Goal: Information Seeking & Learning: Learn about a topic

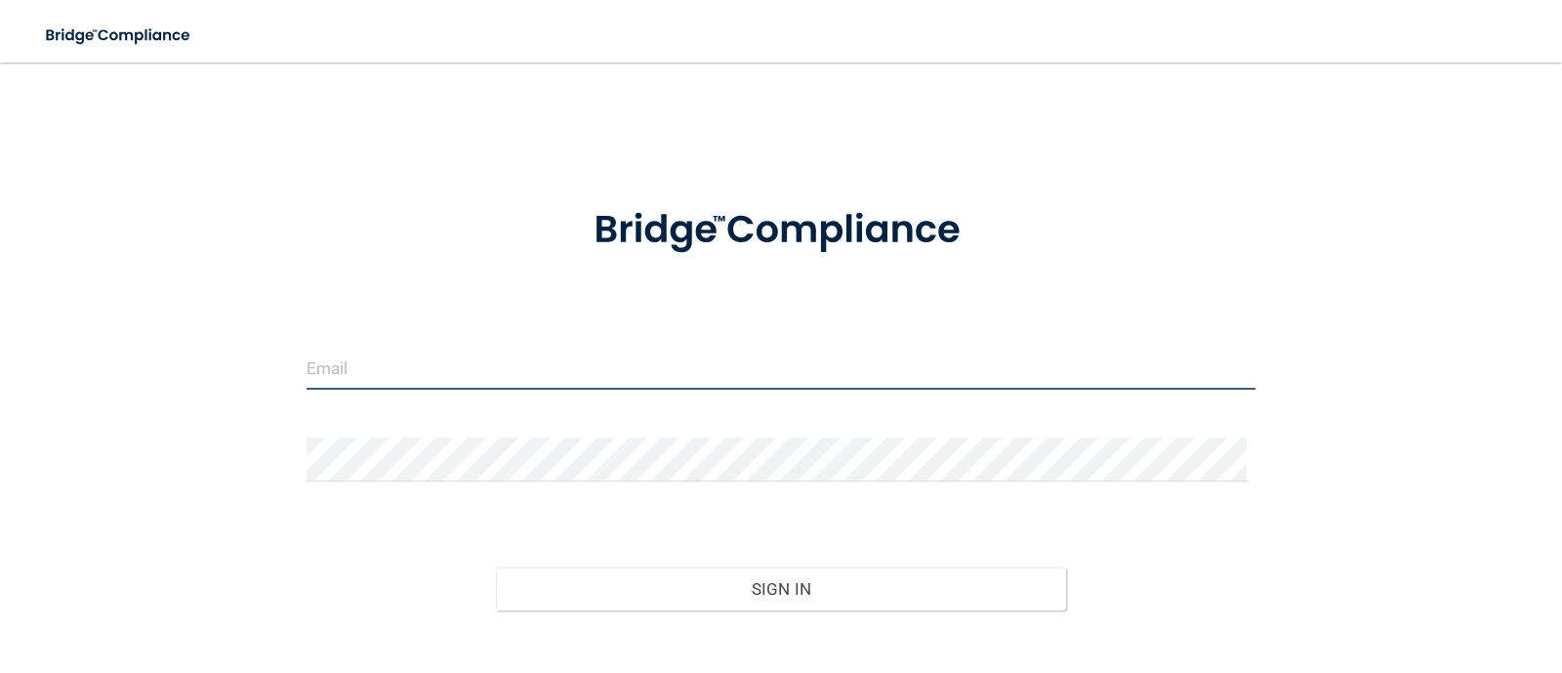
type input "pamalberto@gmail.com"
drag, startPoint x: 497, startPoint y: 367, endPoint x: 0, endPoint y: 336, distance: 497.9
click at [0, 336] on main "pamalberto@gmail.com Invalid email/password. You don't have permission to acces…" at bounding box center [781, 367] width 1562 height 610
type input "[EMAIL_ADDRESS][DOMAIN_NAME]"
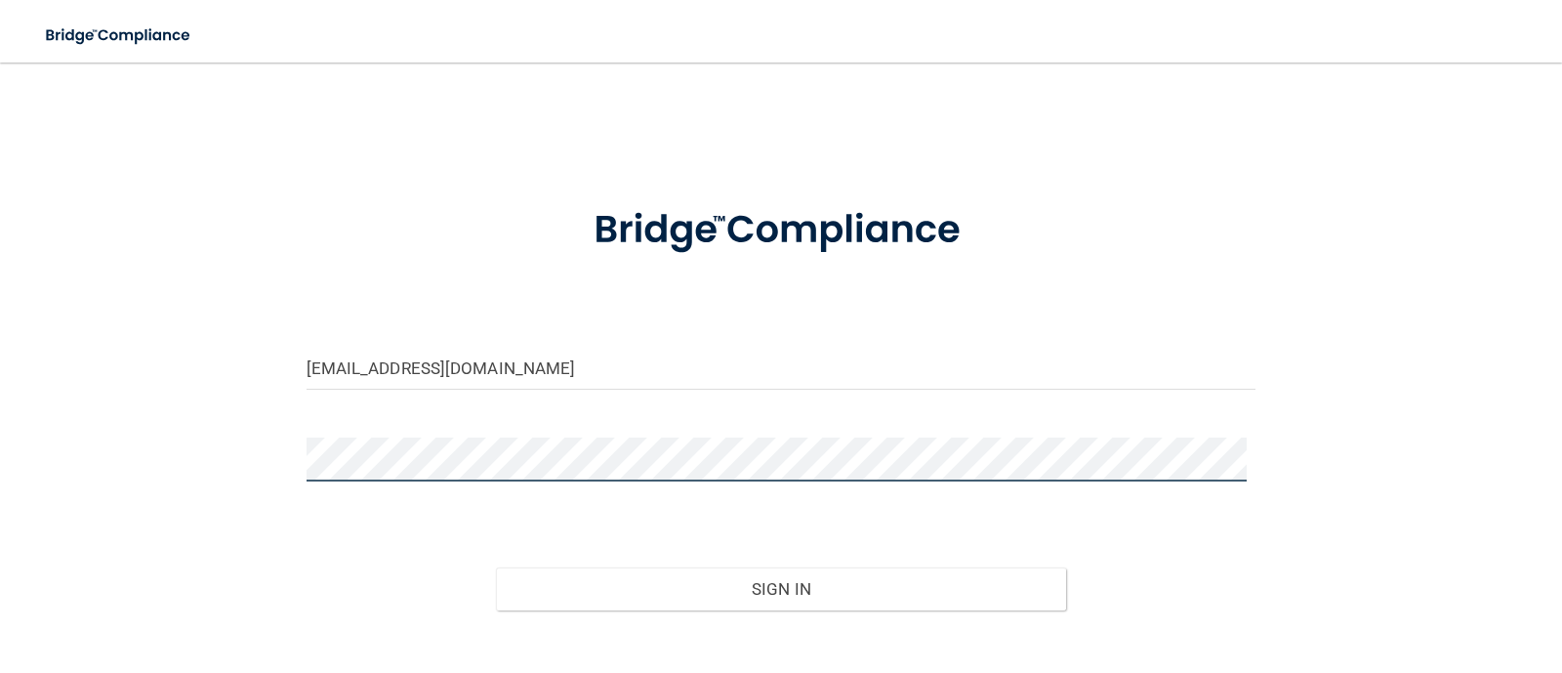
click at [200, 466] on div "taic8104@gmail.com Invalid email/password. You don't have permission to access …" at bounding box center [781, 394] width 1484 height 625
click at [1088, 536] on div "Sign In" at bounding box center [781, 569] width 979 height 82
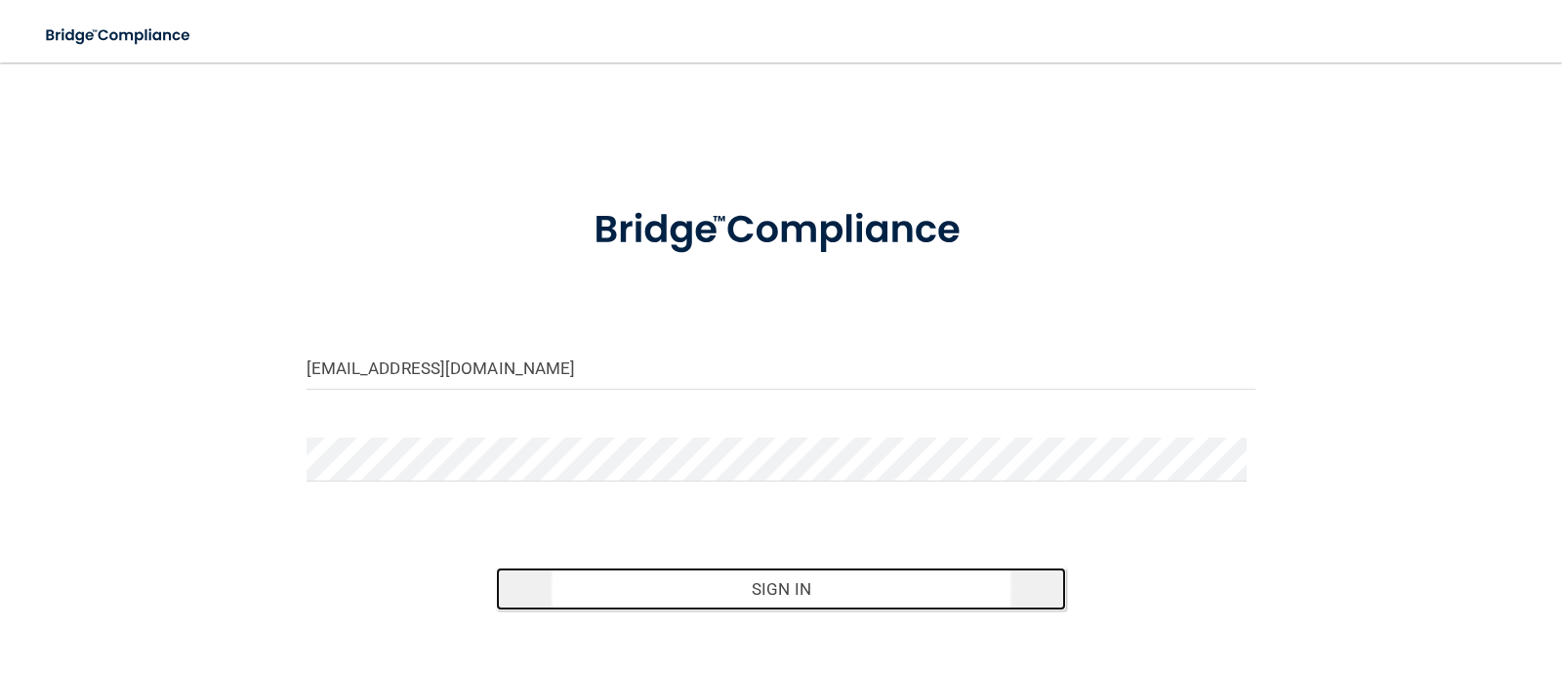
click at [722, 598] on button "Sign In" at bounding box center [781, 588] width 570 height 43
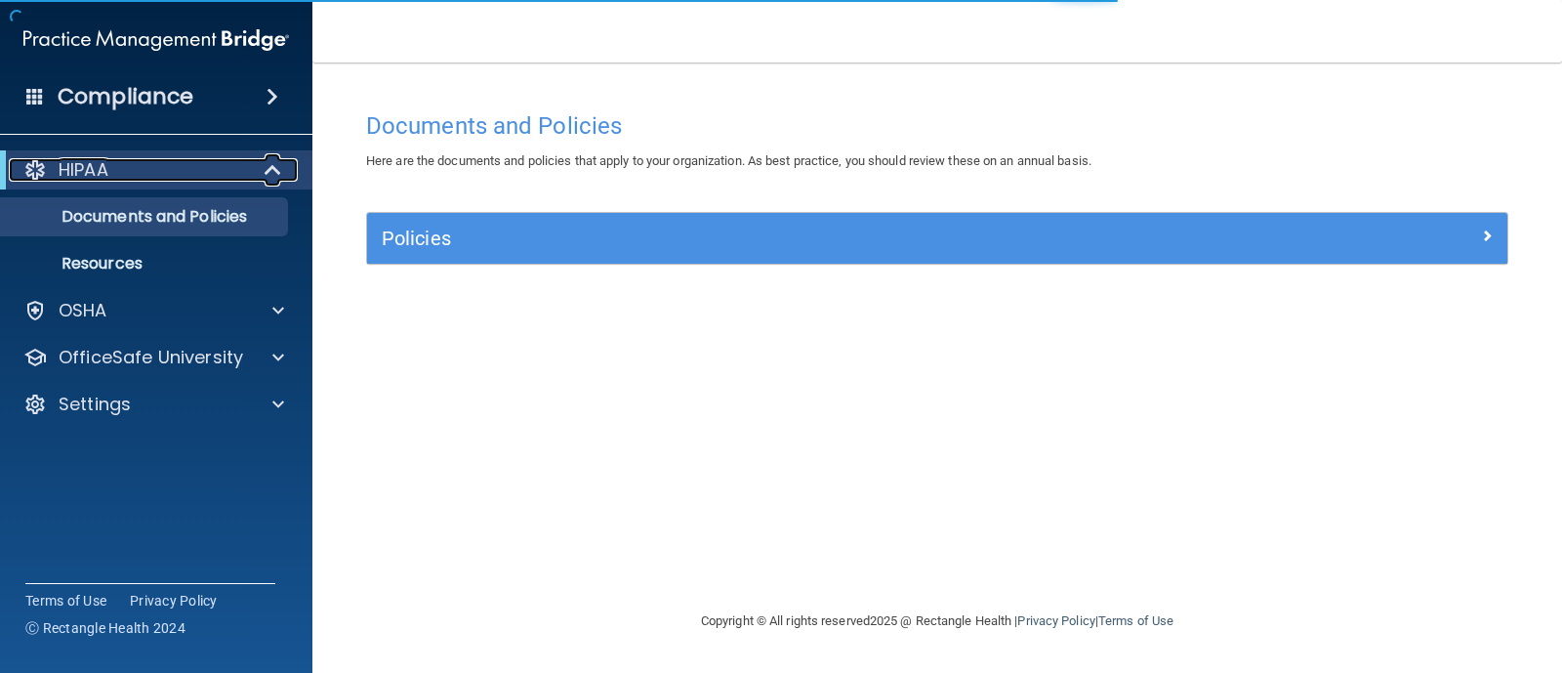
click at [134, 165] on div "HIPAA" at bounding box center [129, 169] width 241 height 23
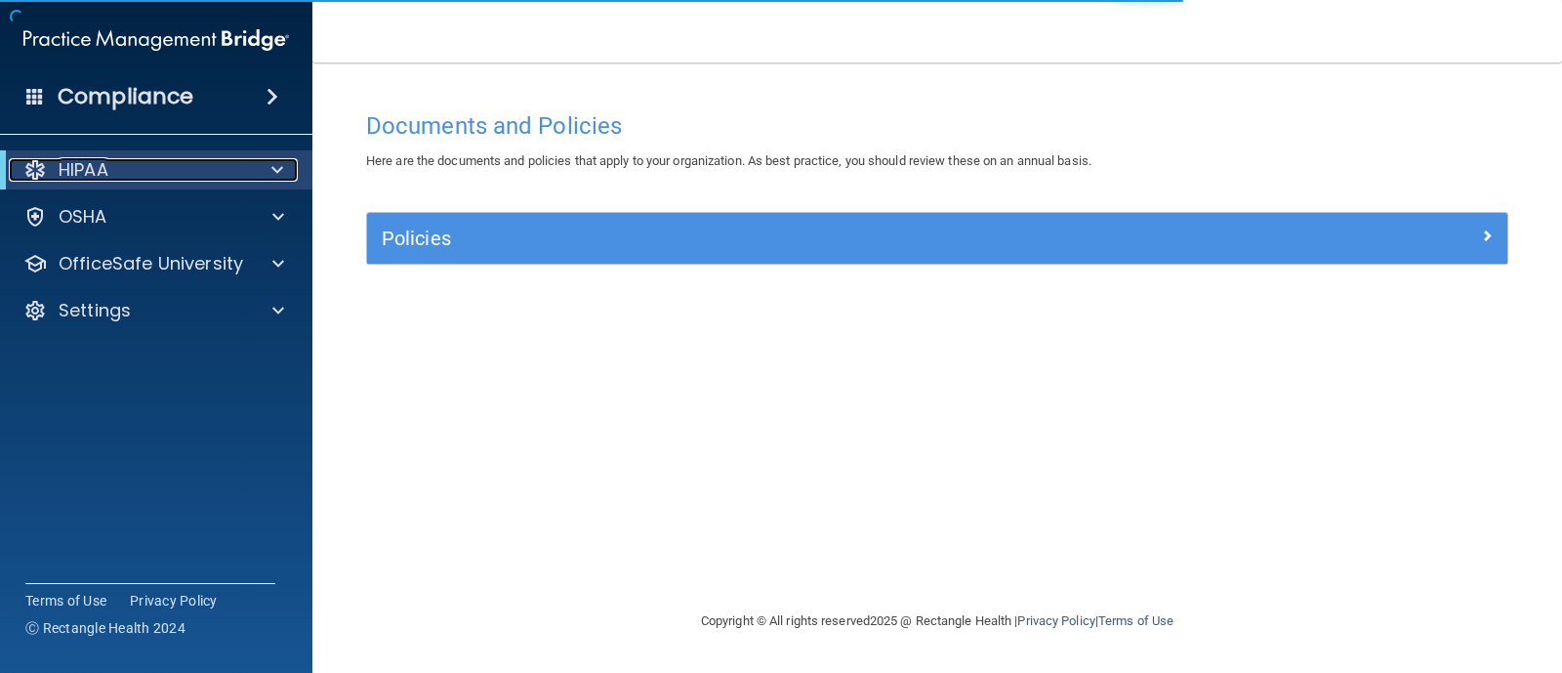
click at [134, 166] on div "HIPAA" at bounding box center [129, 169] width 241 height 23
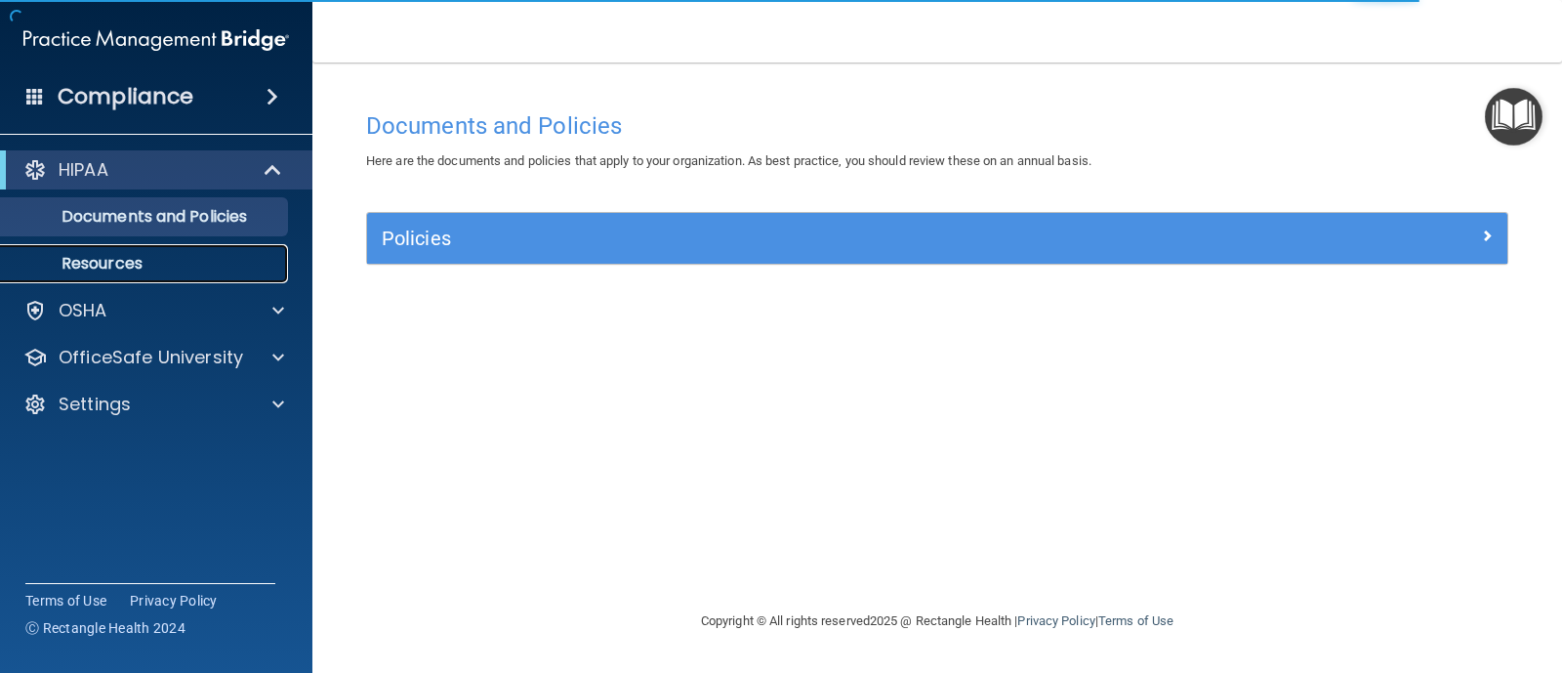
click at [173, 268] on p "Resources" at bounding box center [146, 264] width 266 height 20
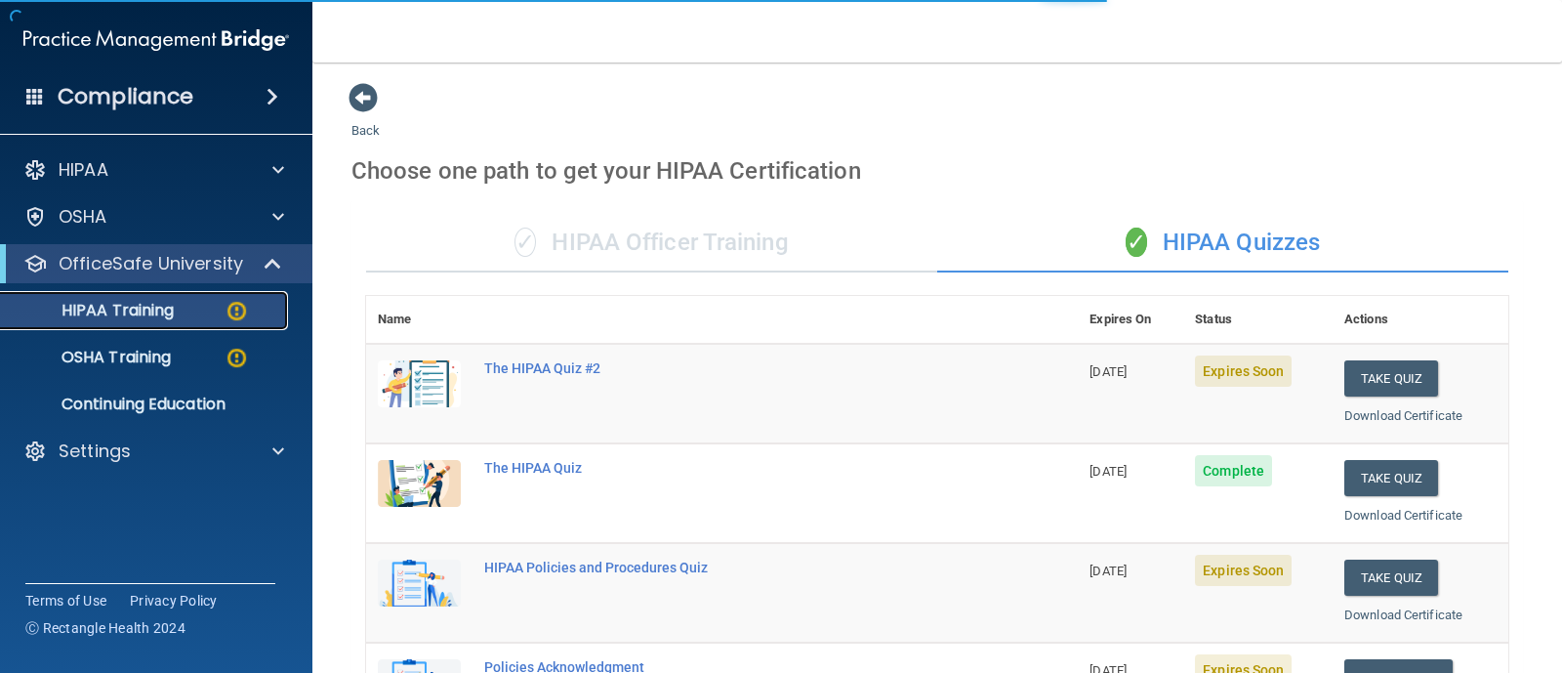
click at [237, 313] on img at bounding box center [237, 311] width 24 height 24
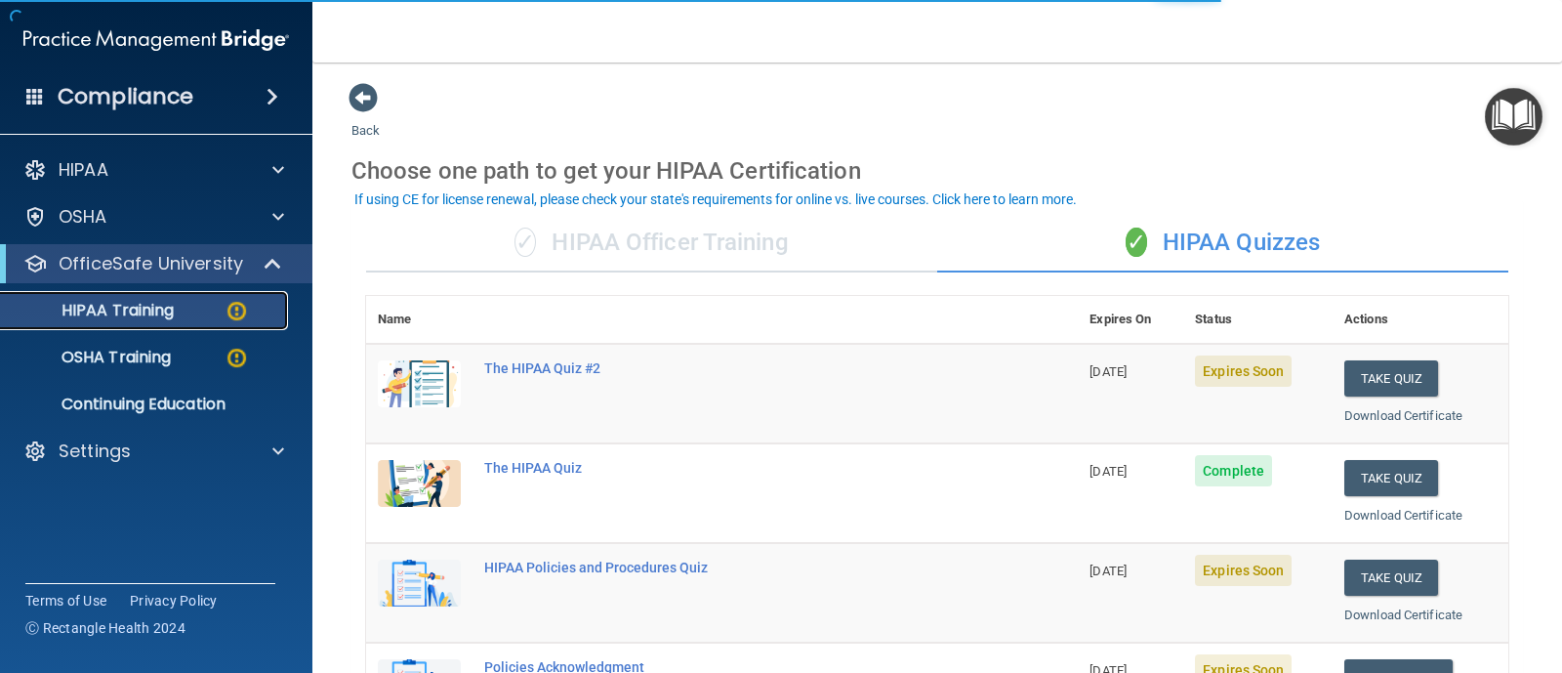
click at [237, 313] on img at bounding box center [237, 311] width 24 height 24
click at [1344, 373] on button "Take Quiz" at bounding box center [1391, 378] width 94 height 36
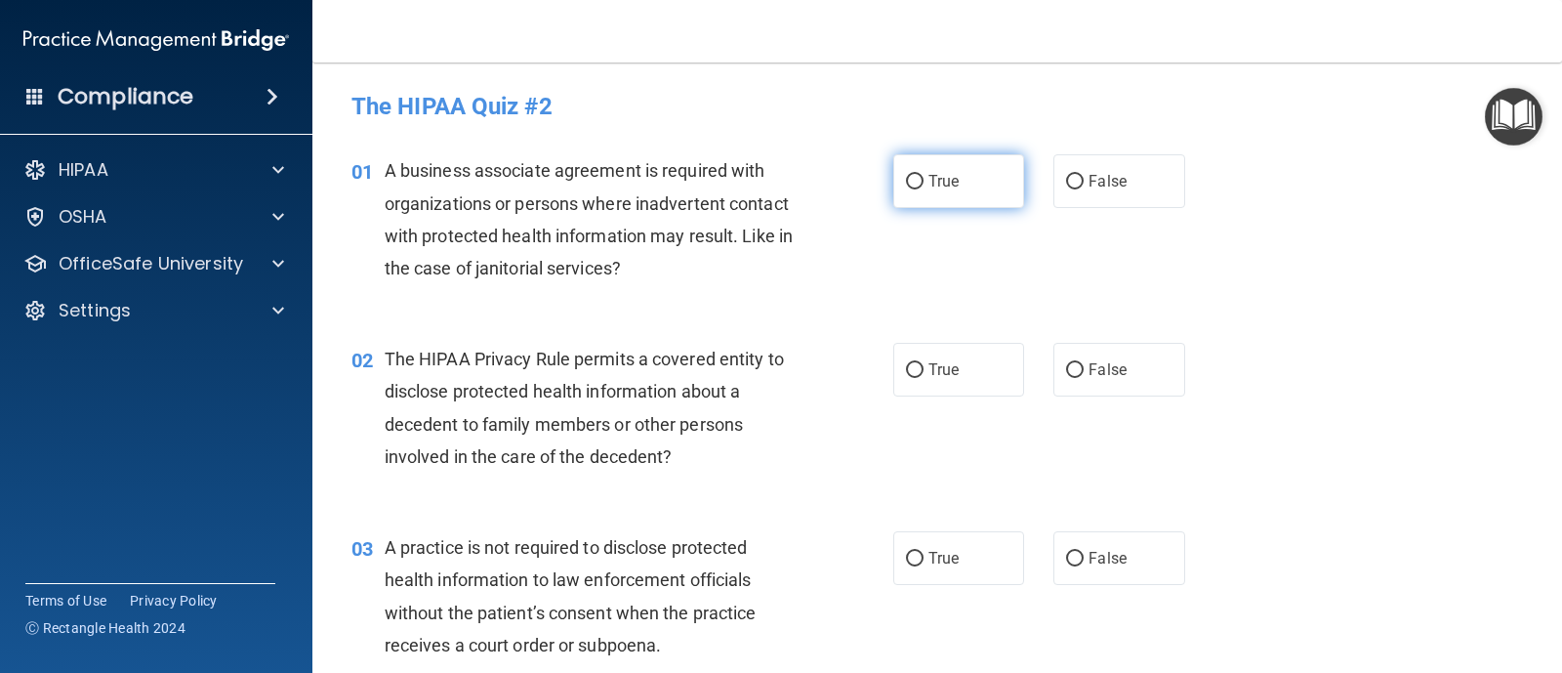
click at [906, 187] on input "True" at bounding box center [915, 182] width 18 height 15
radio input "true"
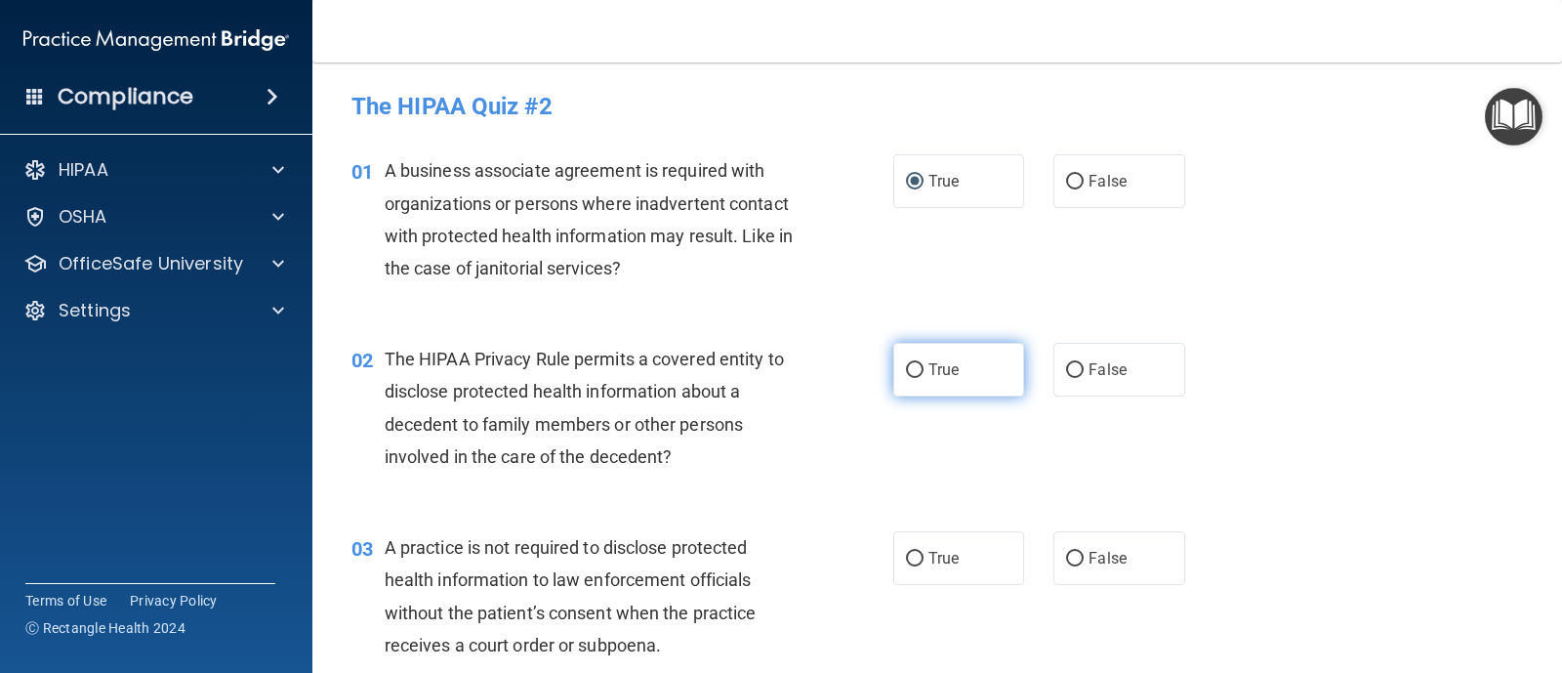
click at [906, 374] on input "True" at bounding box center [915, 370] width 18 height 15
radio input "true"
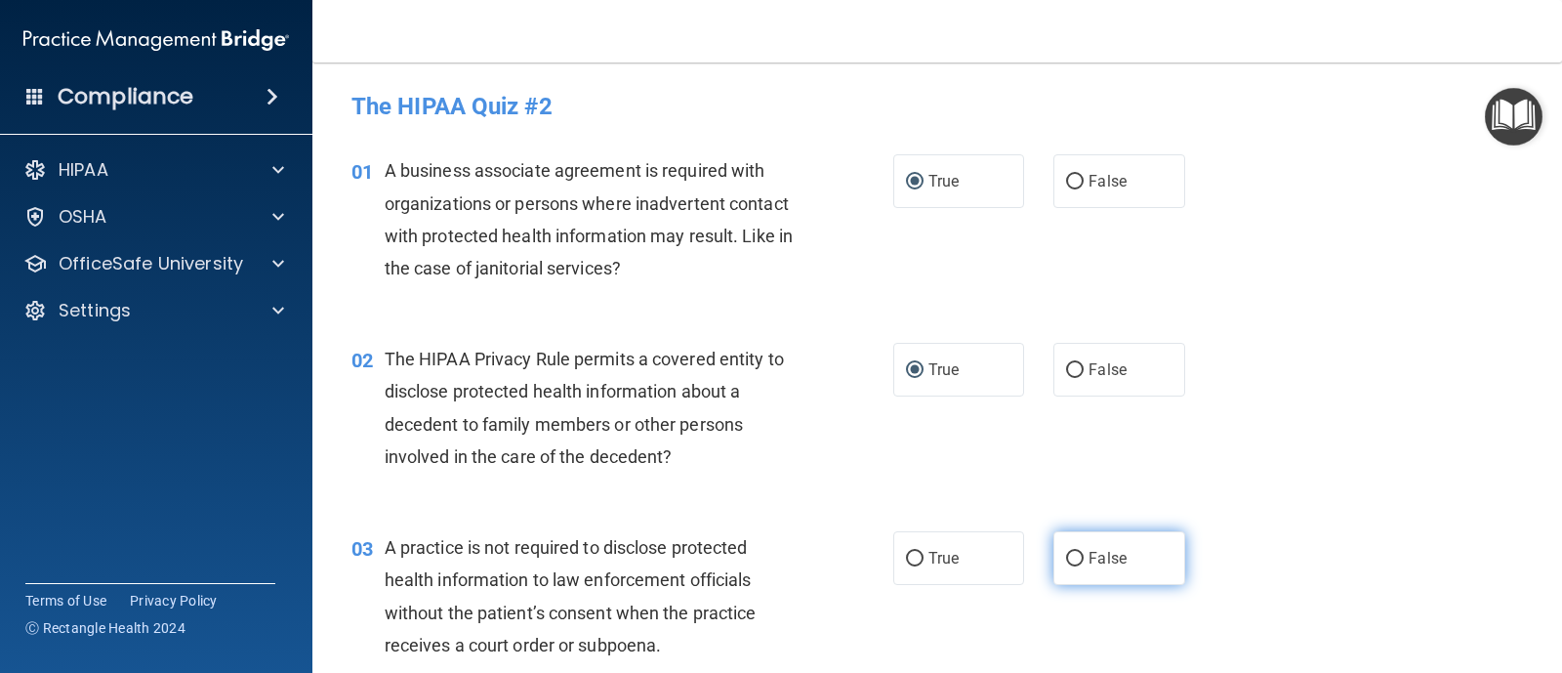
click at [1054, 557] on label "False" at bounding box center [1118, 558] width 131 height 54
click at [1066, 557] on input "False" at bounding box center [1075, 559] width 18 height 15
radio input "true"
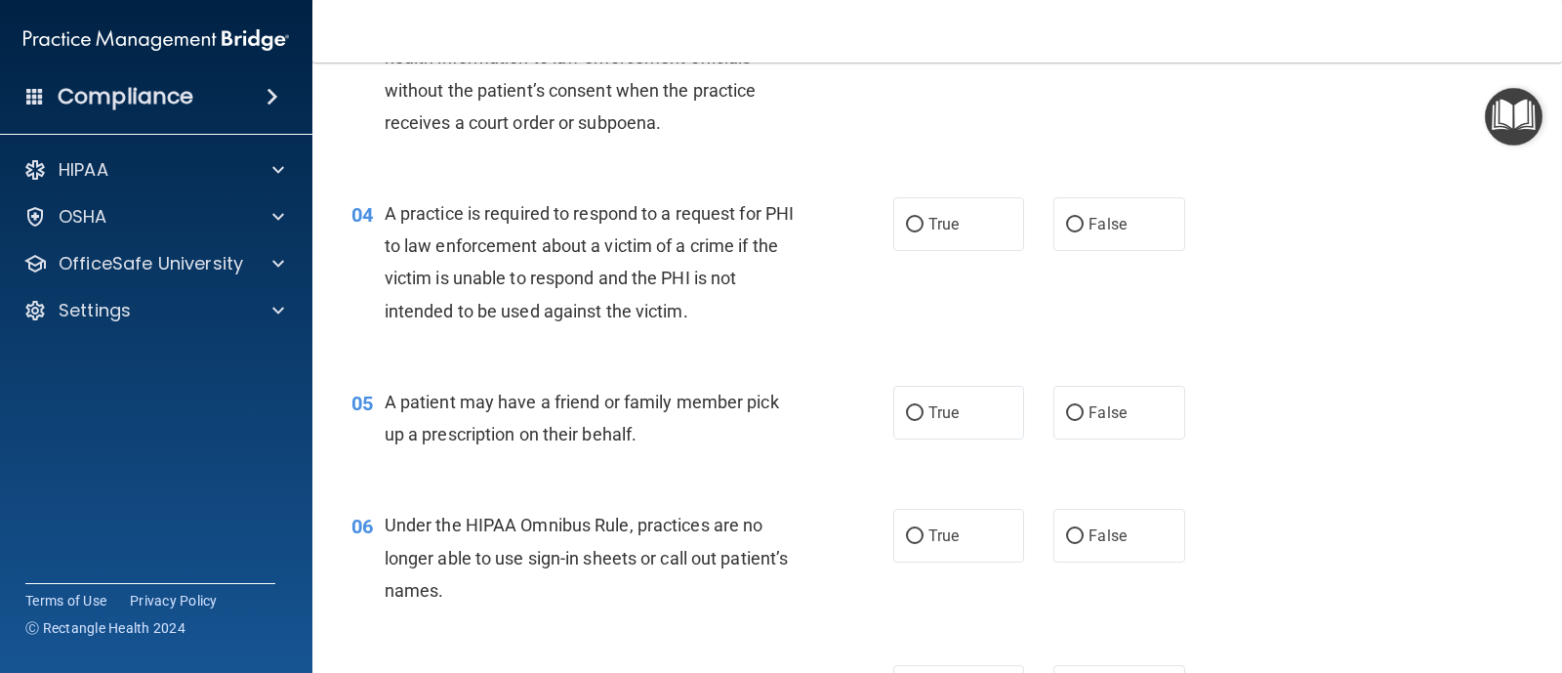
scroll to position [531, 0]
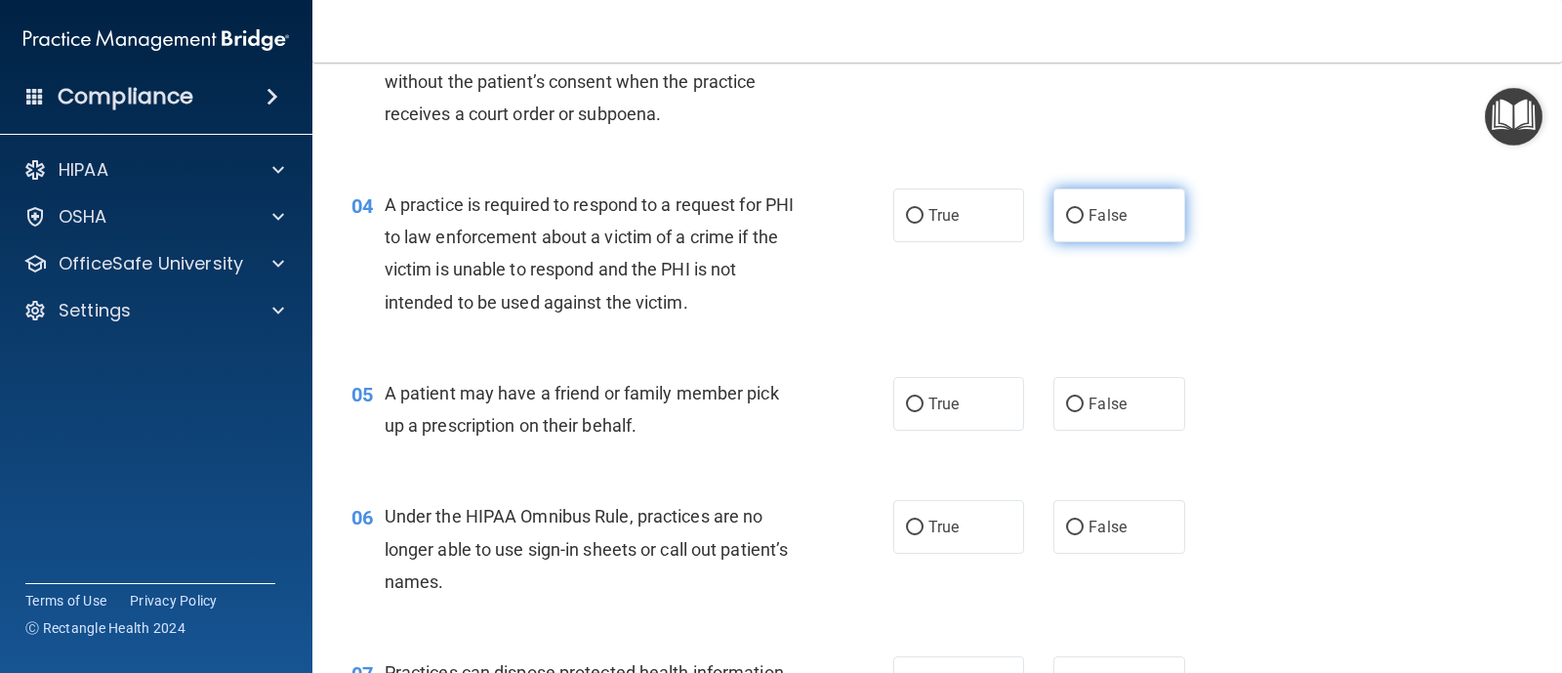
click at [1066, 214] on input "False" at bounding box center [1075, 216] width 18 height 15
radio input "true"
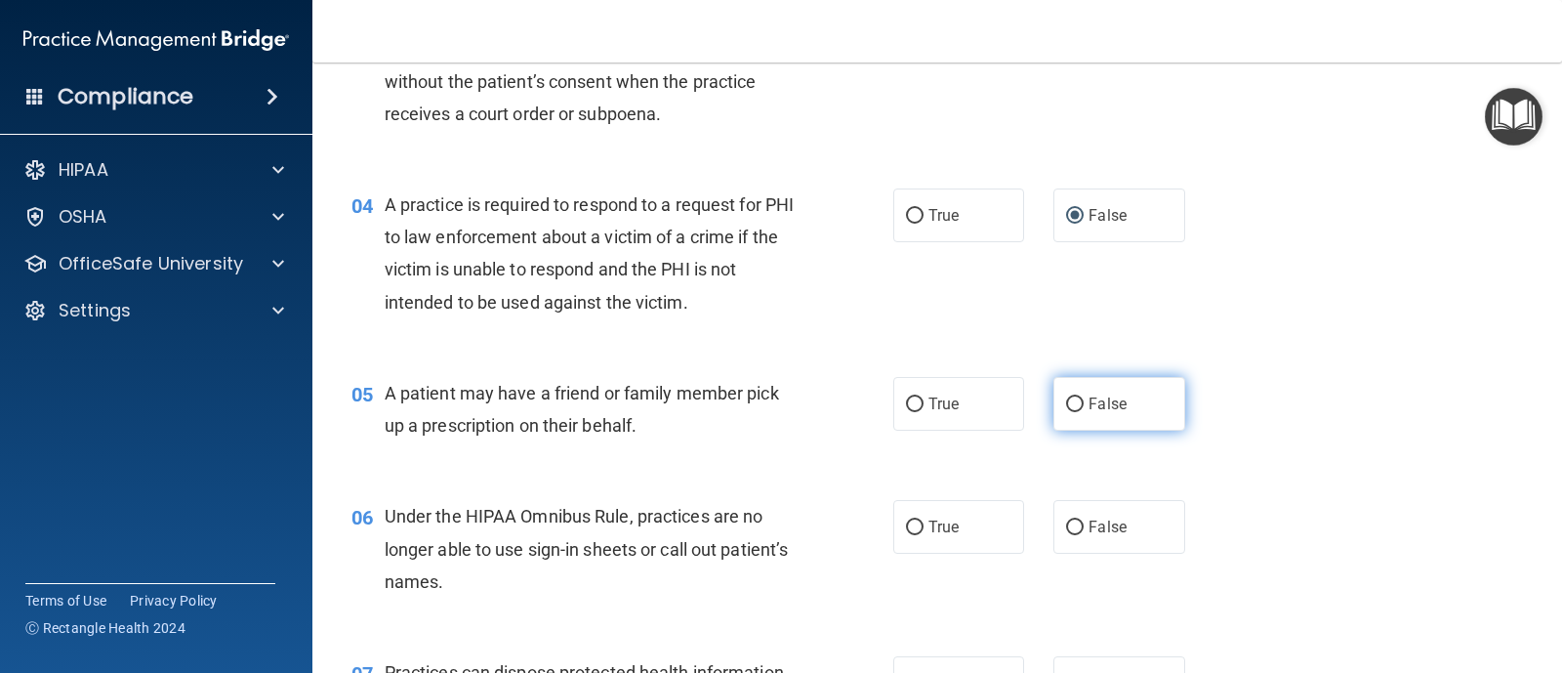
click at [1071, 401] on input "False" at bounding box center [1075, 404] width 18 height 15
radio input "true"
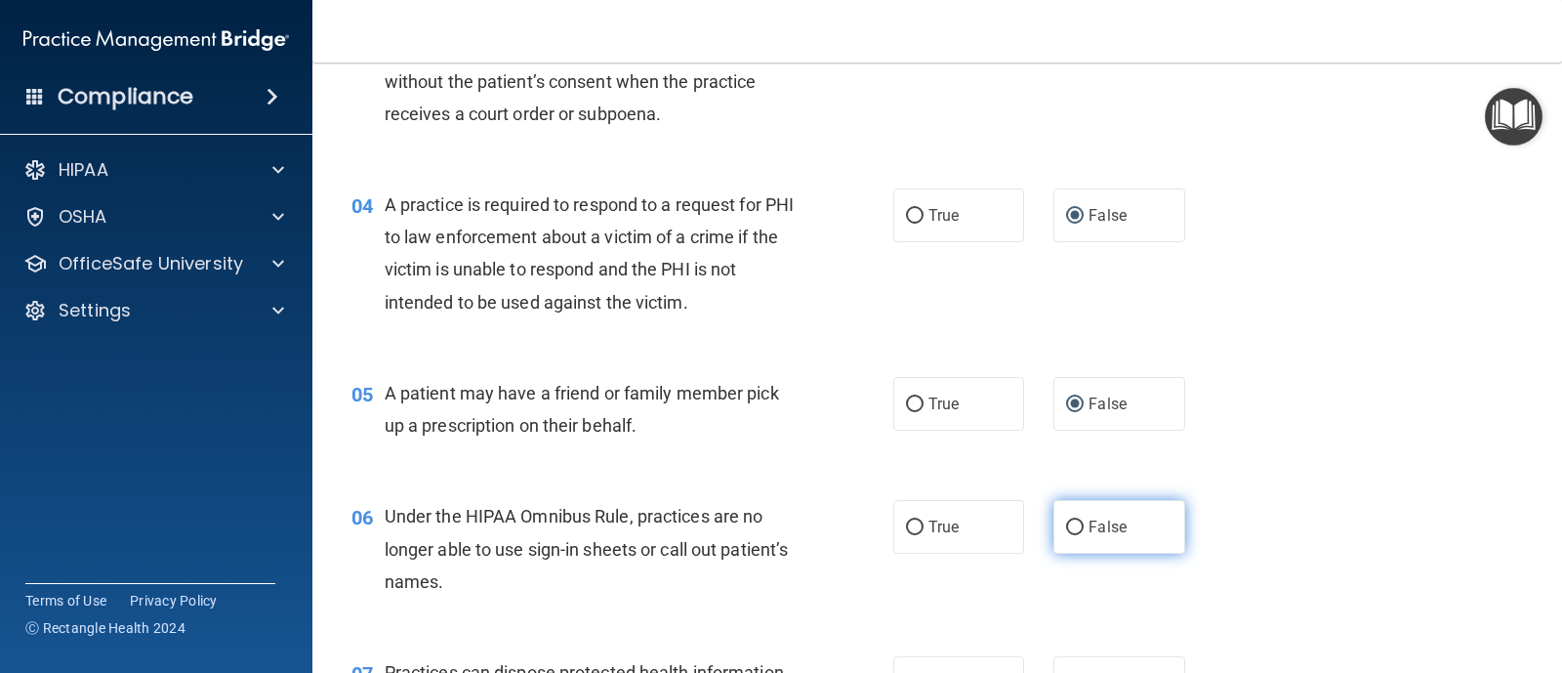
click at [1071, 527] on input "False" at bounding box center [1075, 527] width 18 height 15
radio input "true"
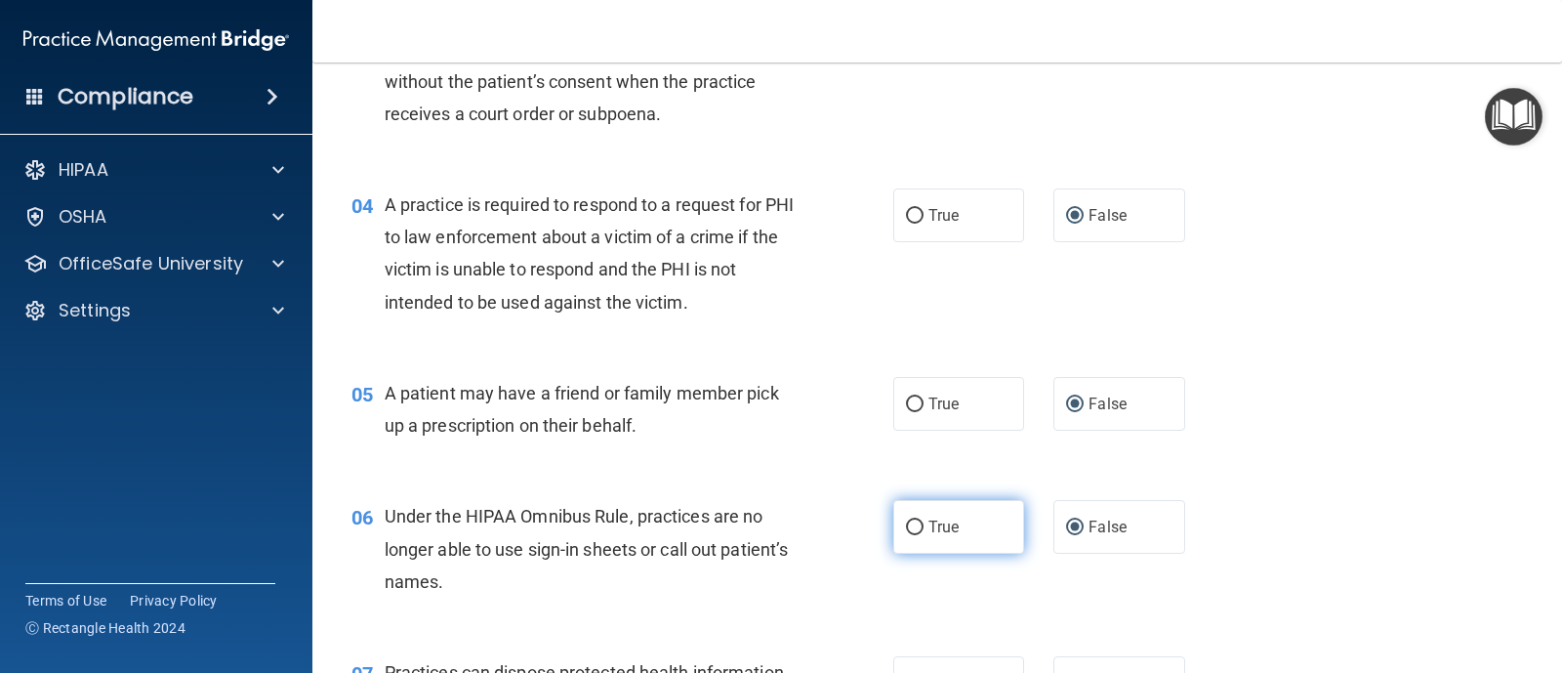
click at [906, 525] on input "True" at bounding box center [915, 527] width 18 height 15
radio input "true"
radio input "false"
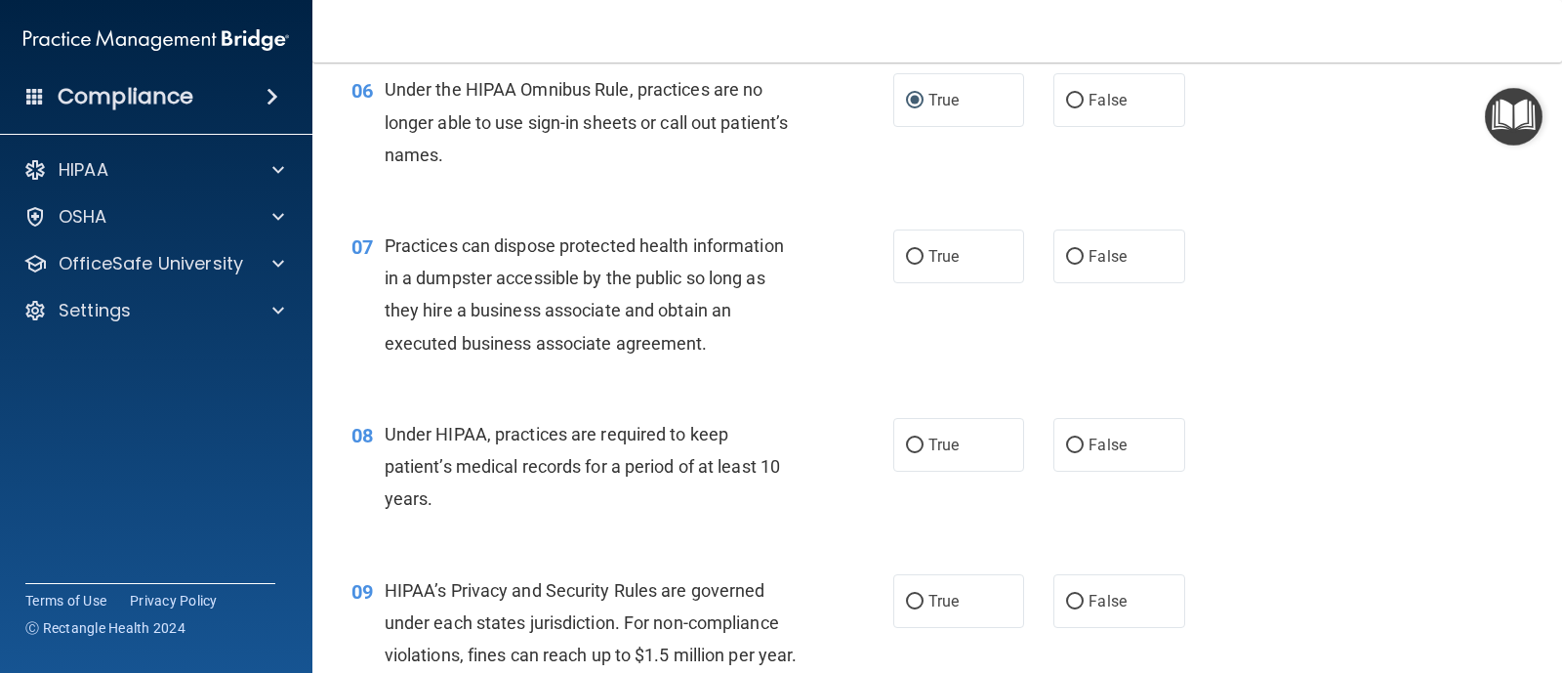
scroll to position [1019, 0]
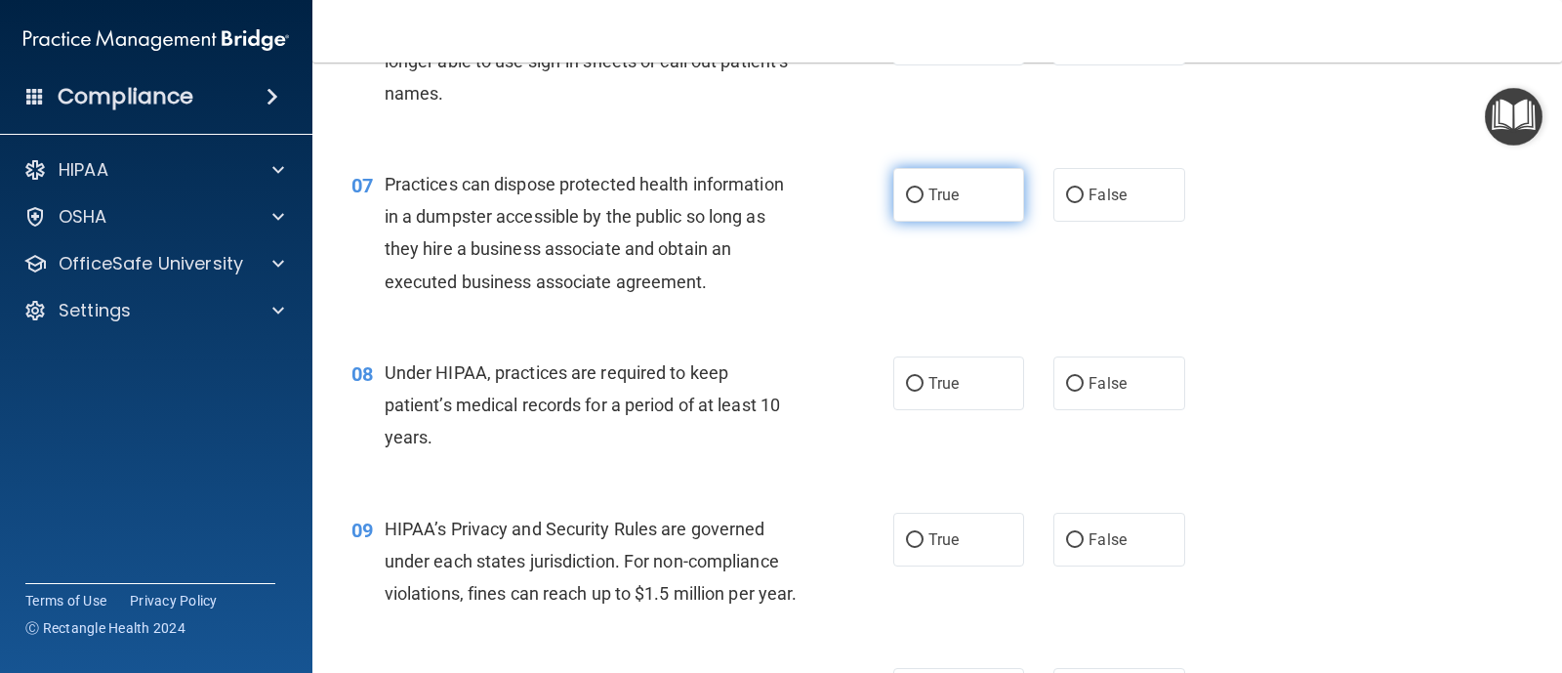
click at [916, 198] on input "True" at bounding box center [915, 195] width 18 height 15
radio input "true"
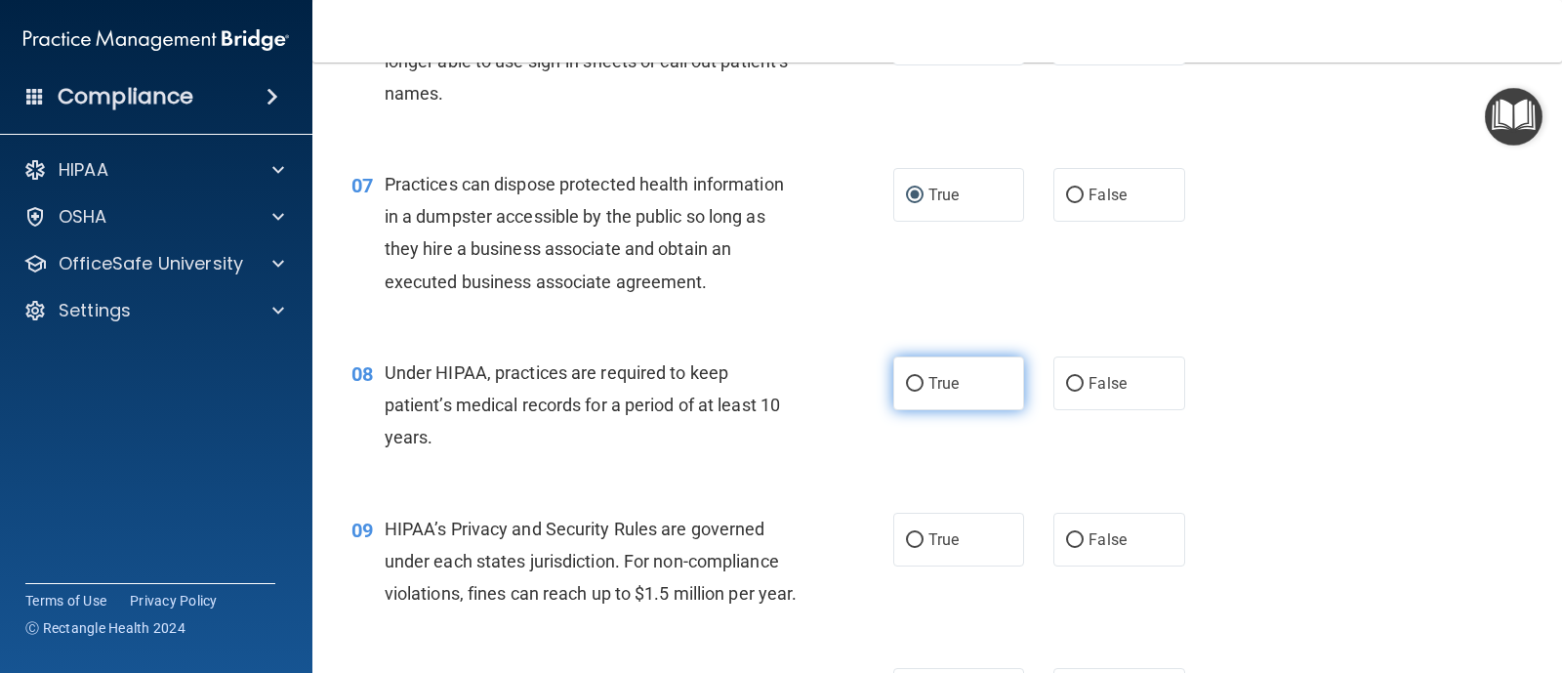
click at [908, 378] on input "True" at bounding box center [915, 384] width 18 height 15
radio input "true"
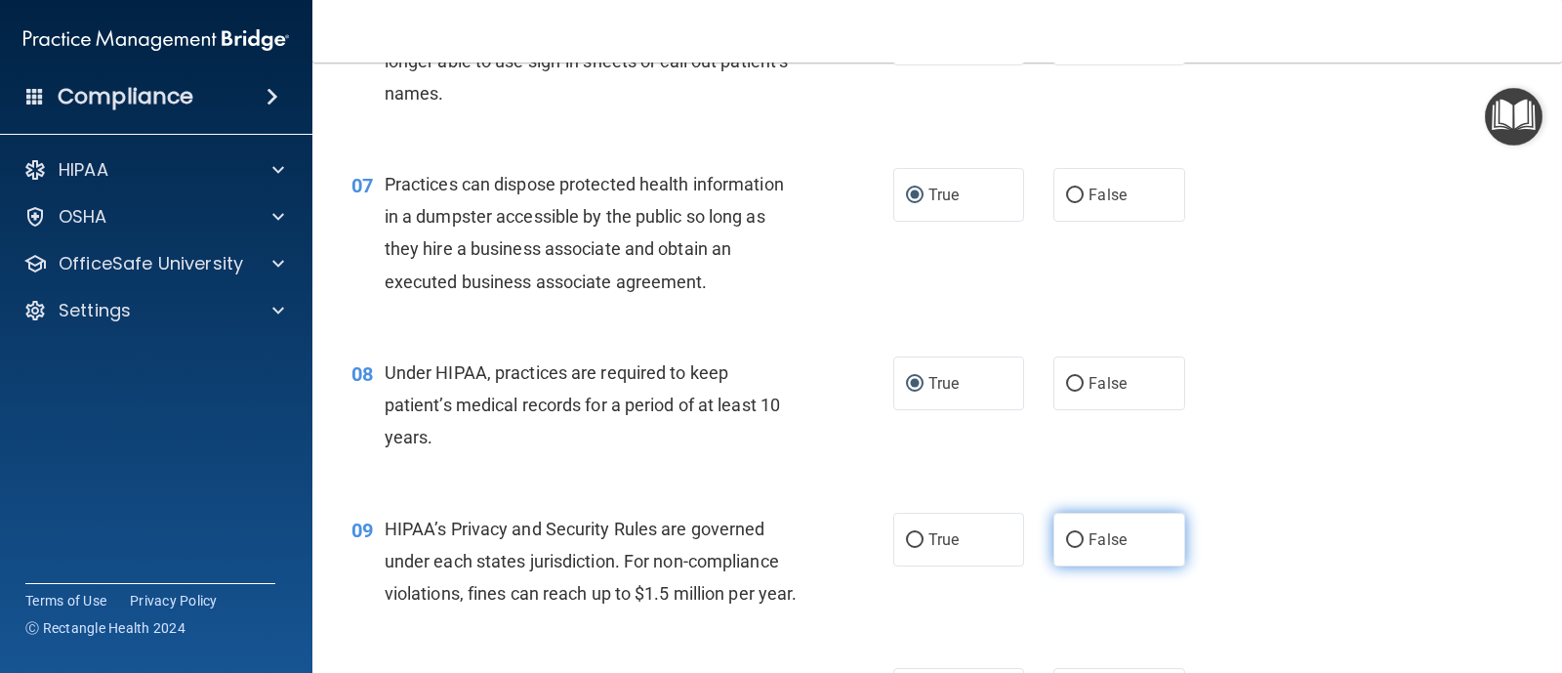
click at [1069, 533] on input "False" at bounding box center [1075, 540] width 18 height 15
radio input "true"
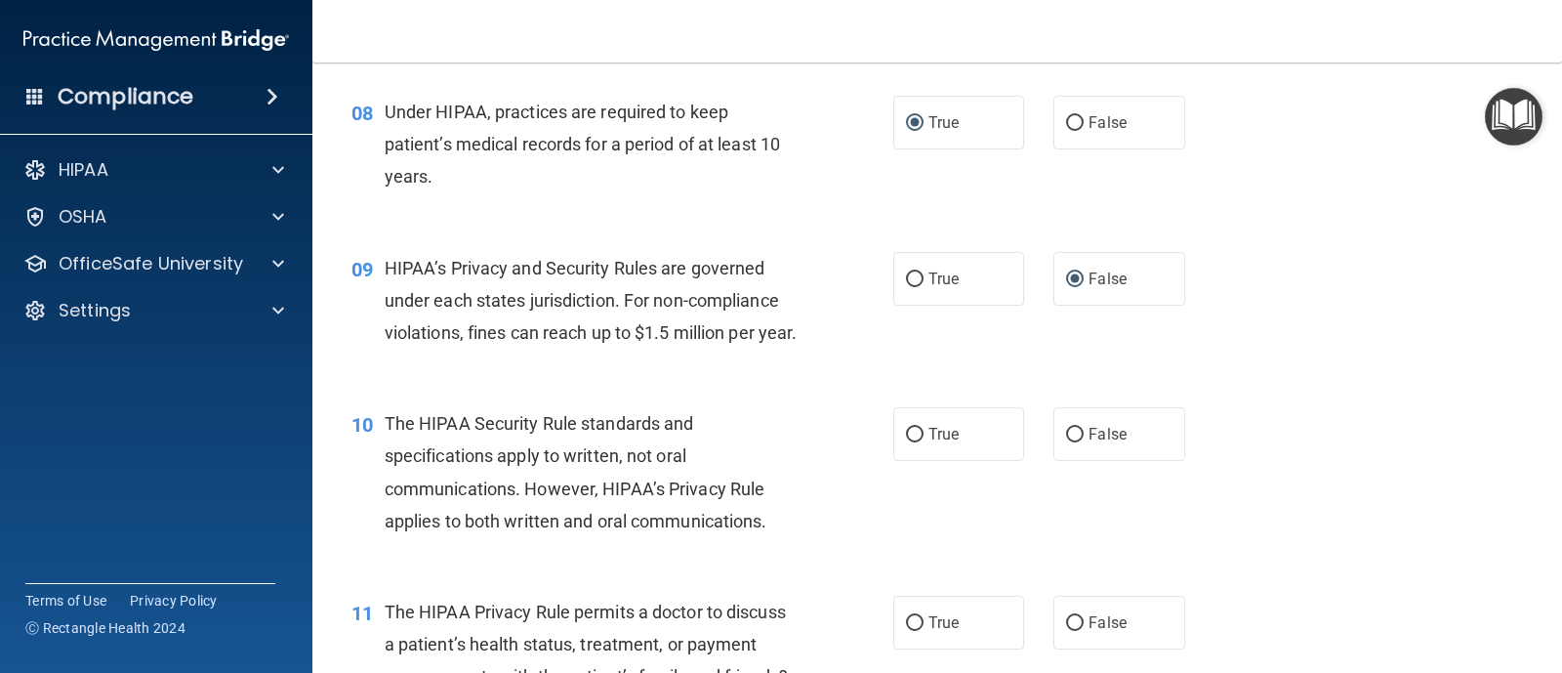
scroll to position [1289, 0]
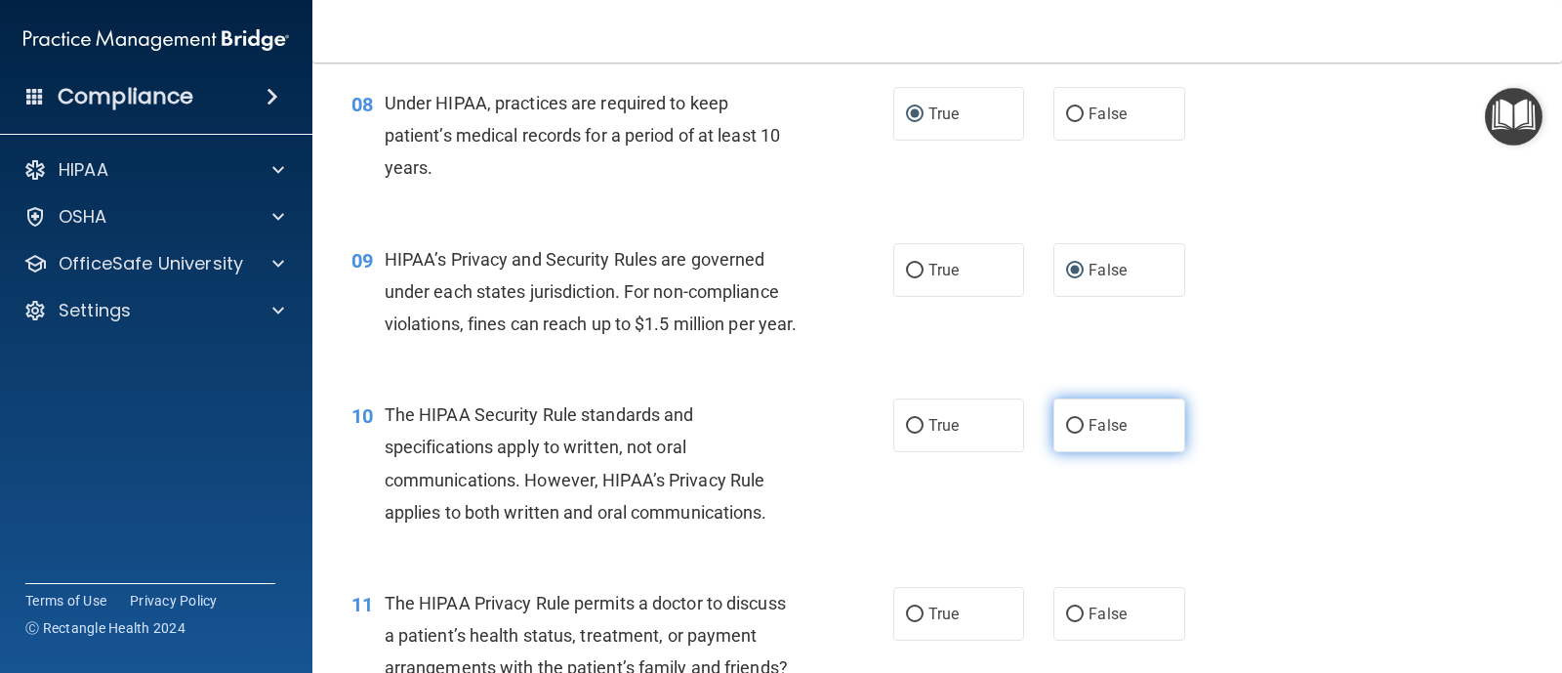
click at [1066, 433] on input "False" at bounding box center [1075, 426] width 18 height 15
radio input "true"
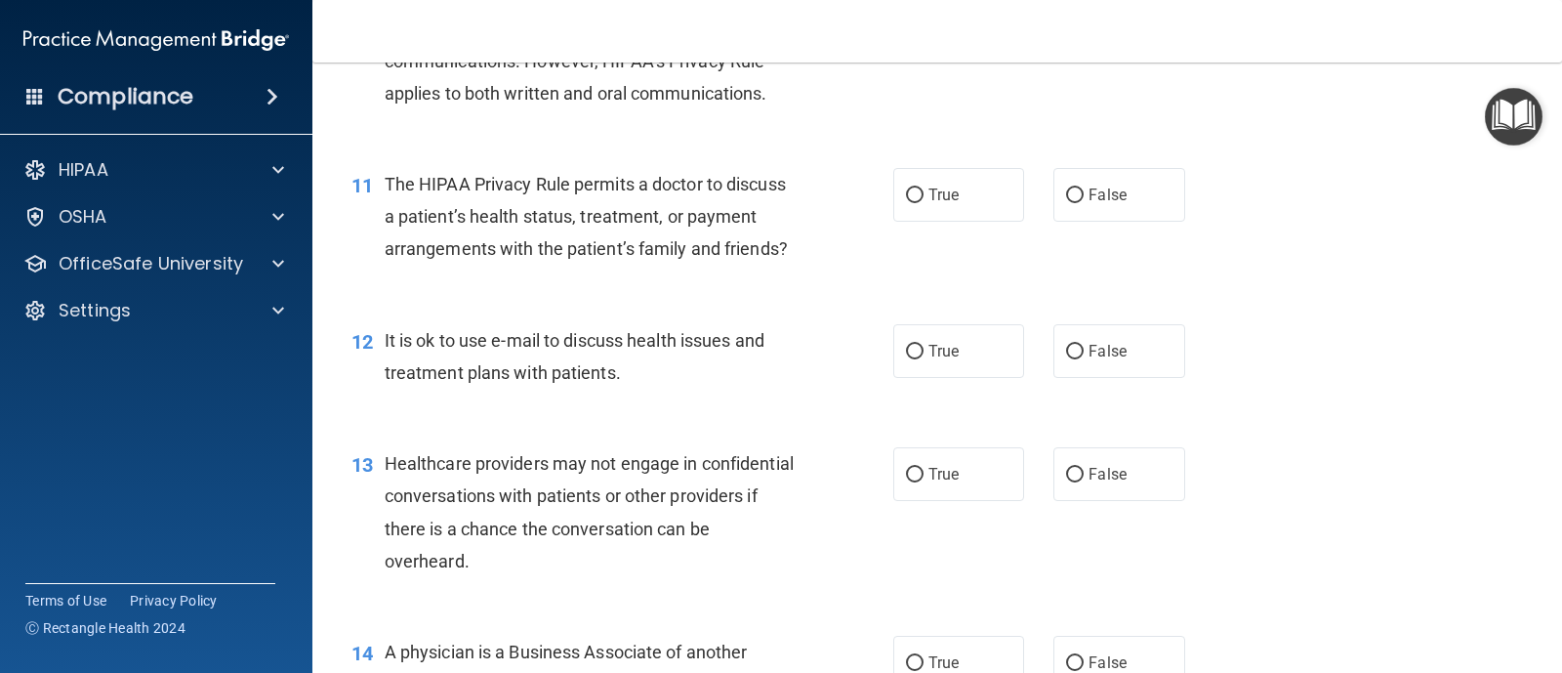
scroll to position [1724, 0]
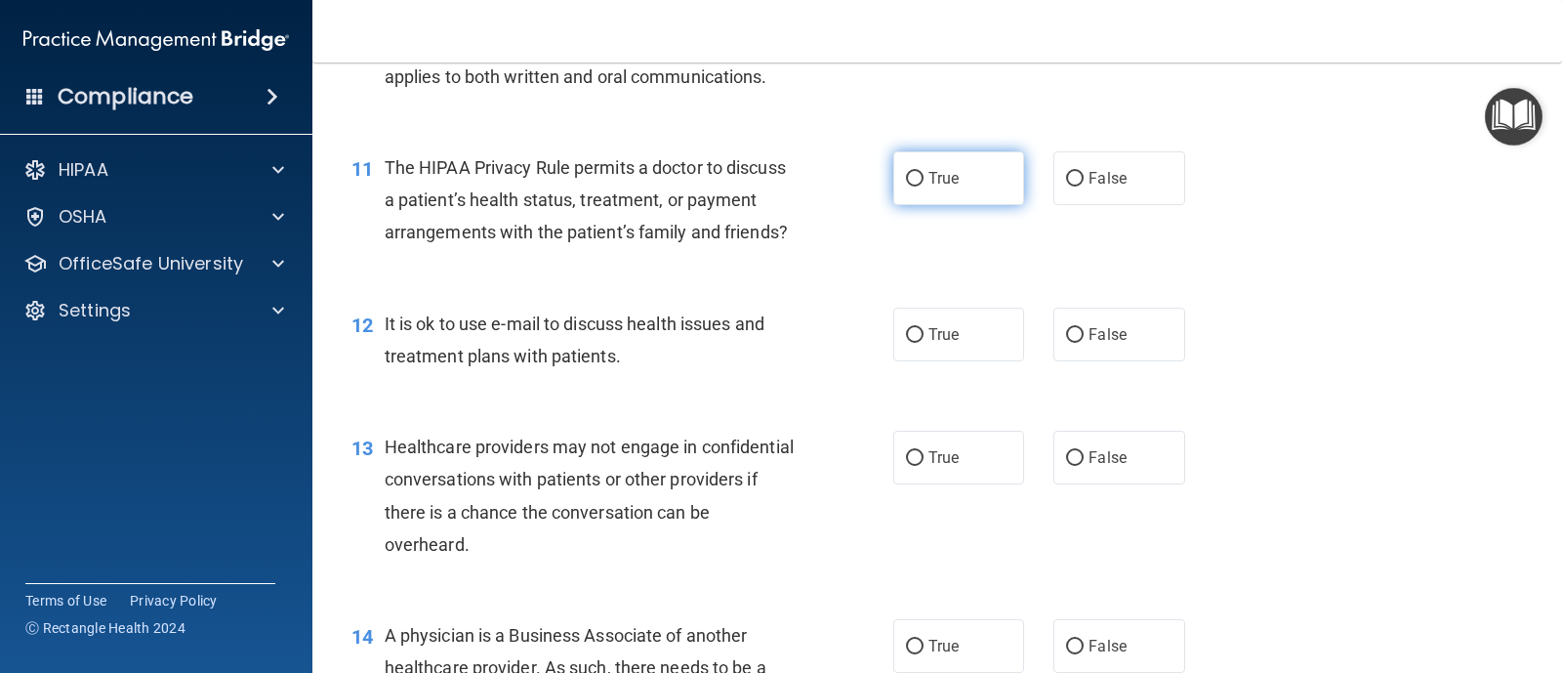
click at [896, 205] on label "True" at bounding box center [958, 178] width 131 height 54
click at [906, 186] on input "True" at bounding box center [915, 179] width 18 height 15
radio input "true"
click at [915, 343] on input "True" at bounding box center [915, 335] width 18 height 15
radio input "true"
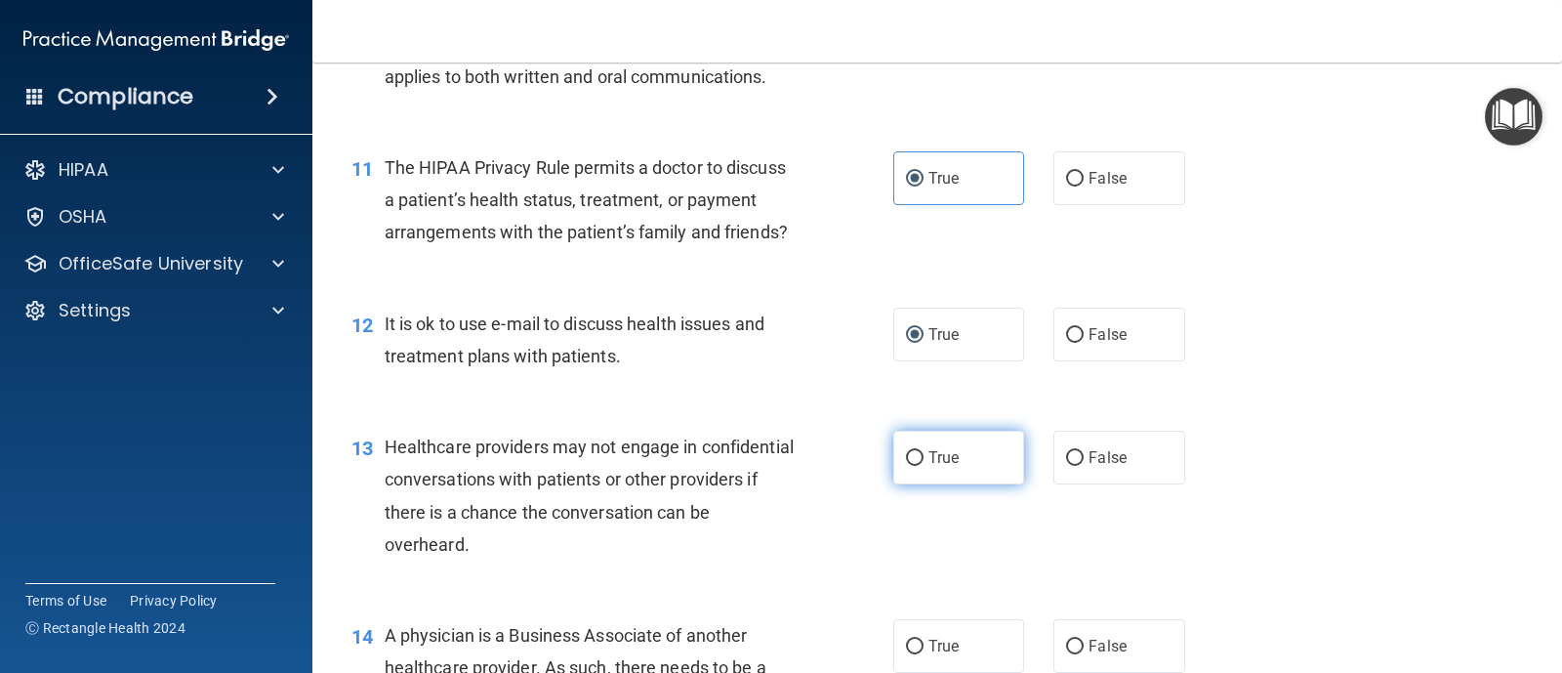
click at [920, 484] on label "True" at bounding box center [958, 457] width 131 height 54
click at [920, 466] on input "True" at bounding box center [915, 458] width 18 height 15
radio input "true"
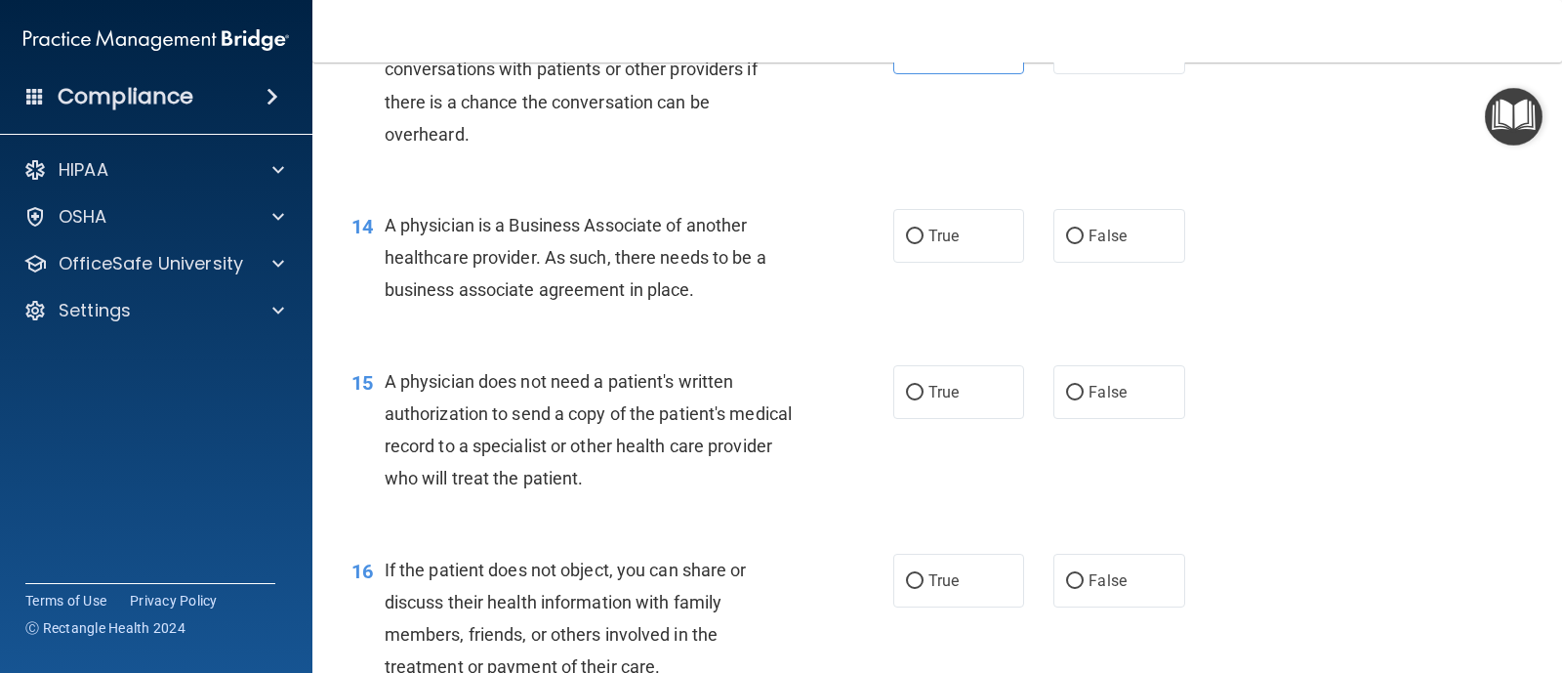
scroll to position [2143, 0]
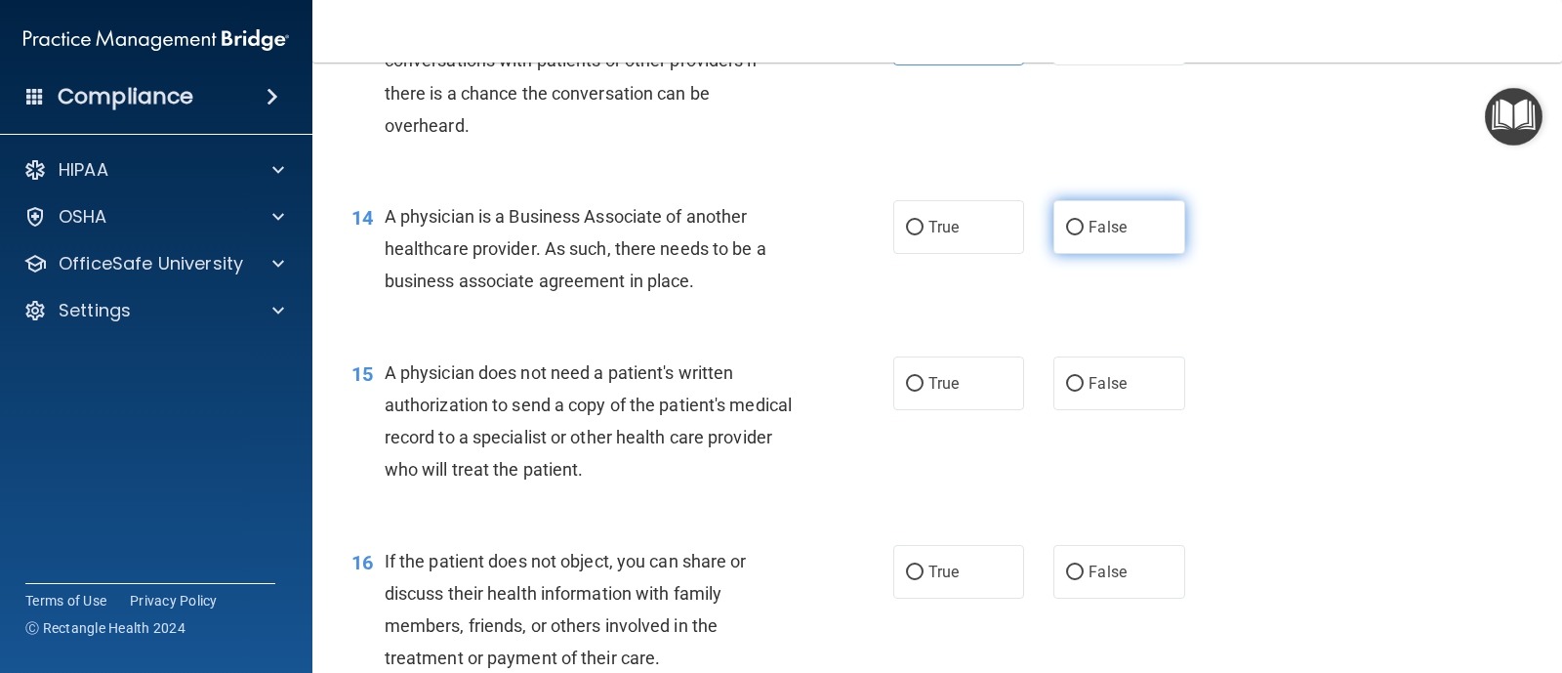
click at [1066, 235] on input "False" at bounding box center [1075, 228] width 18 height 15
radio input "true"
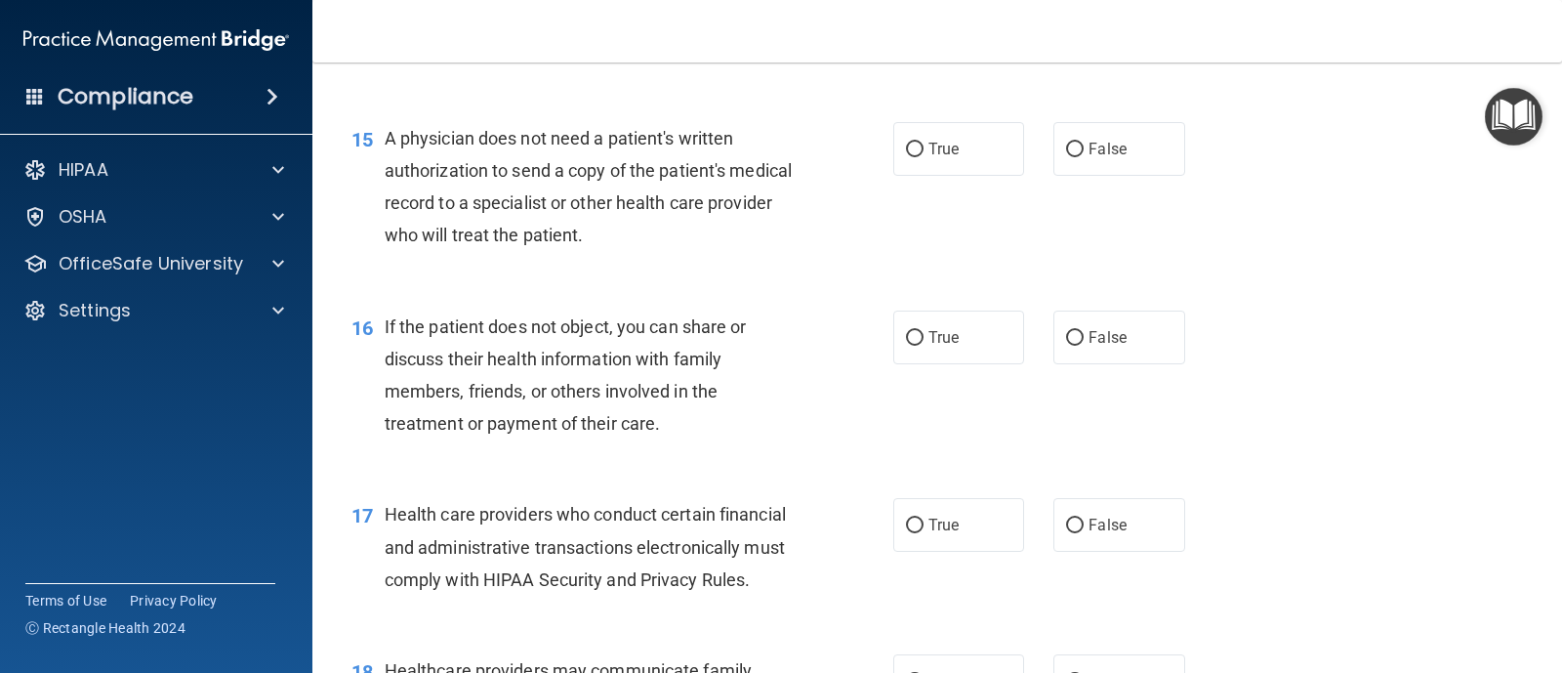
scroll to position [2403, 0]
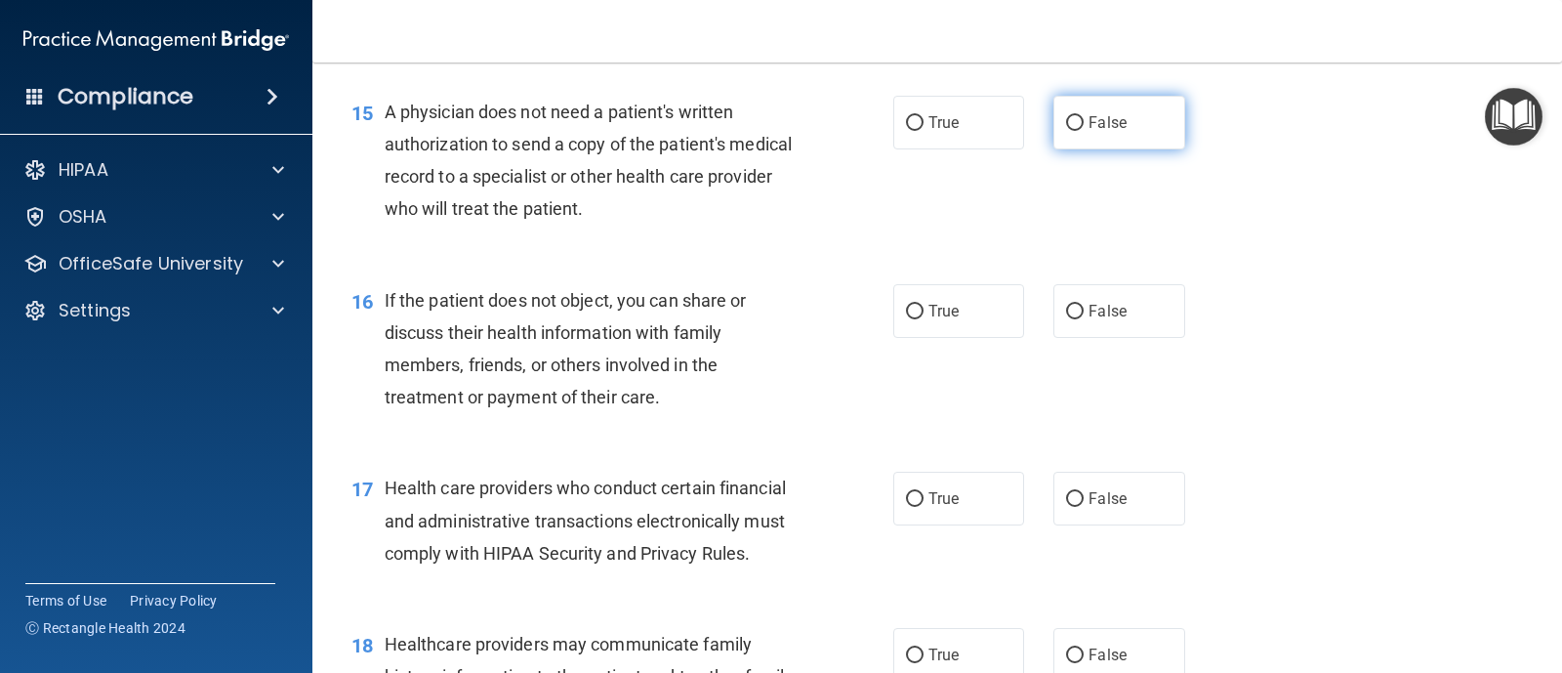
click at [1077, 149] on label "False" at bounding box center [1118, 123] width 131 height 54
click at [1077, 131] on input "False" at bounding box center [1075, 123] width 18 height 15
radio input "true"
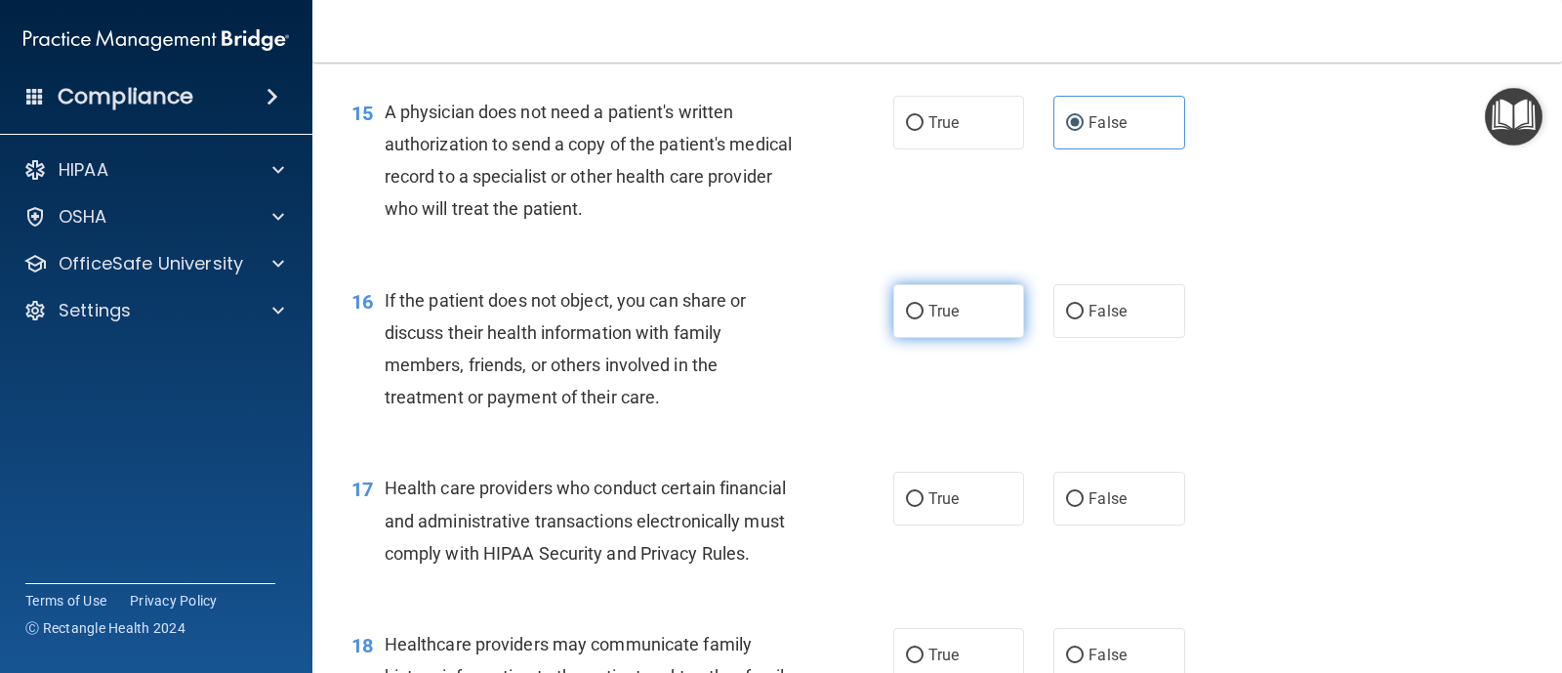
click at [913, 319] on input "True" at bounding box center [915, 312] width 18 height 15
radio input "true"
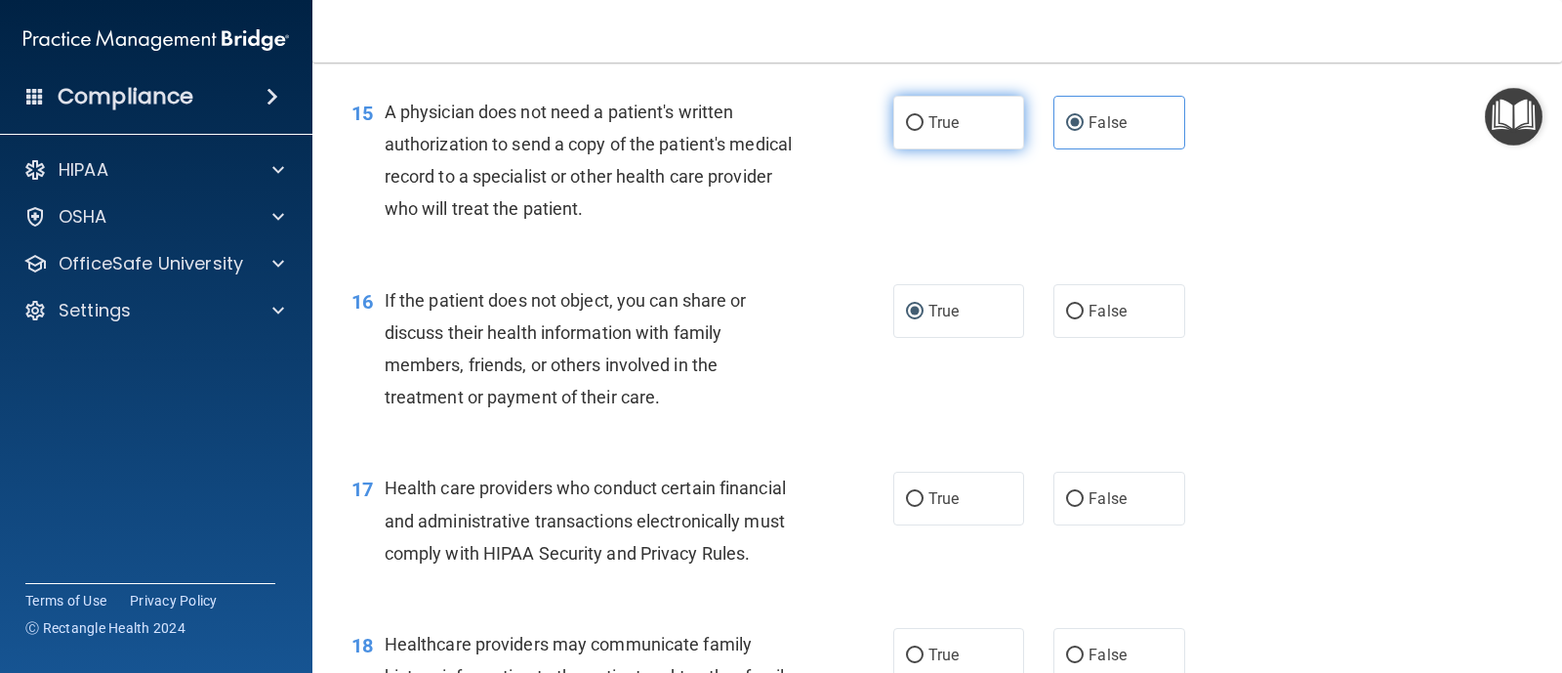
click at [909, 131] on input "True" at bounding box center [915, 123] width 18 height 15
radio input "true"
radio input "false"
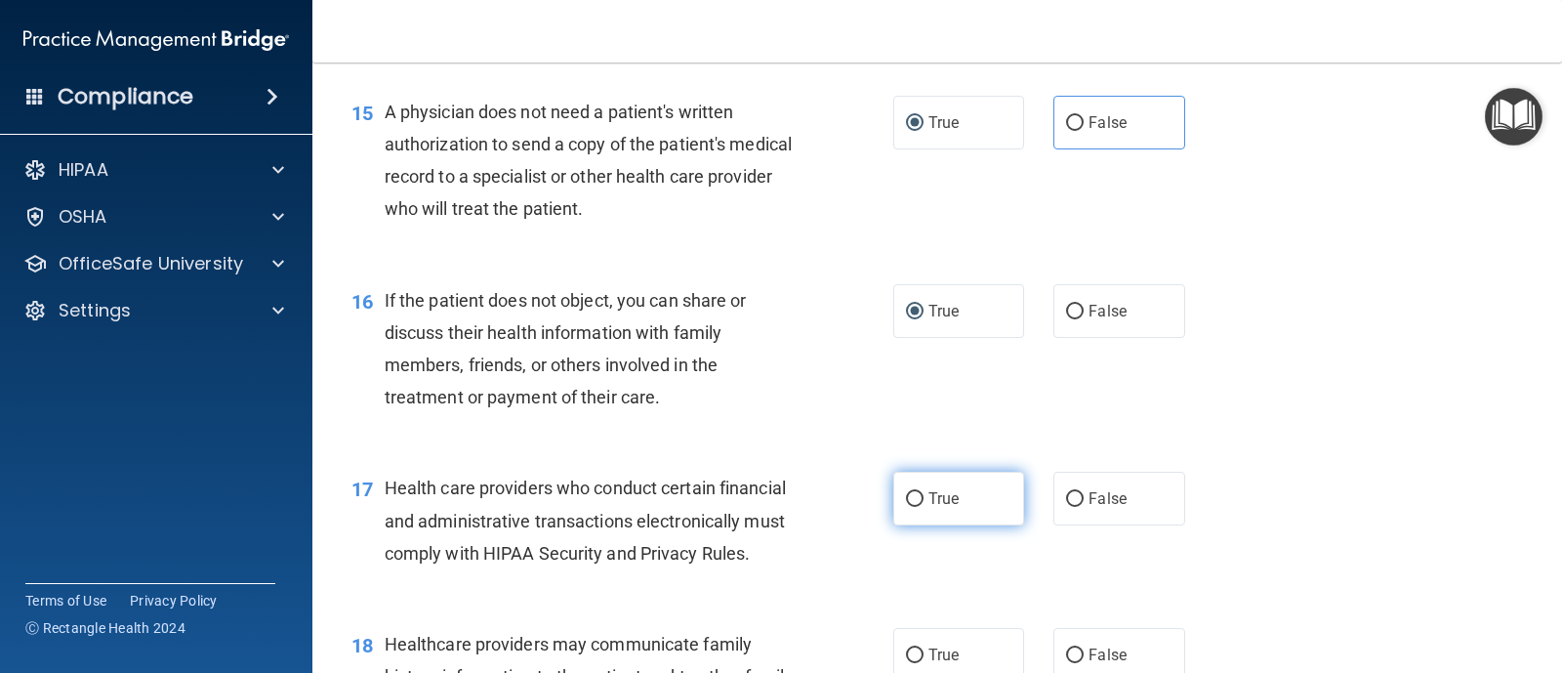
click at [901, 519] on label "True" at bounding box center [958, 498] width 131 height 54
click at [906, 507] on input "True" at bounding box center [915, 499] width 18 height 15
radio input "true"
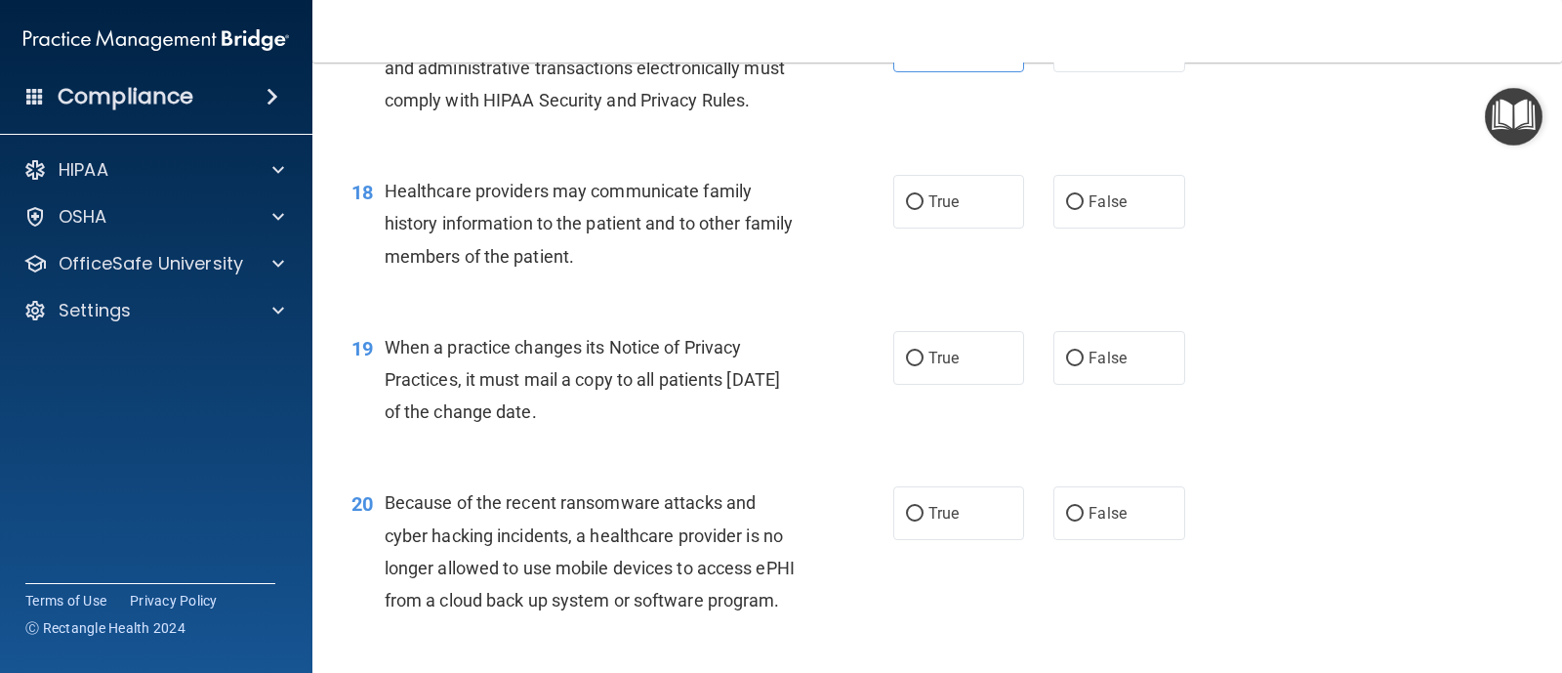
scroll to position [2883, 0]
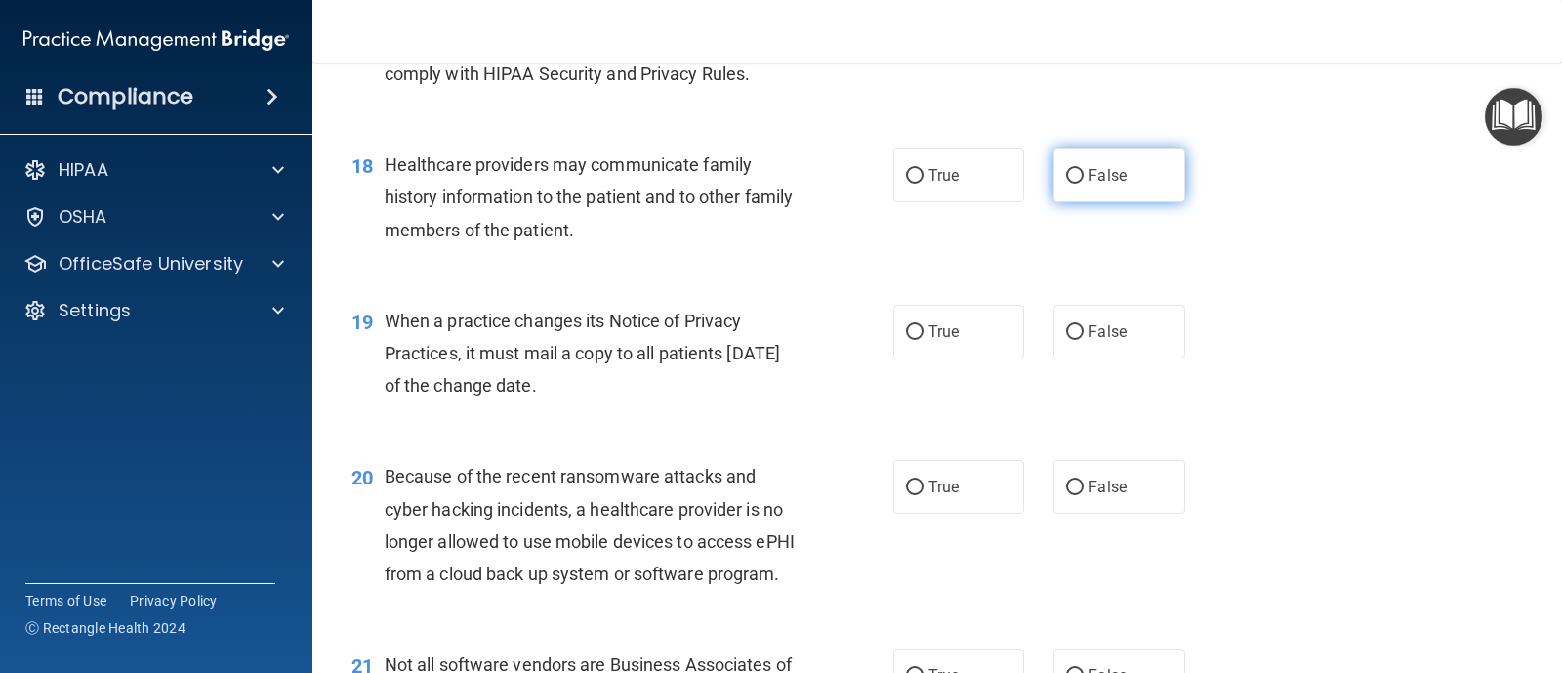
click at [1066, 184] on input "False" at bounding box center [1075, 176] width 18 height 15
radio input "true"
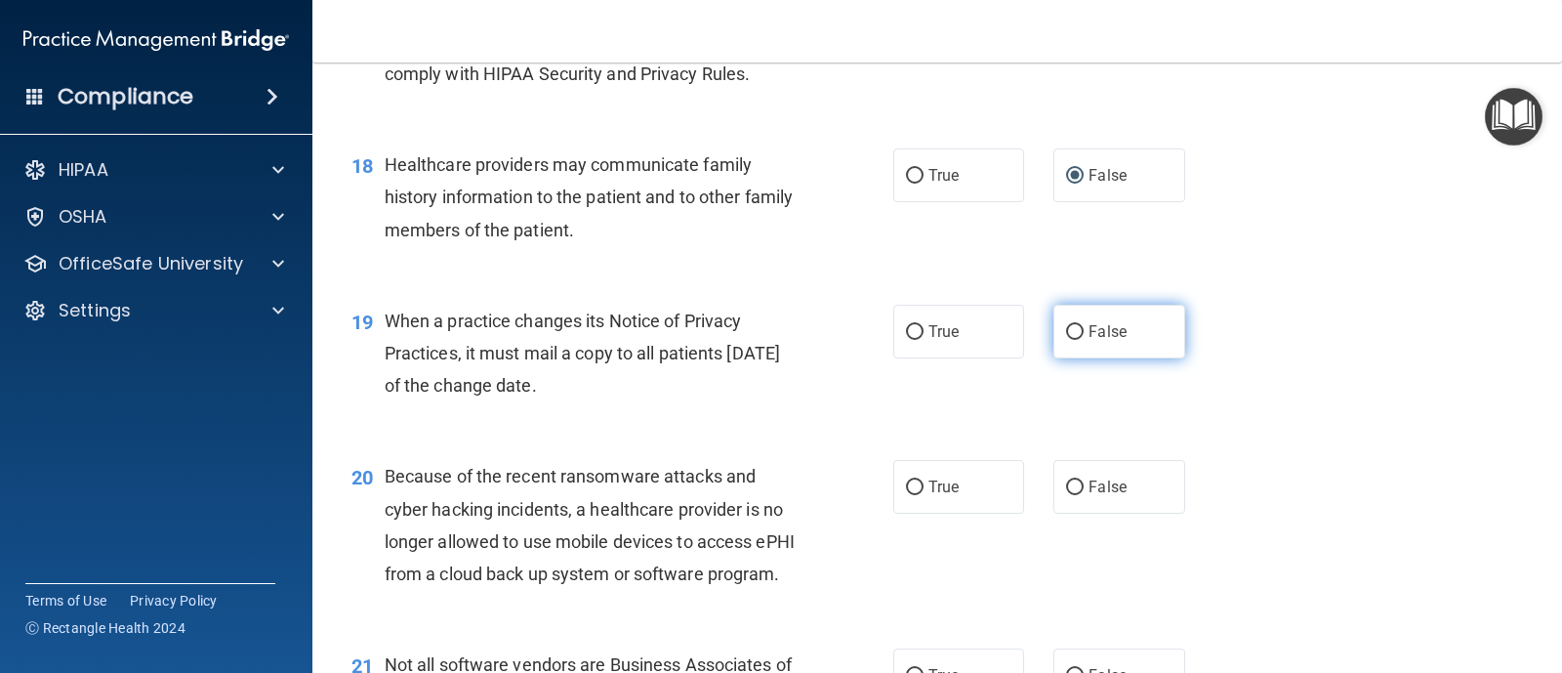
click at [1079, 358] on label "False" at bounding box center [1118, 332] width 131 height 54
click at [1079, 340] on input "False" at bounding box center [1075, 332] width 18 height 15
radio input "true"
click at [1067, 495] on input "False" at bounding box center [1075, 487] width 18 height 15
radio input "true"
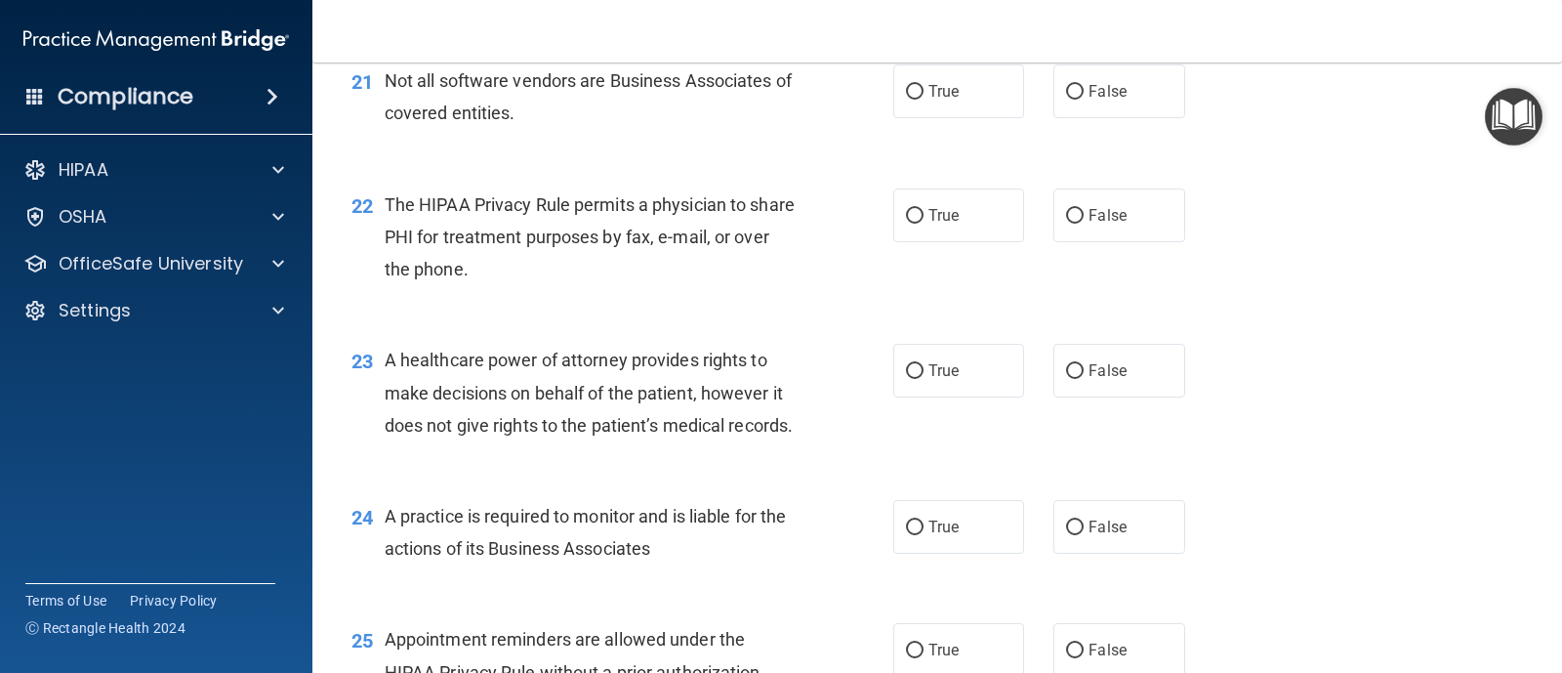
scroll to position [3483, 0]
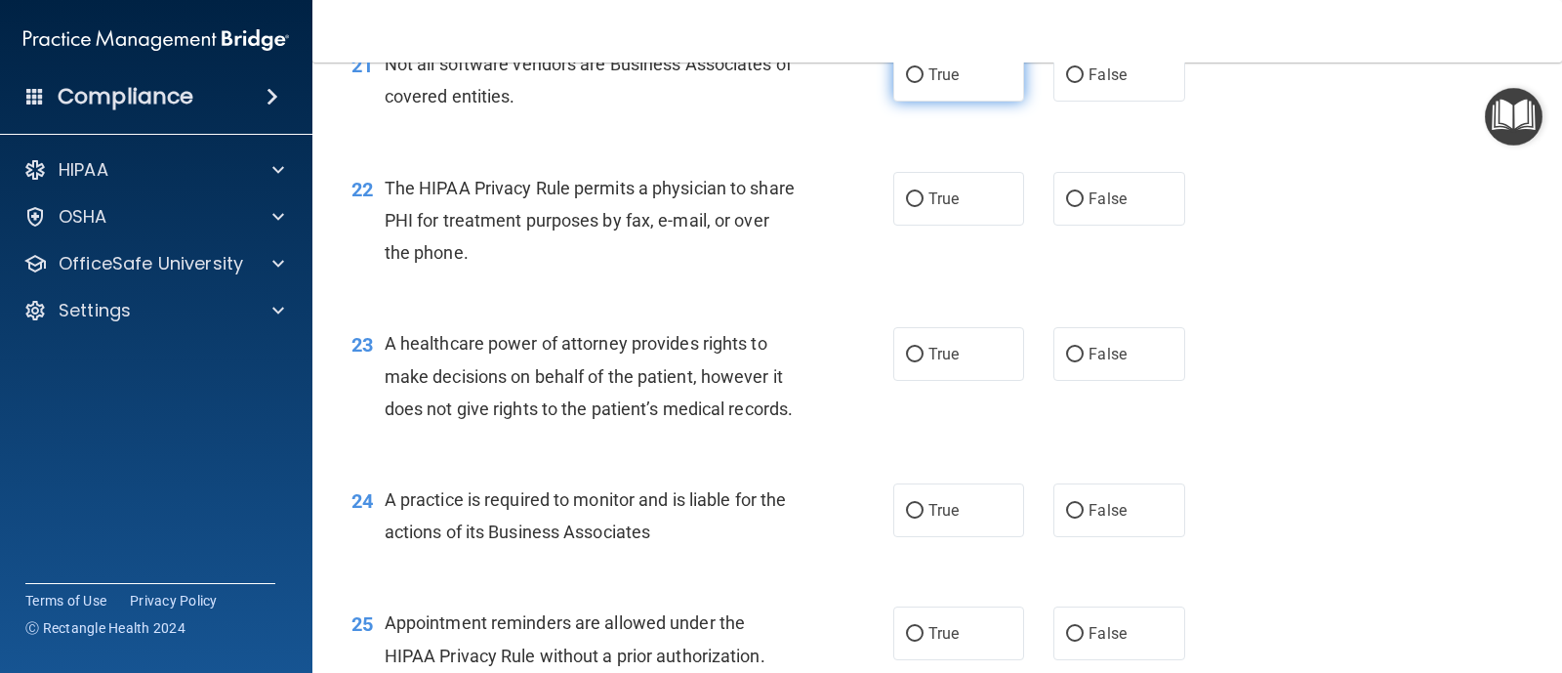
click at [920, 102] on label "True" at bounding box center [958, 75] width 131 height 54
click at [920, 83] on input "True" at bounding box center [915, 75] width 18 height 15
radio input "true"
click at [915, 207] on input "True" at bounding box center [915, 199] width 18 height 15
radio input "true"
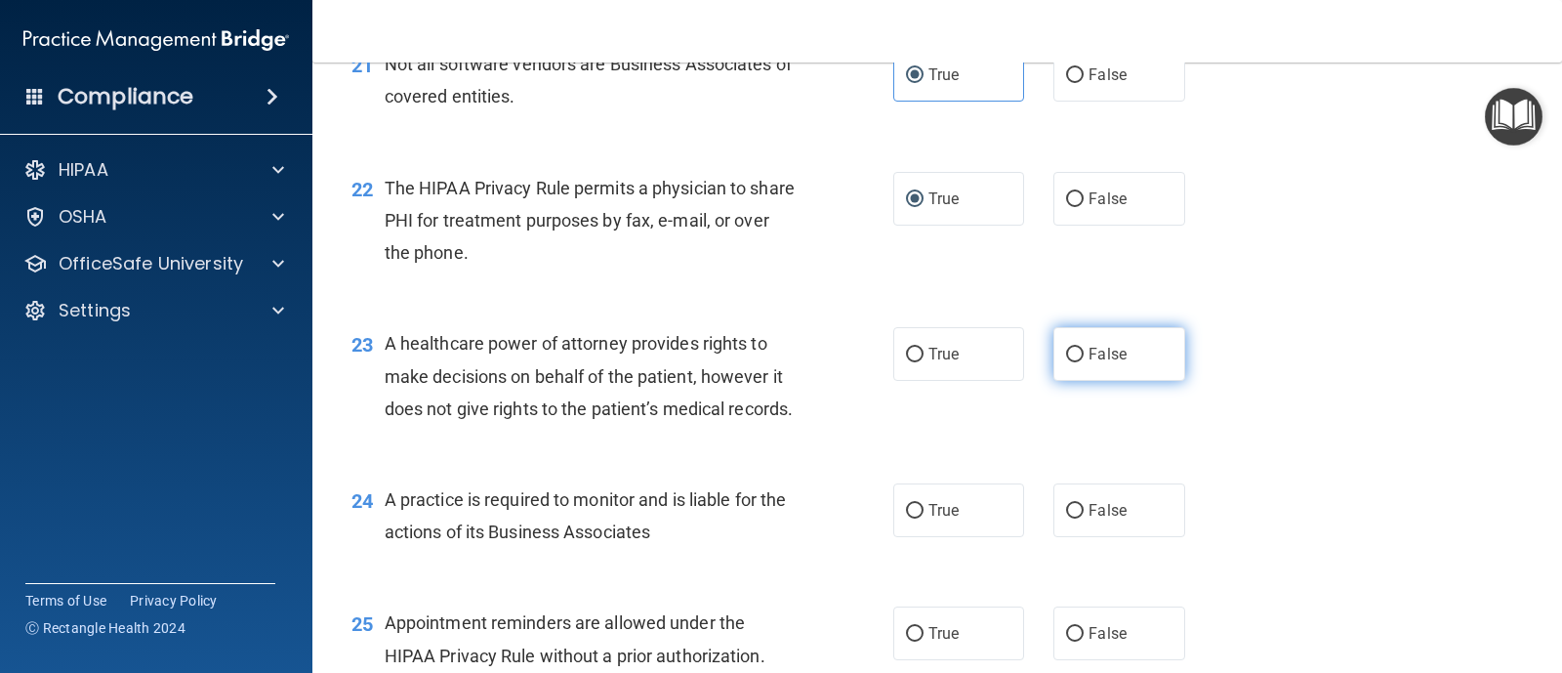
click at [1066, 362] on input "False" at bounding box center [1075, 355] width 18 height 15
radio input "true"
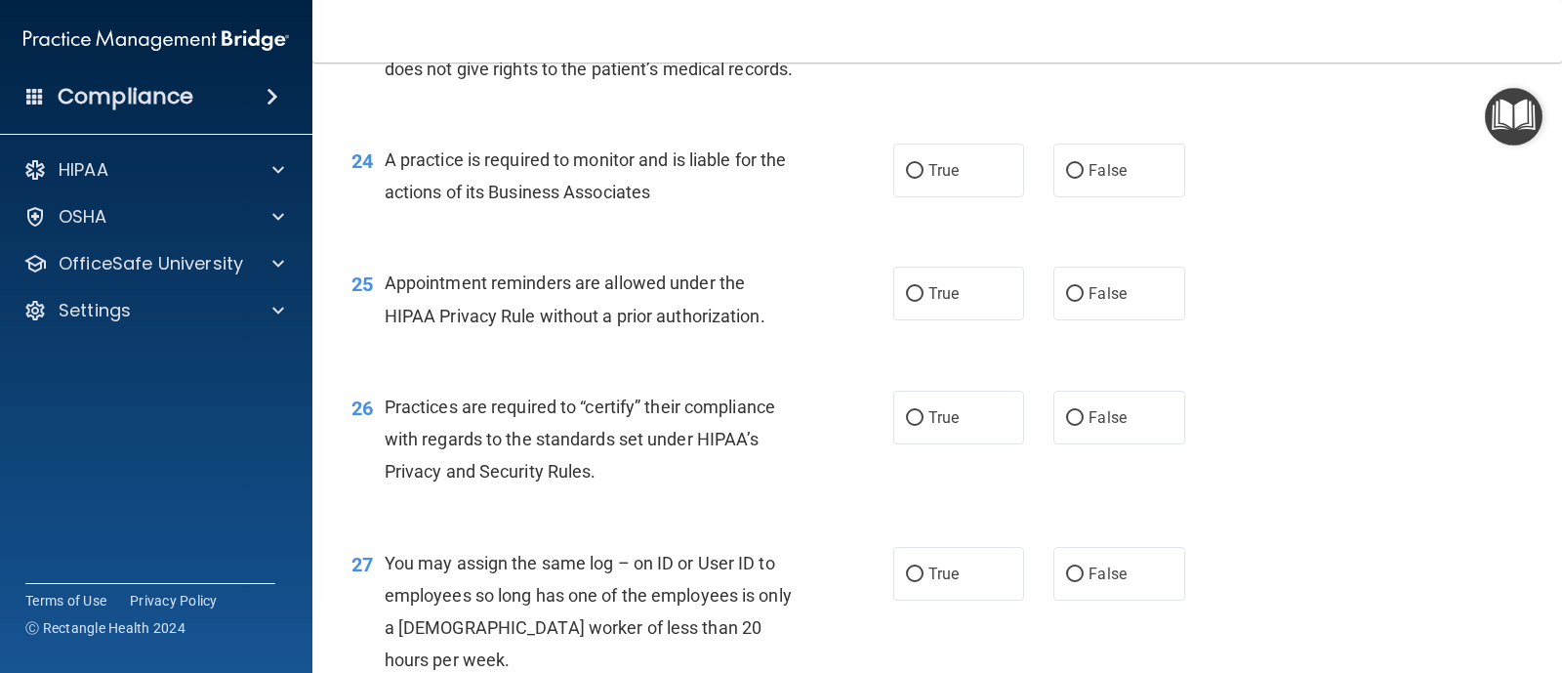
scroll to position [3840, 0]
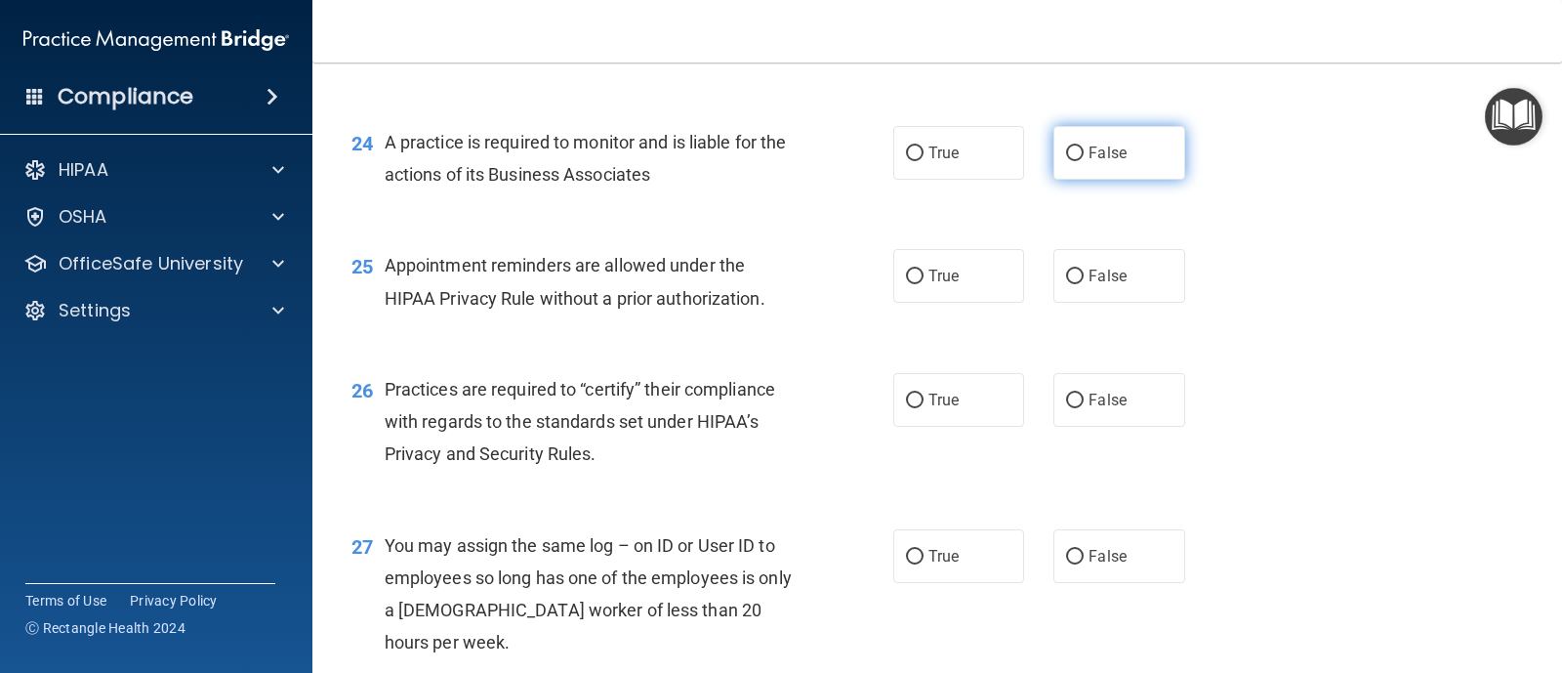
click at [1067, 161] on input "False" at bounding box center [1075, 153] width 18 height 15
radio input "true"
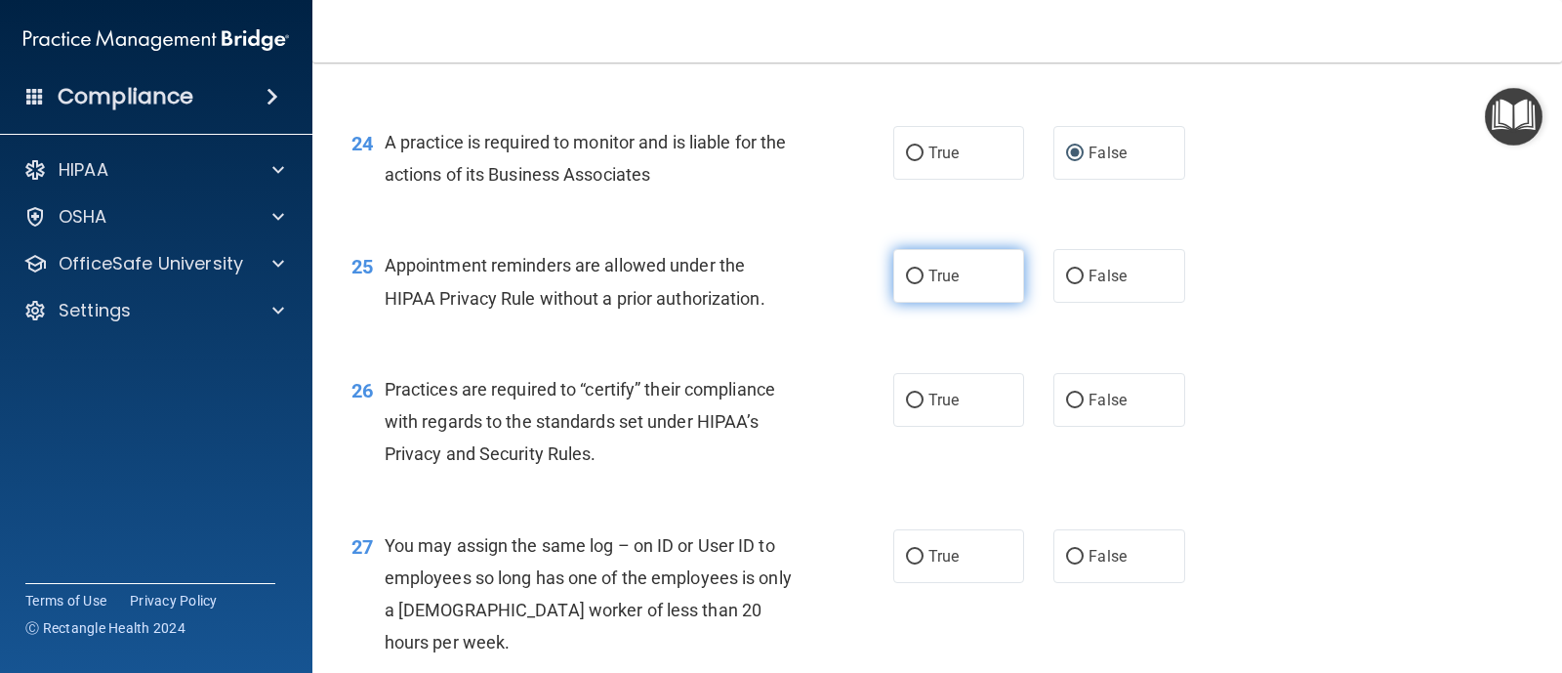
click at [928, 285] on span "True" at bounding box center [943, 275] width 30 height 19
click at [923, 284] on input "True" at bounding box center [915, 276] width 18 height 15
radio input "true"
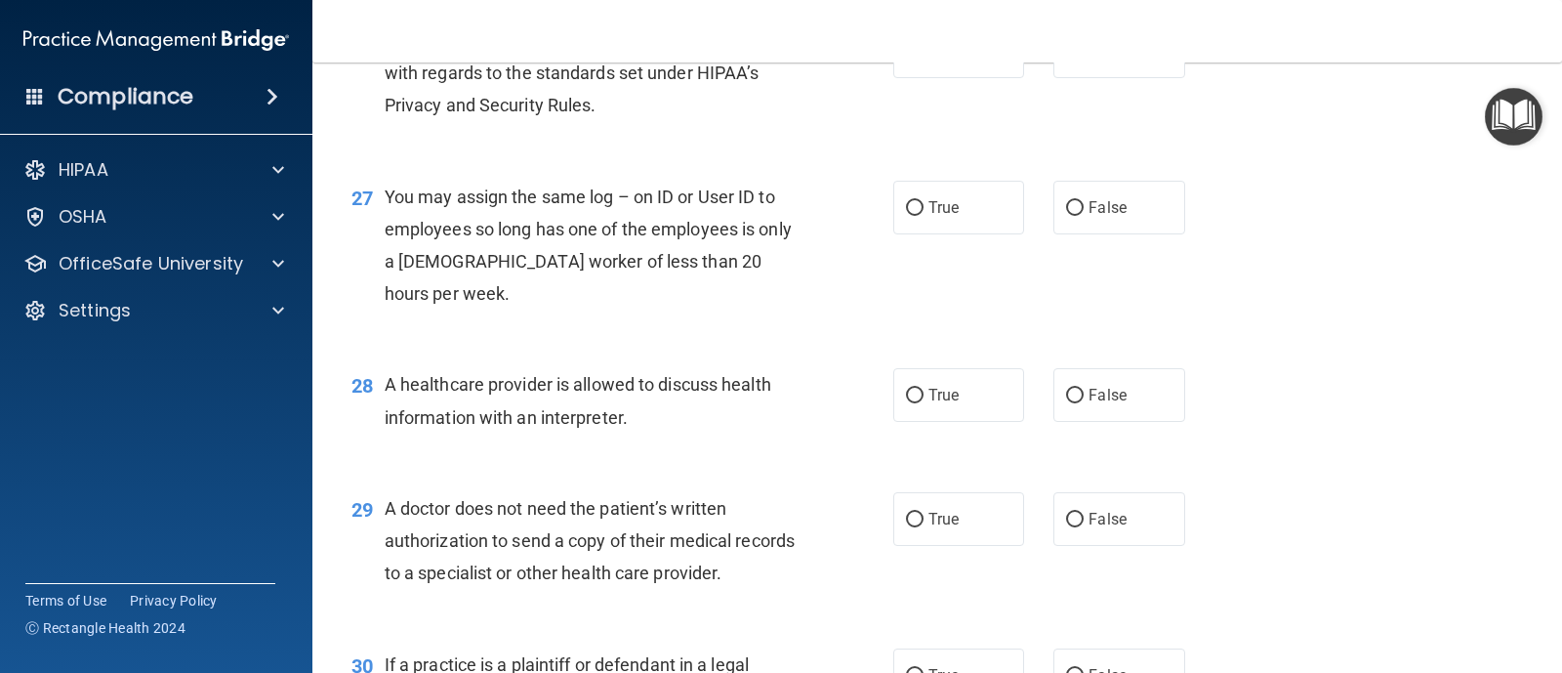
scroll to position [4215, 0]
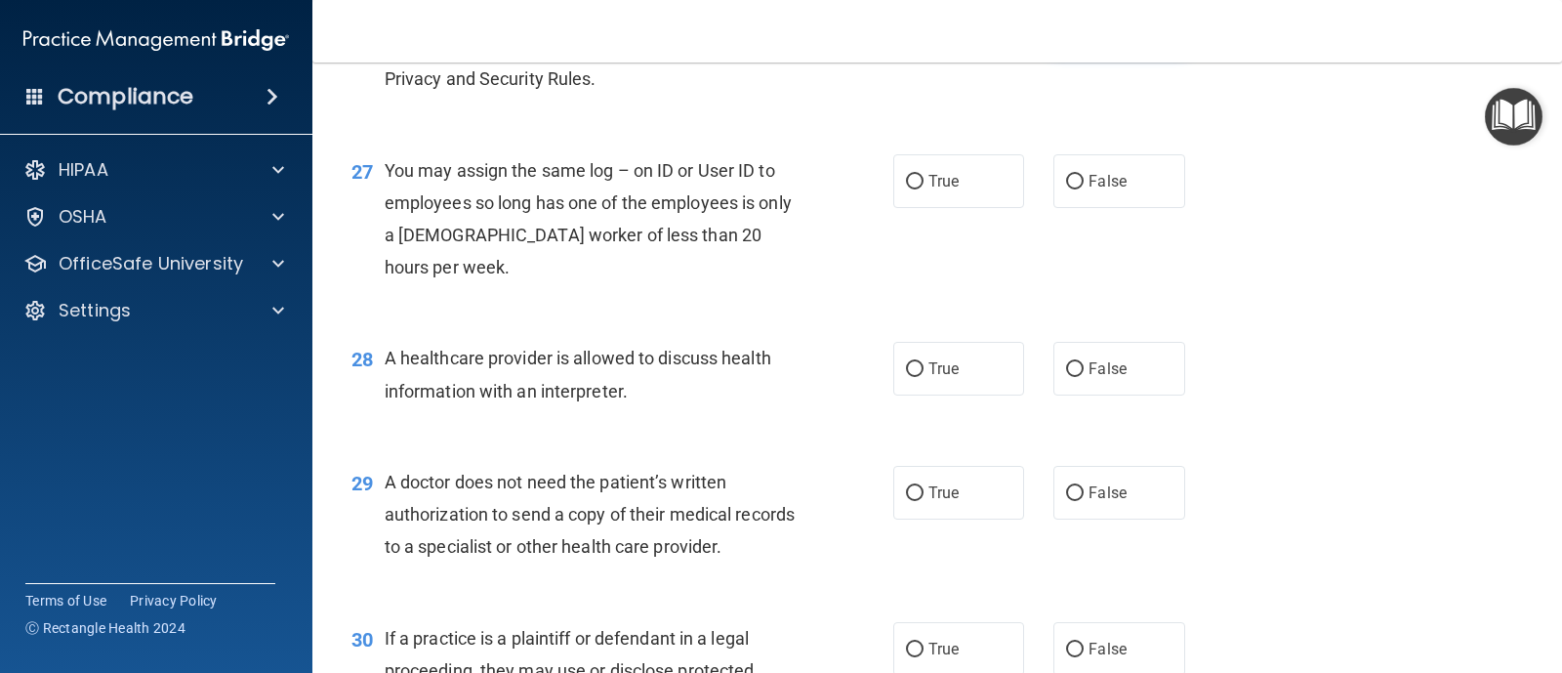
click at [1069, 33] on input "False" at bounding box center [1075, 26] width 18 height 15
radio input "true"
click at [1074, 189] on input "False" at bounding box center [1075, 182] width 18 height 15
radio input "true"
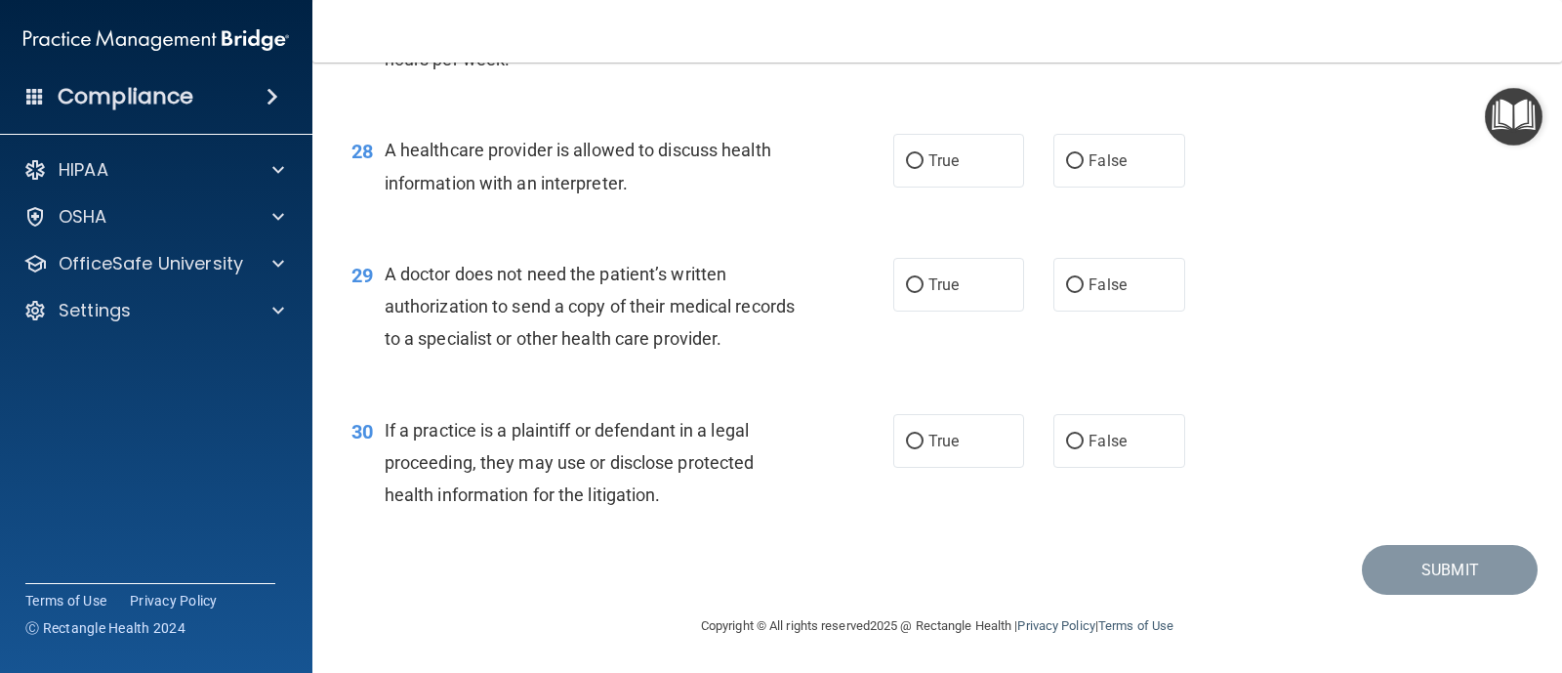
scroll to position [4493, 0]
click at [906, 169] on input "True" at bounding box center [915, 161] width 18 height 15
radio input "true"
click at [909, 294] on label "True" at bounding box center [958, 285] width 131 height 54
click at [909, 293] on input "True" at bounding box center [915, 285] width 18 height 15
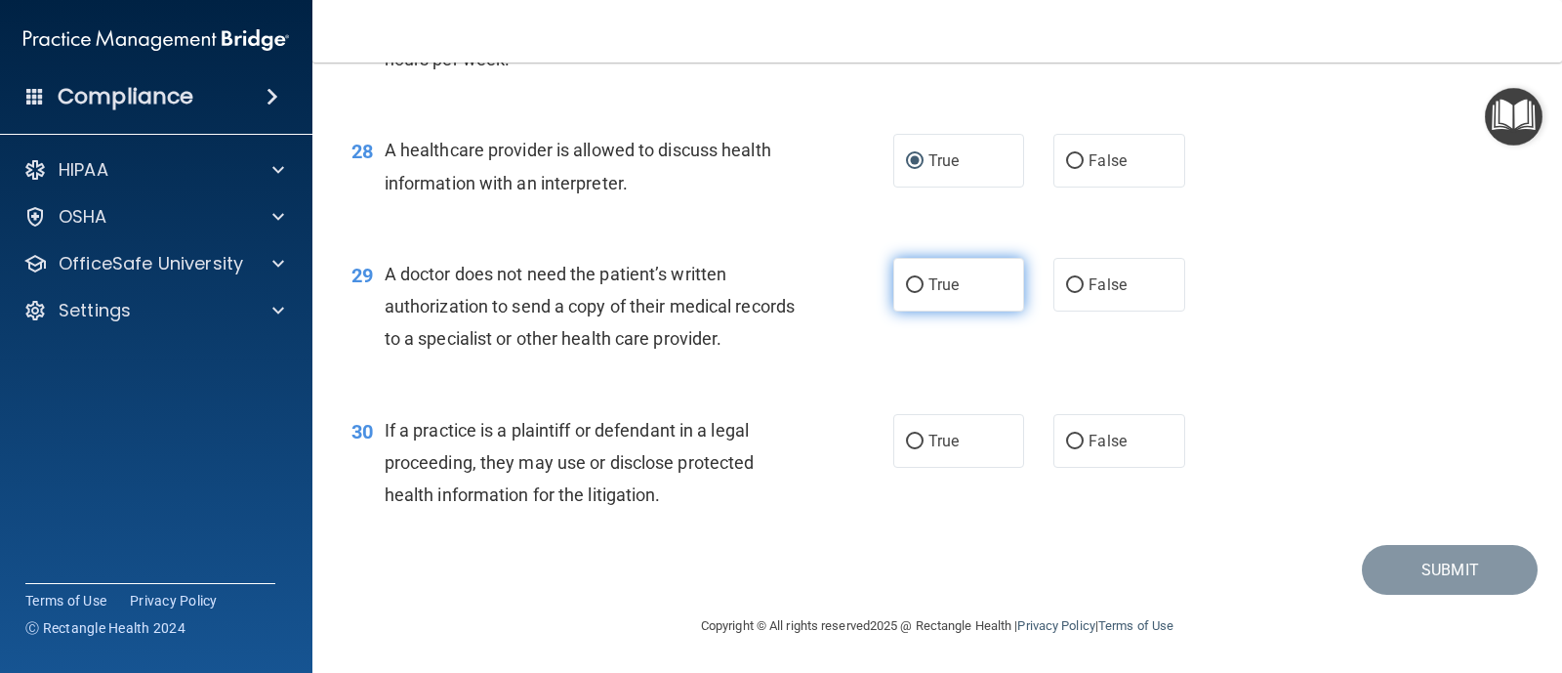
radio input "true"
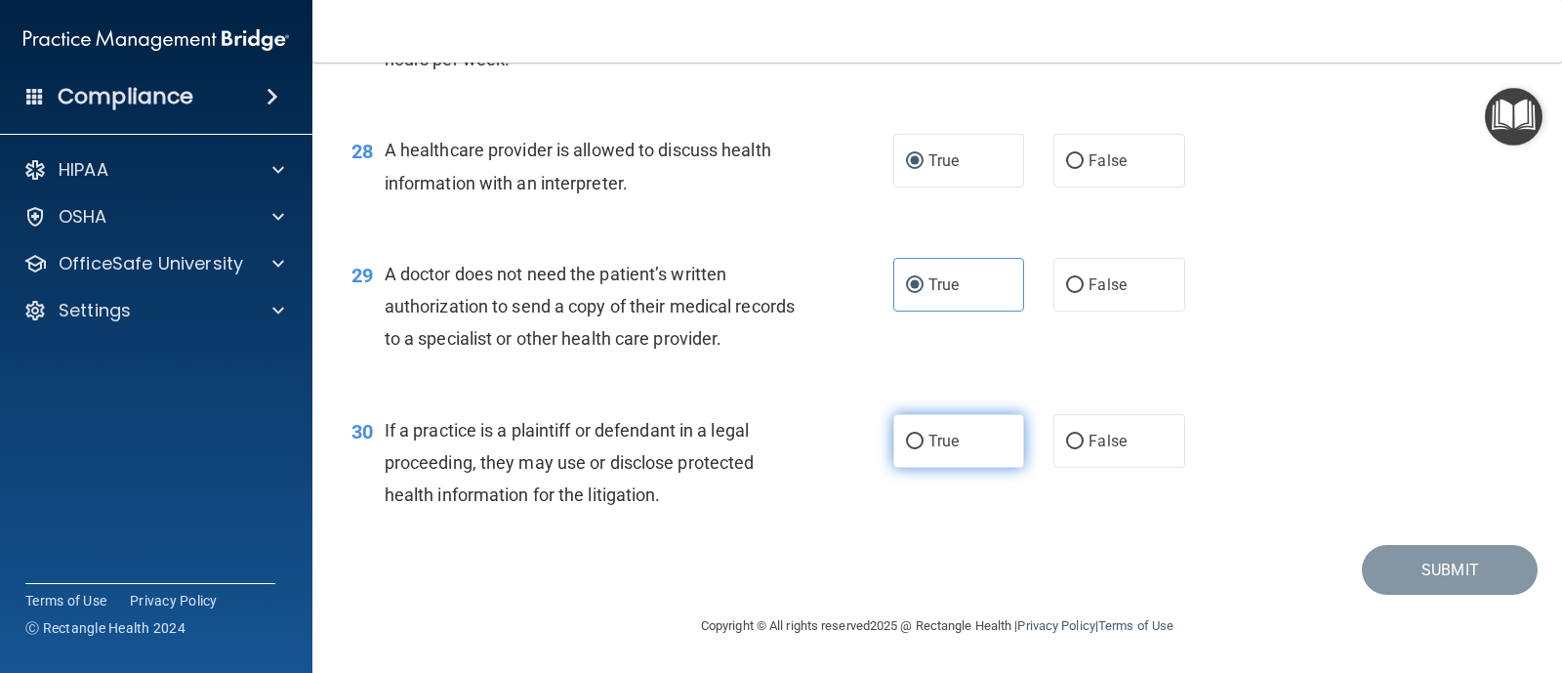
click at [912, 449] on input "True" at bounding box center [915, 441] width 18 height 15
radio input "true"
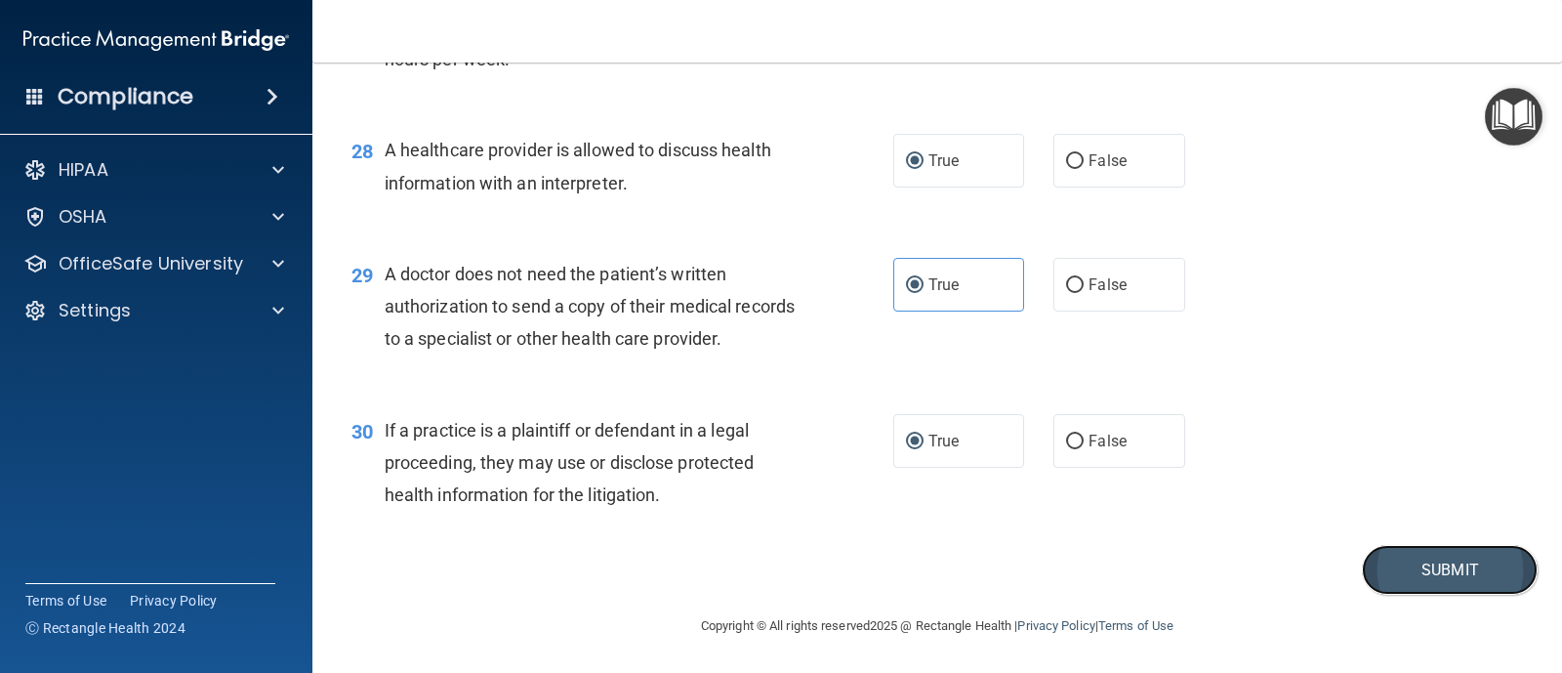
click at [1398, 594] on button "Submit" at bounding box center [1450, 570] width 176 height 50
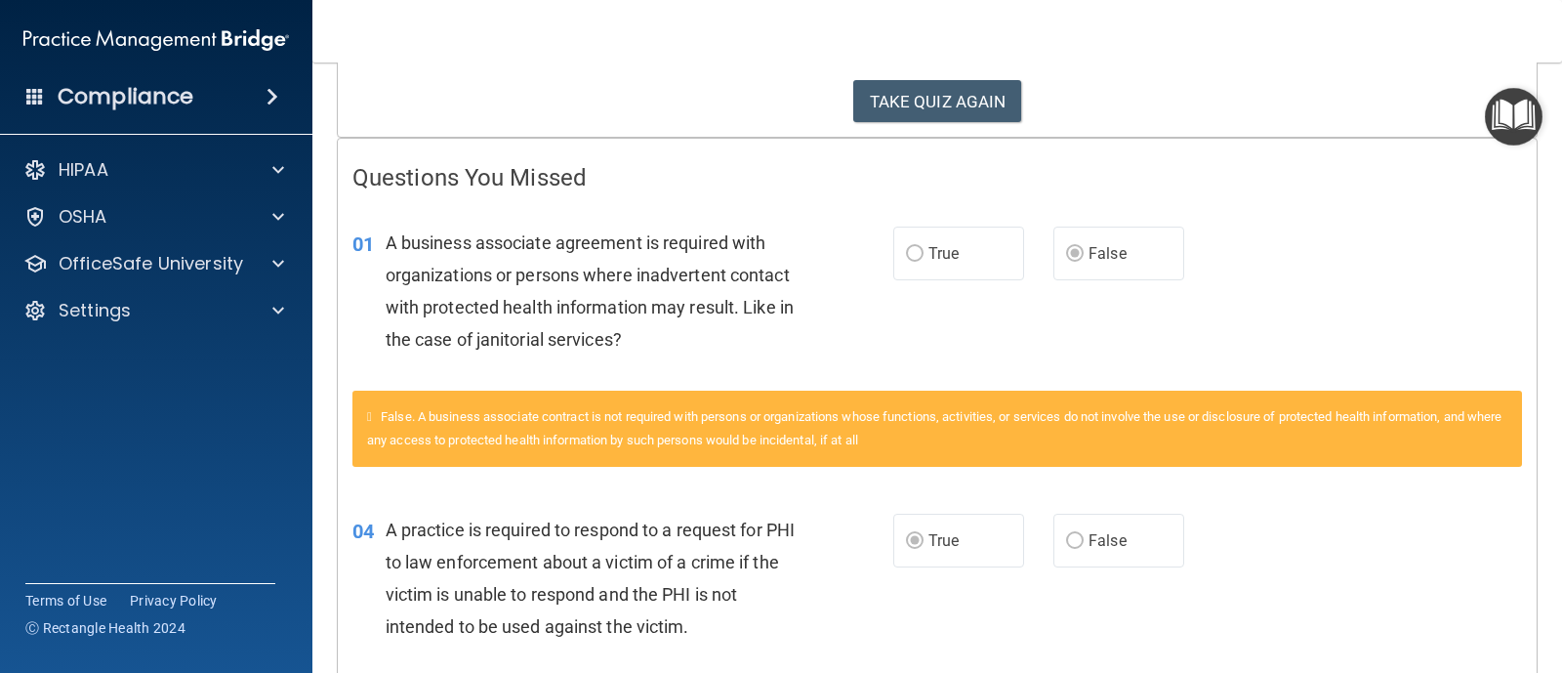
scroll to position [327, 0]
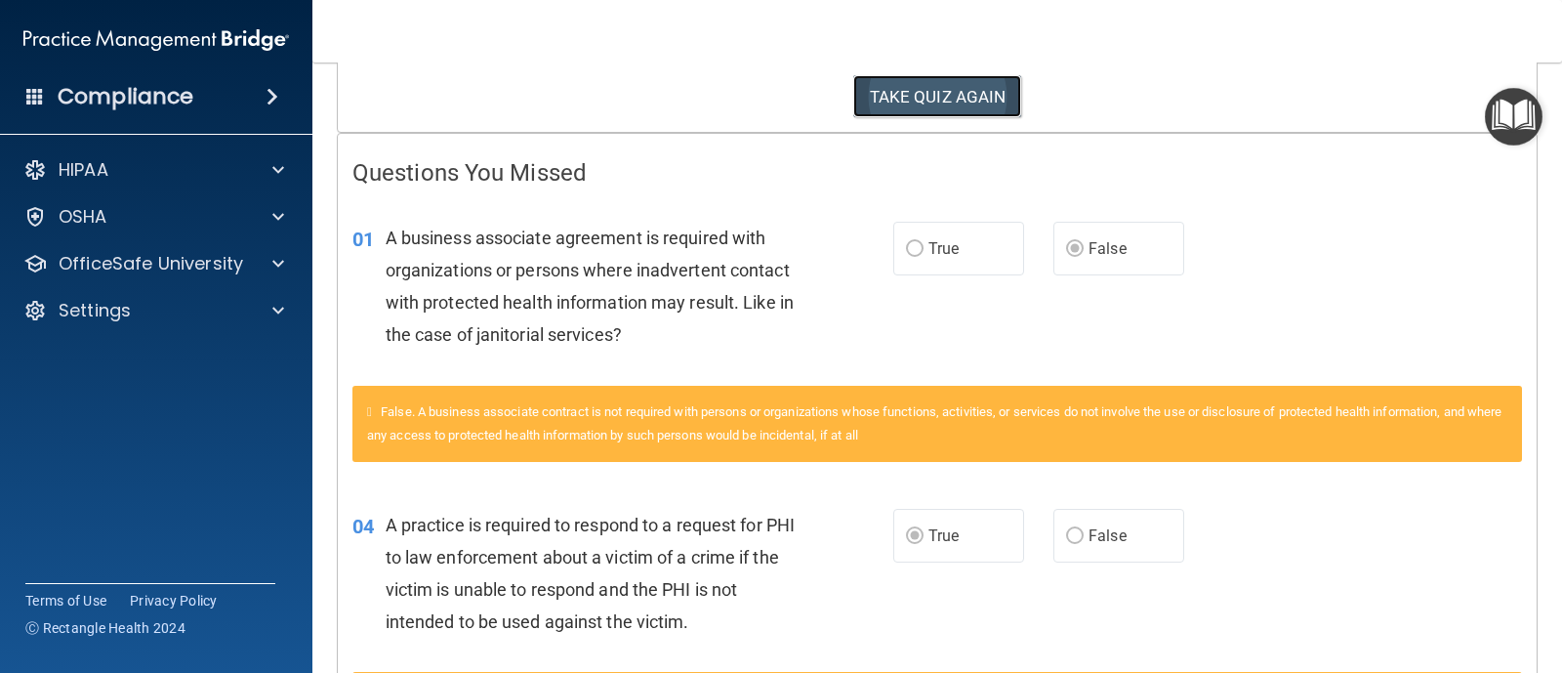
click at [906, 90] on button "TAKE QUIZ AGAIN" at bounding box center [937, 96] width 169 height 43
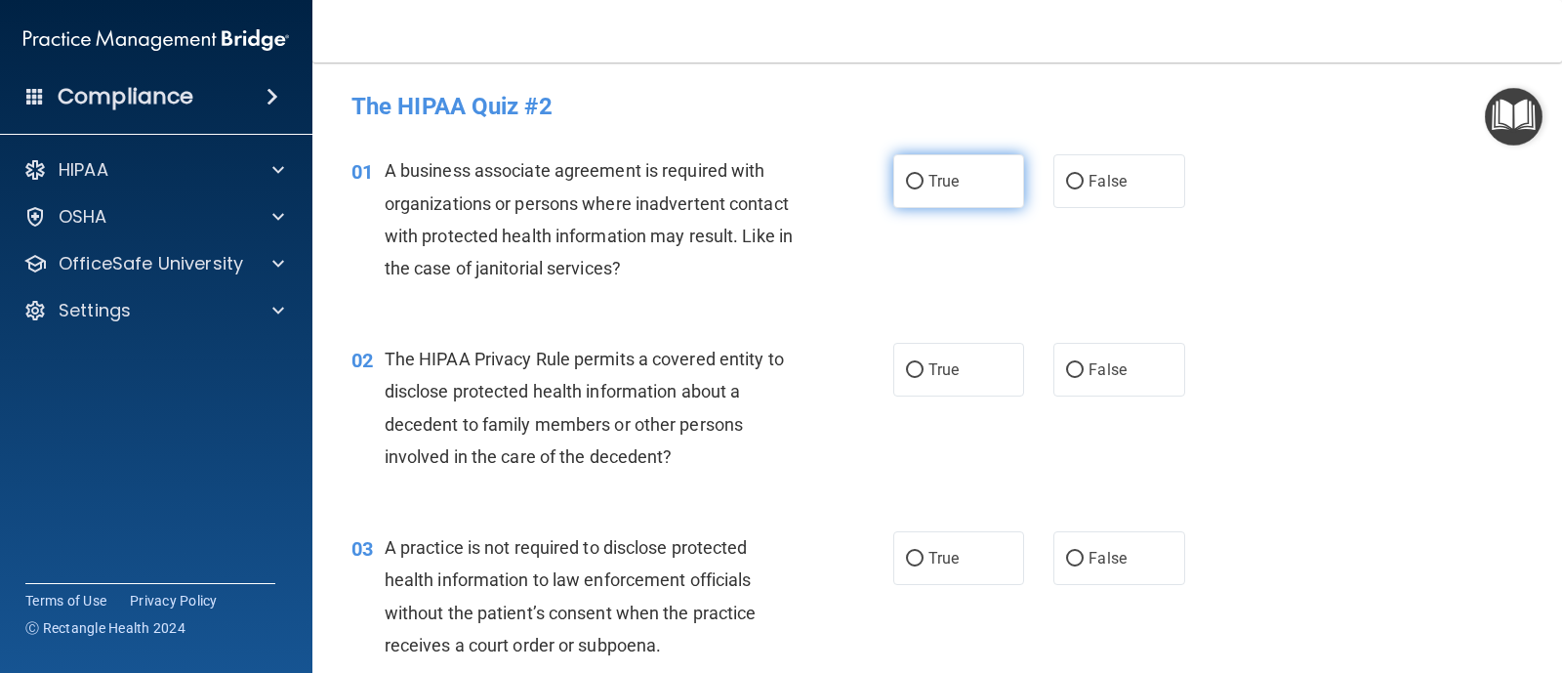
click at [899, 171] on label "True" at bounding box center [958, 181] width 131 height 54
click at [906, 175] on input "True" at bounding box center [915, 182] width 18 height 15
radio input "true"
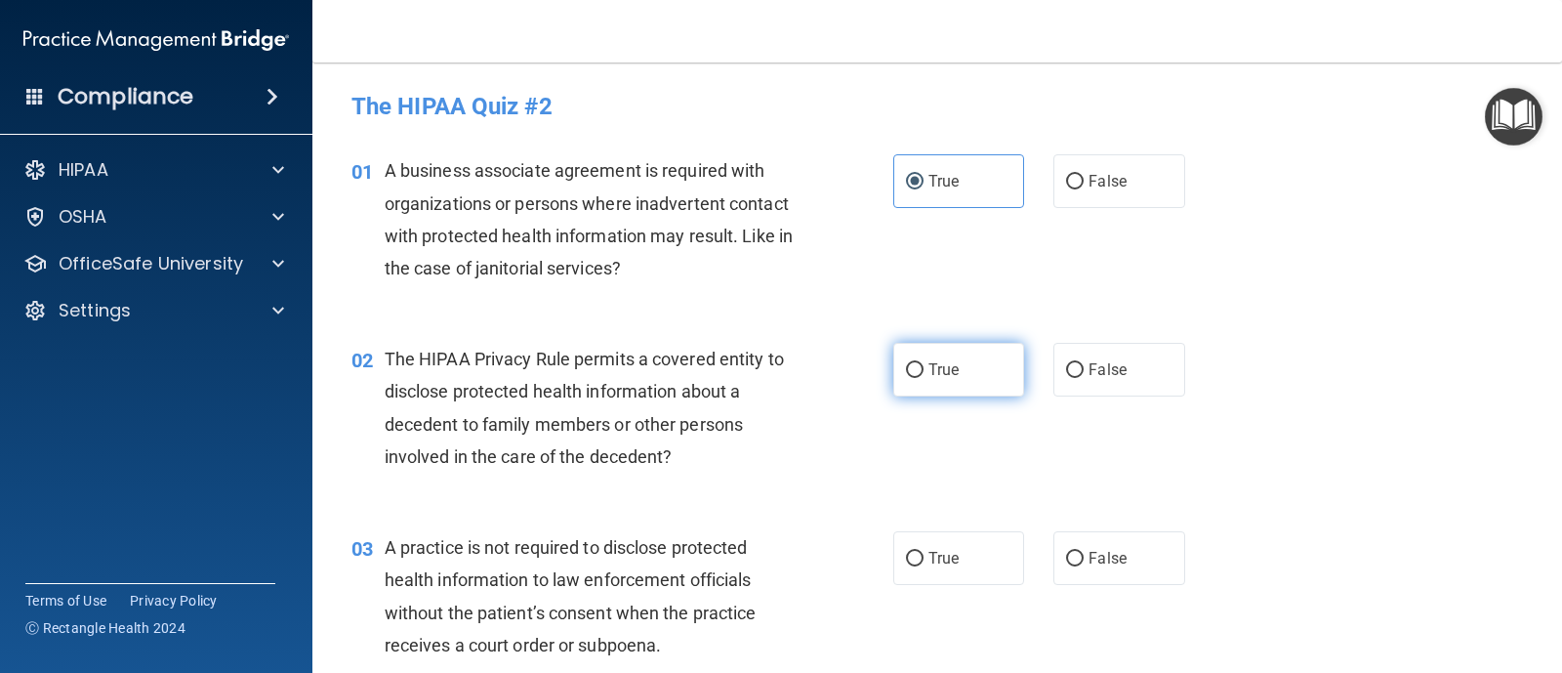
click at [906, 374] on input "True" at bounding box center [915, 370] width 18 height 15
radio input "true"
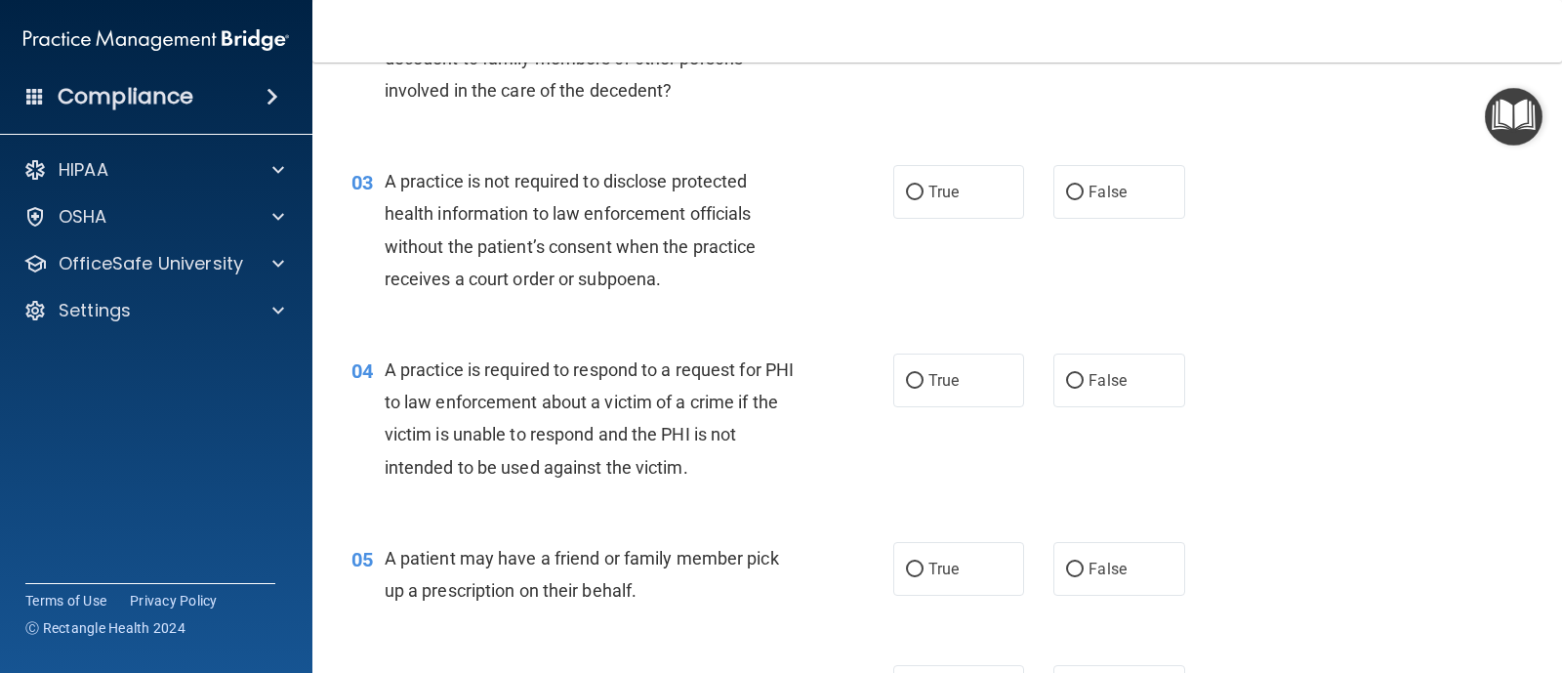
scroll to position [375, 0]
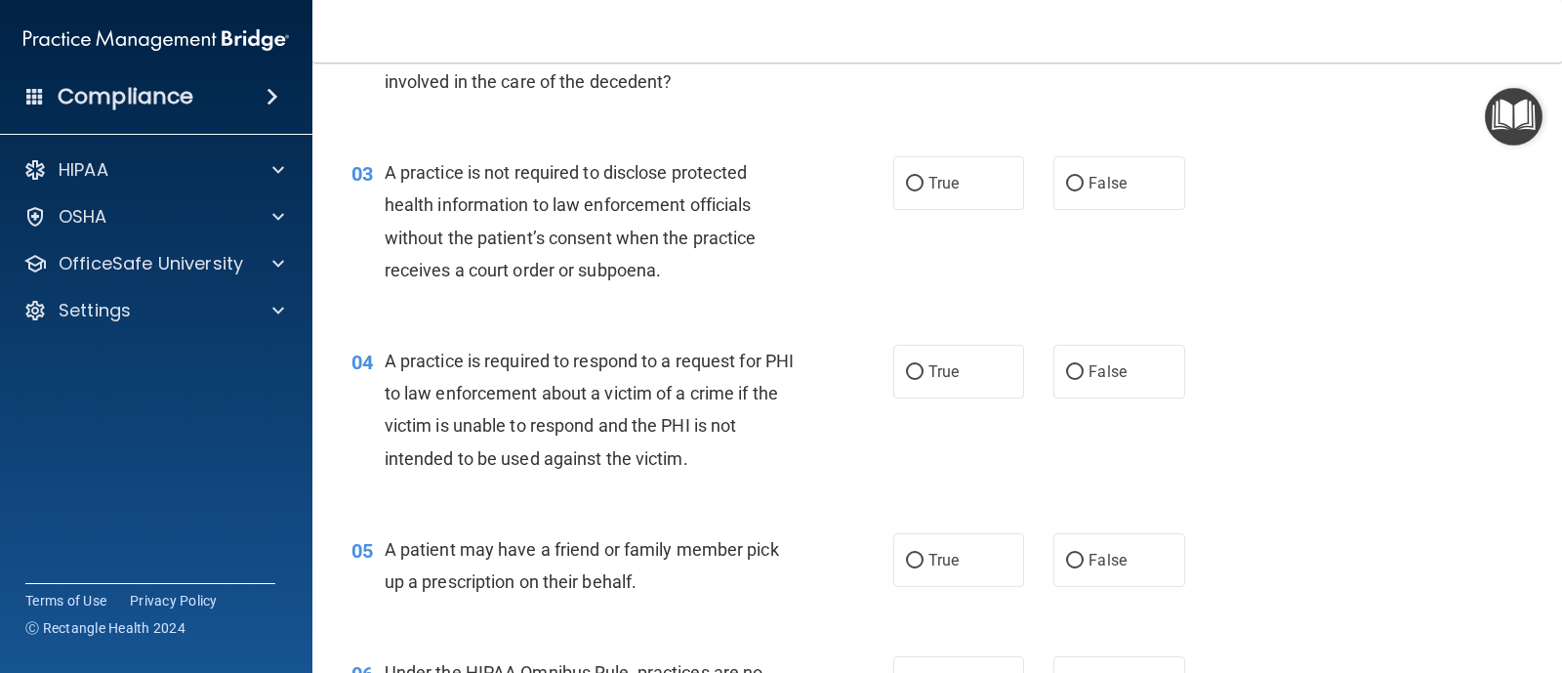
drag, startPoint x: 1090, startPoint y: 197, endPoint x: 1083, endPoint y: 282, distance: 85.3
click at [1088, 199] on label "False" at bounding box center [1118, 183] width 131 height 54
click at [1084, 191] on input "False" at bounding box center [1075, 184] width 18 height 15
radio input "true"
click at [1086, 385] on label "False" at bounding box center [1118, 372] width 131 height 54
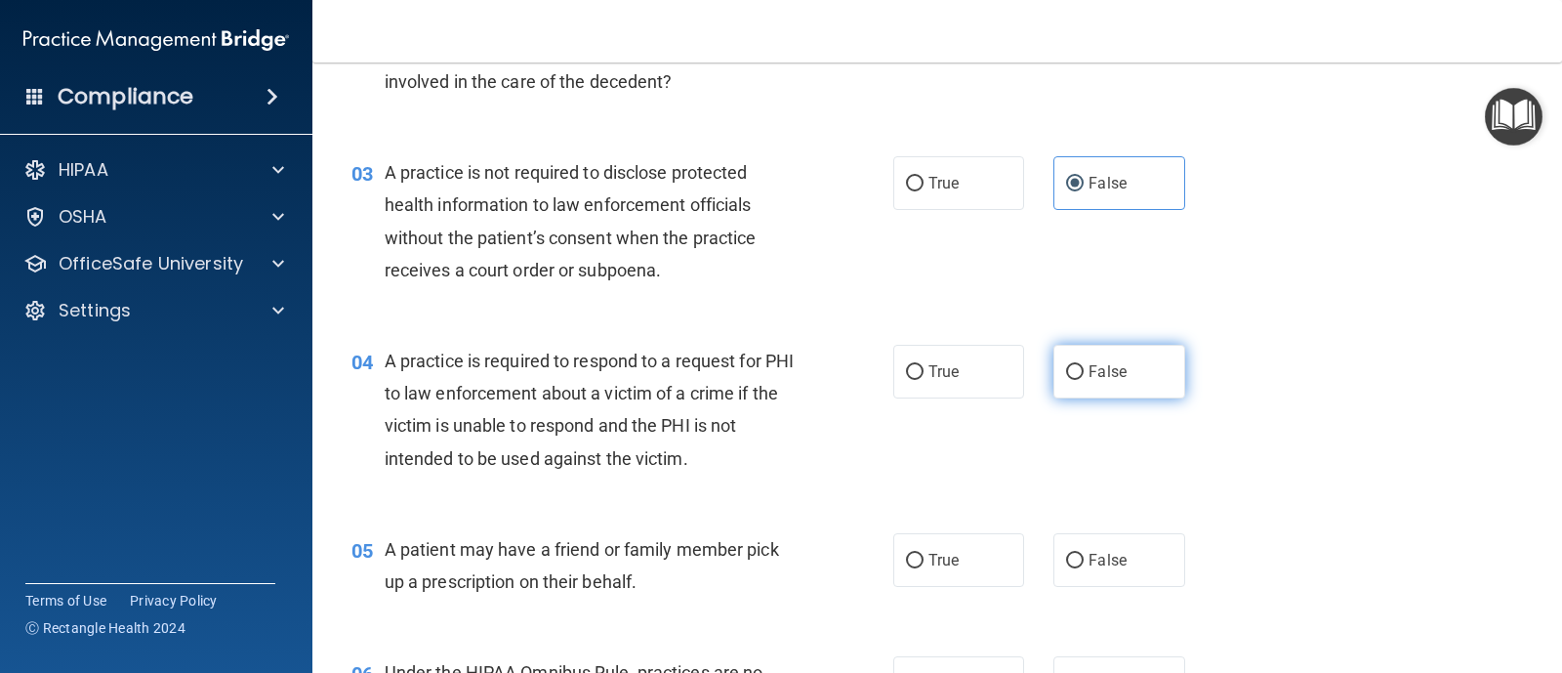
click at [1084, 380] on input "False" at bounding box center [1075, 372] width 18 height 15
radio input "true"
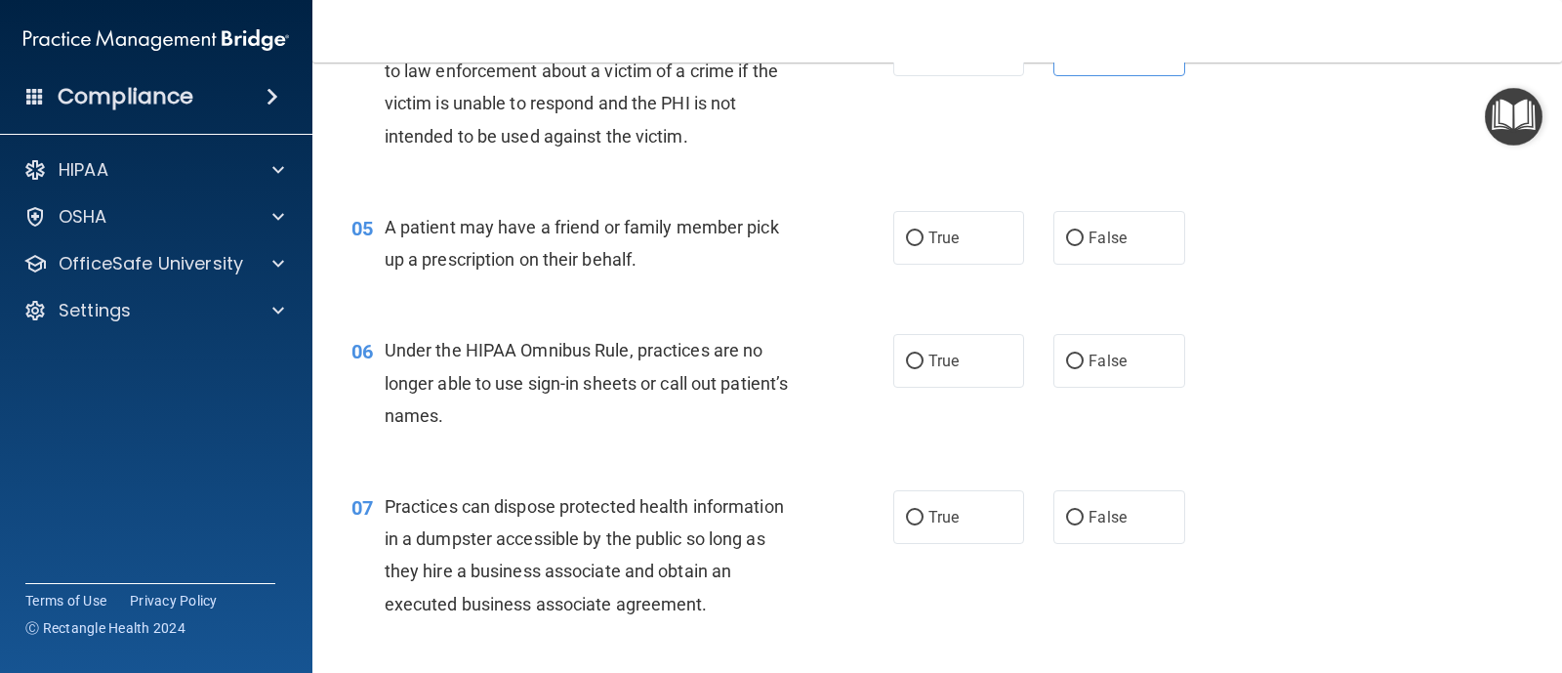
scroll to position [749, 0]
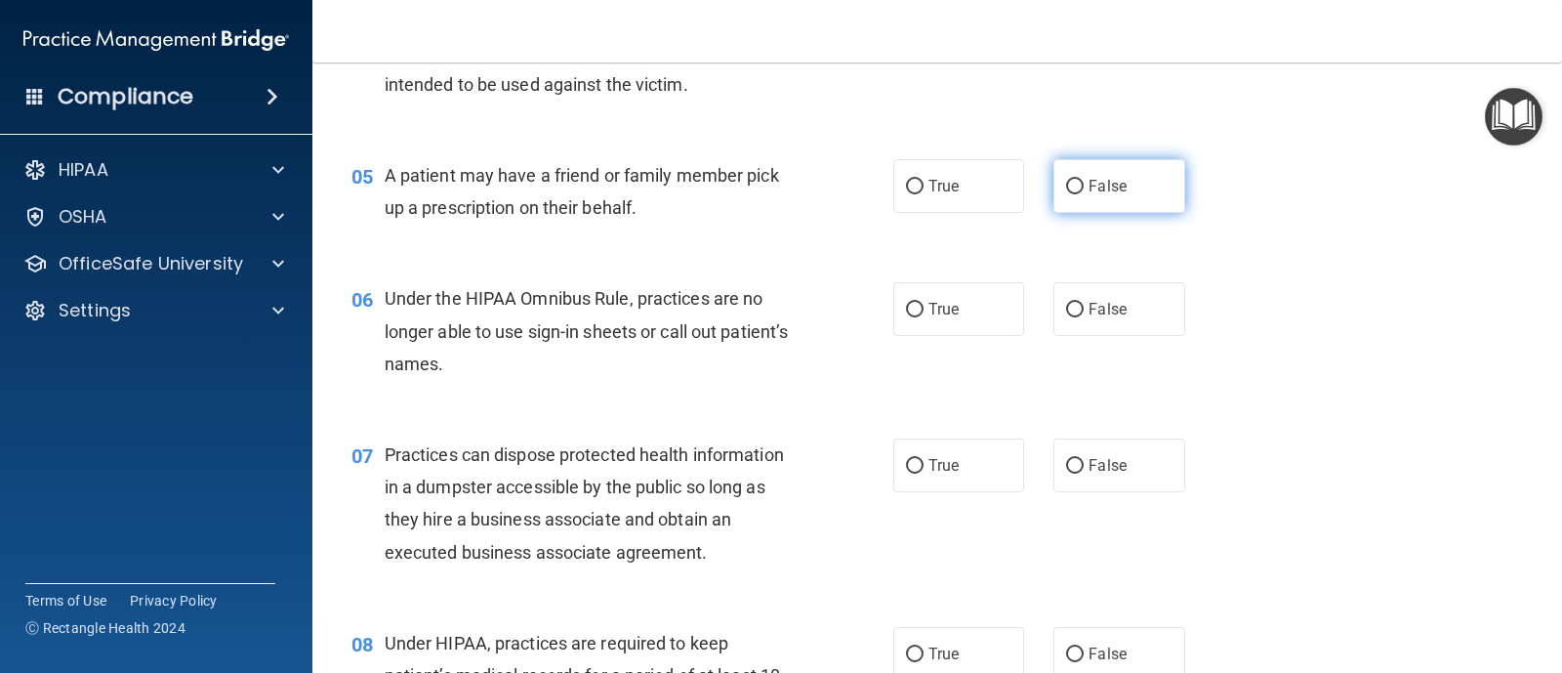
click at [1066, 186] on input "False" at bounding box center [1075, 187] width 18 height 15
radio input "true"
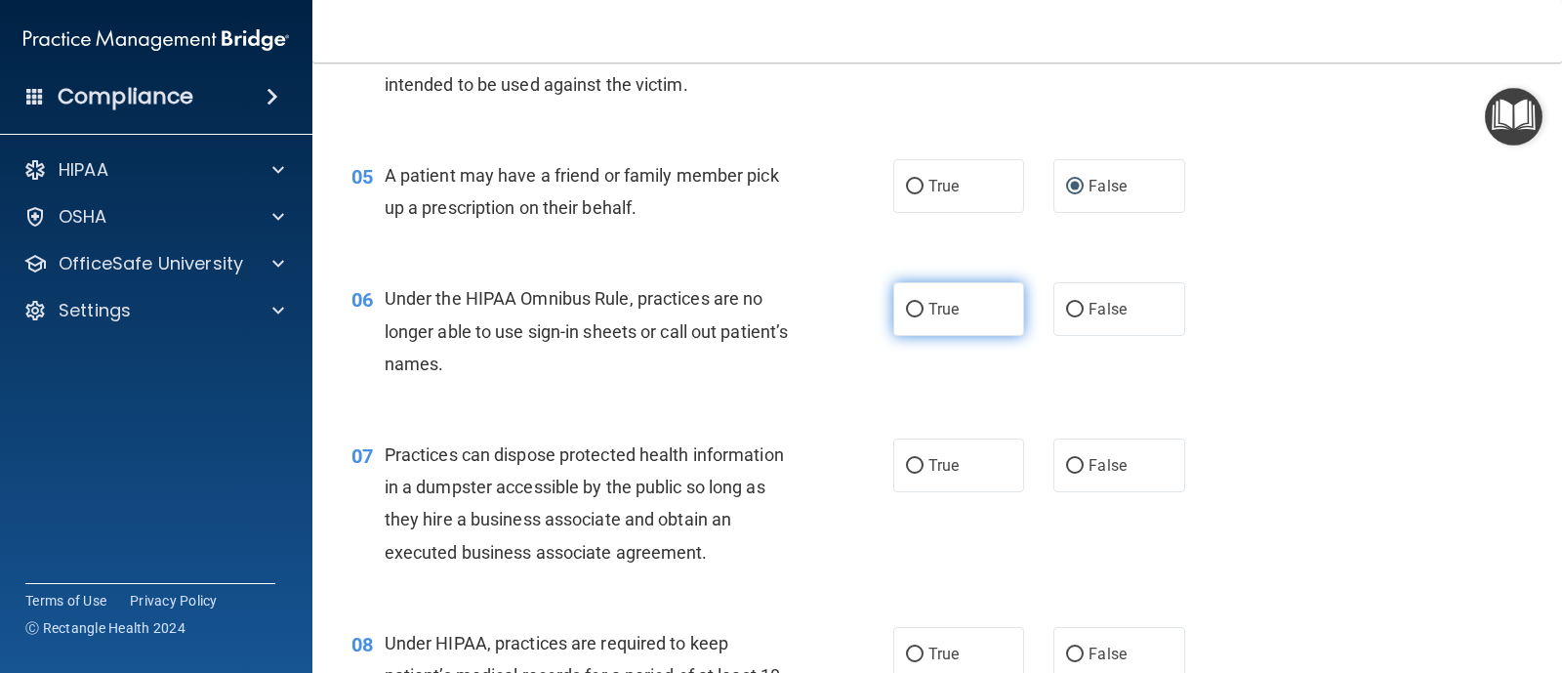
click at [900, 320] on label "True" at bounding box center [958, 309] width 131 height 54
click at [906, 317] on input "True" at bounding box center [915, 310] width 18 height 15
radio input "true"
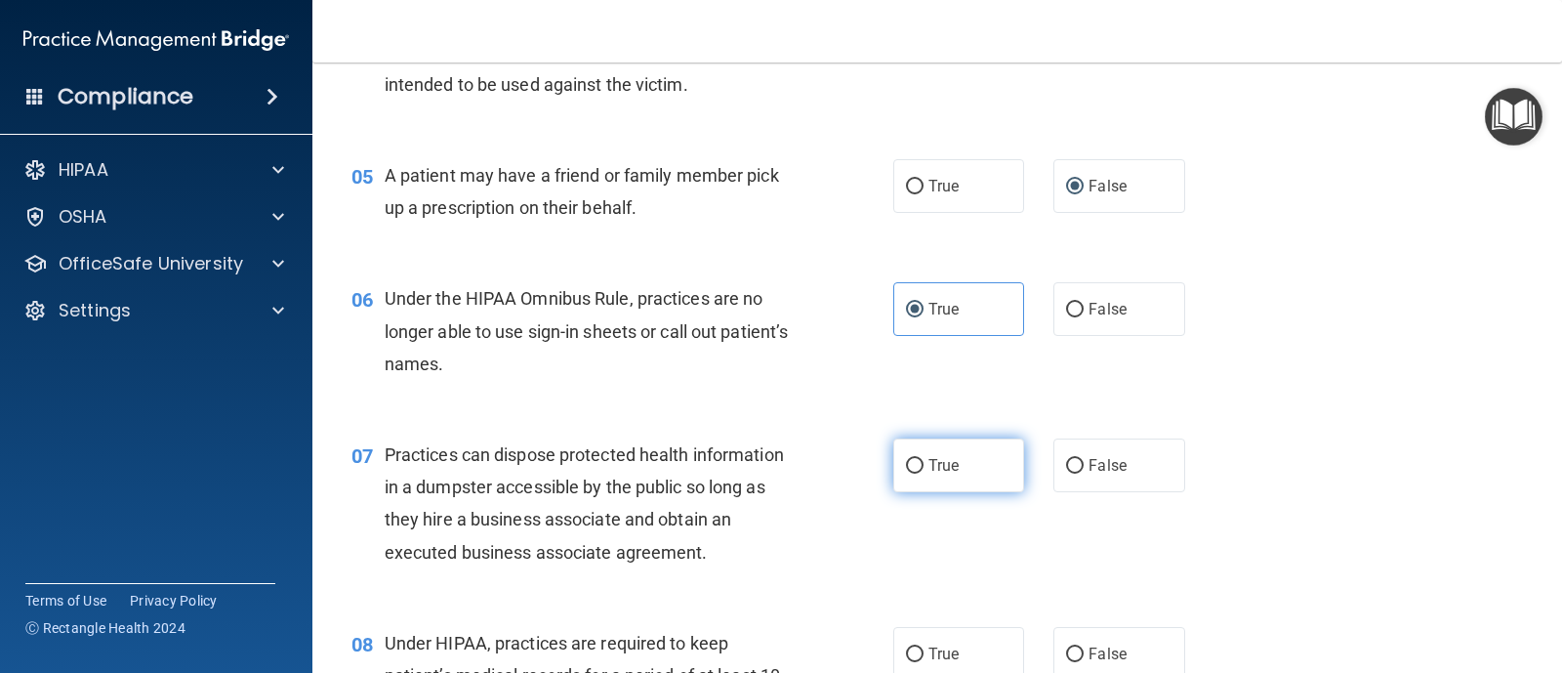
click at [910, 465] on input "True" at bounding box center [915, 466] width 18 height 15
radio input "true"
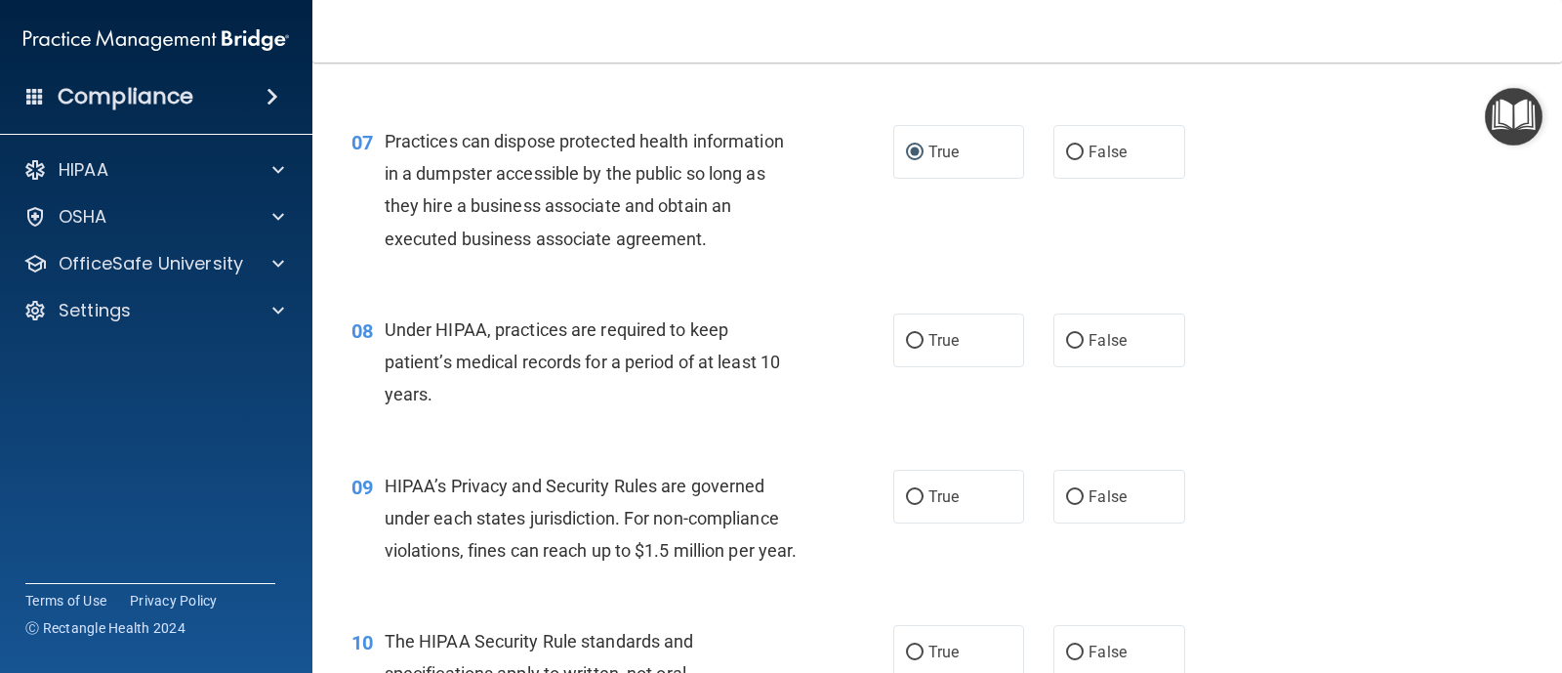
scroll to position [1071, 0]
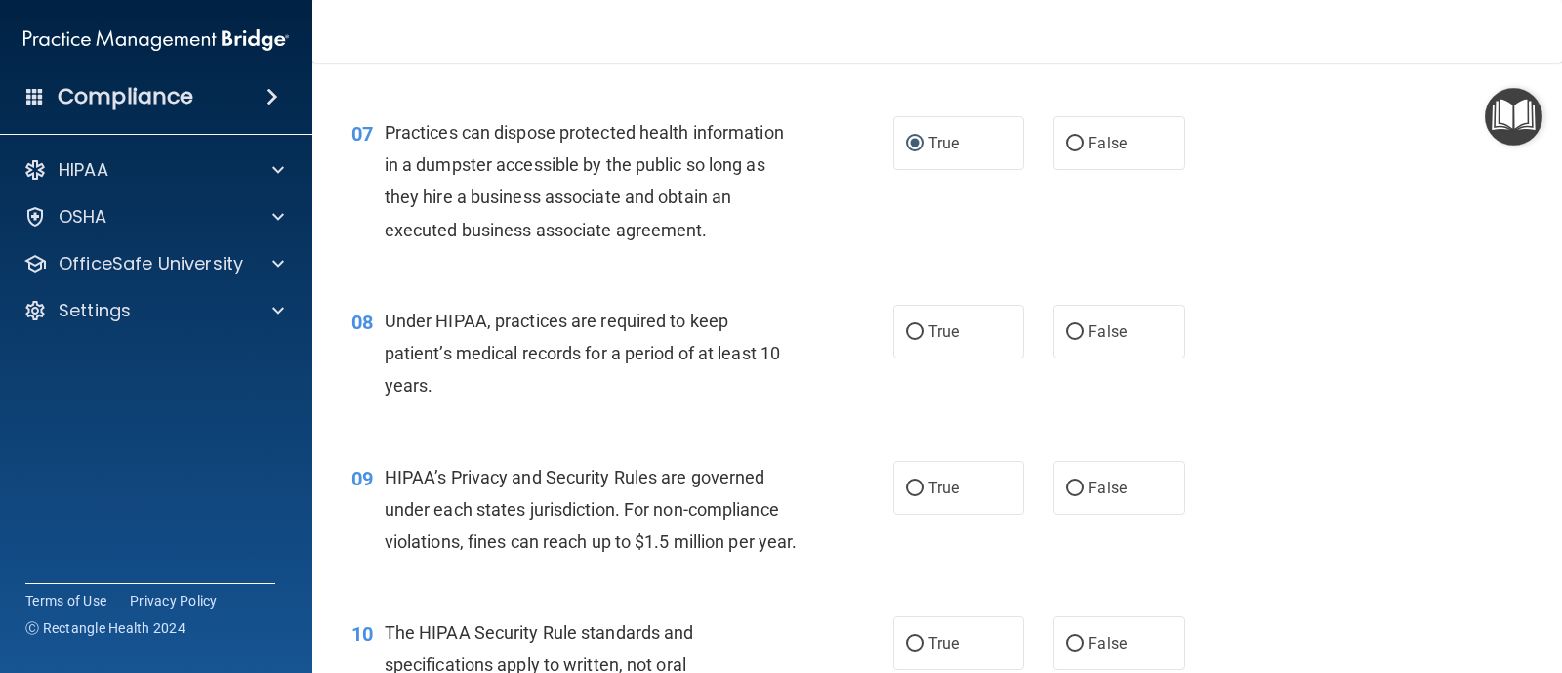
drag, startPoint x: 898, startPoint y: 322, endPoint x: 908, endPoint y: 438, distance: 116.6
click at [898, 327] on label "True" at bounding box center [958, 332] width 131 height 54
click at [1066, 481] on input "False" at bounding box center [1075, 488] width 18 height 15
radio input "true"
click at [906, 326] on input "True" at bounding box center [915, 332] width 18 height 15
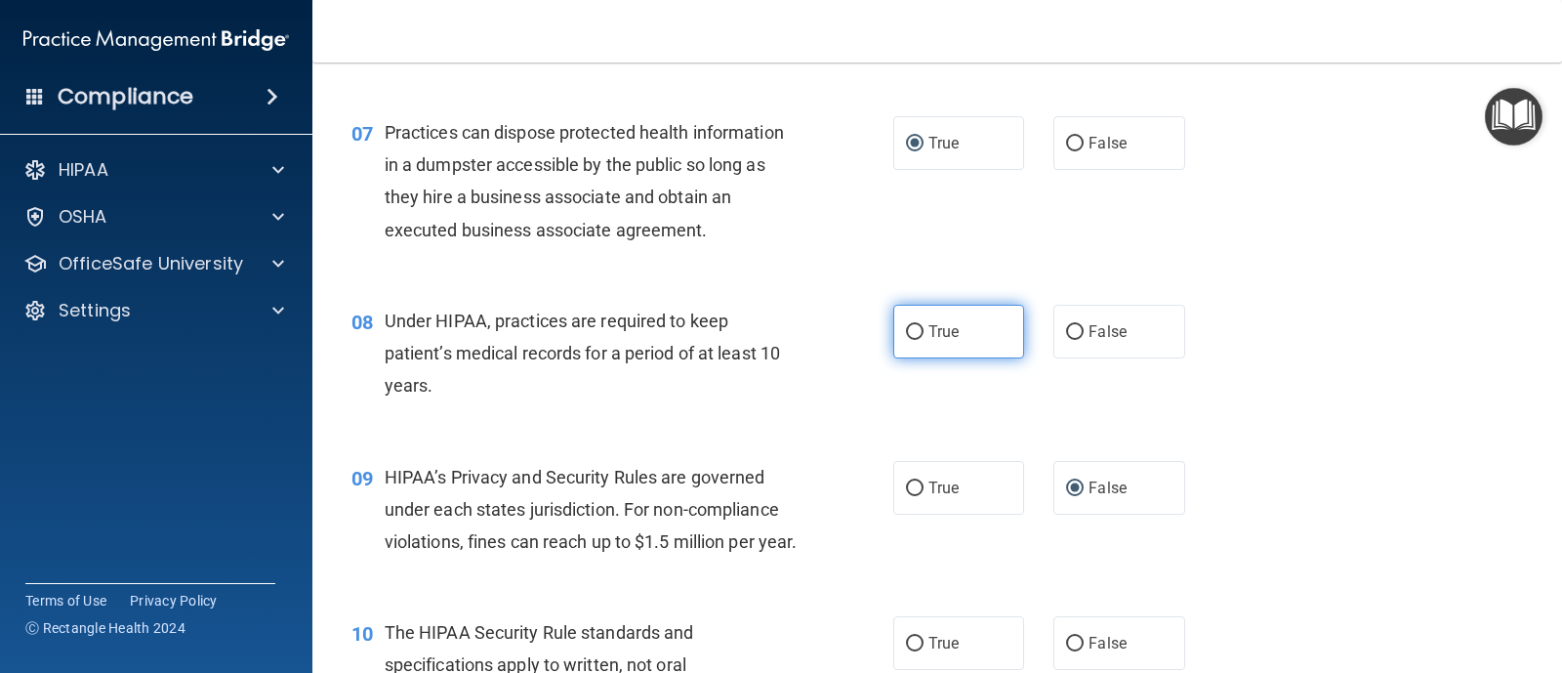
radio input "true"
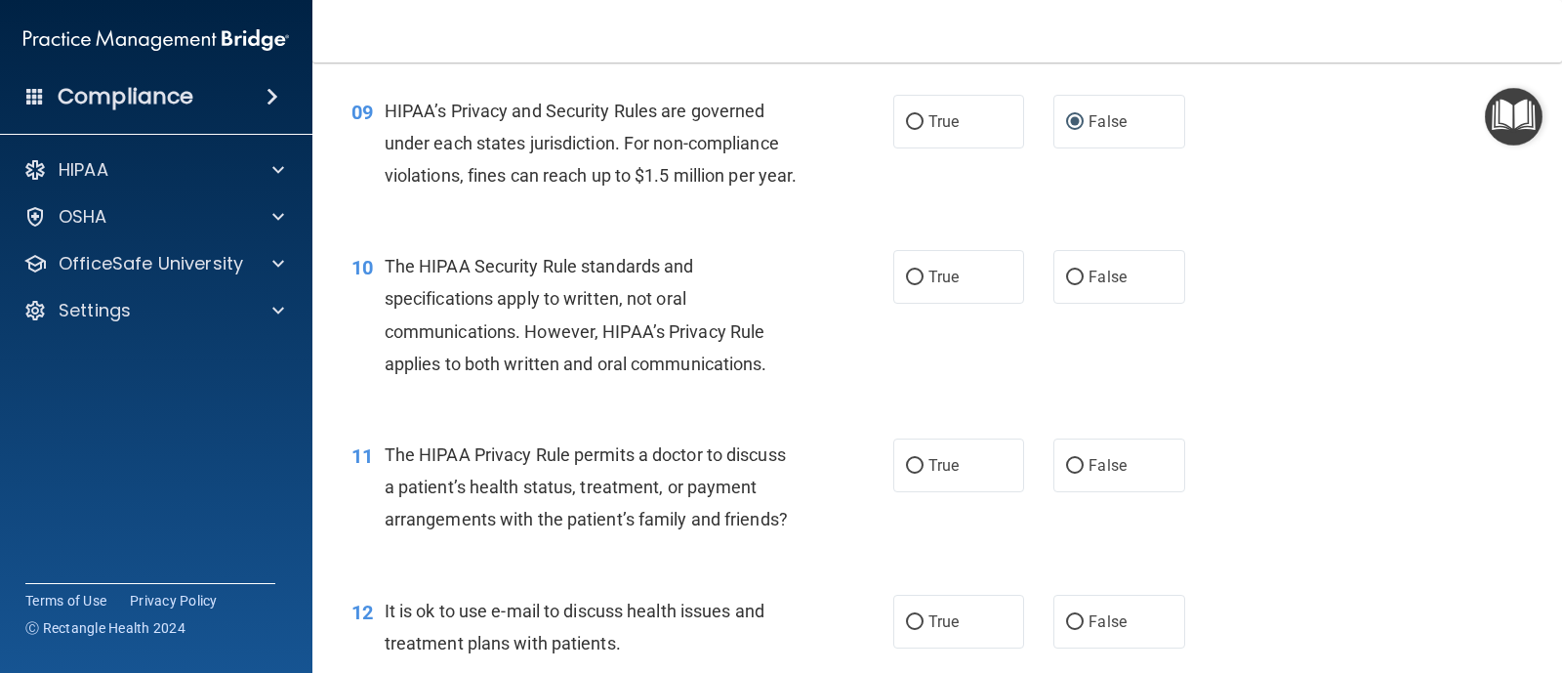
scroll to position [1446, 0]
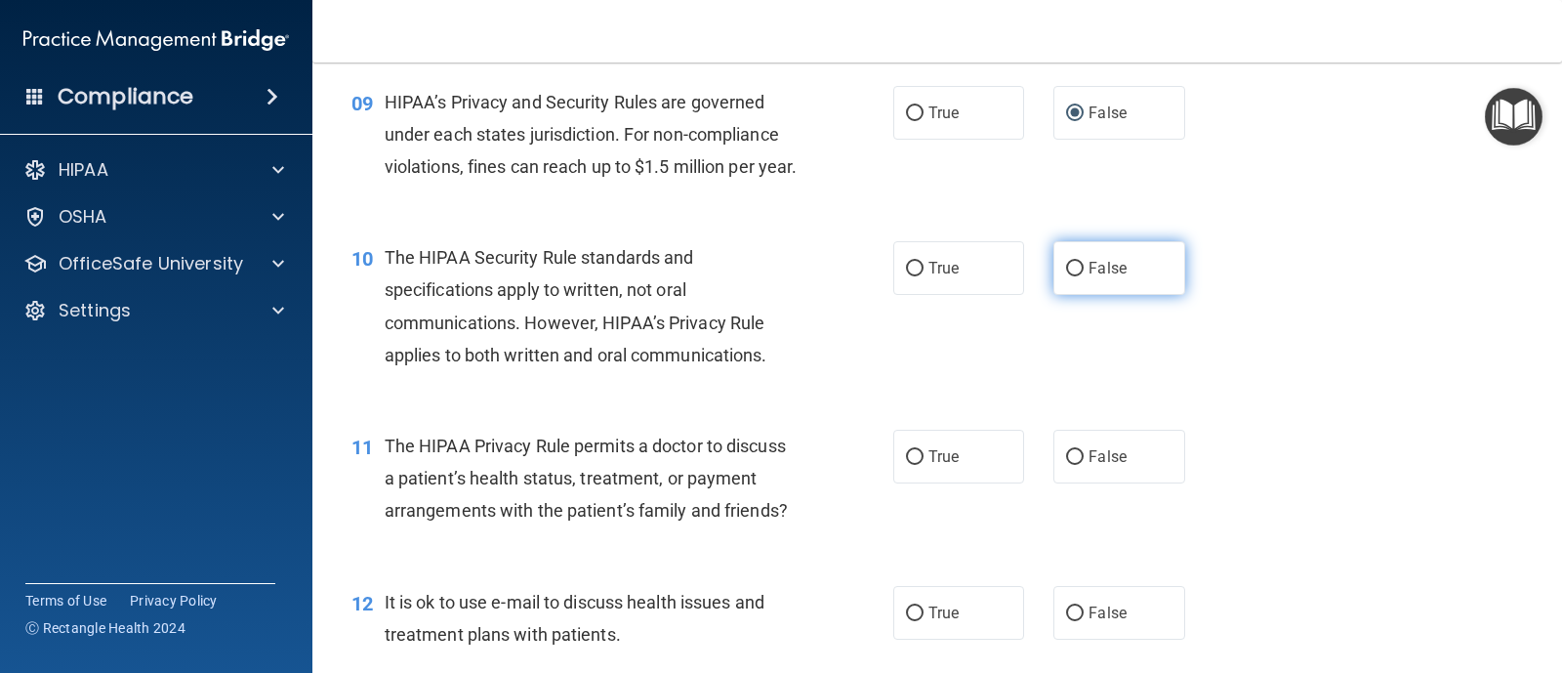
click at [1075, 276] on input "False" at bounding box center [1075, 269] width 18 height 15
radio input "true"
drag, startPoint x: 1546, startPoint y: 284, endPoint x: 1551, endPoint y: 320, distance: 36.4
click at [1551, 320] on main "- The HIPAA Quiz #2 This quiz doesn’t expire until 10/08/2025. Are you sure you…" at bounding box center [937, 367] width 1250 height 610
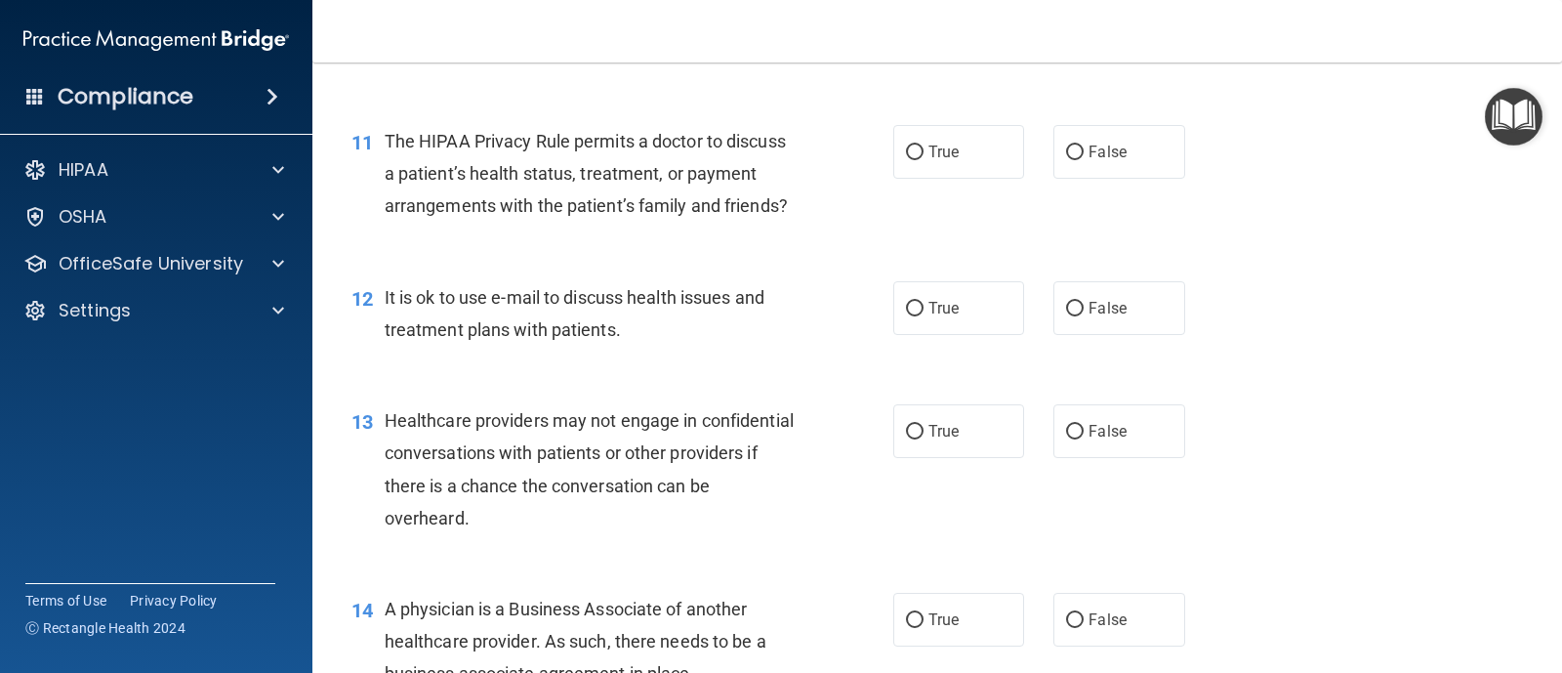
scroll to position [1759, 0]
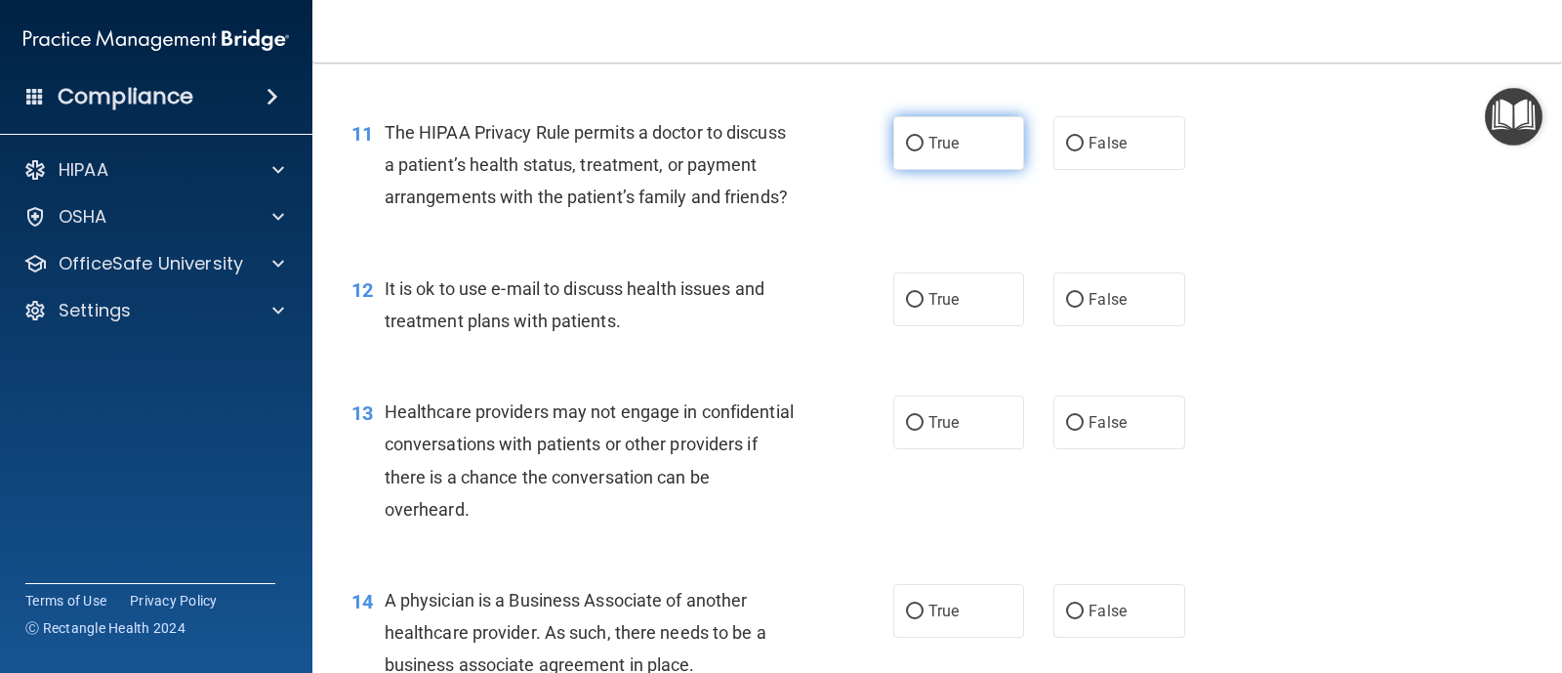
click at [913, 151] on input "True" at bounding box center [915, 144] width 18 height 15
radio input "true"
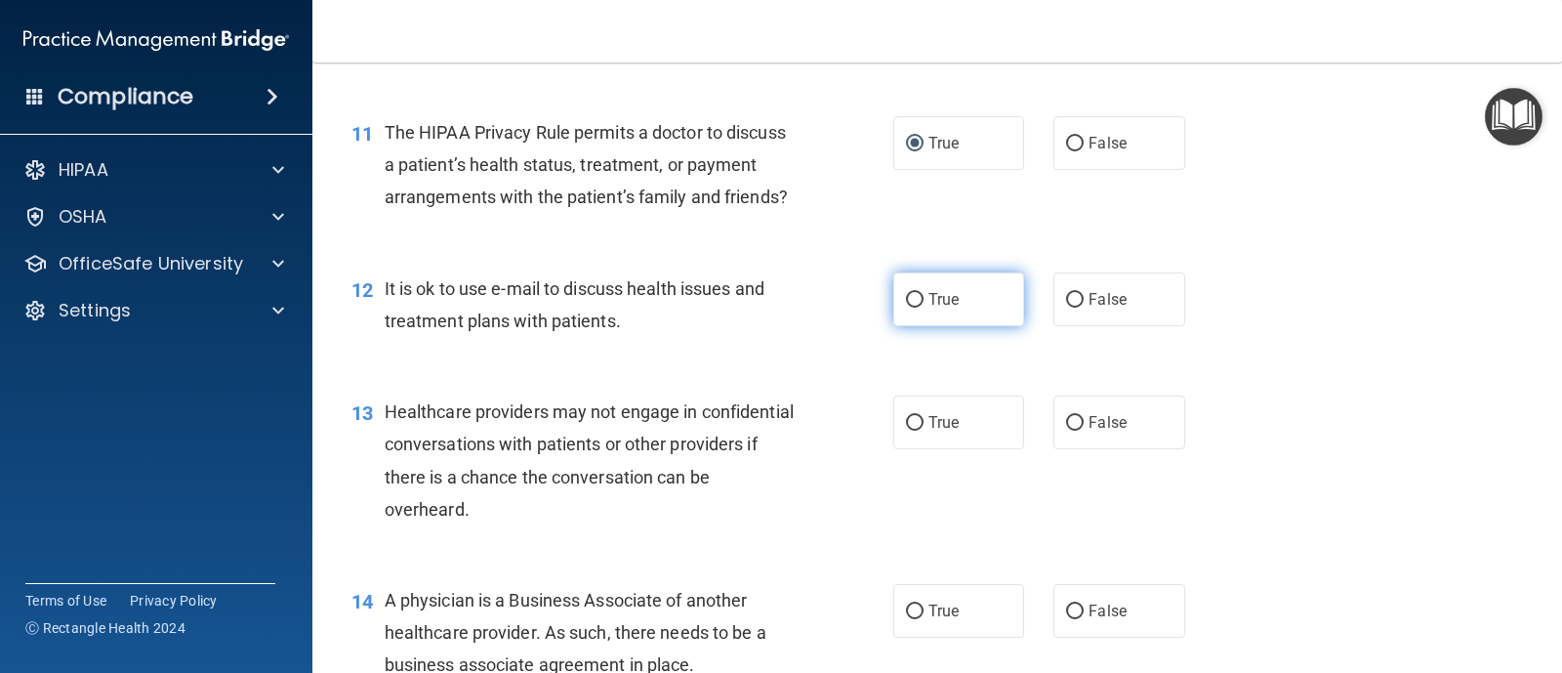
click at [919, 326] on label "True" at bounding box center [958, 299] width 131 height 54
click at [919, 307] on input "True" at bounding box center [915, 300] width 18 height 15
radio input "true"
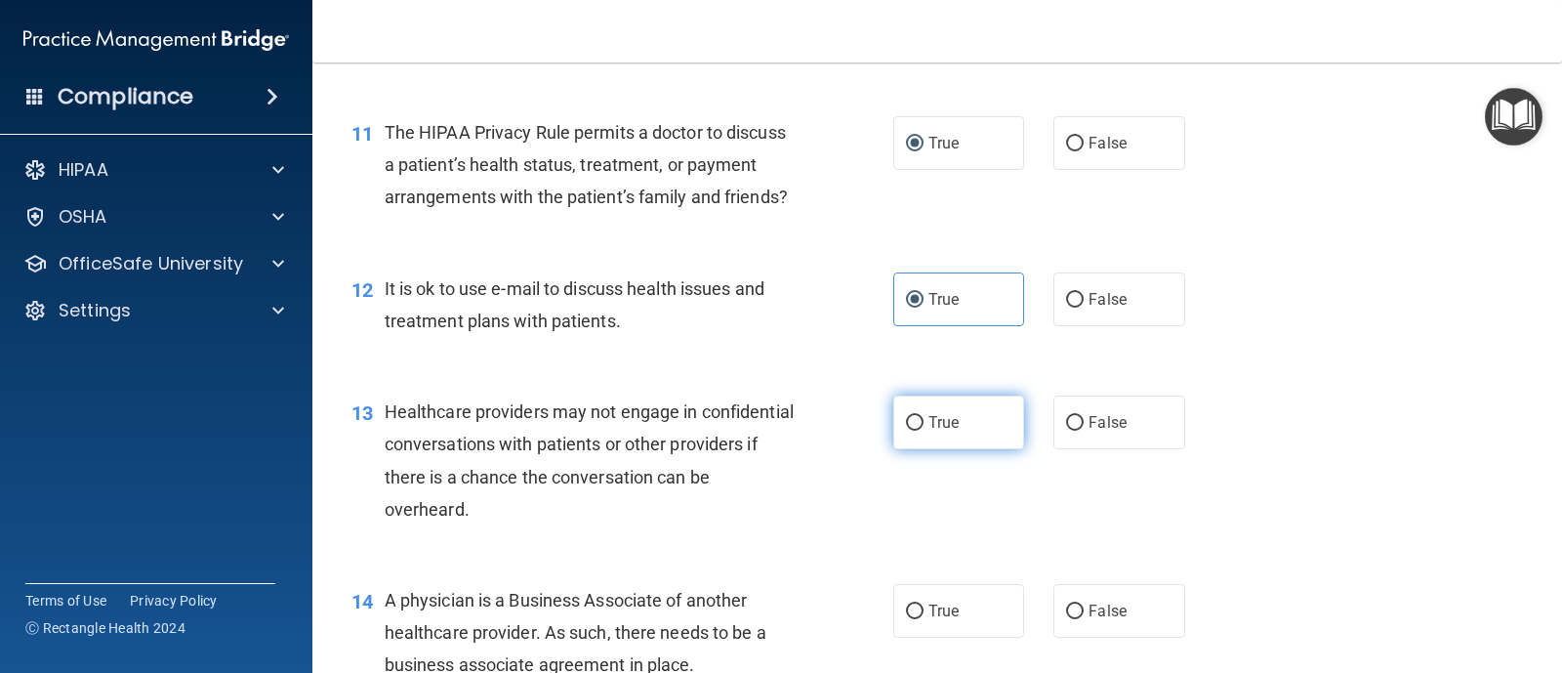
click at [908, 430] on input "True" at bounding box center [915, 423] width 18 height 15
radio input "true"
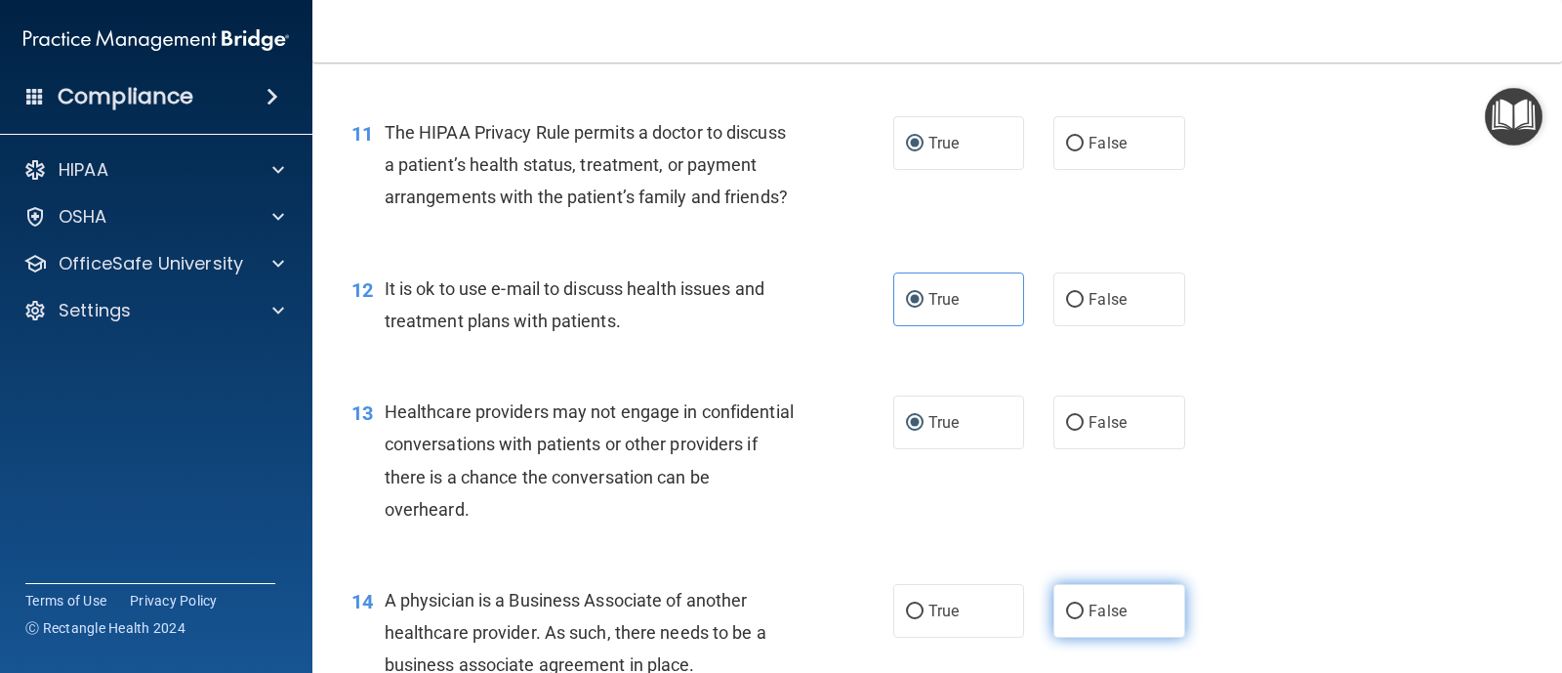
click at [1066, 619] on input "False" at bounding box center [1075, 611] width 18 height 15
radio input "true"
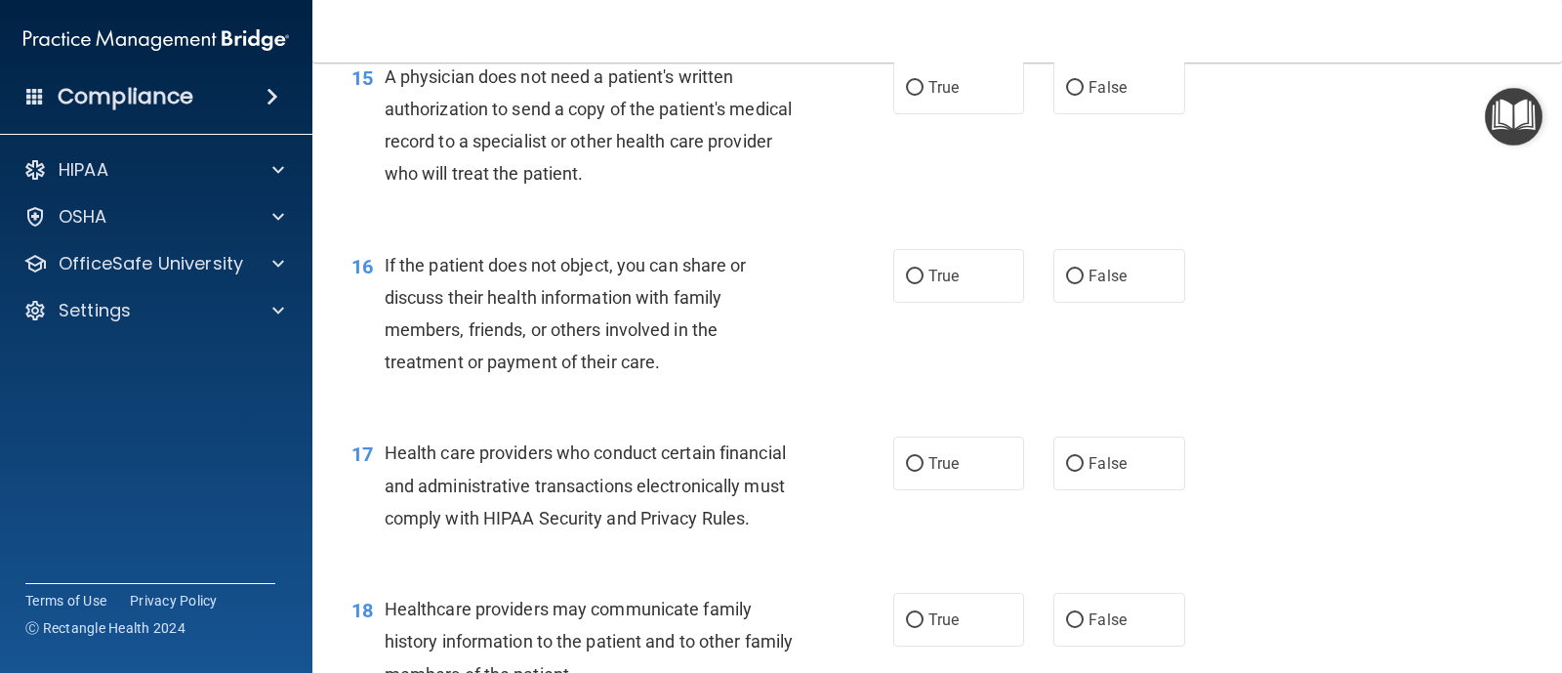
scroll to position [2456, 0]
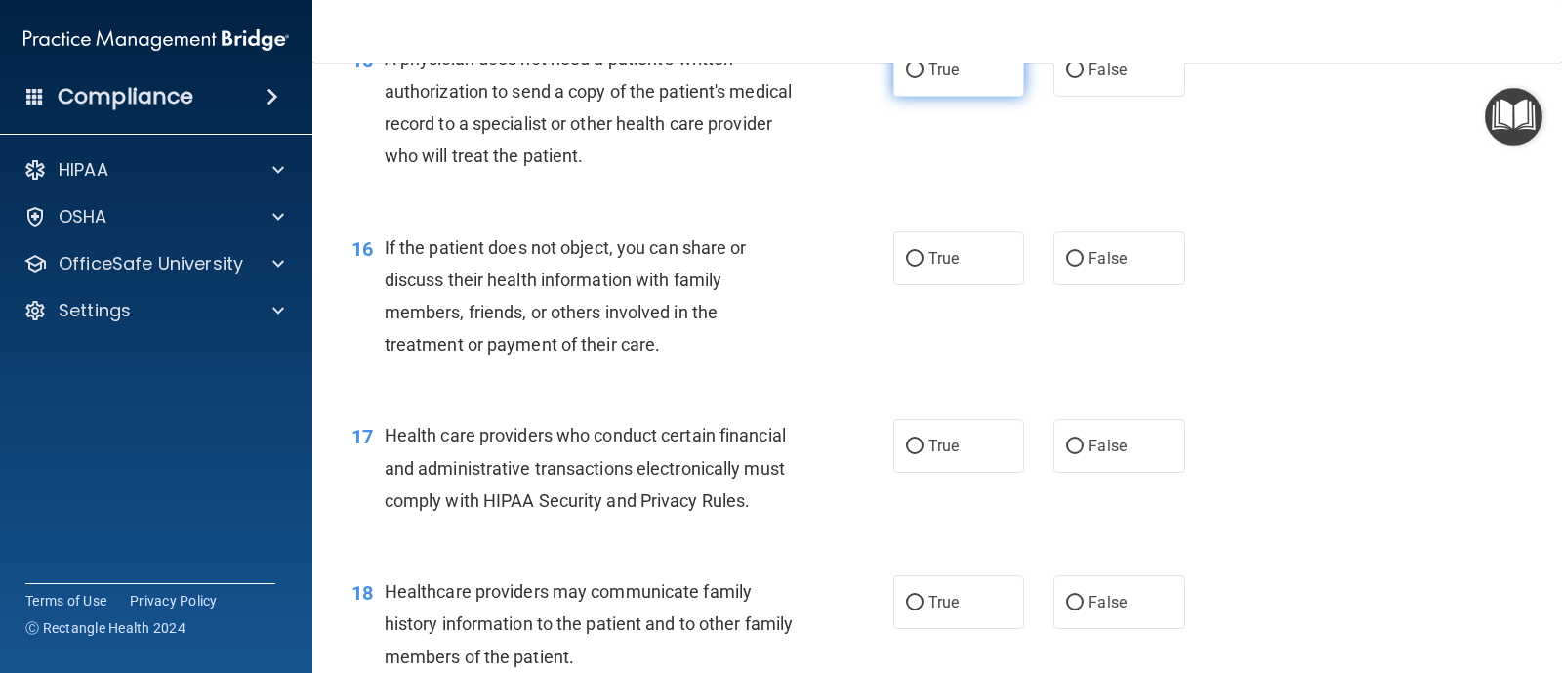
click at [897, 97] on label "True" at bounding box center [958, 70] width 131 height 54
click at [906, 78] on input "True" at bounding box center [915, 70] width 18 height 15
radio input "true"
click at [928, 267] on span "True" at bounding box center [943, 258] width 30 height 19
click at [923, 266] on input "True" at bounding box center [915, 259] width 18 height 15
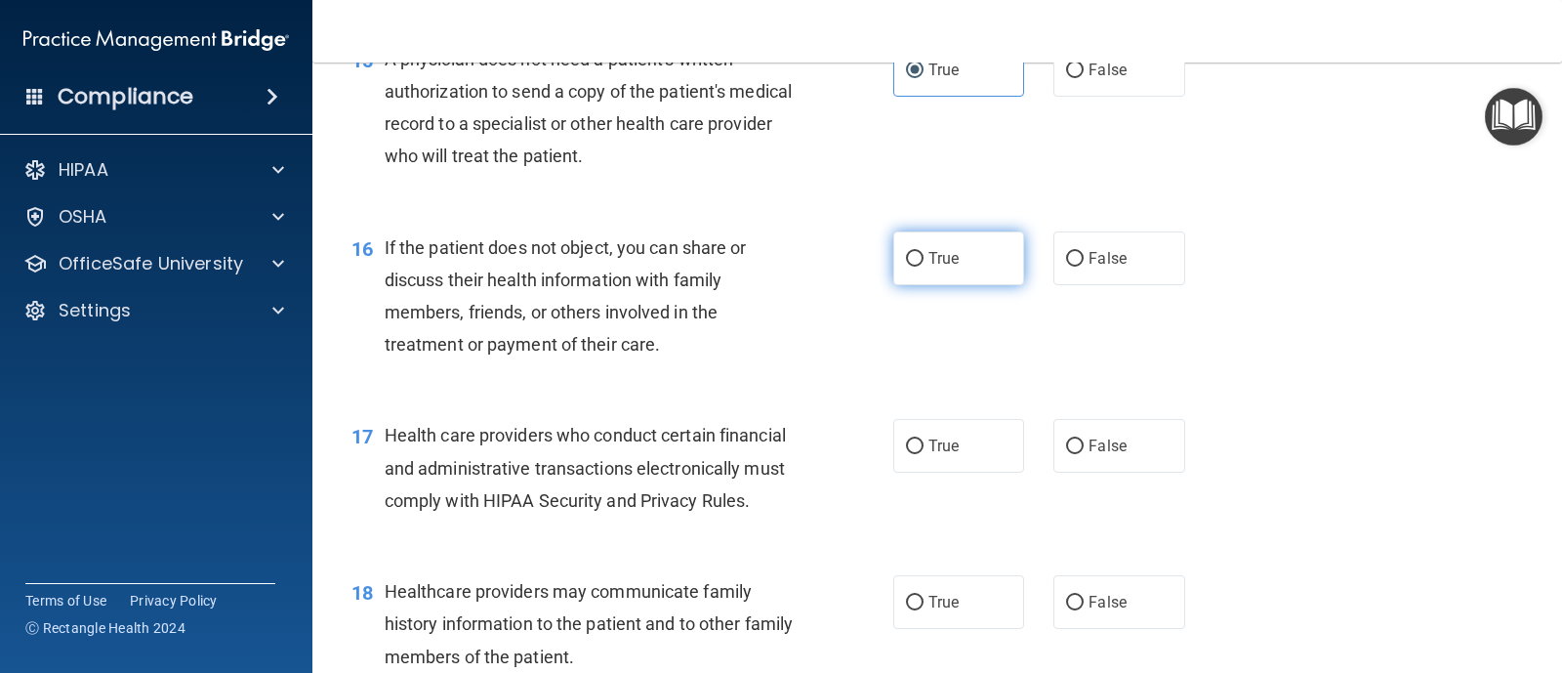
radio input "true"
click at [906, 454] on input "True" at bounding box center [915, 446] width 18 height 15
radio input "true"
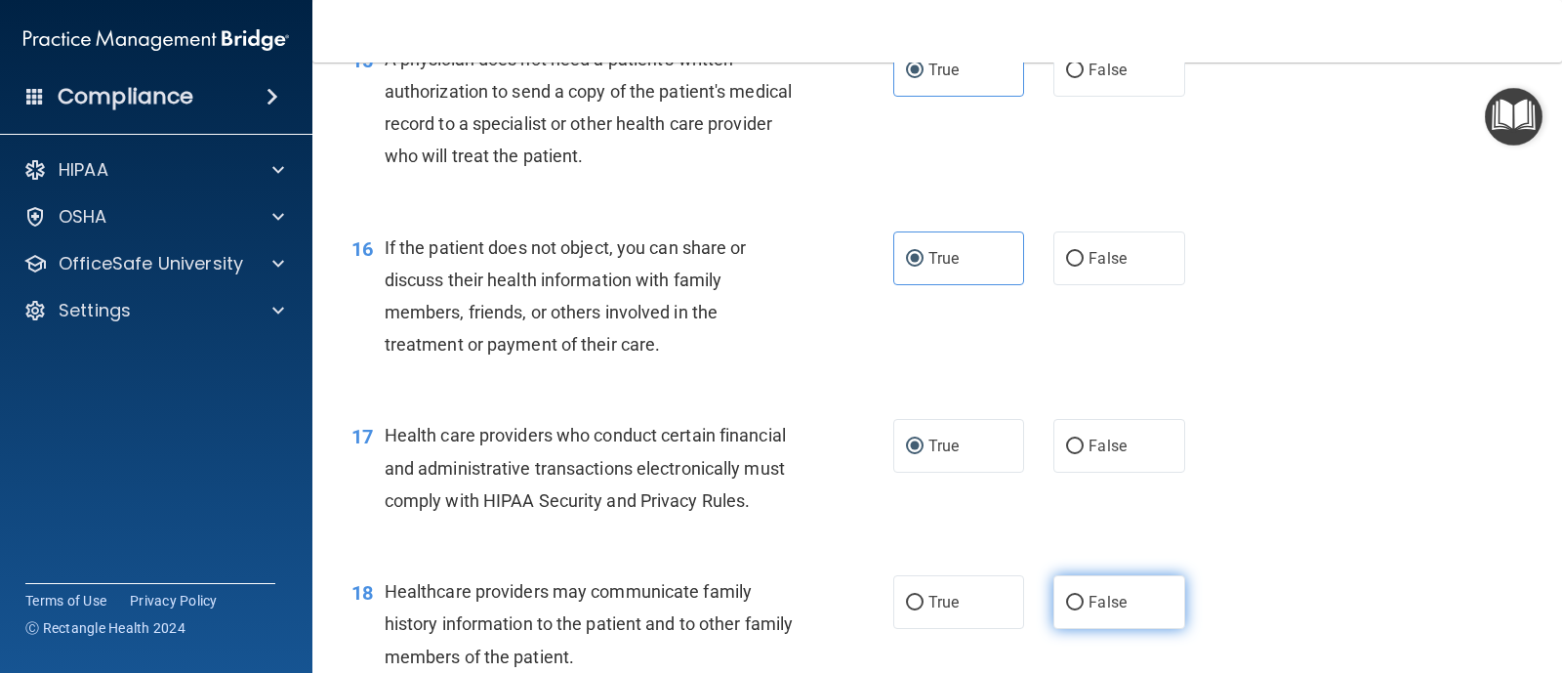
click at [1088, 611] on span "False" at bounding box center [1107, 602] width 38 height 19
click at [1084, 610] on input "False" at bounding box center [1075, 602] width 18 height 15
radio input "true"
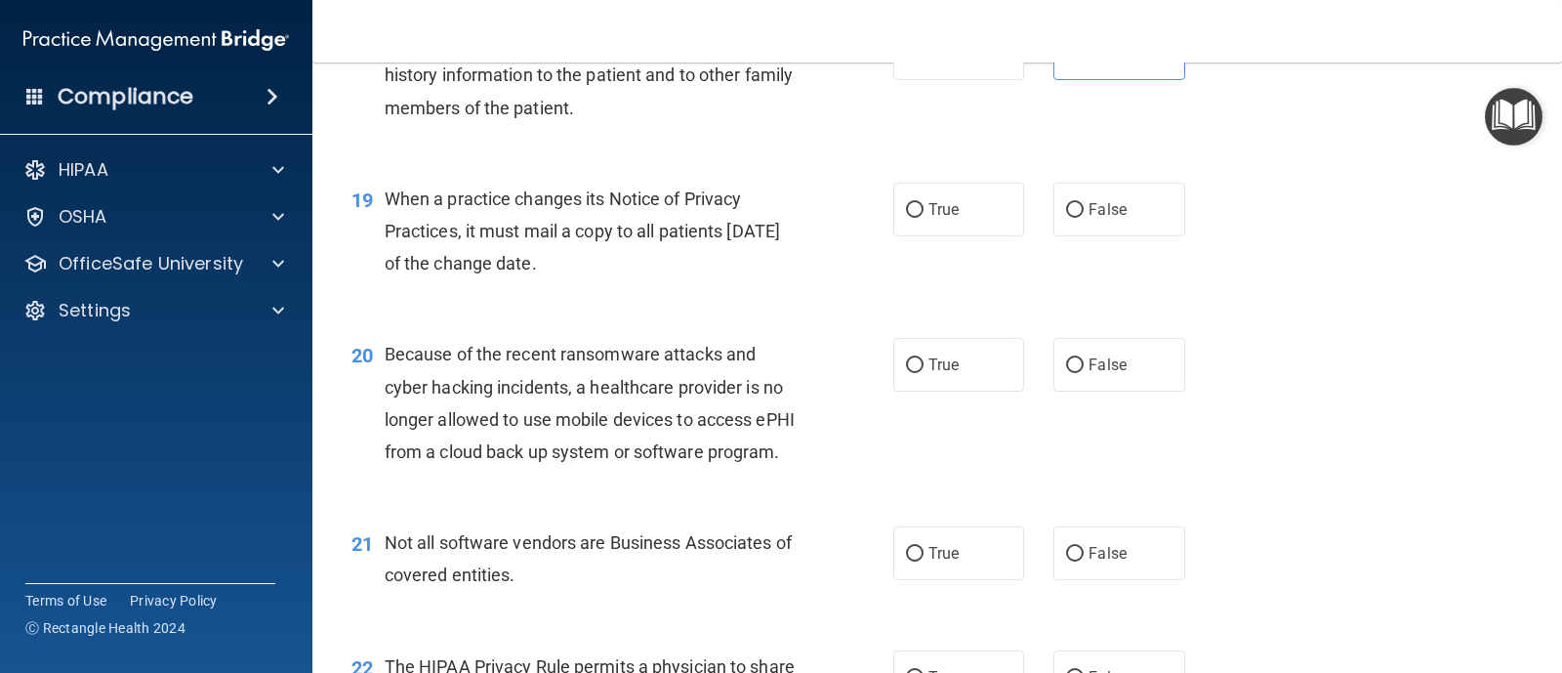
scroll to position [3083, 0]
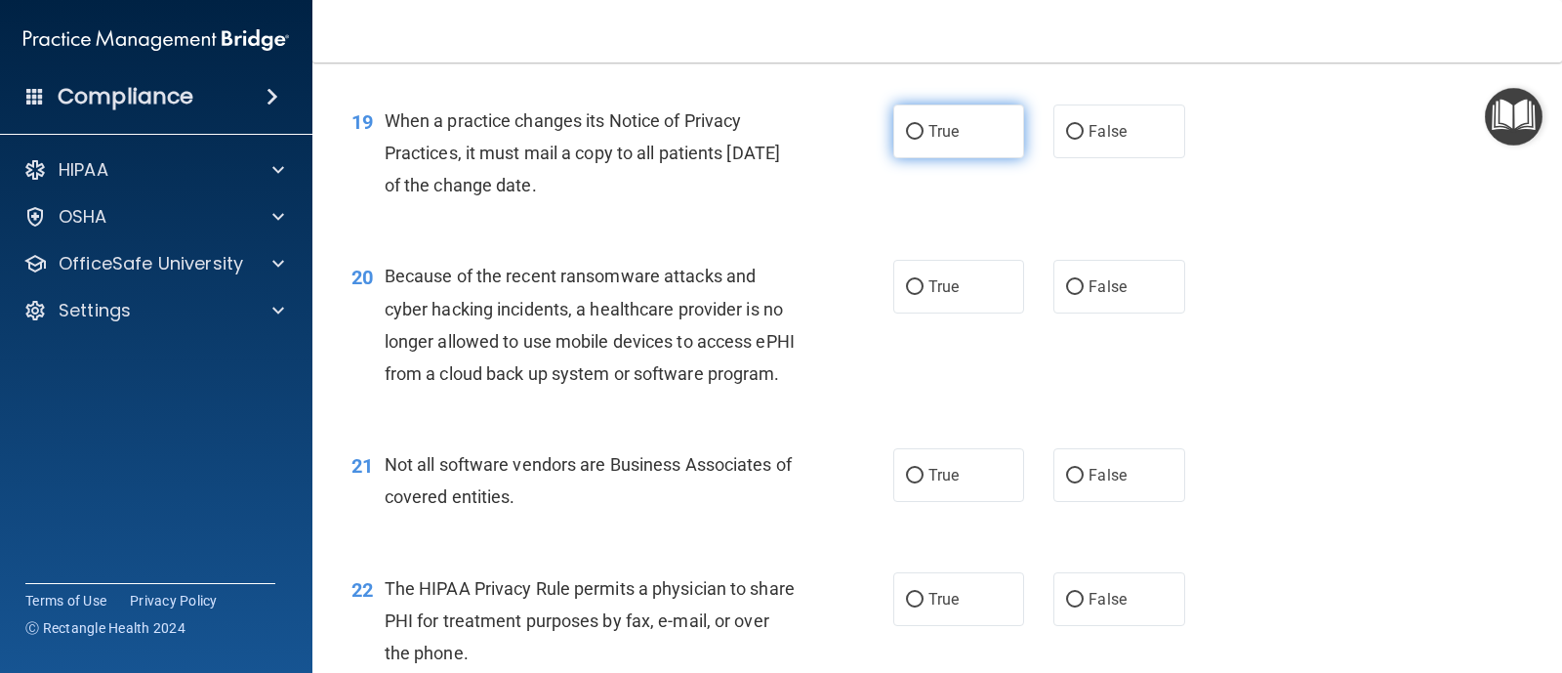
drag, startPoint x: 927, startPoint y: 161, endPoint x: 925, endPoint y: 264, distance: 102.5
click at [928, 141] on span "True" at bounding box center [943, 131] width 30 height 19
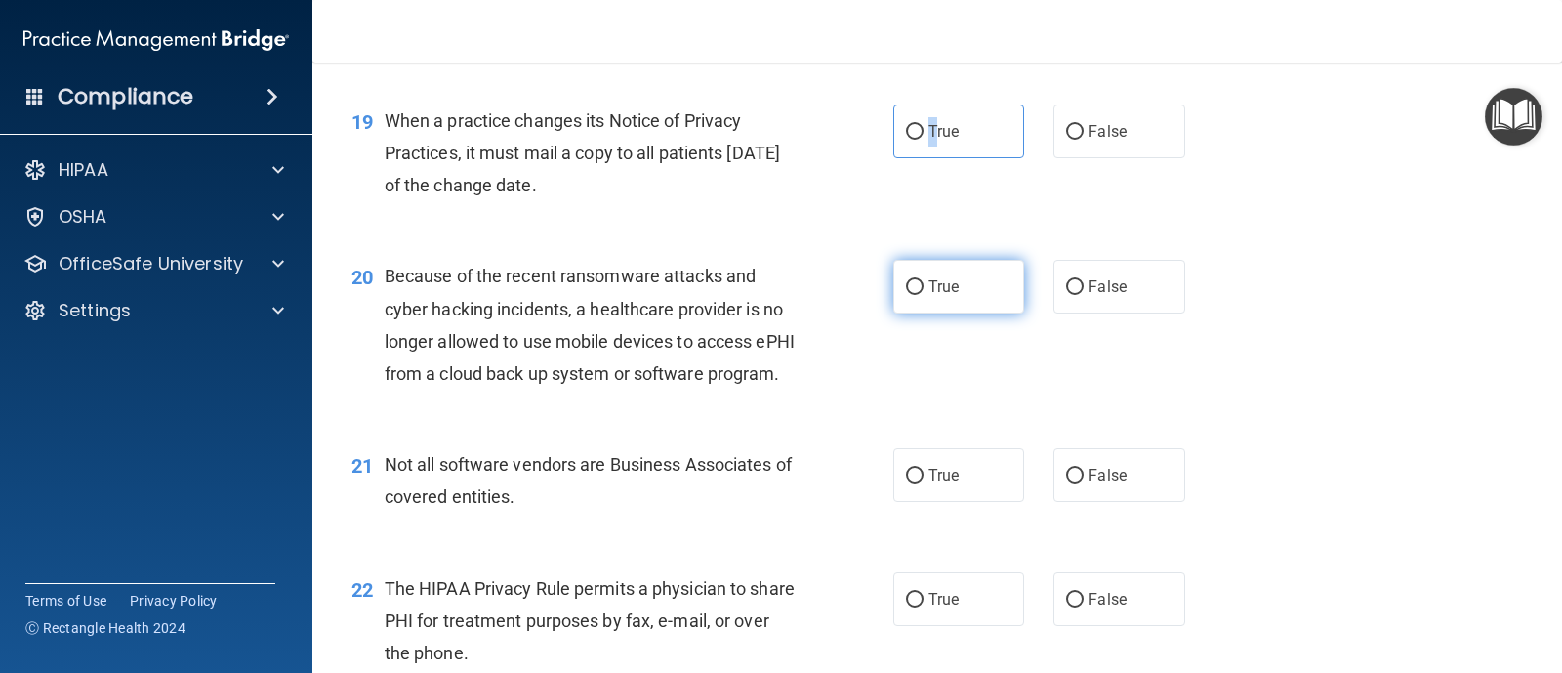
click at [913, 295] on input "True" at bounding box center [915, 287] width 18 height 15
radio input "true"
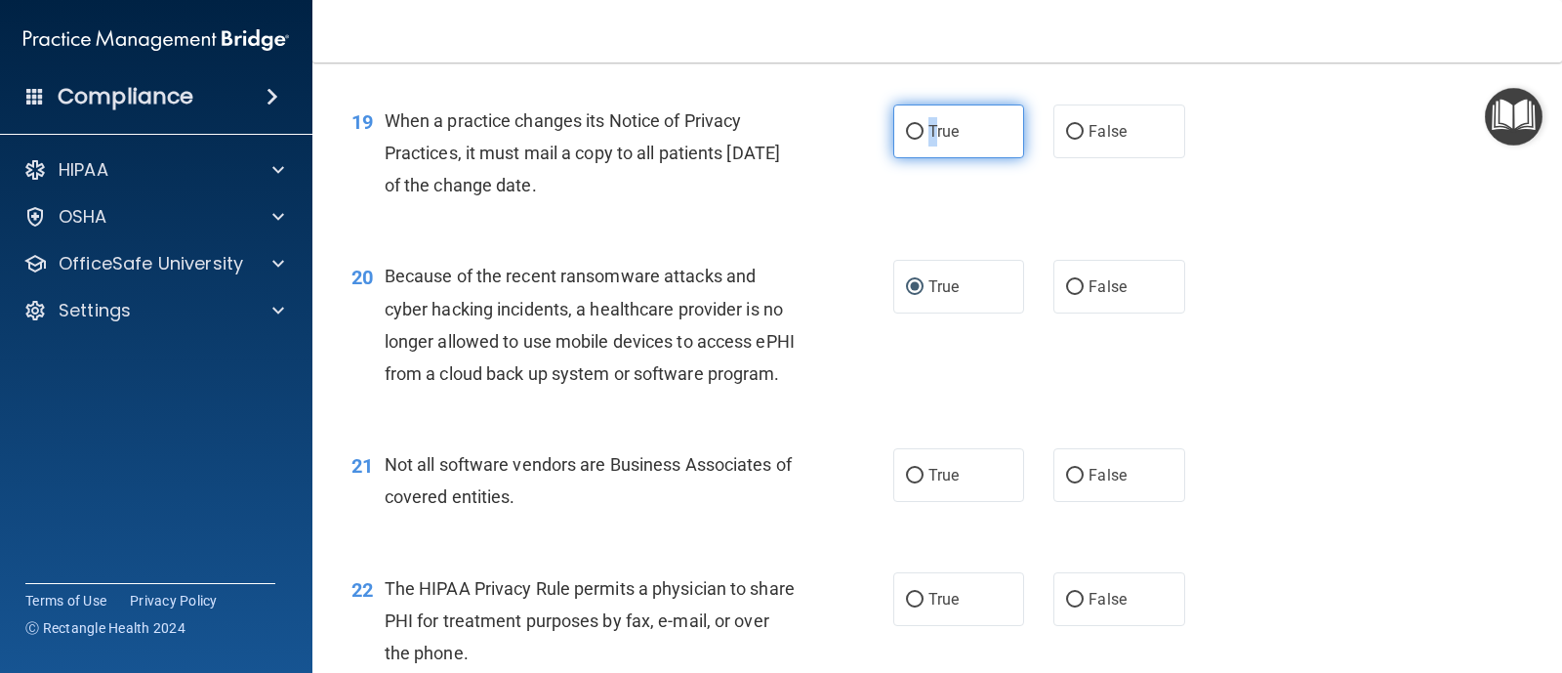
click at [906, 140] on input "True" at bounding box center [915, 132] width 18 height 15
radio input "true"
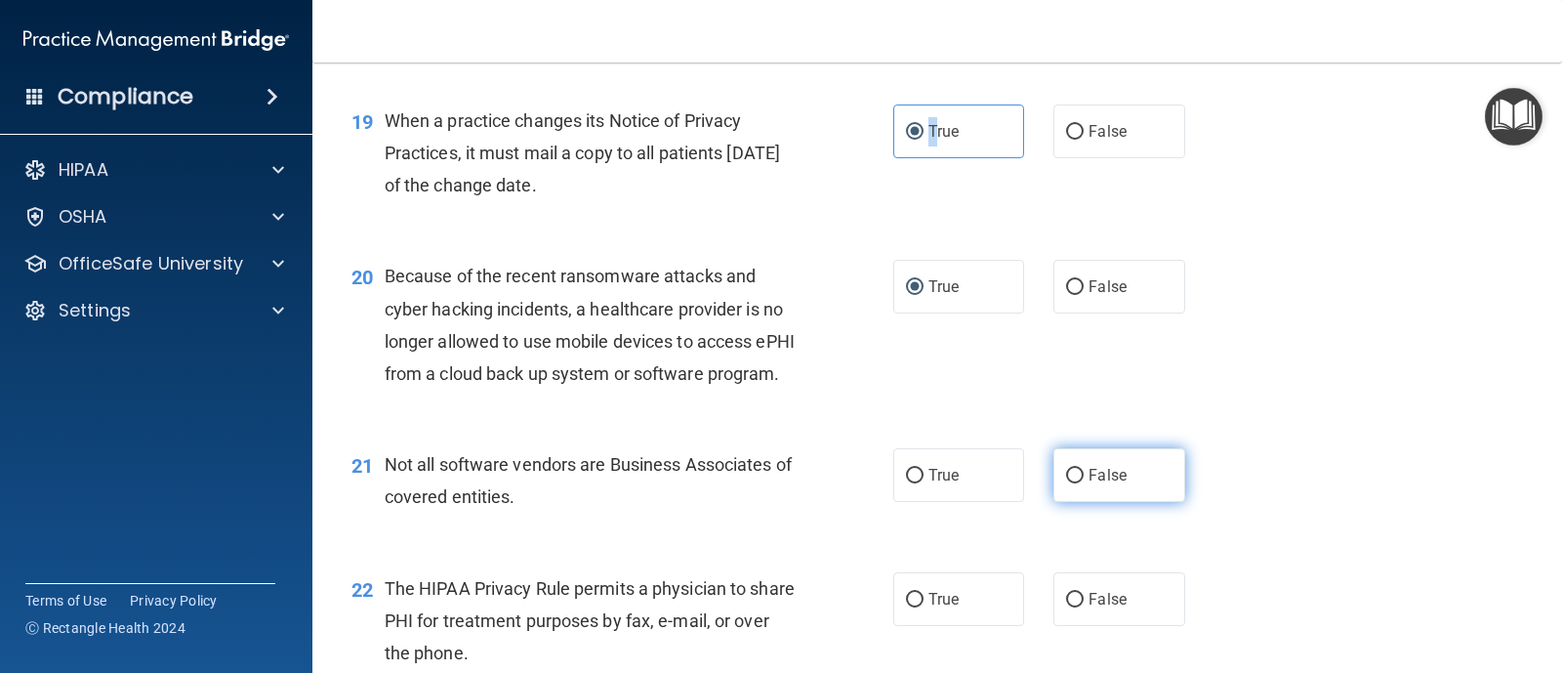
click at [1066, 483] on input "False" at bounding box center [1075, 476] width 18 height 15
radio input "true"
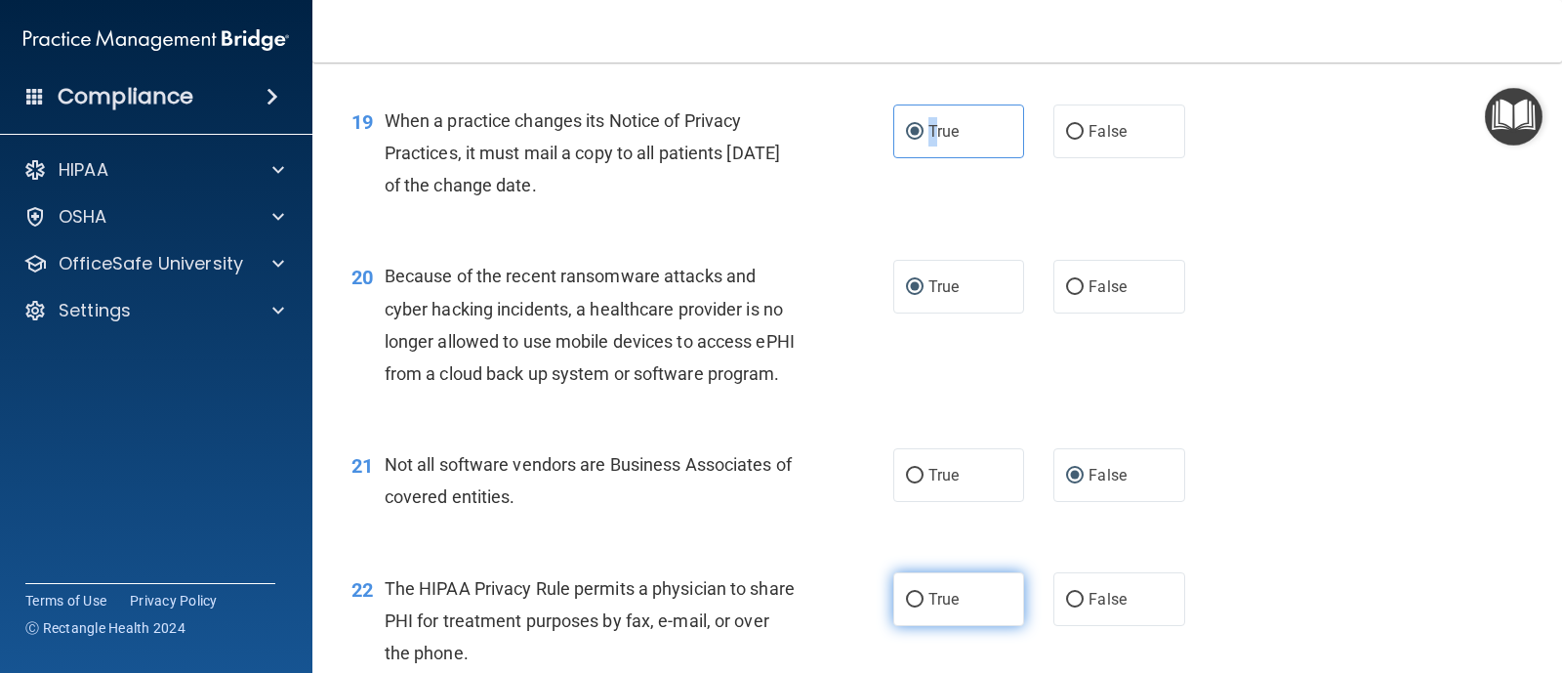
click at [912, 607] on input "True" at bounding box center [915, 600] width 18 height 15
radio input "true"
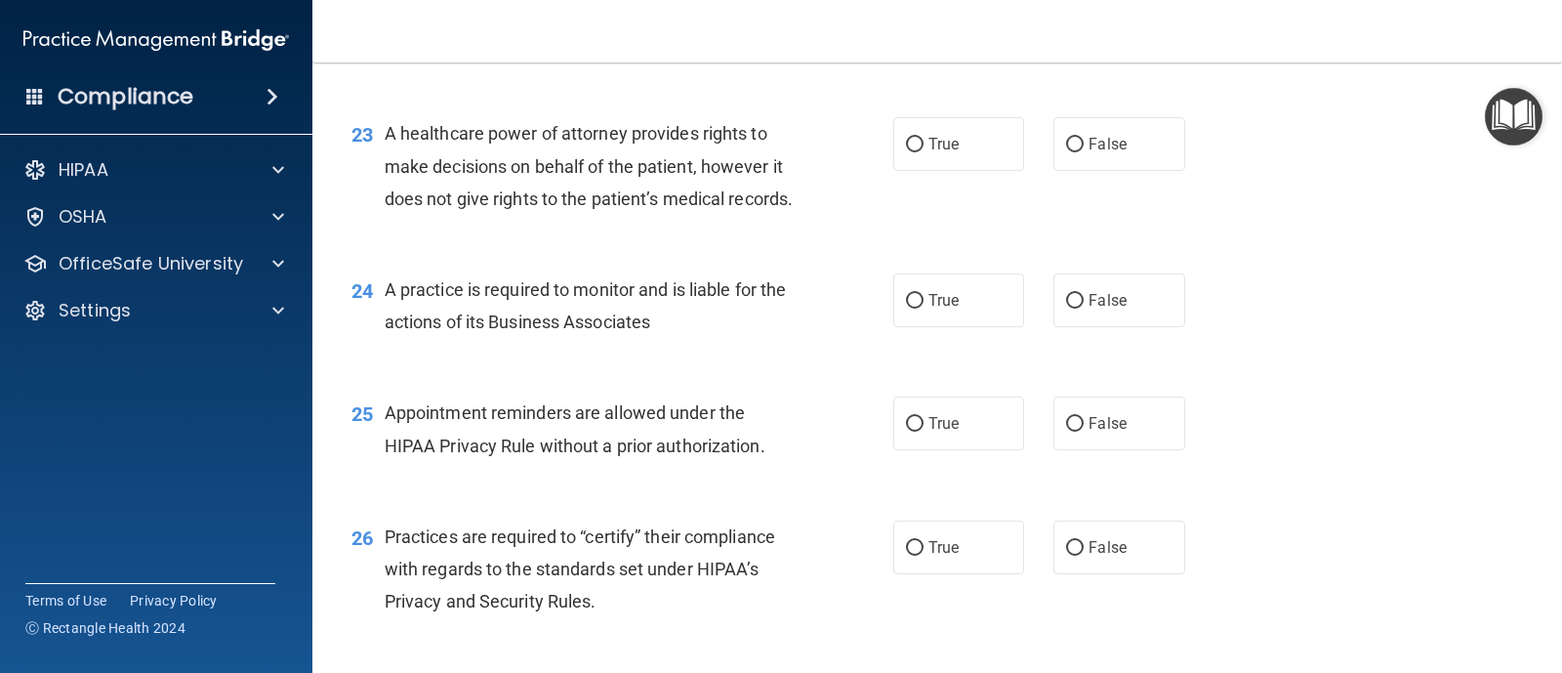
scroll to position [3727, 0]
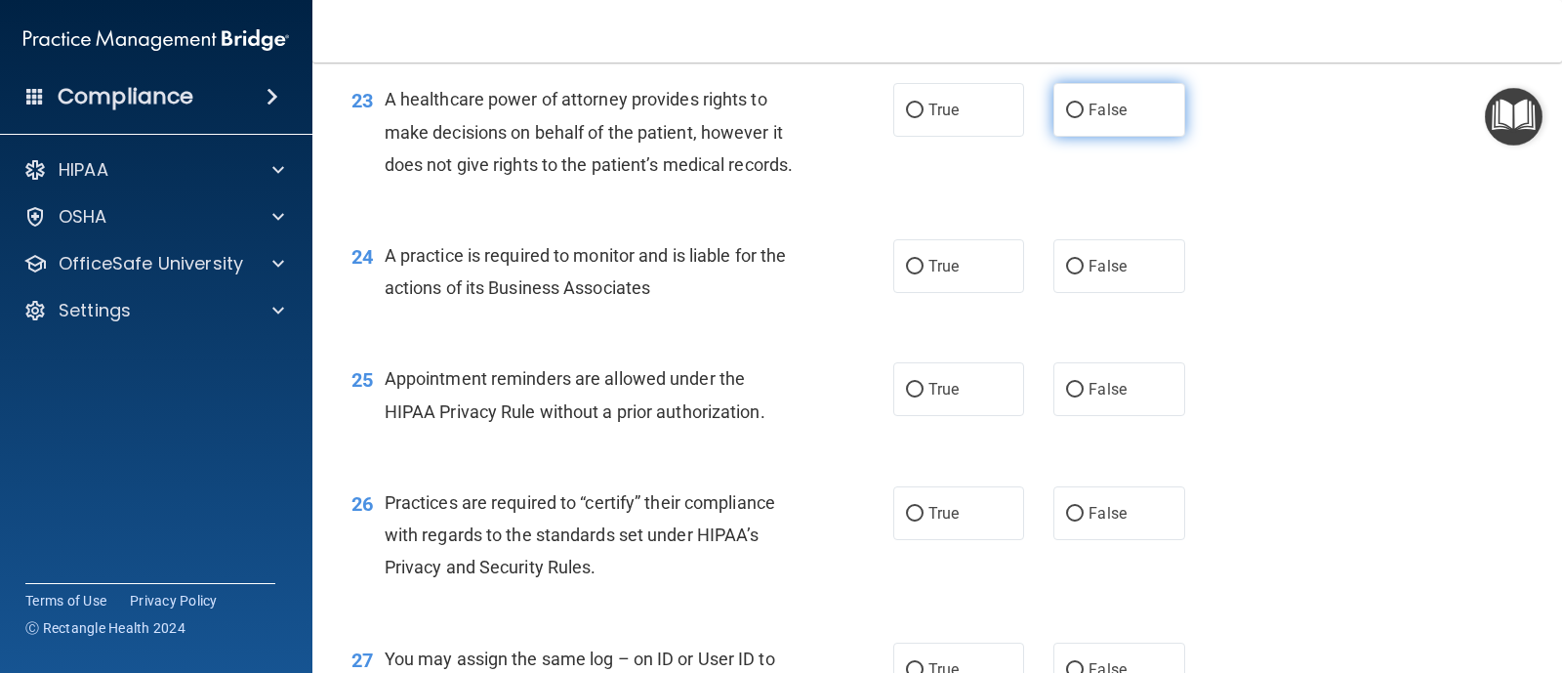
click at [1068, 118] on input "False" at bounding box center [1075, 110] width 18 height 15
radio input "true"
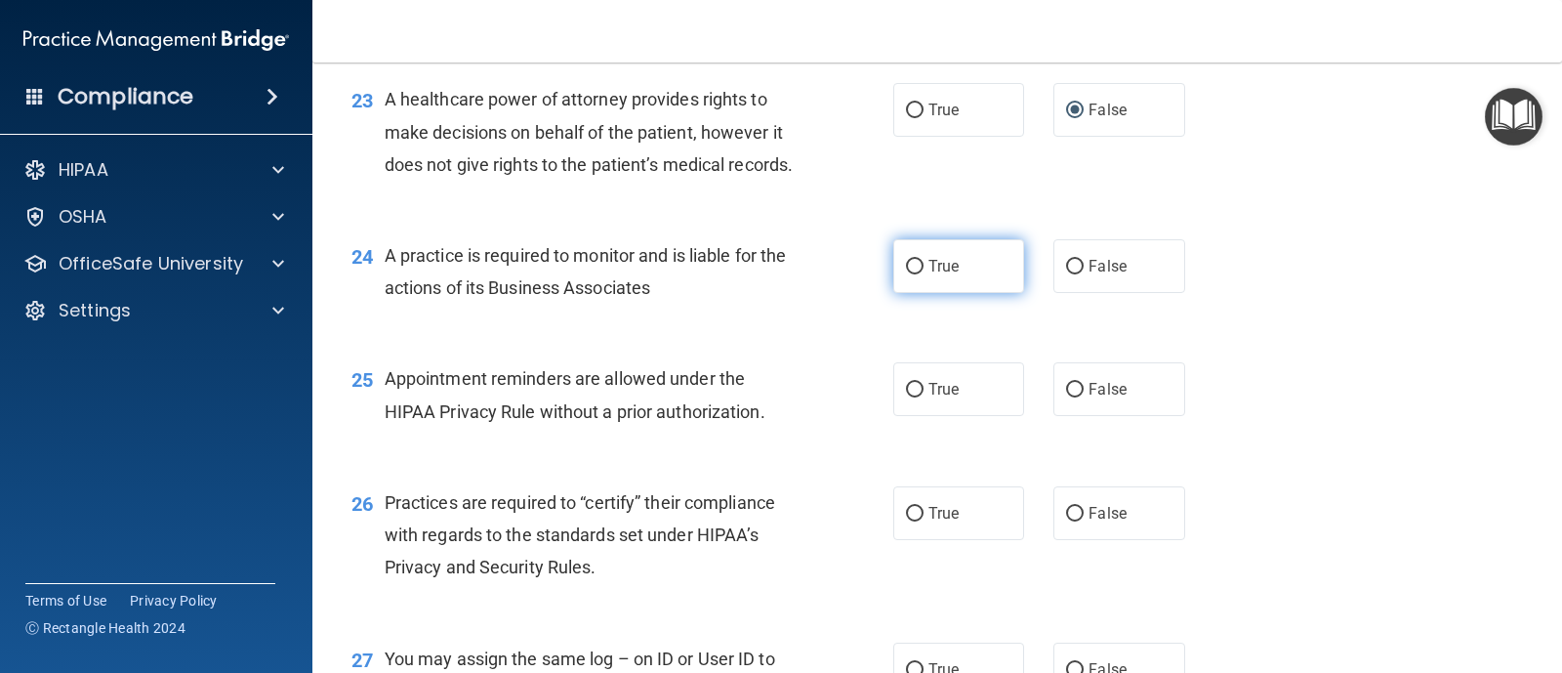
click at [906, 274] on input "True" at bounding box center [915, 267] width 18 height 15
radio input "true"
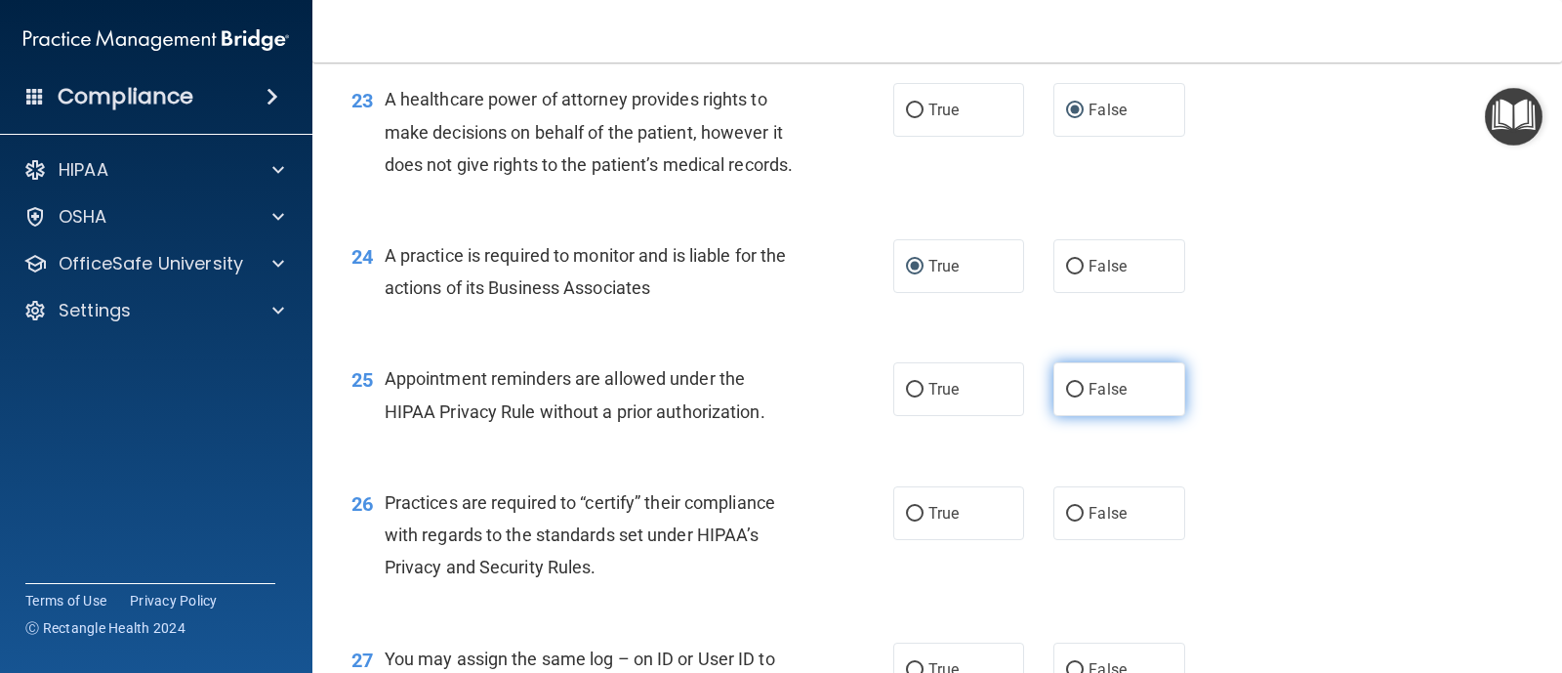
click at [1066, 397] on input "False" at bounding box center [1075, 390] width 18 height 15
radio input "true"
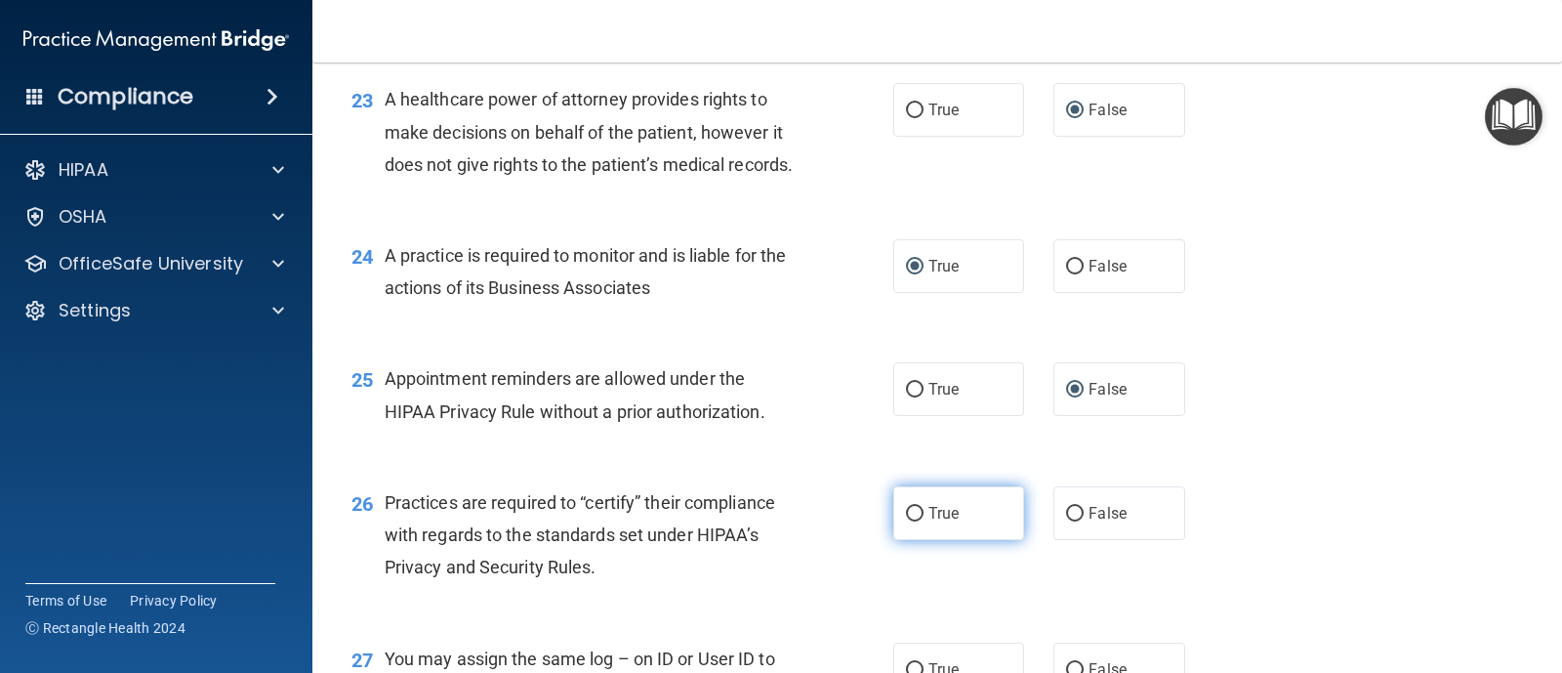
click at [911, 521] on input "True" at bounding box center [915, 514] width 18 height 15
radio input "true"
click at [1546, 534] on main "- The HIPAA Quiz #2 This quiz doesn’t expire until 10/08/2025. Are you sure you…" at bounding box center [937, 367] width 1250 height 610
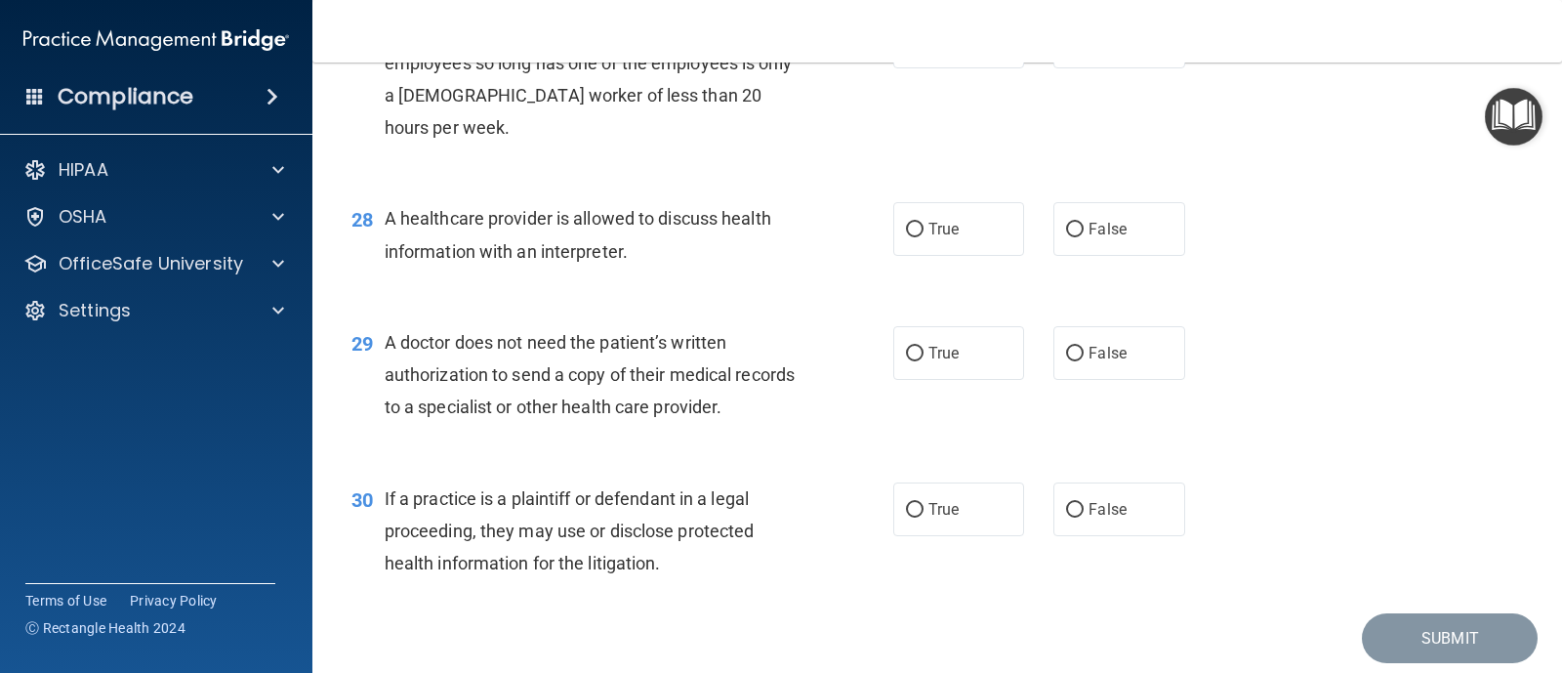
scroll to position [4389, 0]
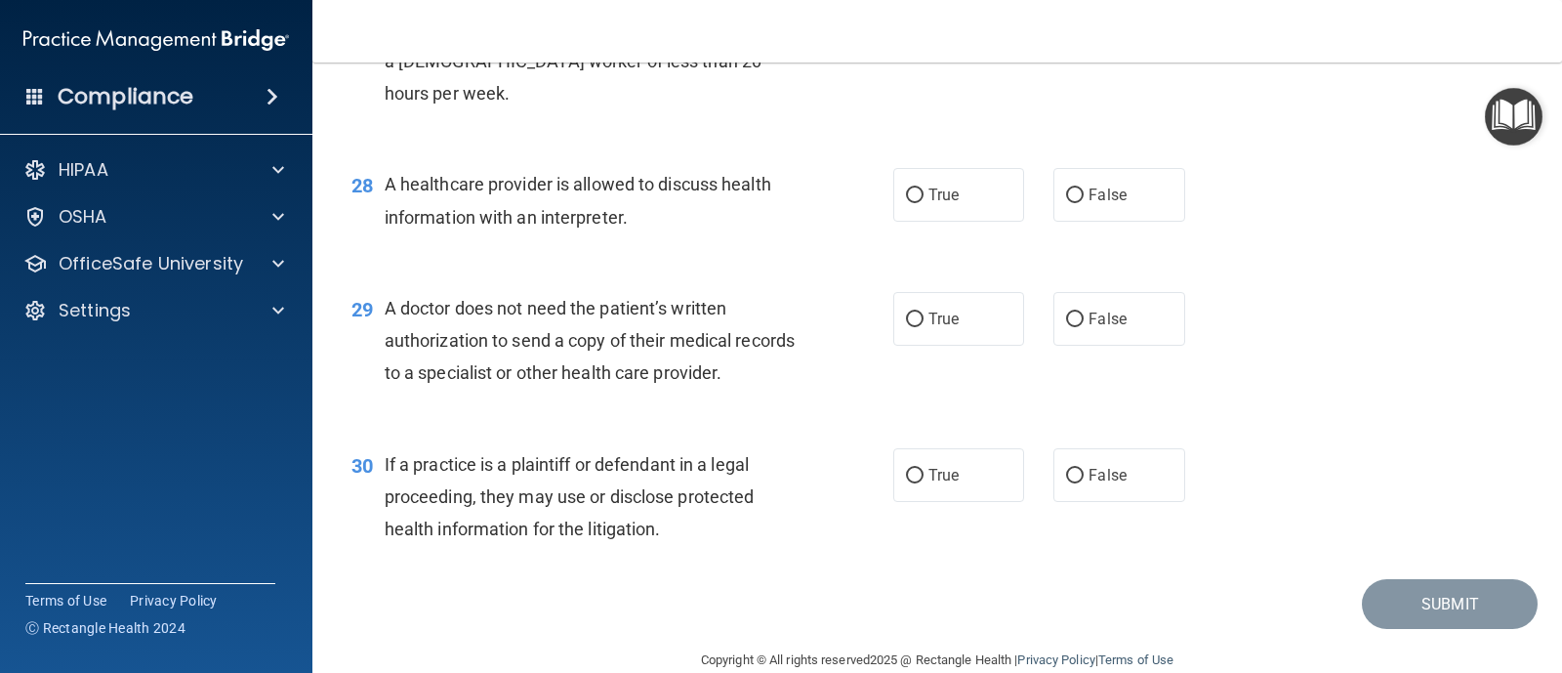
click at [1066, 16] on input "False" at bounding box center [1075, 8] width 18 height 15
radio input "true"
click at [1070, 203] on input "False" at bounding box center [1075, 195] width 18 height 15
radio input "true"
click at [917, 346] on label "True" at bounding box center [958, 319] width 131 height 54
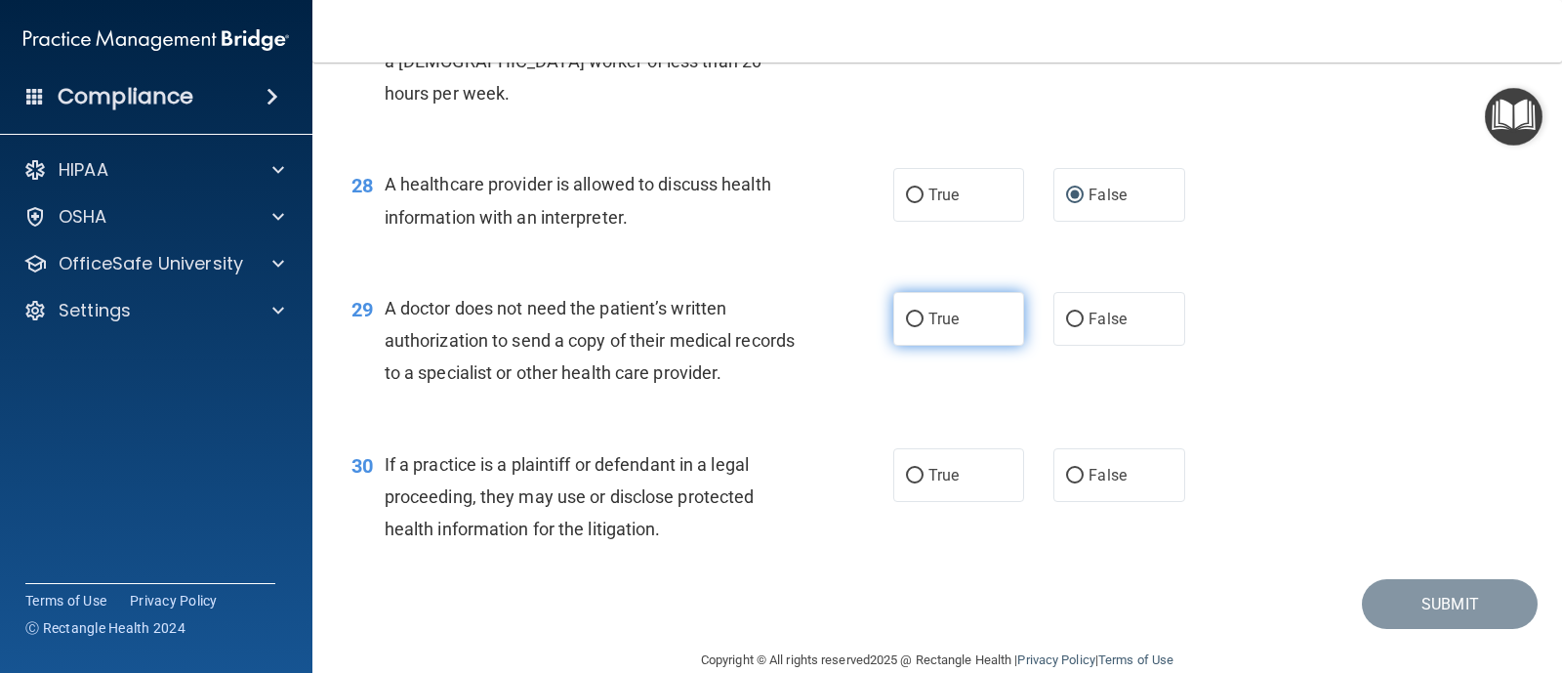
click at [917, 327] on input "True" at bounding box center [915, 319] width 18 height 15
radio input "true"
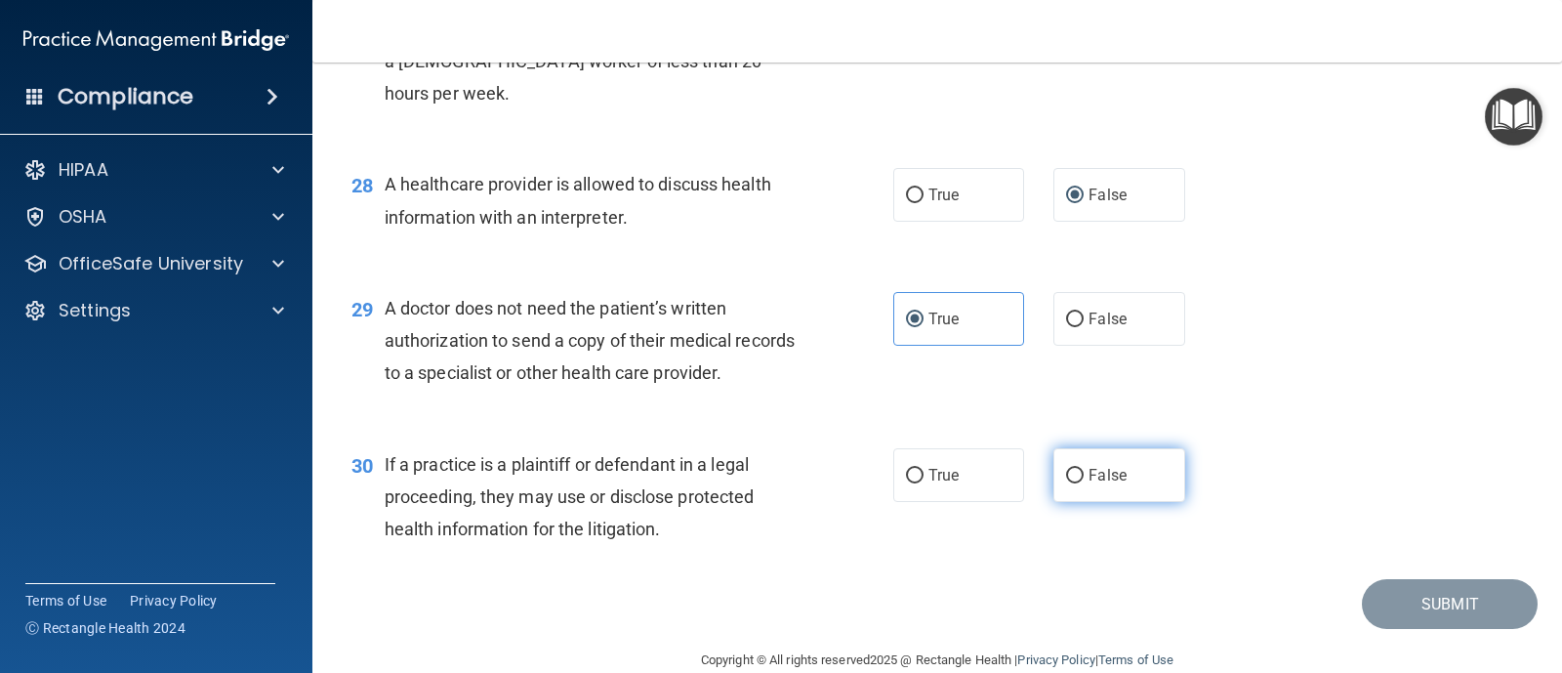
click at [1070, 483] on input "False" at bounding box center [1075, 476] width 18 height 15
radio input "true"
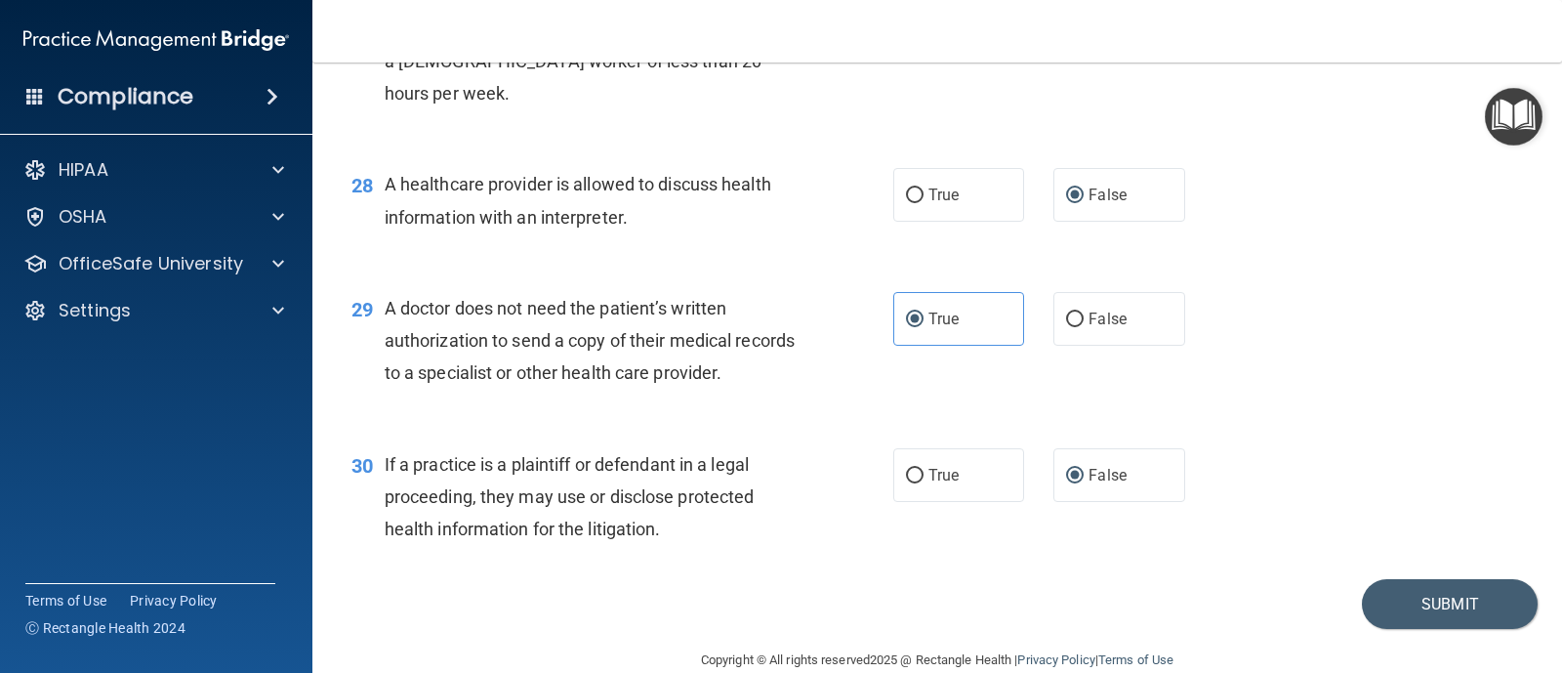
scroll to position [4520, 0]
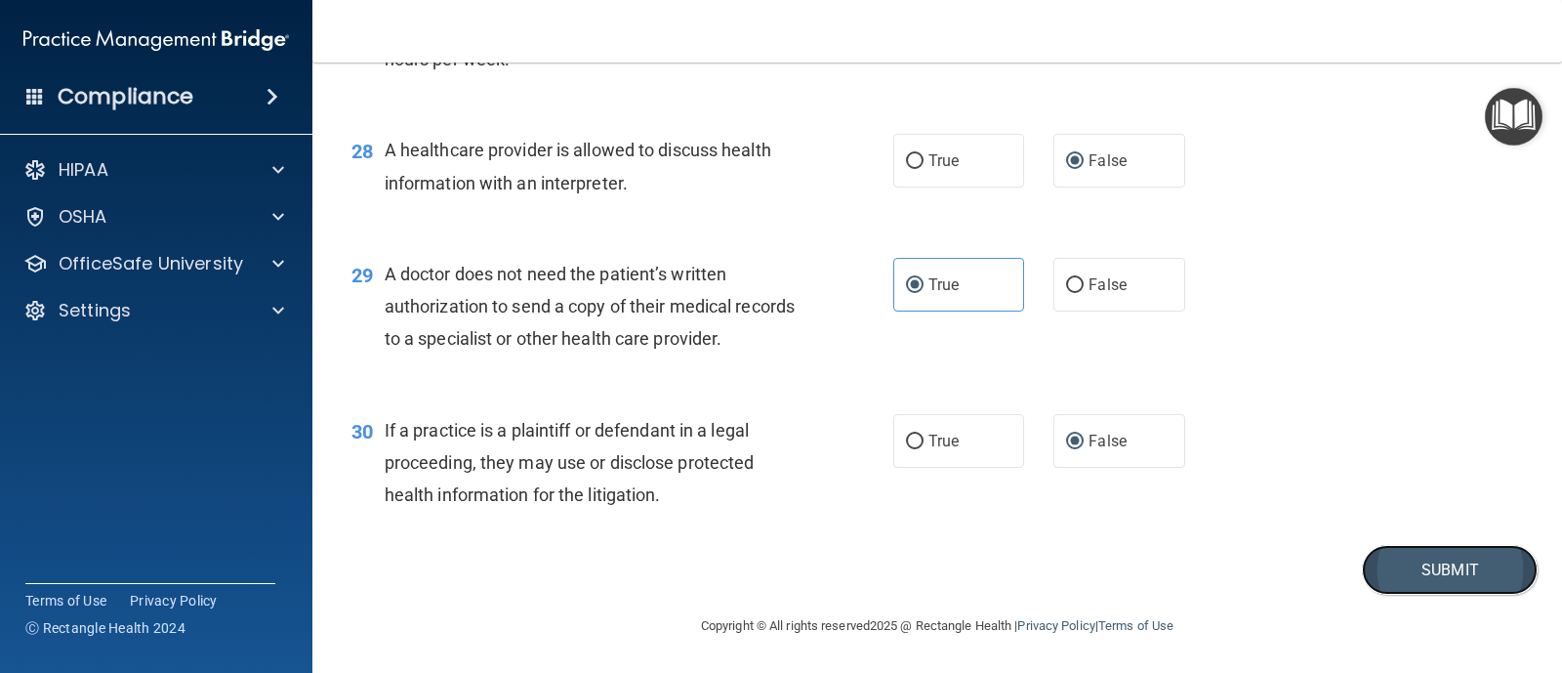
click at [1372, 570] on button "Submit" at bounding box center [1450, 570] width 176 height 50
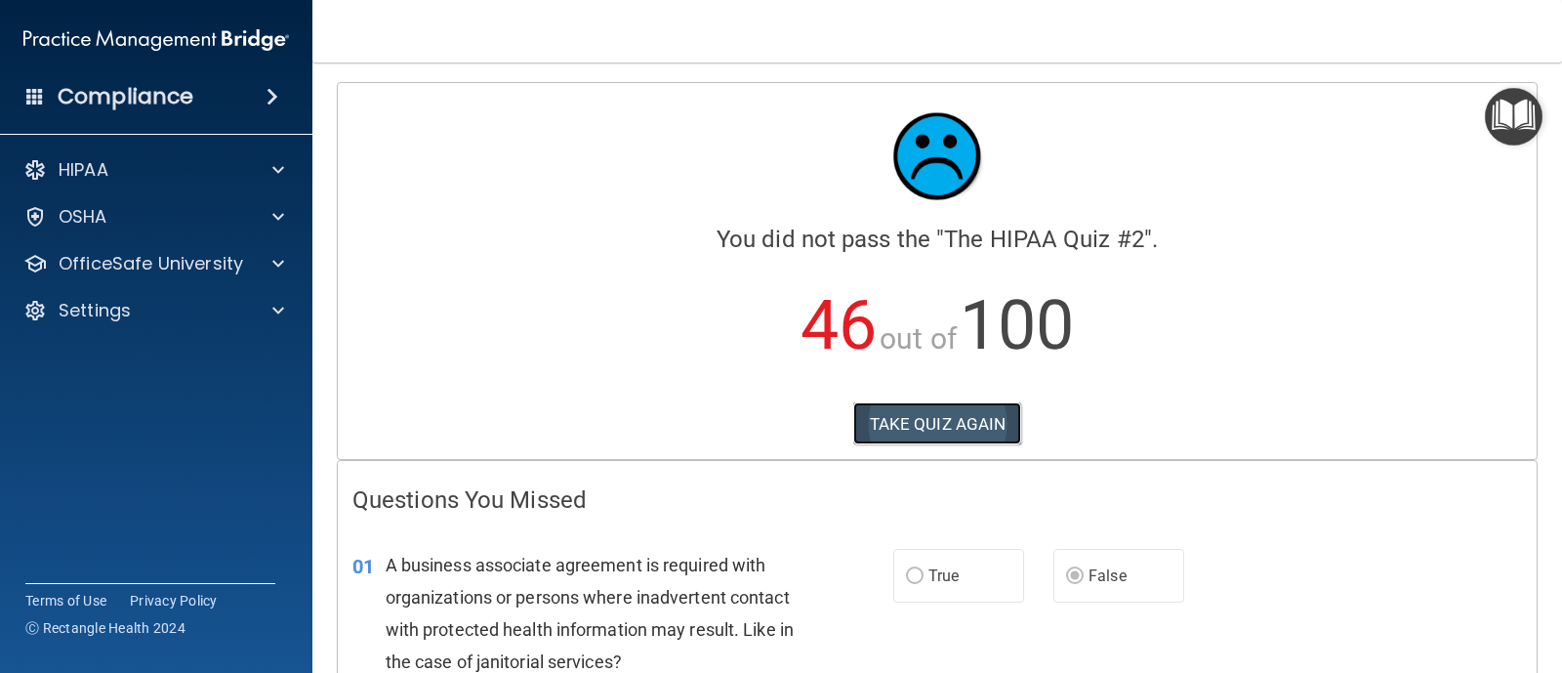
click at [963, 420] on button "TAKE QUIZ AGAIN" at bounding box center [937, 423] width 169 height 43
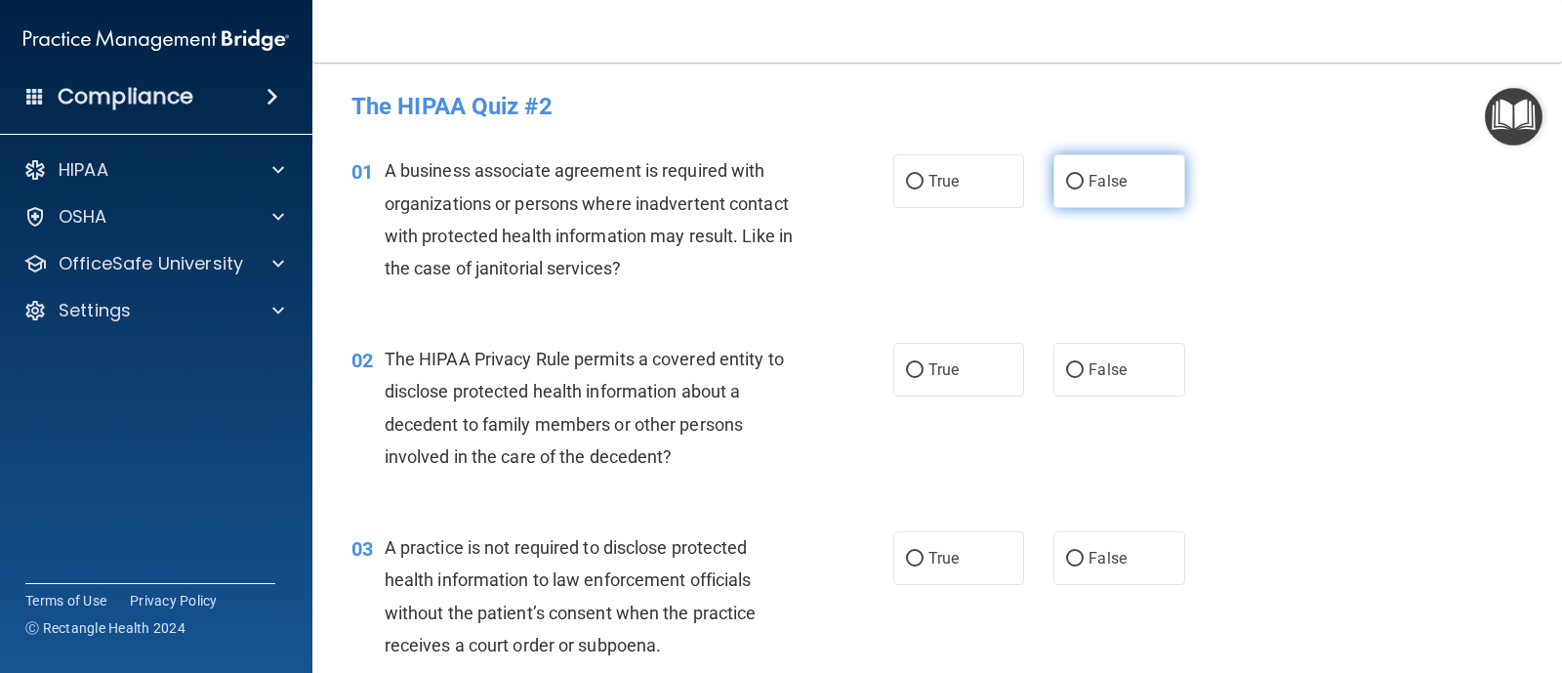
click at [1066, 180] on input "False" at bounding box center [1075, 182] width 18 height 15
radio input "true"
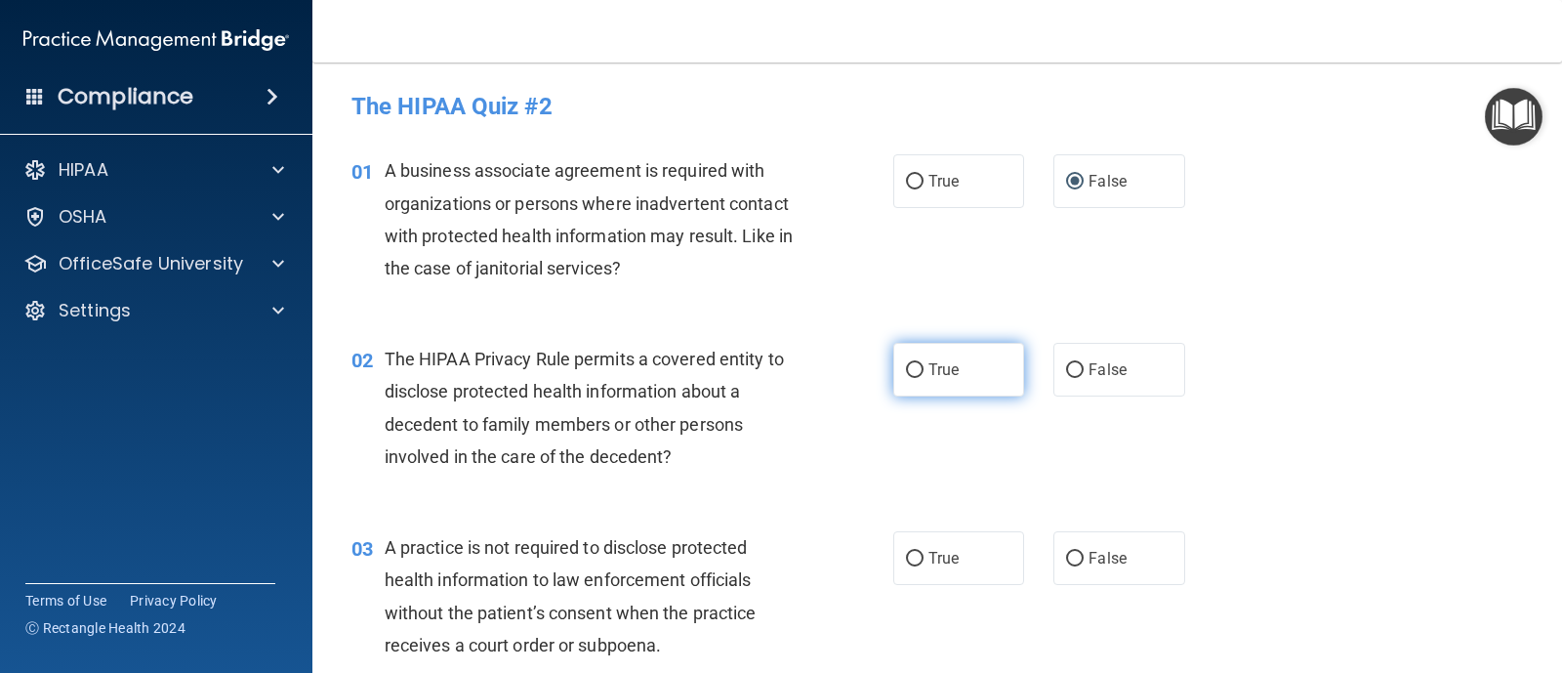
click at [906, 368] on input "True" at bounding box center [915, 370] width 18 height 15
radio input "true"
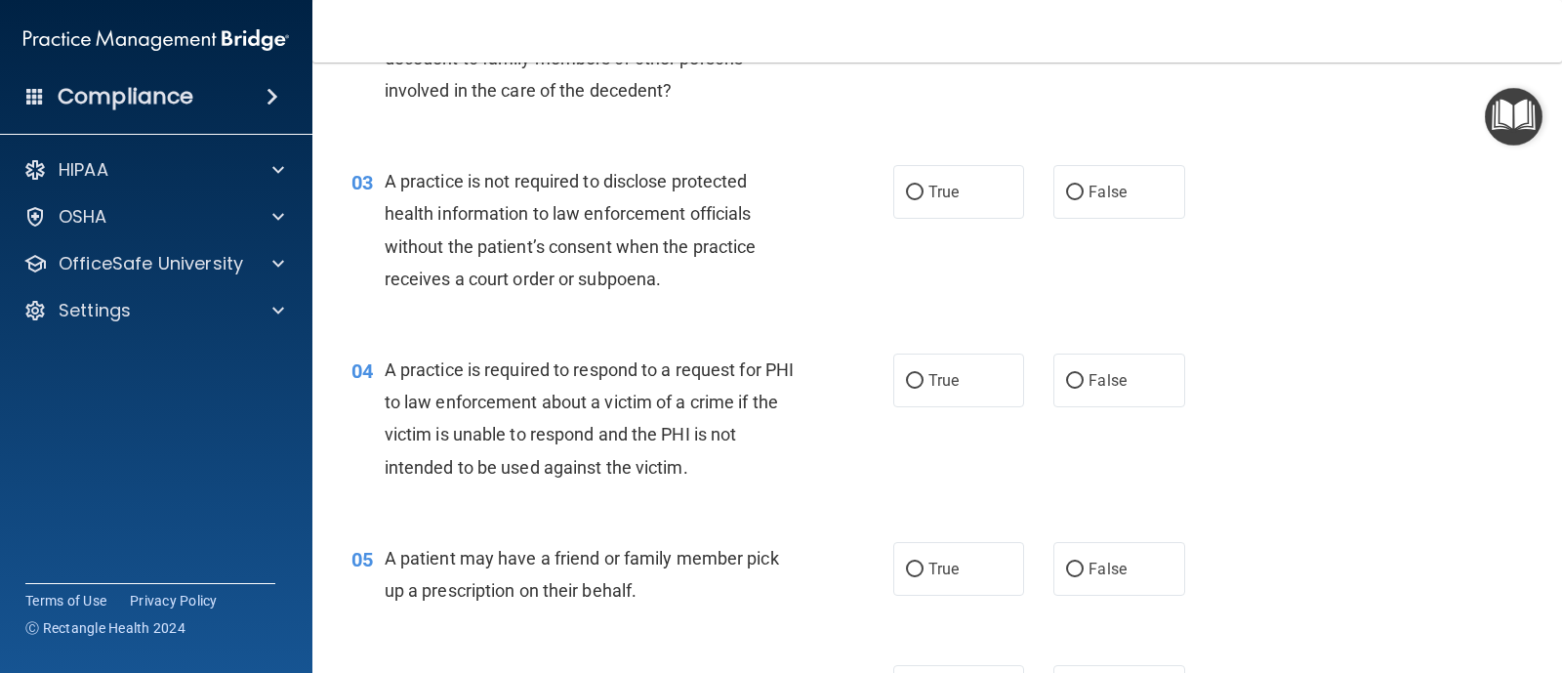
scroll to position [375, 0]
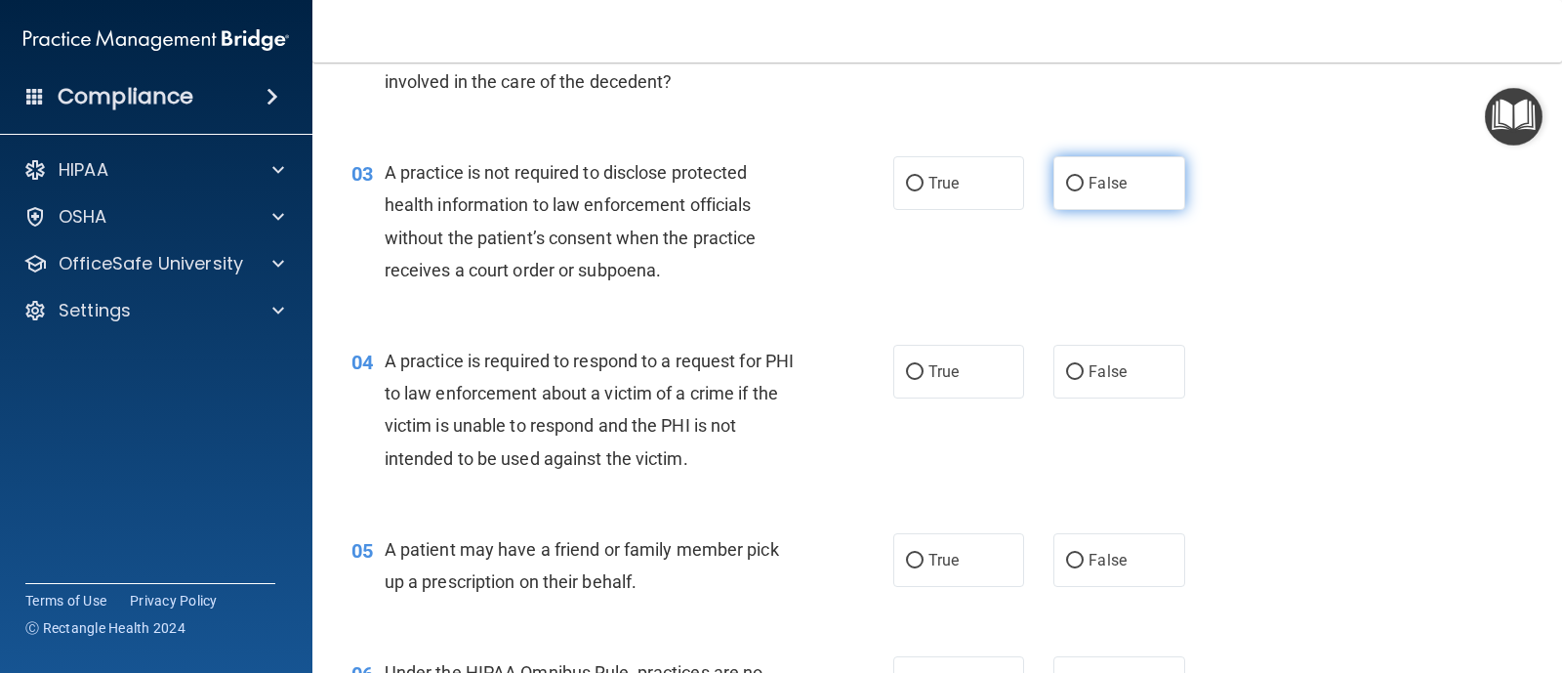
click at [1066, 188] on input "False" at bounding box center [1075, 184] width 18 height 15
radio input "true"
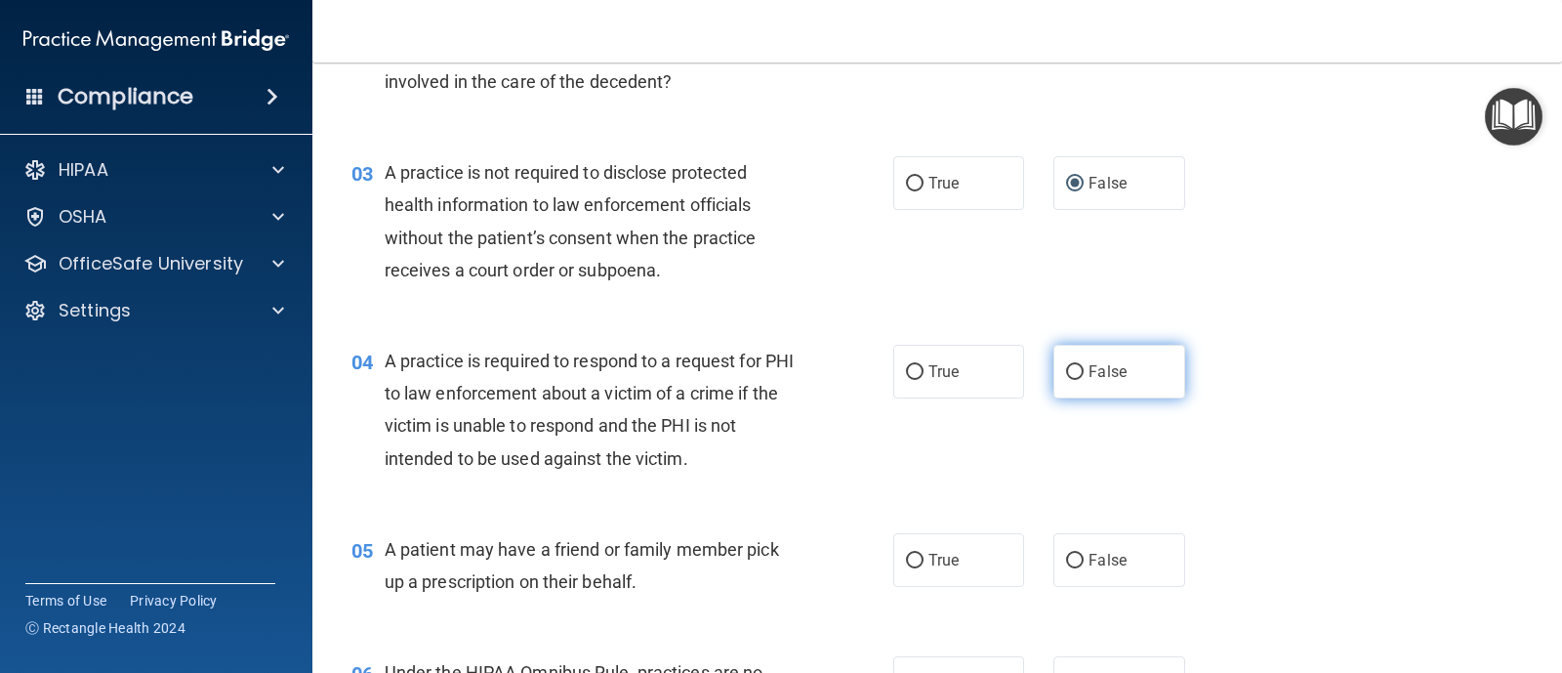
click at [1066, 373] on input "False" at bounding box center [1075, 372] width 18 height 15
radio input "true"
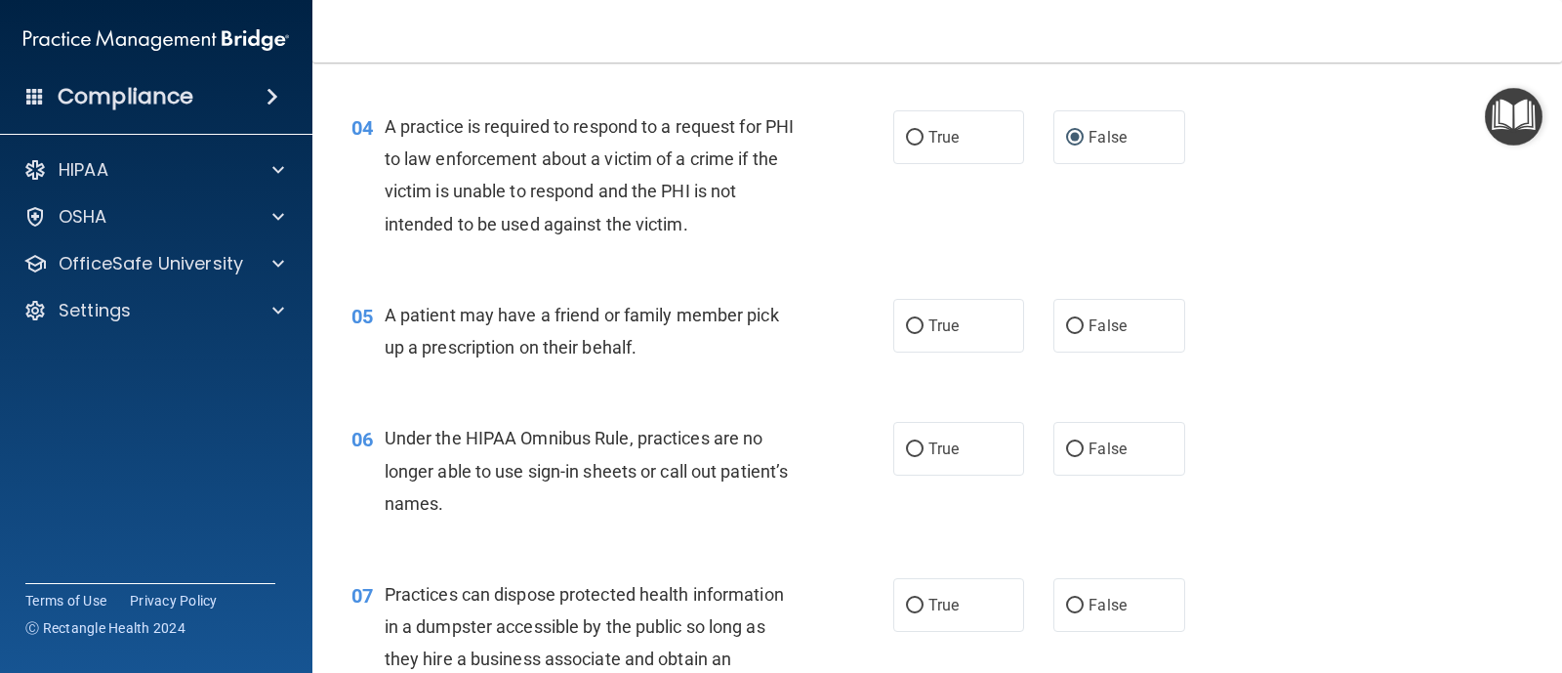
scroll to position [627, 0]
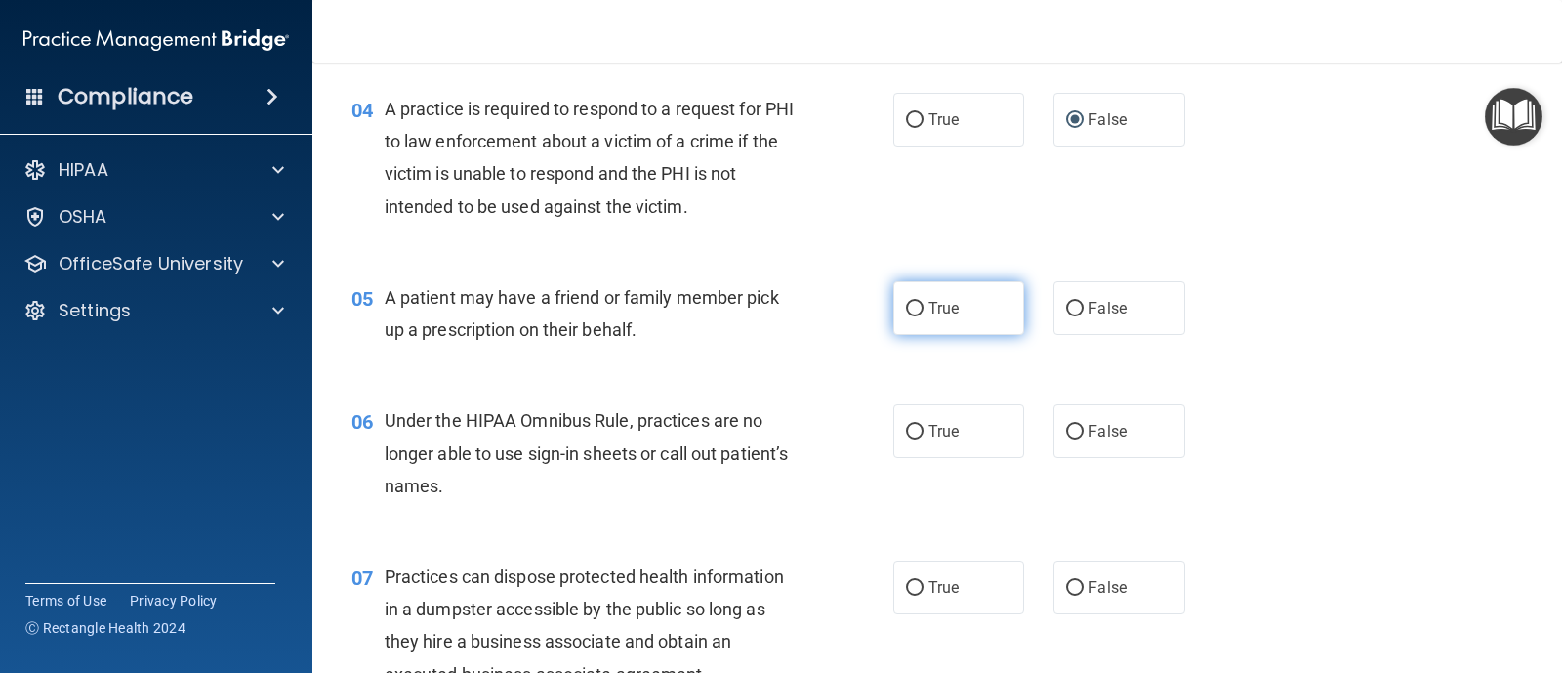
click at [906, 302] on input "True" at bounding box center [915, 309] width 18 height 15
radio input "true"
drag, startPoint x: 1066, startPoint y: 311, endPoint x: 1065, endPoint y: 394, distance: 83.0
click at [1066, 325] on label "False" at bounding box center [1118, 308] width 131 height 54
click at [1066, 316] on input "False" at bounding box center [1075, 309] width 18 height 15
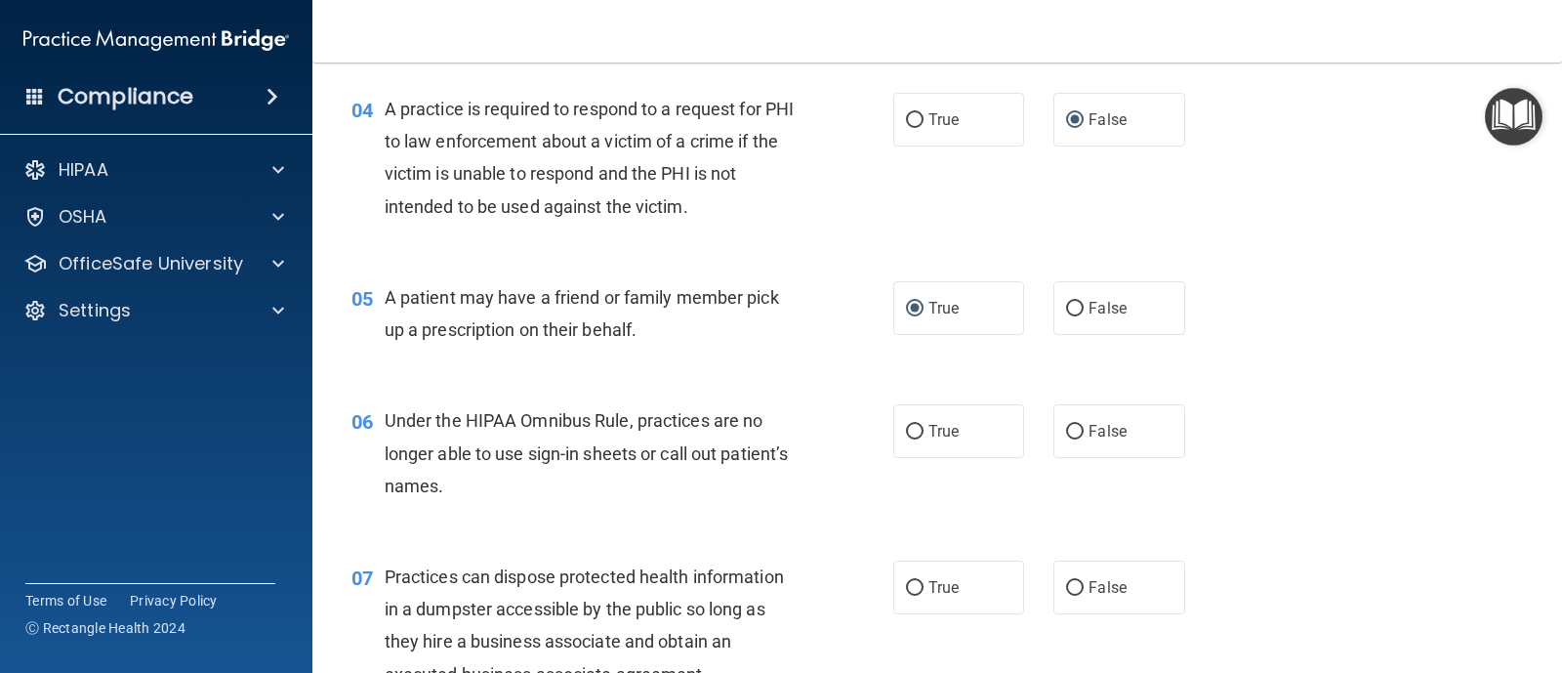
radio input "true"
radio input "false"
click at [1066, 432] on input "False" at bounding box center [1075, 432] width 18 height 15
radio input "true"
click at [1056, 582] on label "False" at bounding box center [1118, 587] width 131 height 54
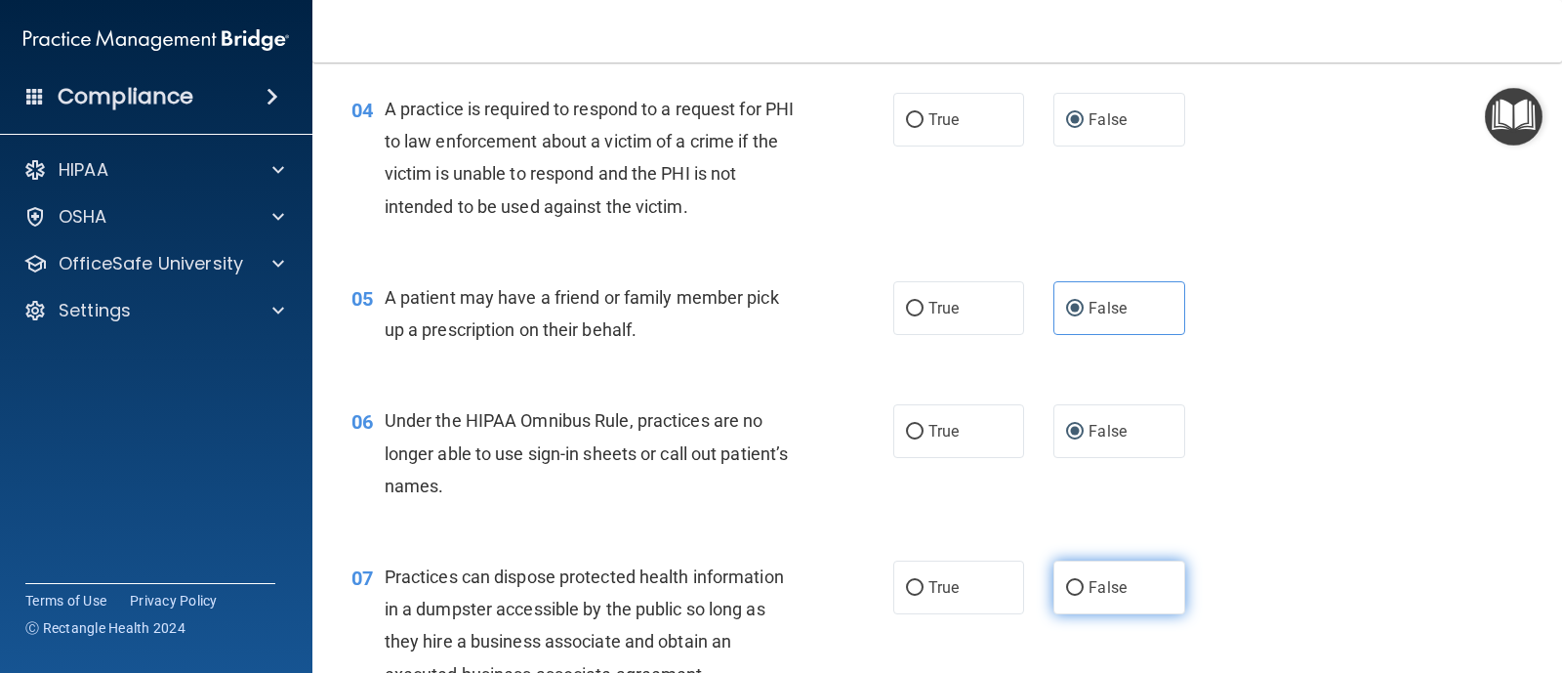
click at [1066, 582] on input "False" at bounding box center [1075, 588] width 18 height 15
radio input "true"
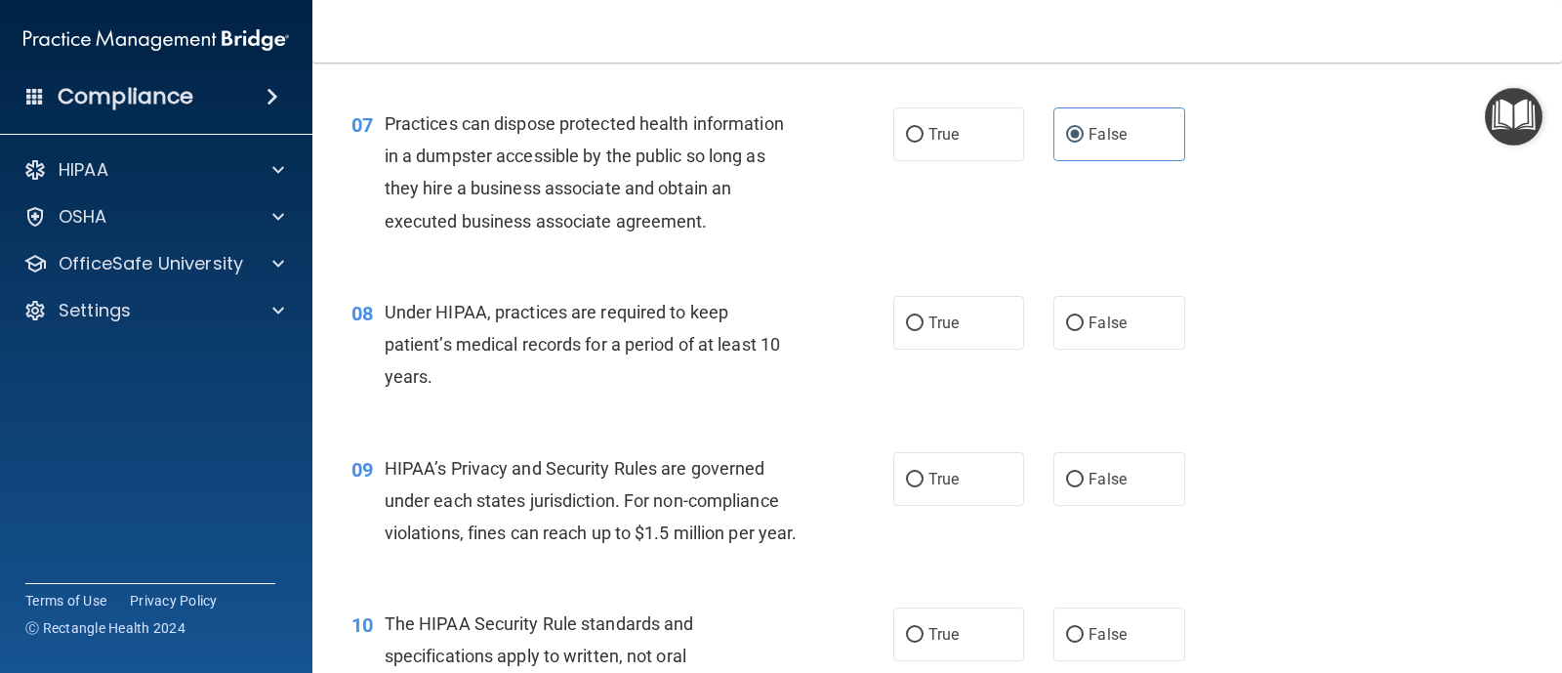
scroll to position [1097, 0]
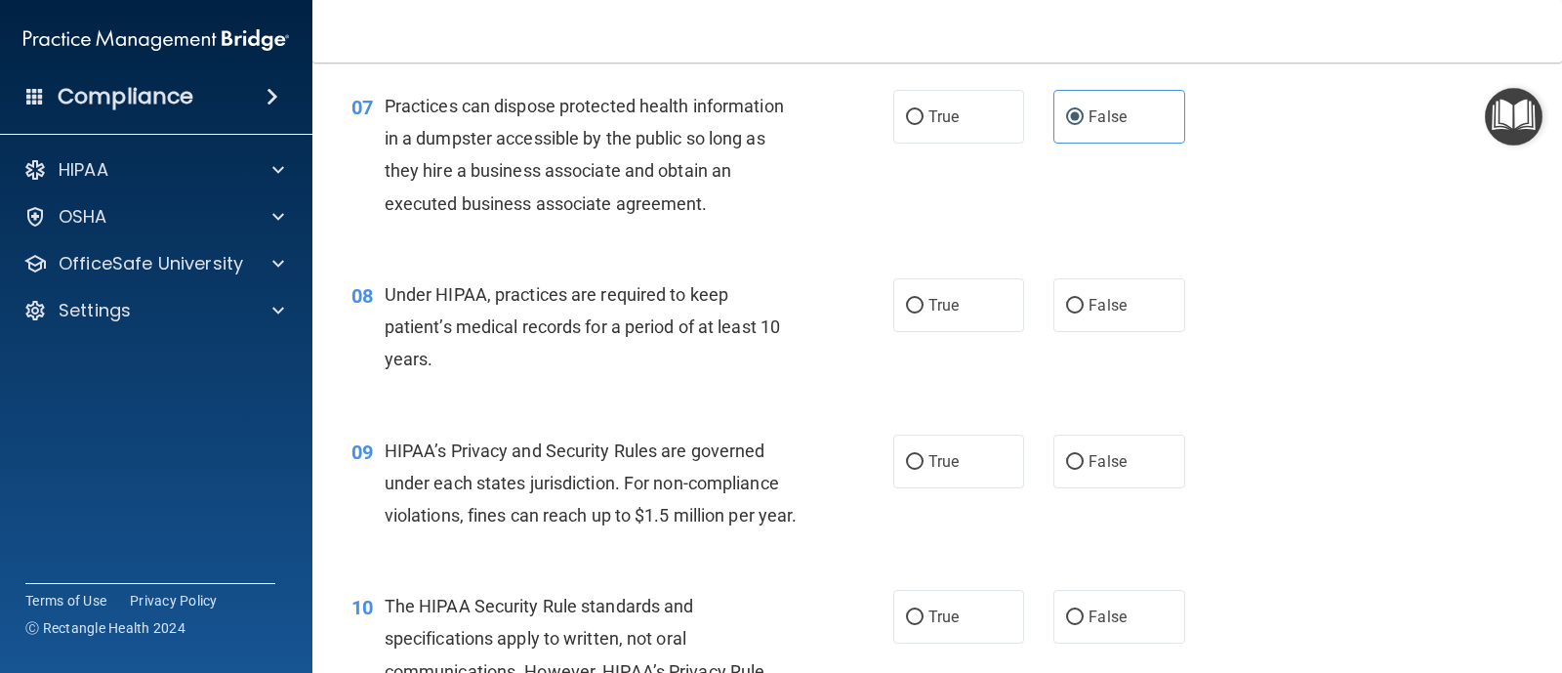
drag, startPoint x: 1062, startPoint y: 305, endPoint x: 1060, endPoint y: 362, distance: 57.6
click at [1066, 304] on input "False" at bounding box center [1075, 306] width 18 height 15
radio input "true"
click at [1066, 463] on input "False" at bounding box center [1075, 462] width 18 height 15
radio input "true"
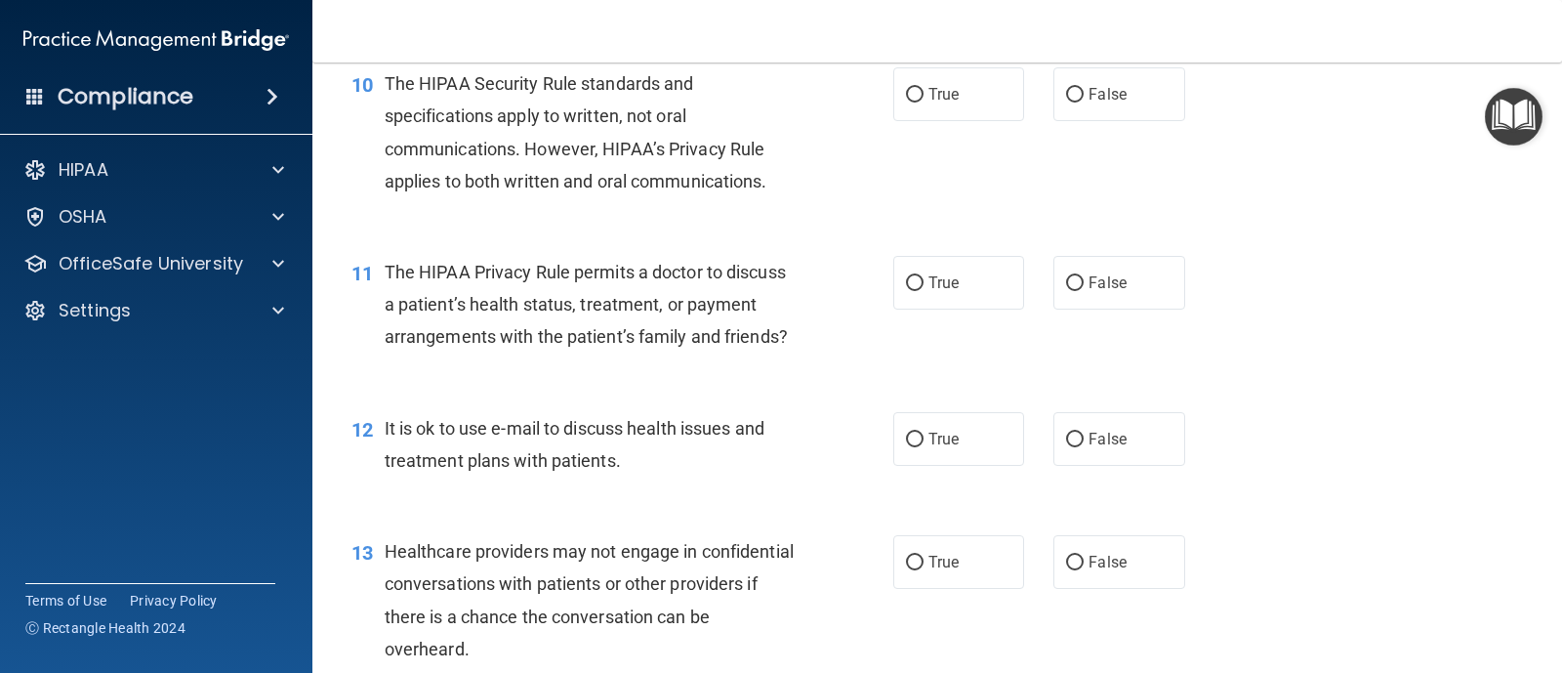
scroll to position [1637, 0]
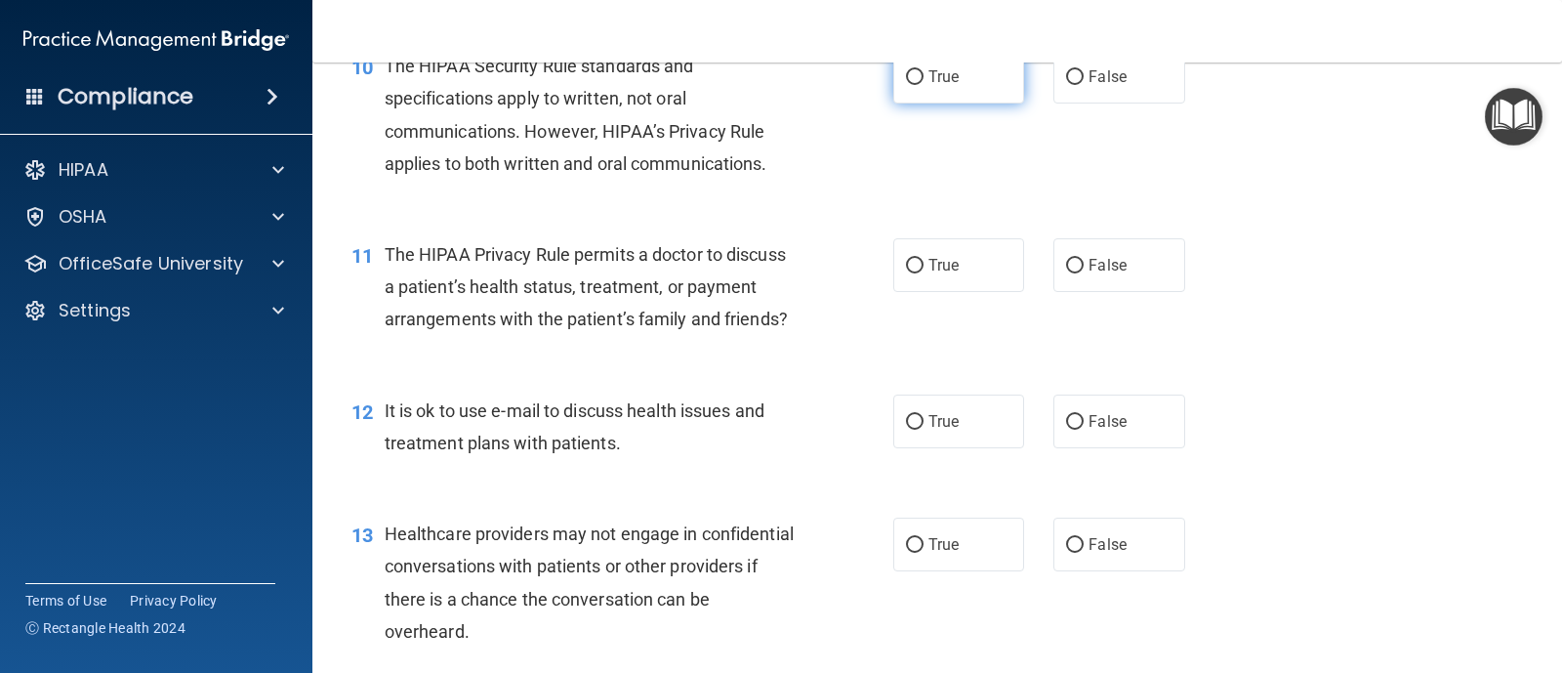
click at [906, 85] on input "True" at bounding box center [915, 77] width 18 height 15
radio input "true"
click at [919, 292] on label "True" at bounding box center [958, 265] width 131 height 54
click at [919, 273] on input "True" at bounding box center [915, 266] width 18 height 15
radio input "true"
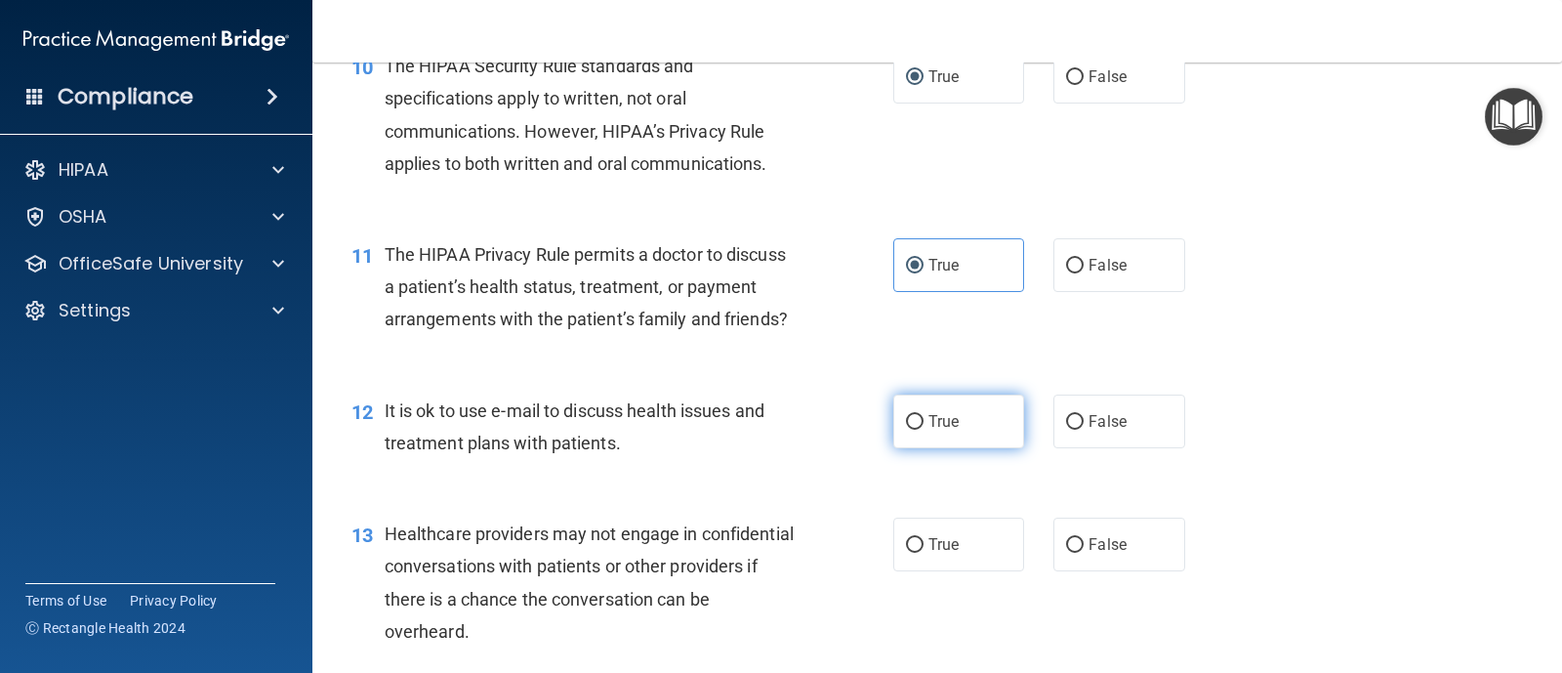
click at [911, 430] on input "True" at bounding box center [915, 422] width 18 height 15
radio input "true"
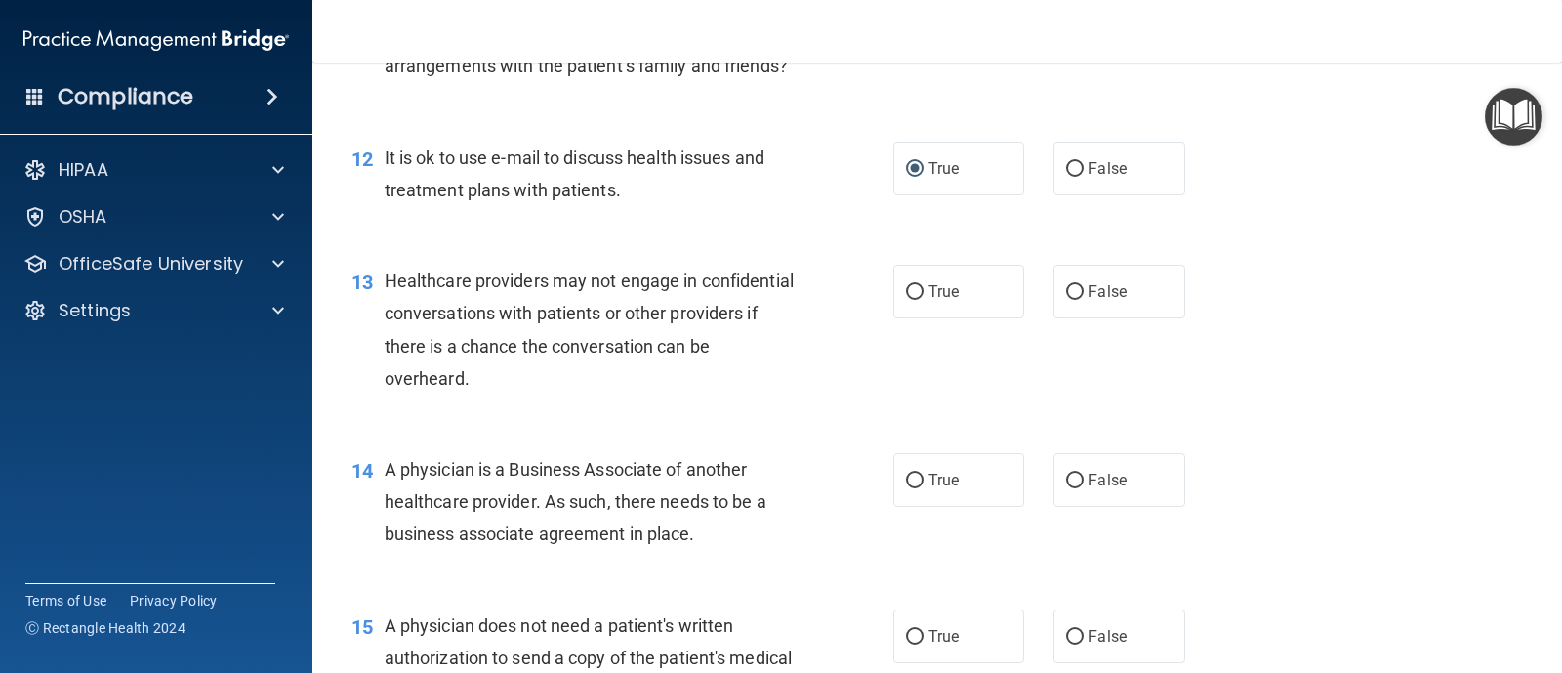
scroll to position [1907, 0]
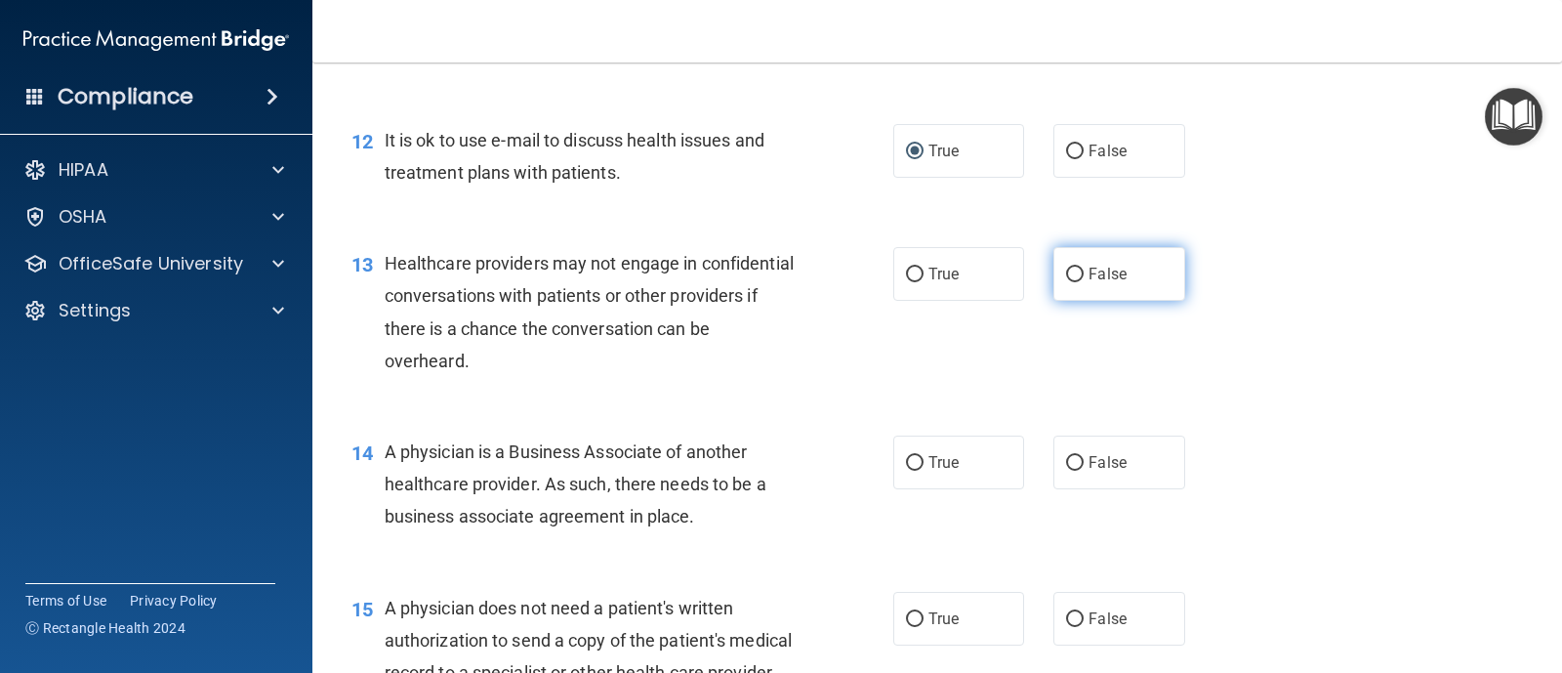
click at [1067, 282] on input "False" at bounding box center [1075, 274] width 18 height 15
radio input "true"
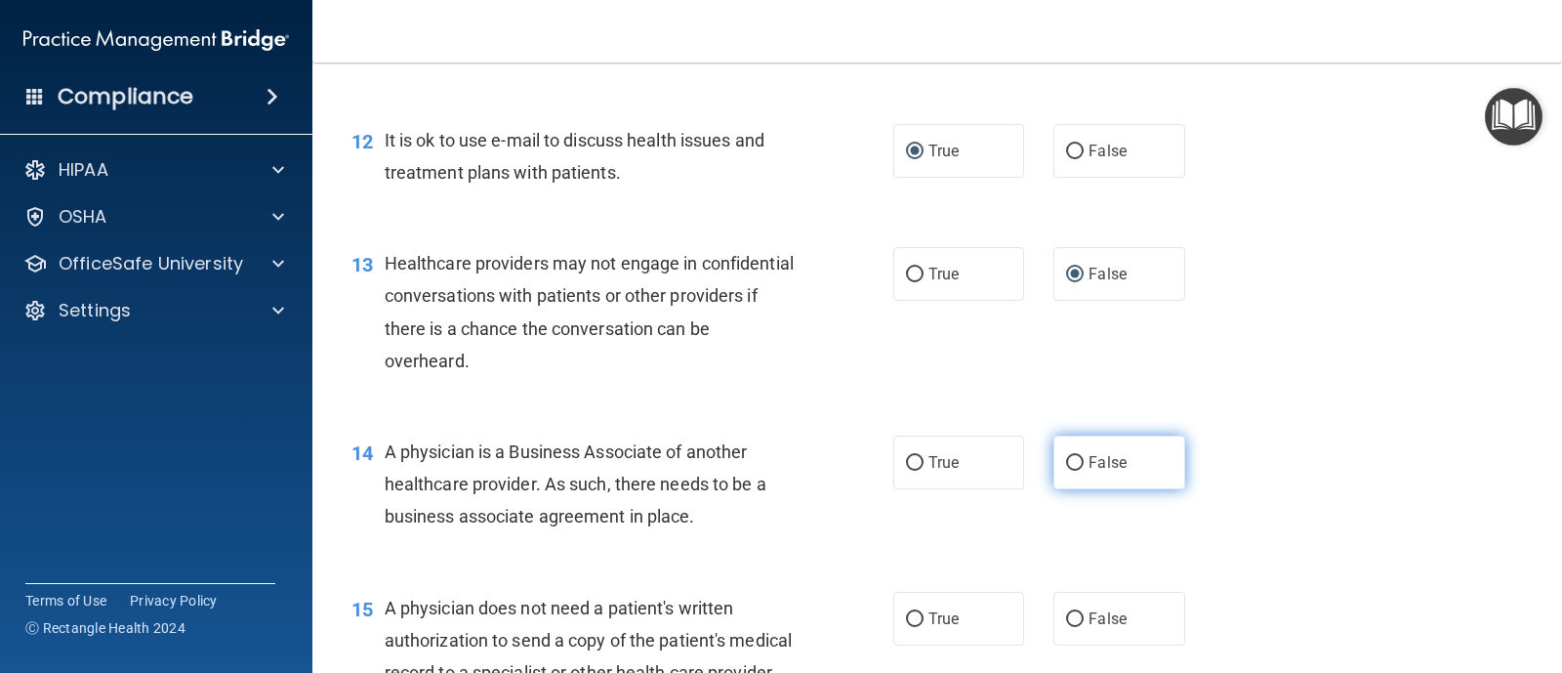
click at [1066, 471] on input "False" at bounding box center [1075, 463] width 18 height 15
radio input "true"
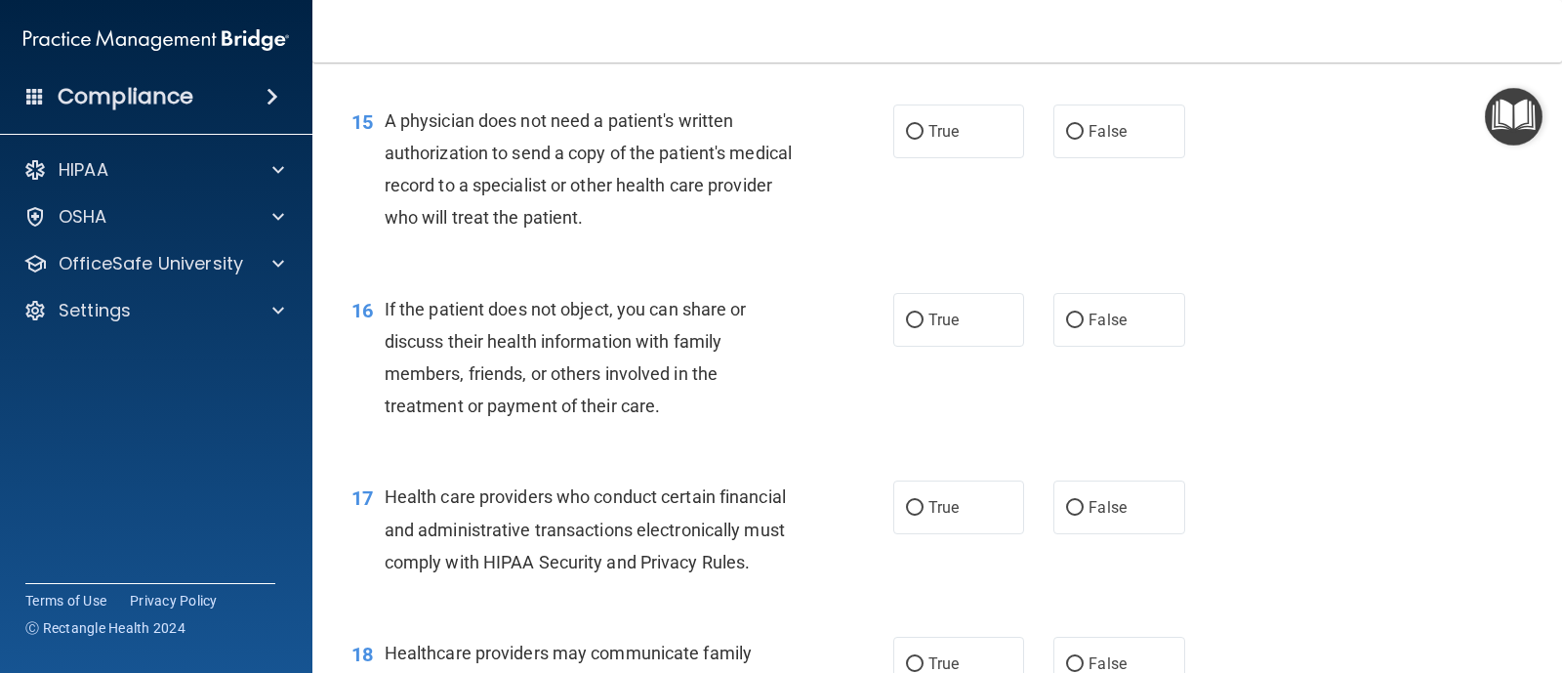
scroll to position [2412, 0]
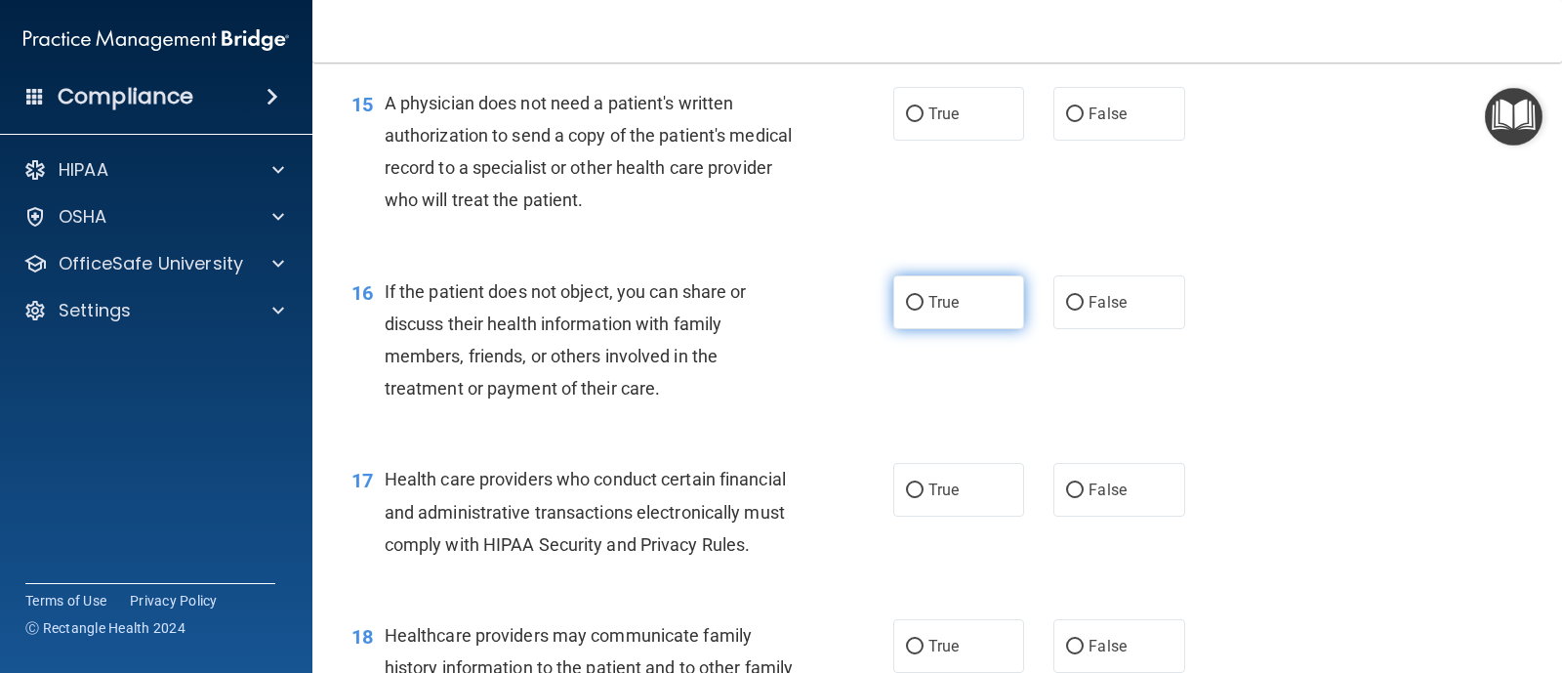
click at [906, 310] on input "True" at bounding box center [915, 303] width 18 height 15
radio input "true"
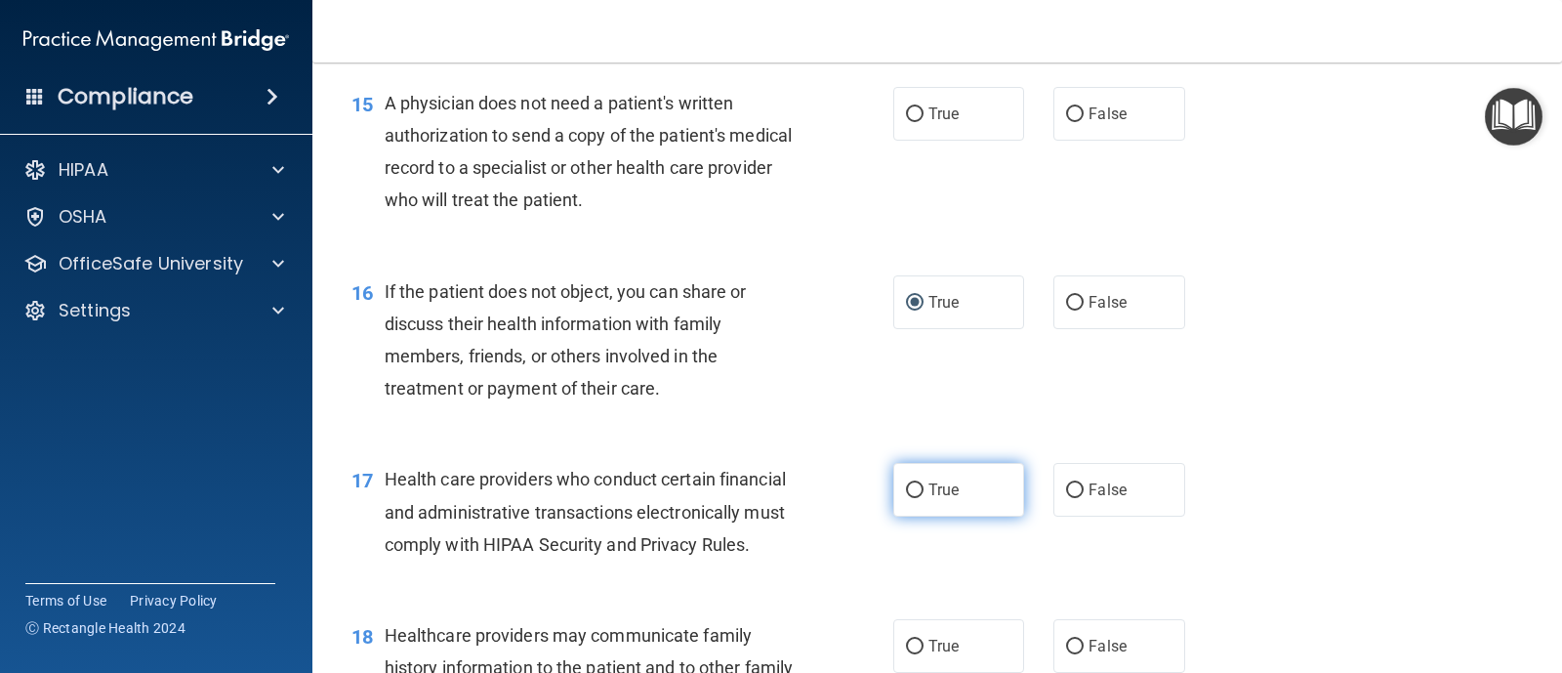
click at [909, 516] on label "True" at bounding box center [958, 490] width 131 height 54
click at [909, 498] on input "True" at bounding box center [915, 490] width 18 height 15
radio input "true"
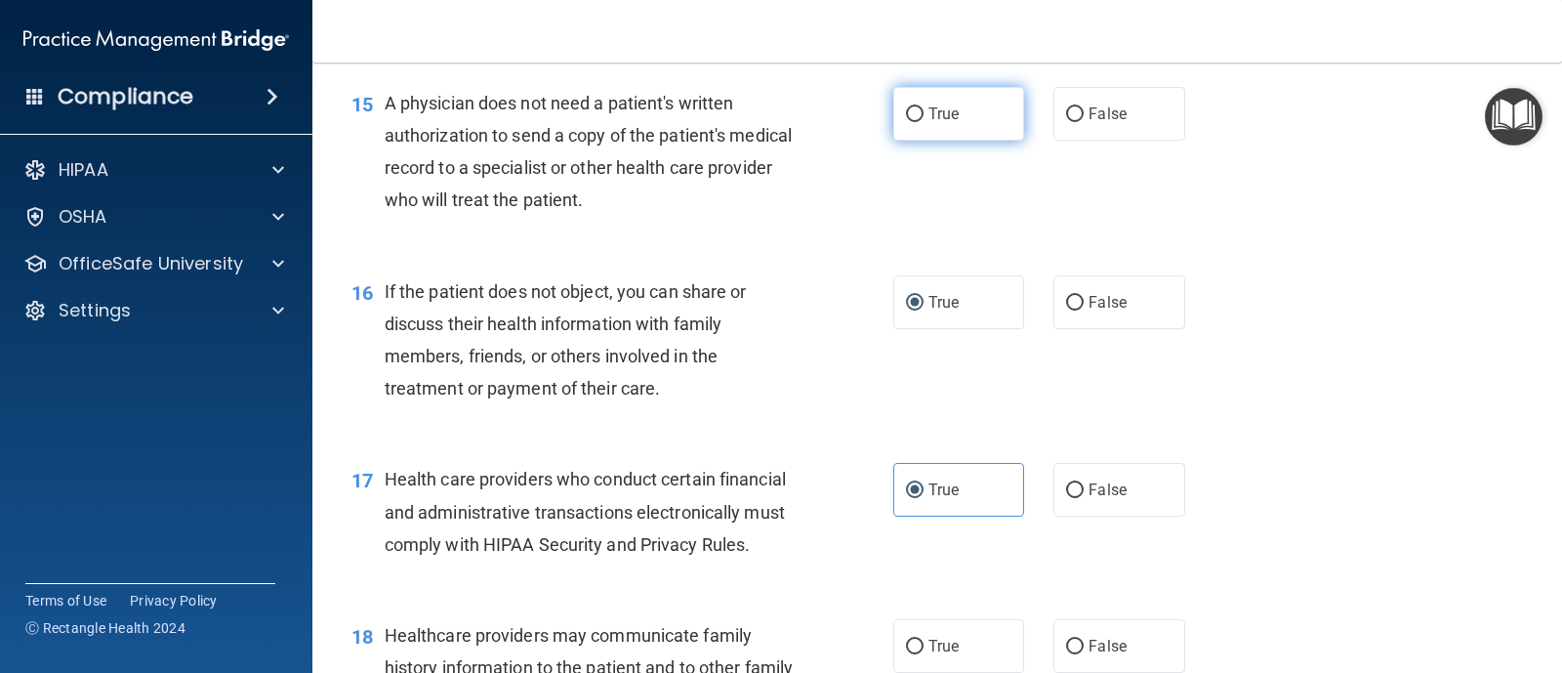
click at [906, 122] on input "True" at bounding box center [915, 114] width 18 height 15
radio input "true"
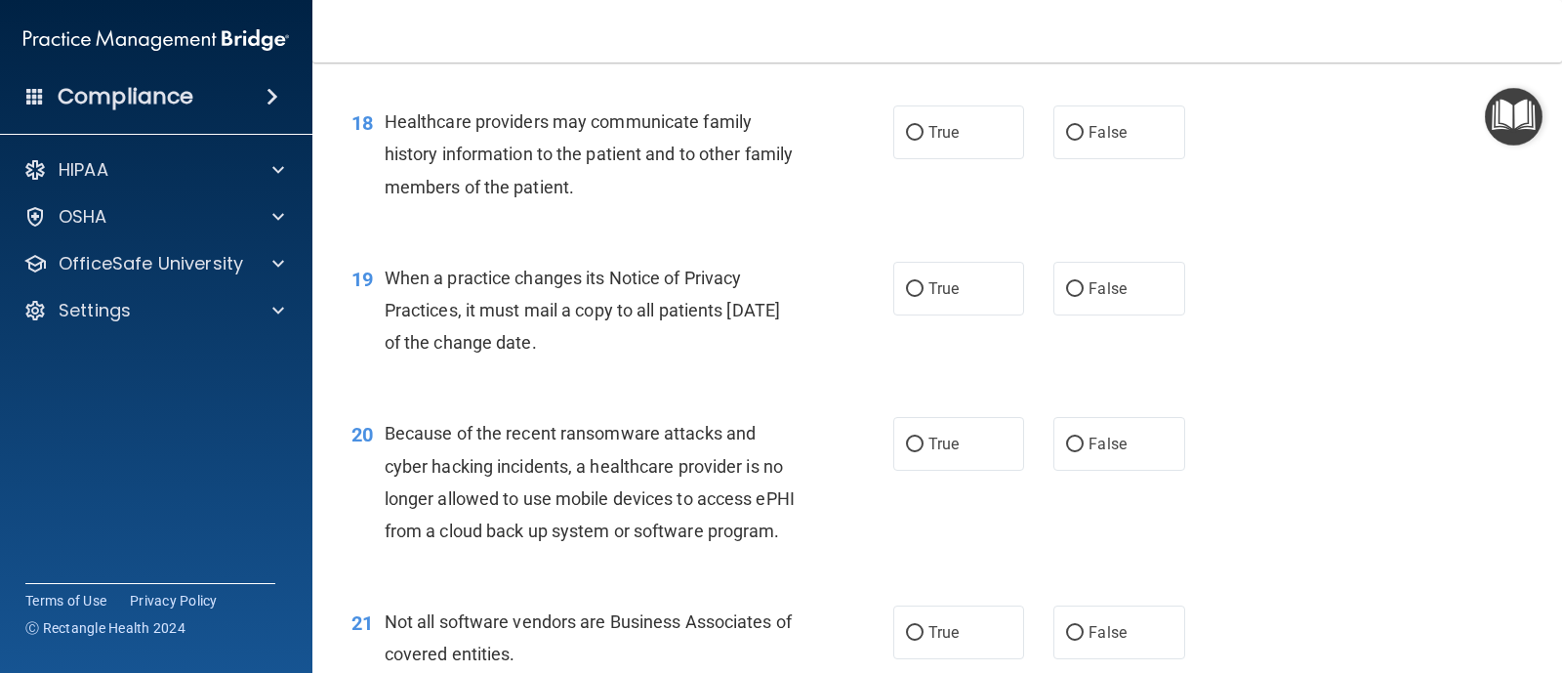
scroll to position [2934, 0]
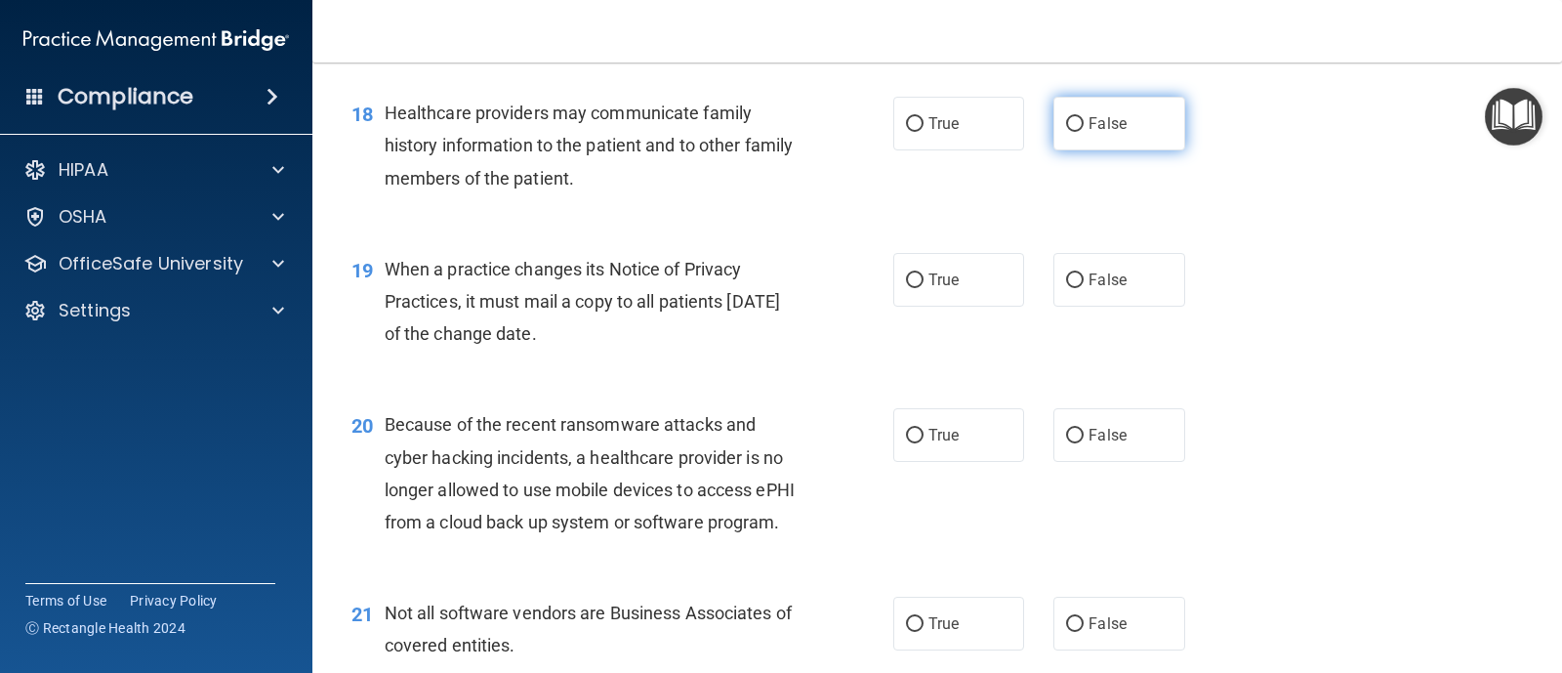
click at [1065, 145] on label "False" at bounding box center [1118, 124] width 131 height 54
click at [1066, 132] on input "False" at bounding box center [1075, 124] width 18 height 15
radio input "true"
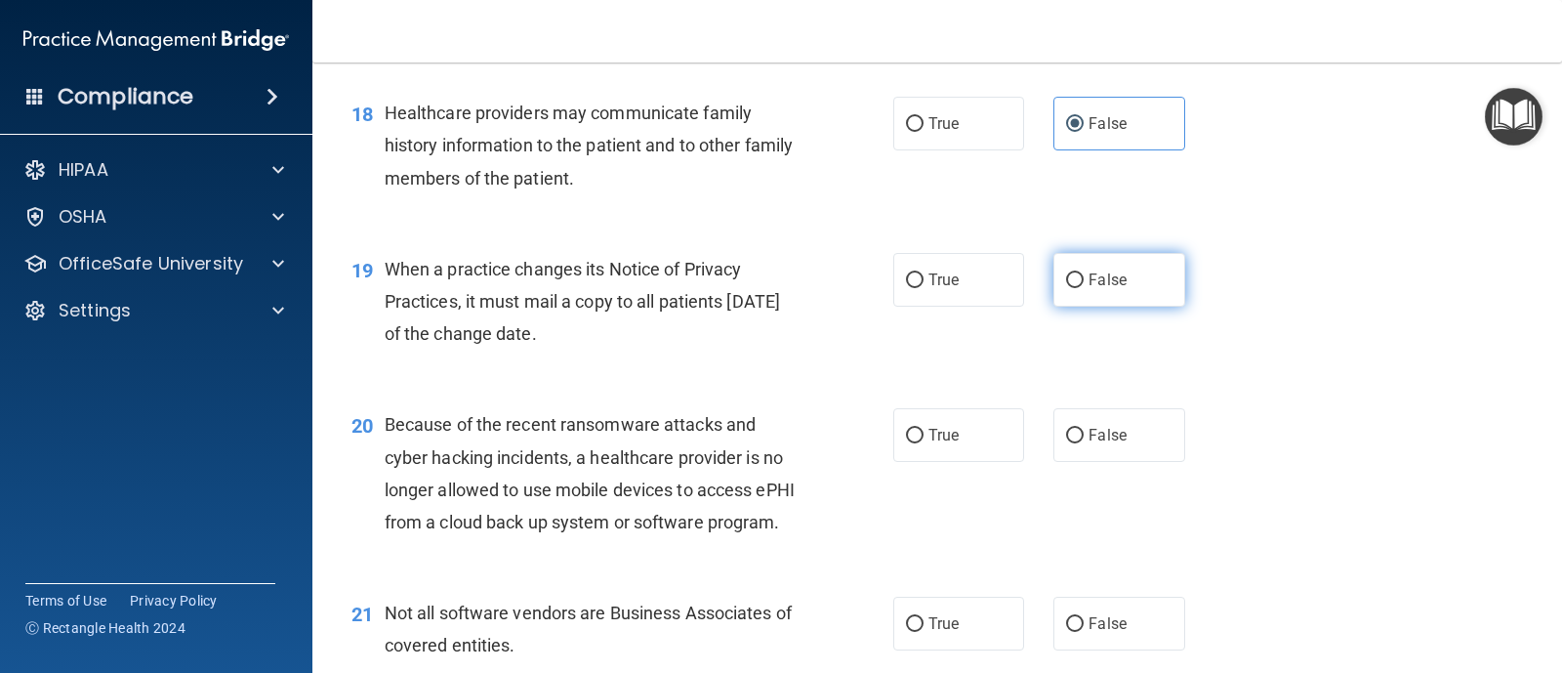
click at [1073, 307] on label "False" at bounding box center [1118, 280] width 131 height 54
click at [1073, 288] on input "False" at bounding box center [1075, 280] width 18 height 15
radio input "true"
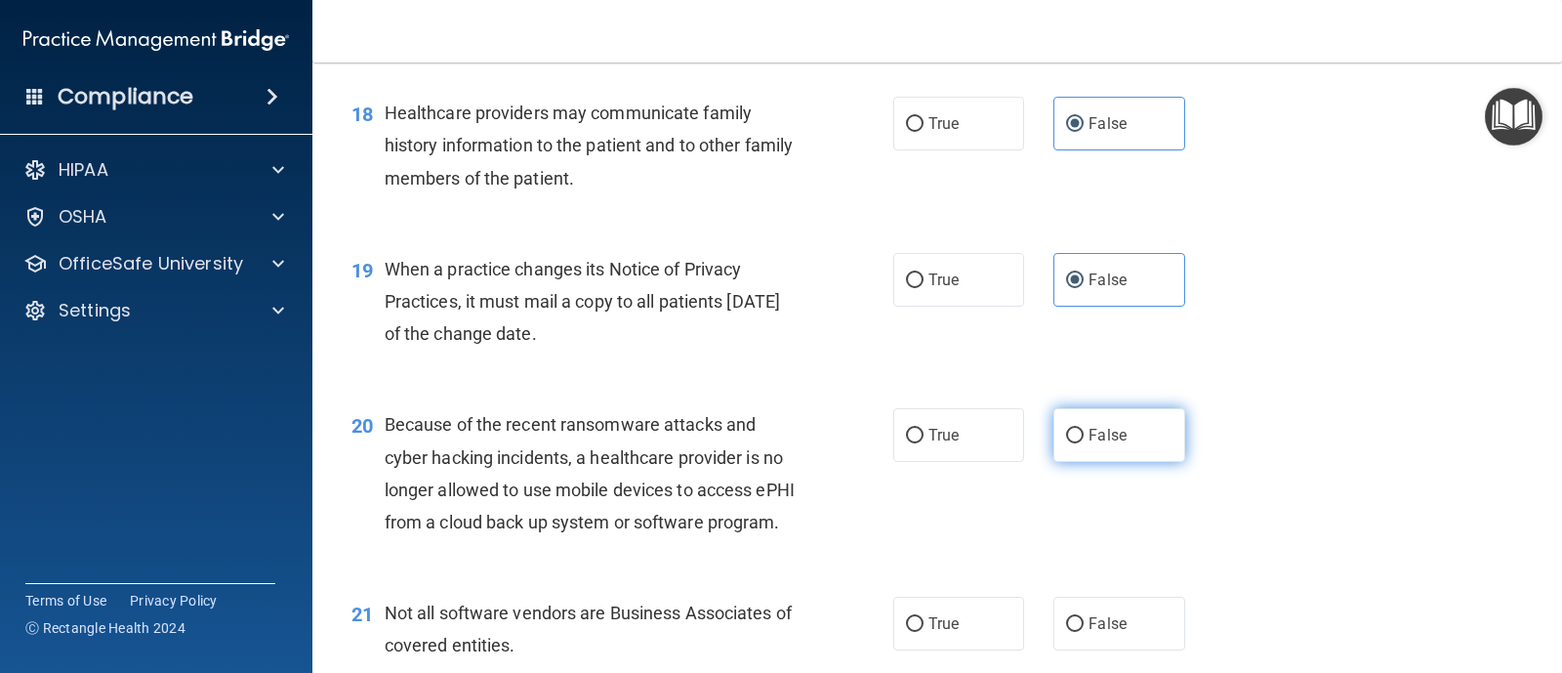
click at [1073, 443] on input "False" at bounding box center [1075, 436] width 18 height 15
radio input "true"
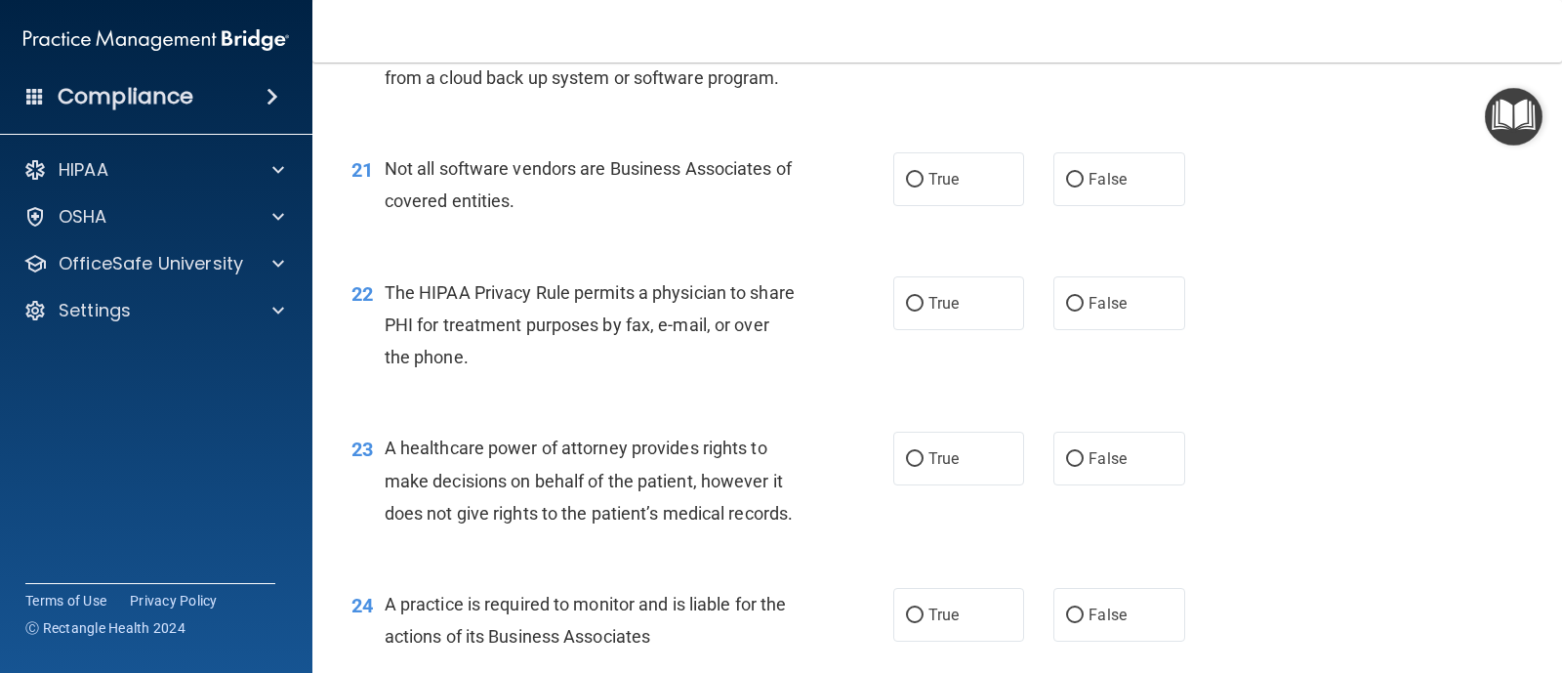
scroll to position [3396, 0]
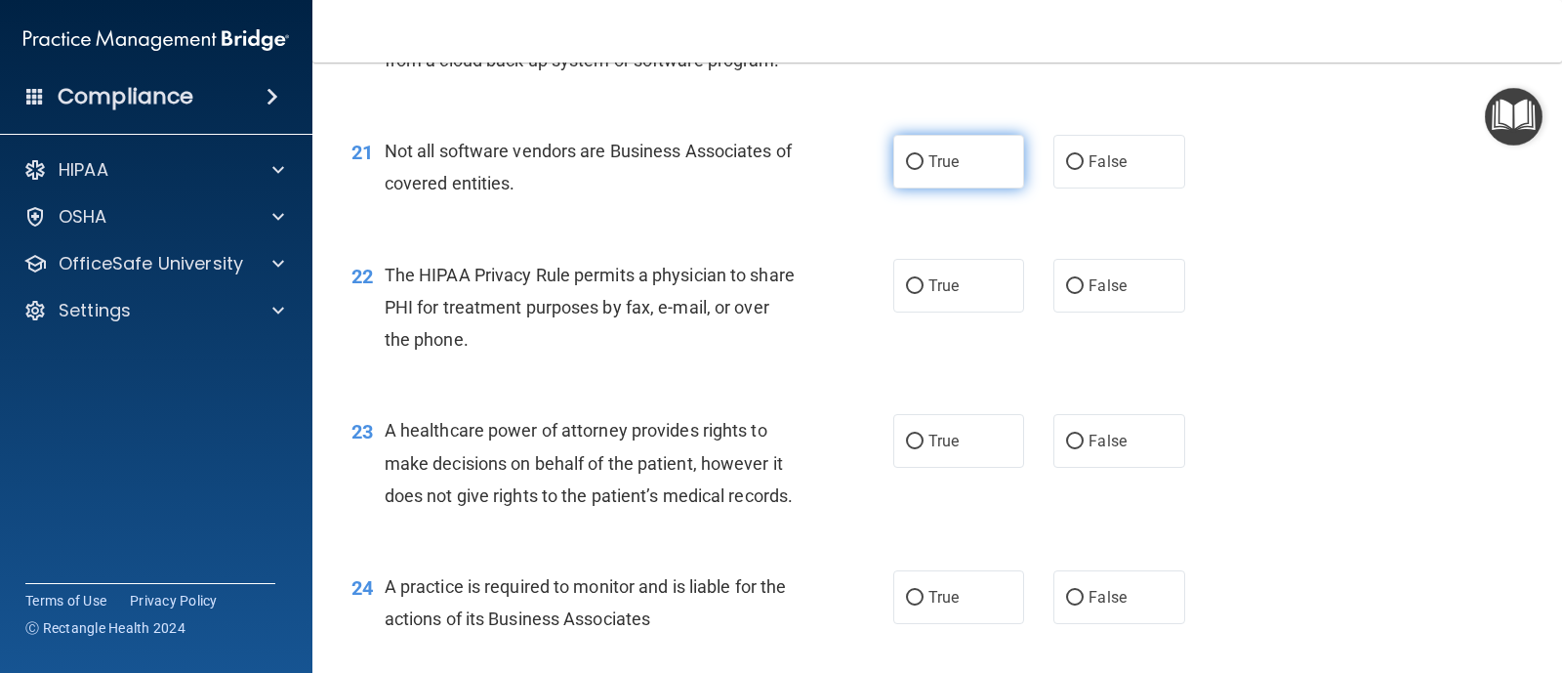
click at [896, 188] on label "True" at bounding box center [958, 162] width 131 height 54
click at [906, 170] on input "True" at bounding box center [915, 162] width 18 height 15
radio input "true"
click at [919, 312] on label "True" at bounding box center [958, 286] width 131 height 54
click at [919, 294] on input "True" at bounding box center [915, 286] width 18 height 15
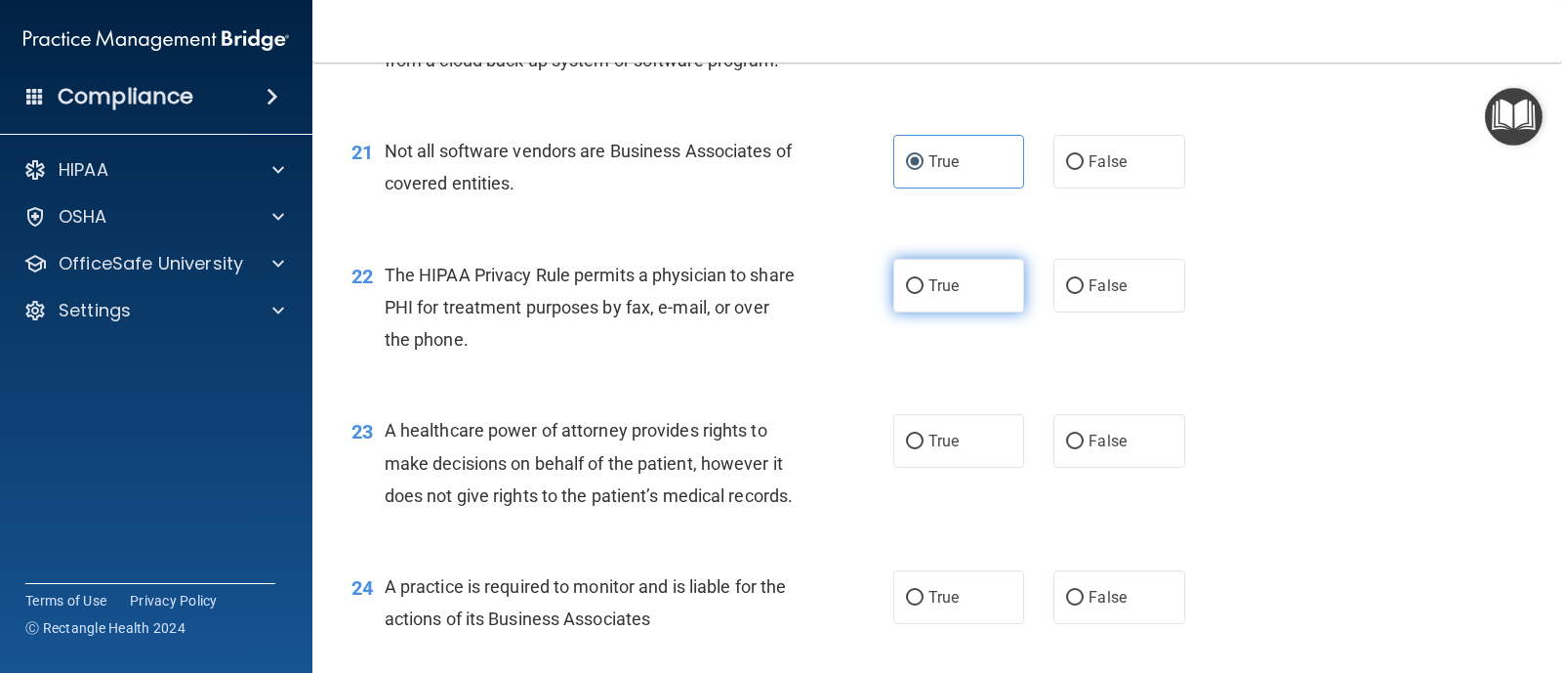
radio input "true"
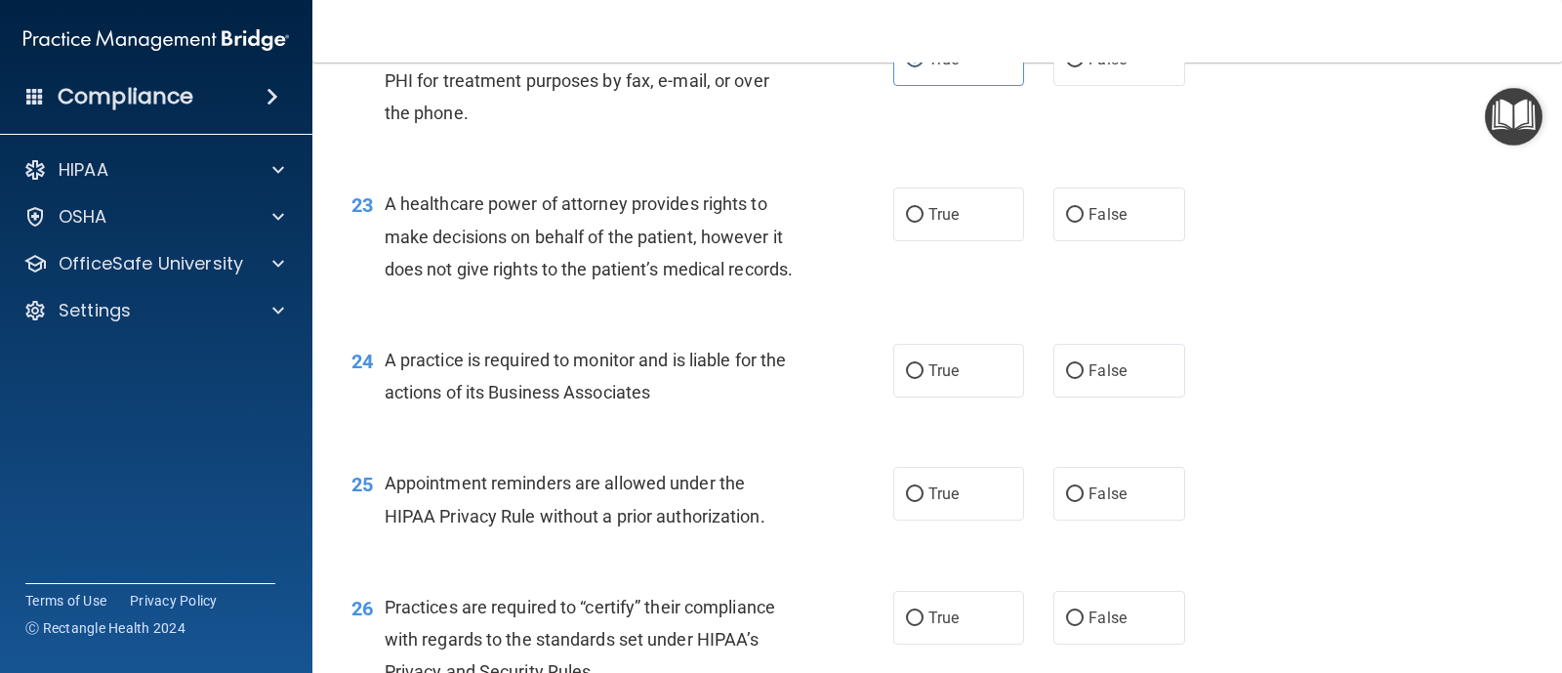
scroll to position [3631, 0]
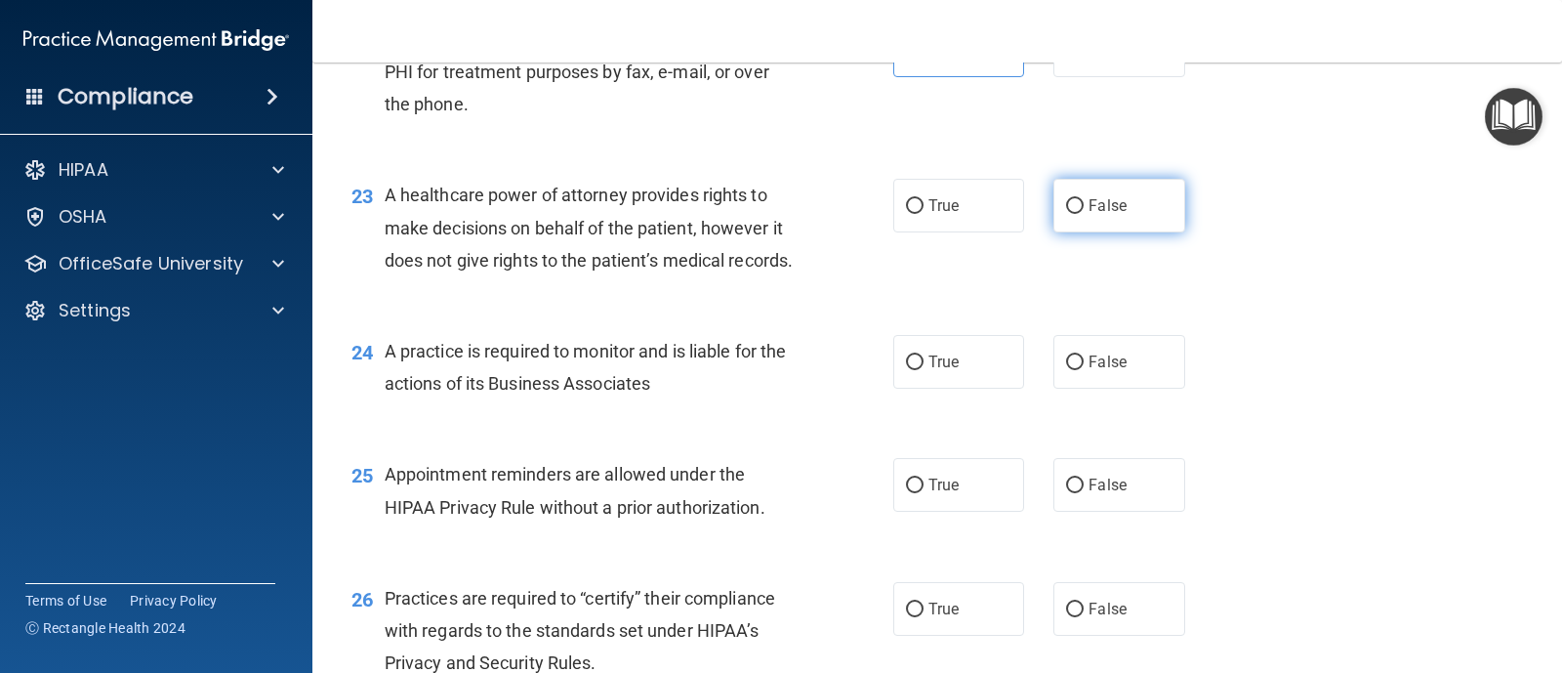
click at [1066, 214] on input "False" at bounding box center [1075, 206] width 18 height 15
radio input "true"
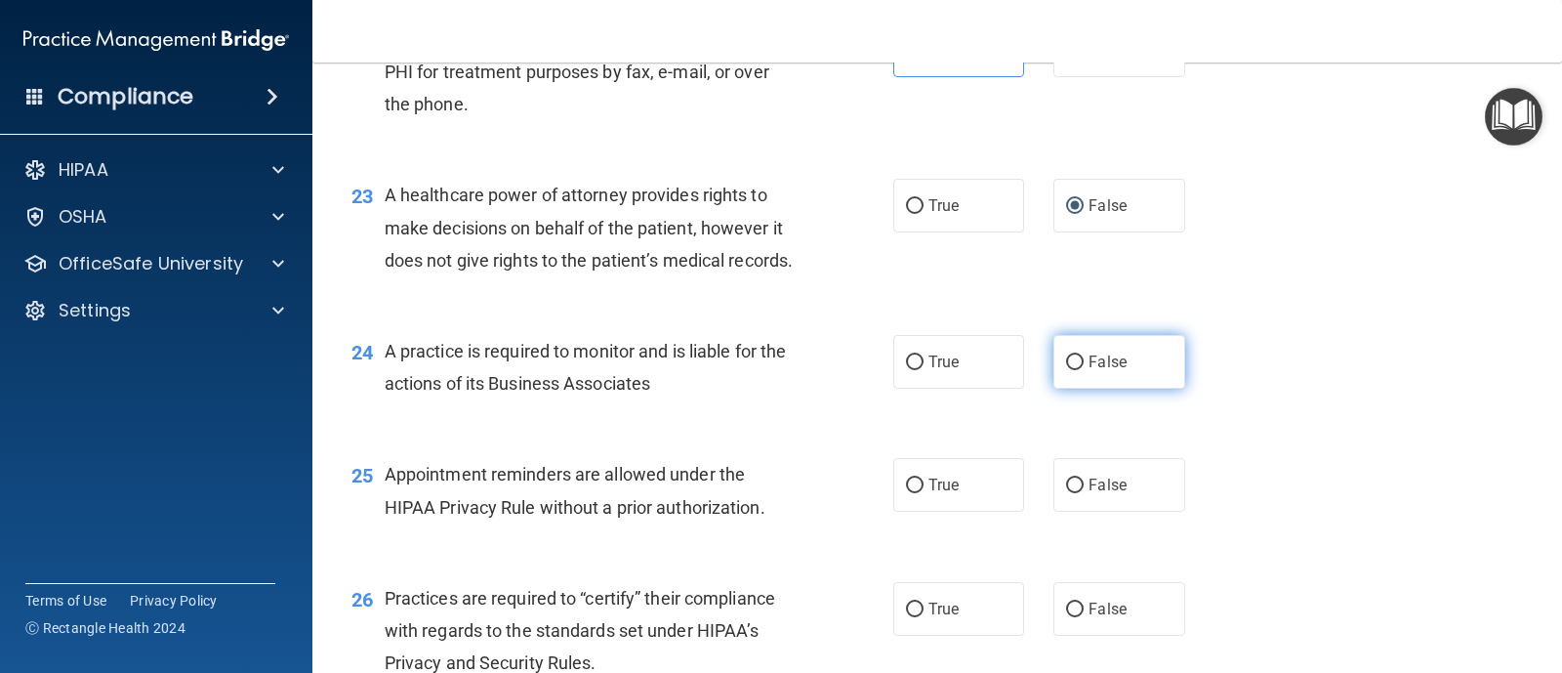
click at [1066, 370] on input "False" at bounding box center [1075, 362] width 18 height 15
radio input "true"
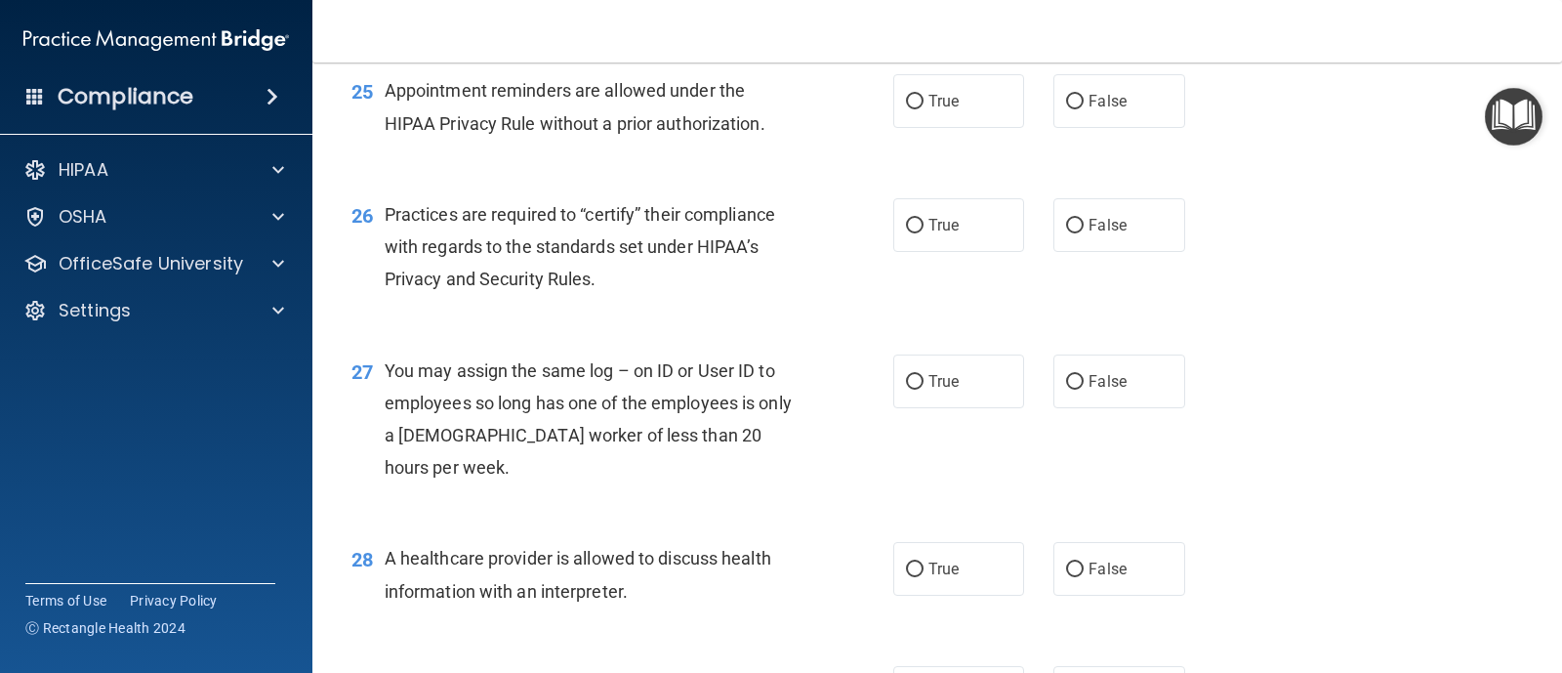
scroll to position [4023, 0]
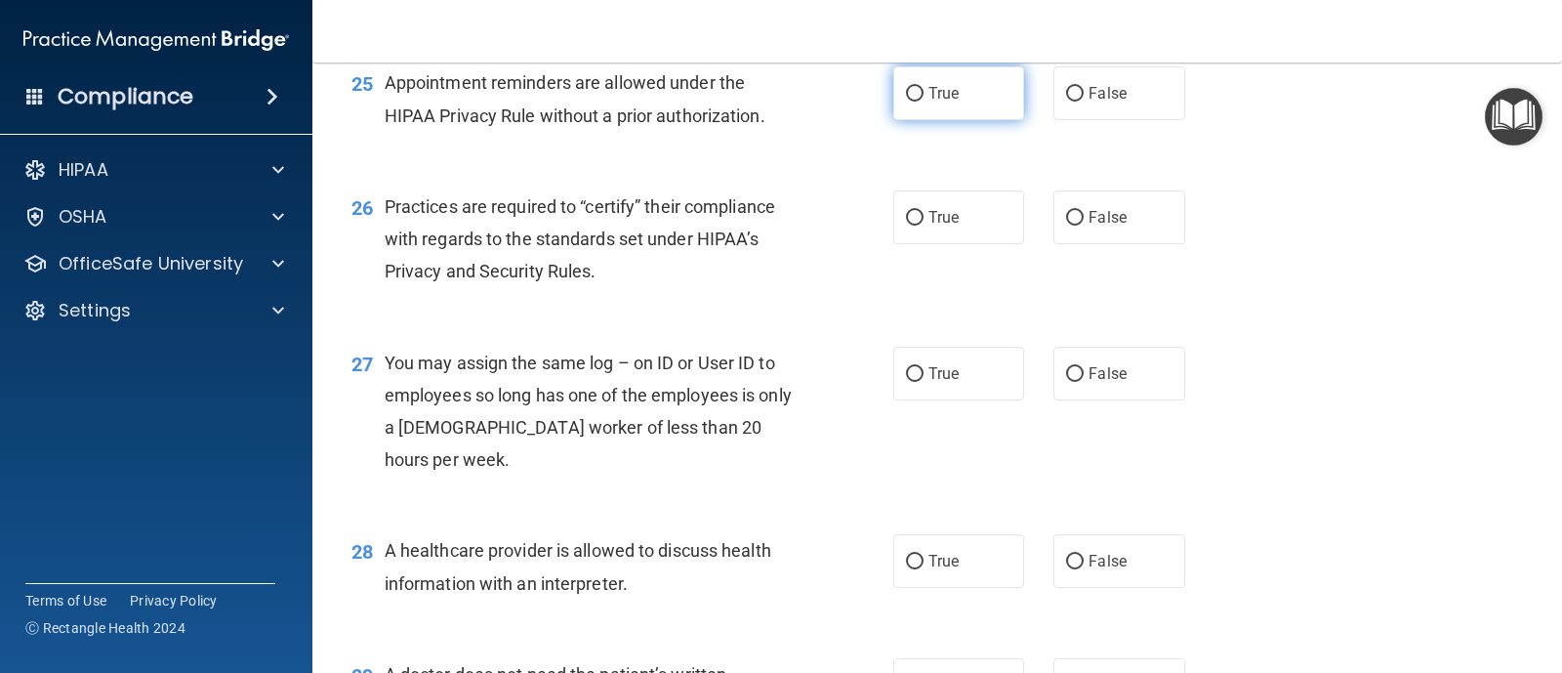
click at [906, 102] on input "True" at bounding box center [915, 94] width 18 height 15
radio input "true"
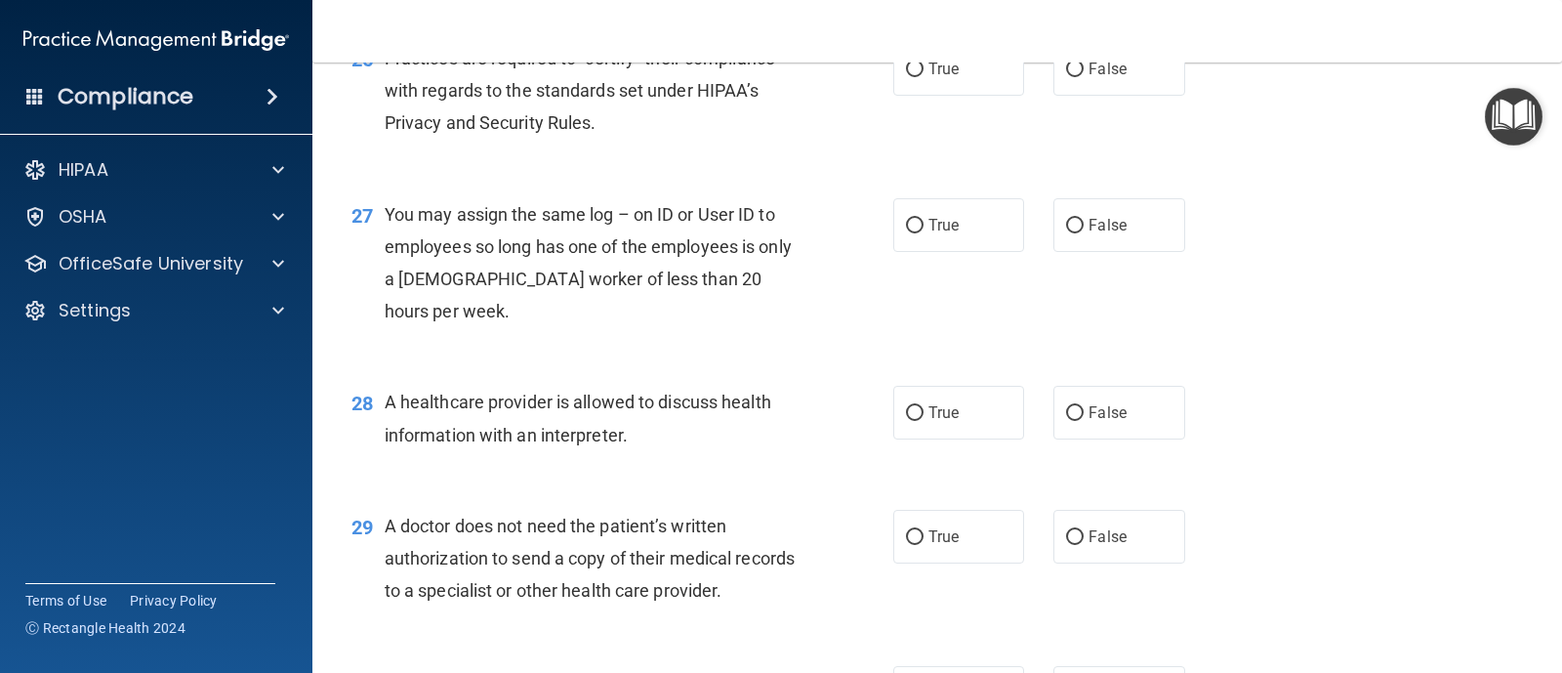
scroll to position [4189, 0]
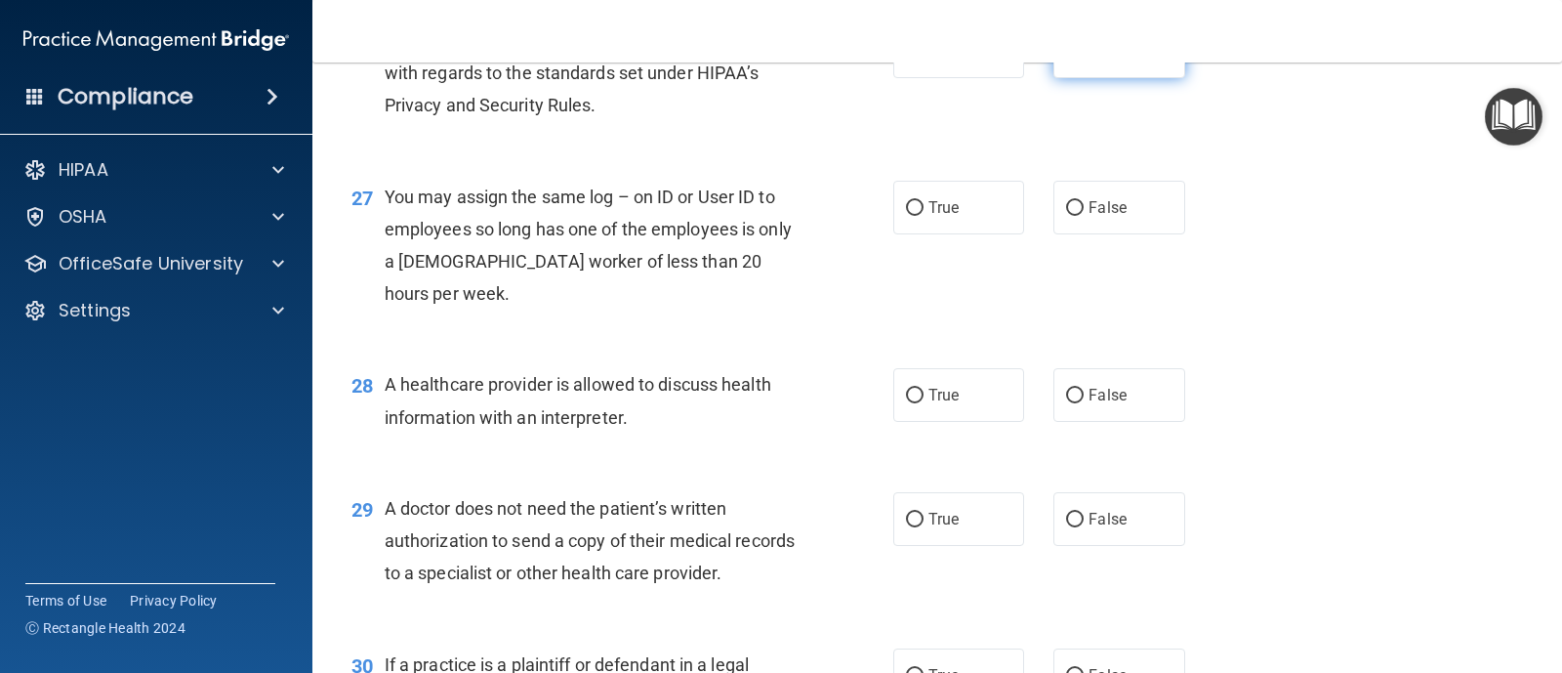
click at [1067, 60] on input "False" at bounding box center [1075, 52] width 18 height 15
radio input "true"
click at [1068, 234] on label "False" at bounding box center [1118, 208] width 131 height 54
click at [1068, 216] on input "False" at bounding box center [1075, 208] width 18 height 15
radio input "true"
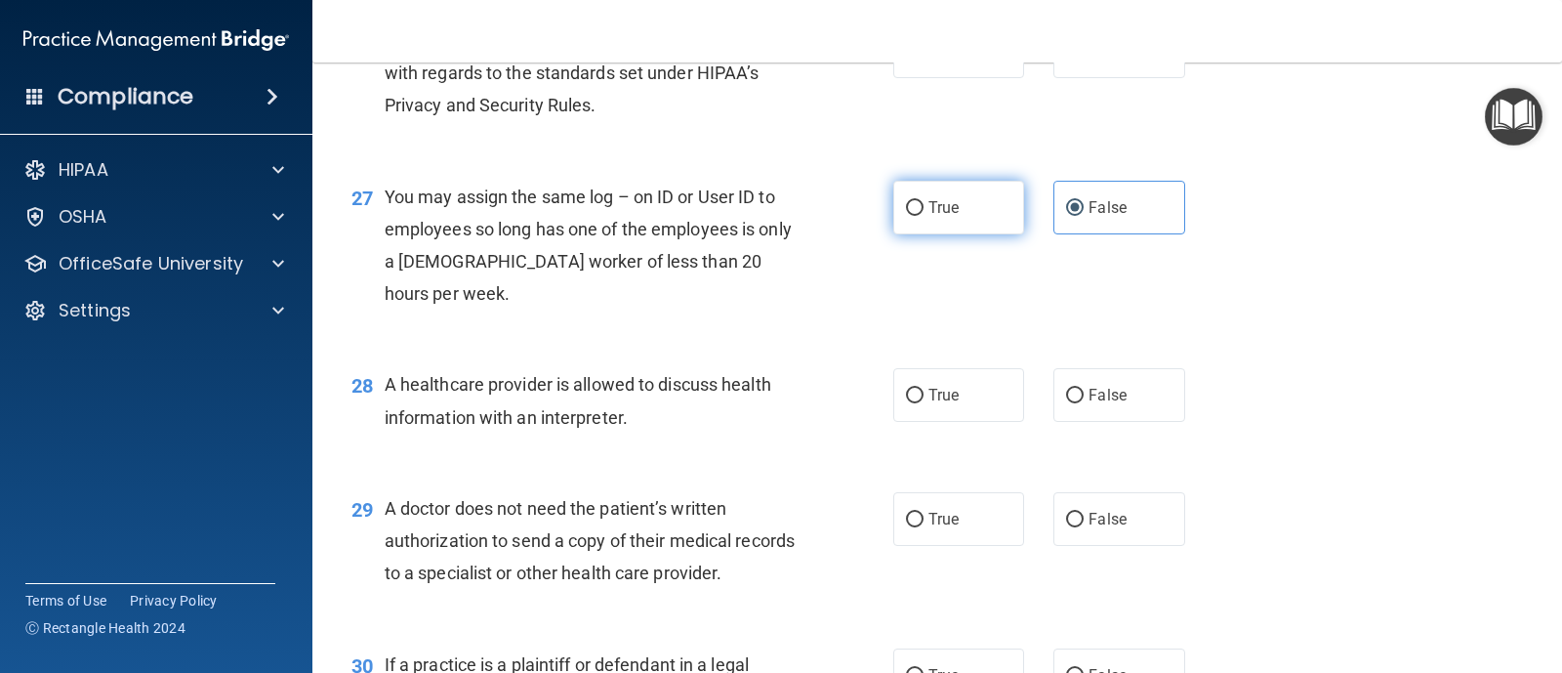
click at [906, 216] on input "True" at bounding box center [915, 208] width 18 height 15
radio input "true"
radio input "false"
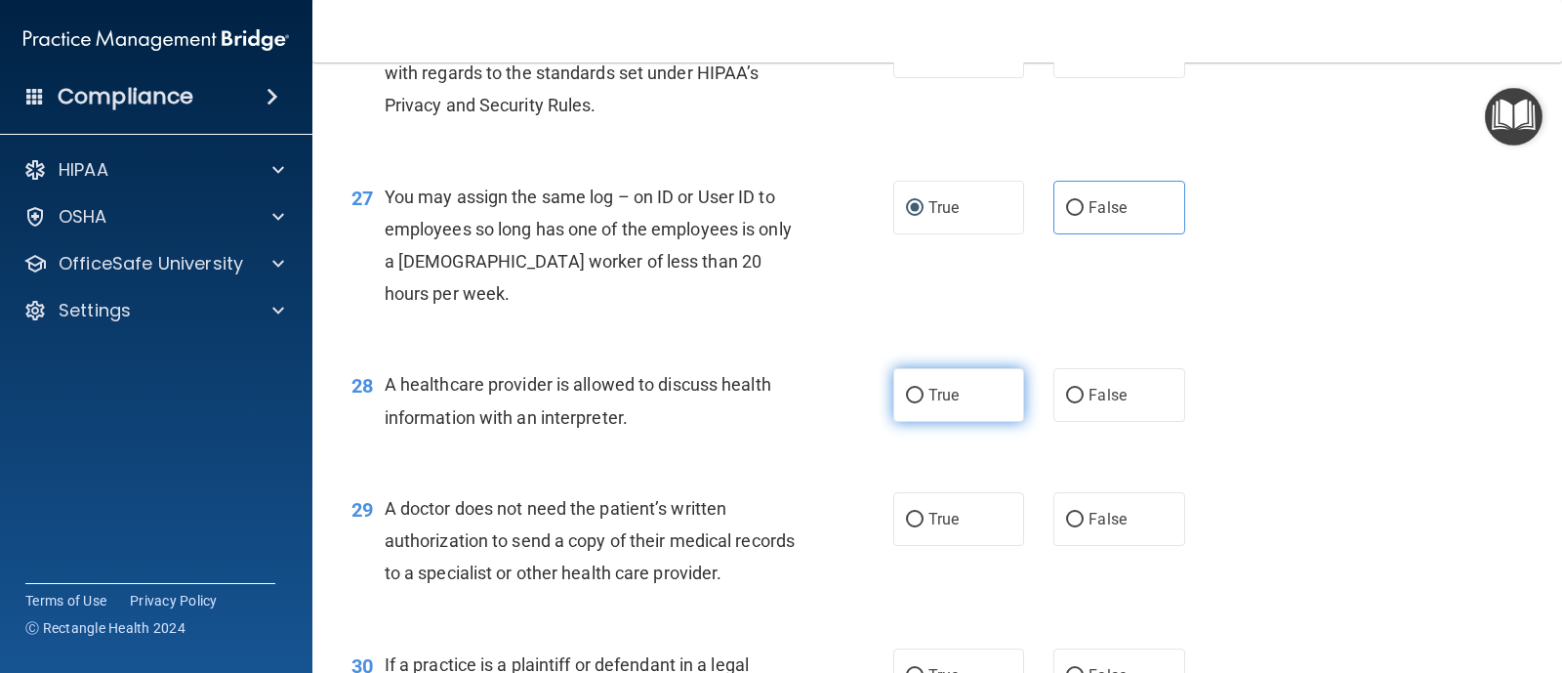
click at [908, 403] on input "True" at bounding box center [915, 396] width 18 height 15
radio input "true"
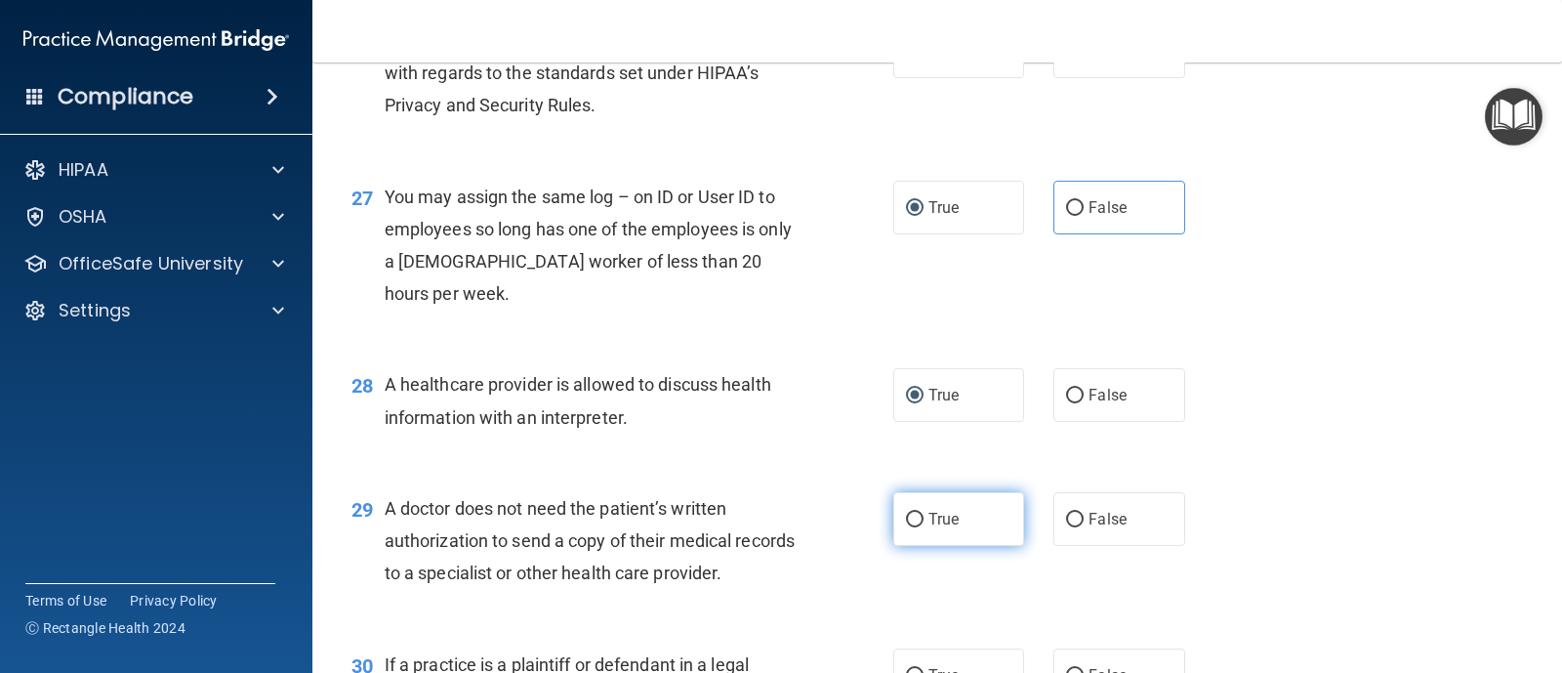
click at [906, 527] on input "True" at bounding box center [915, 519] width 18 height 15
radio input "true"
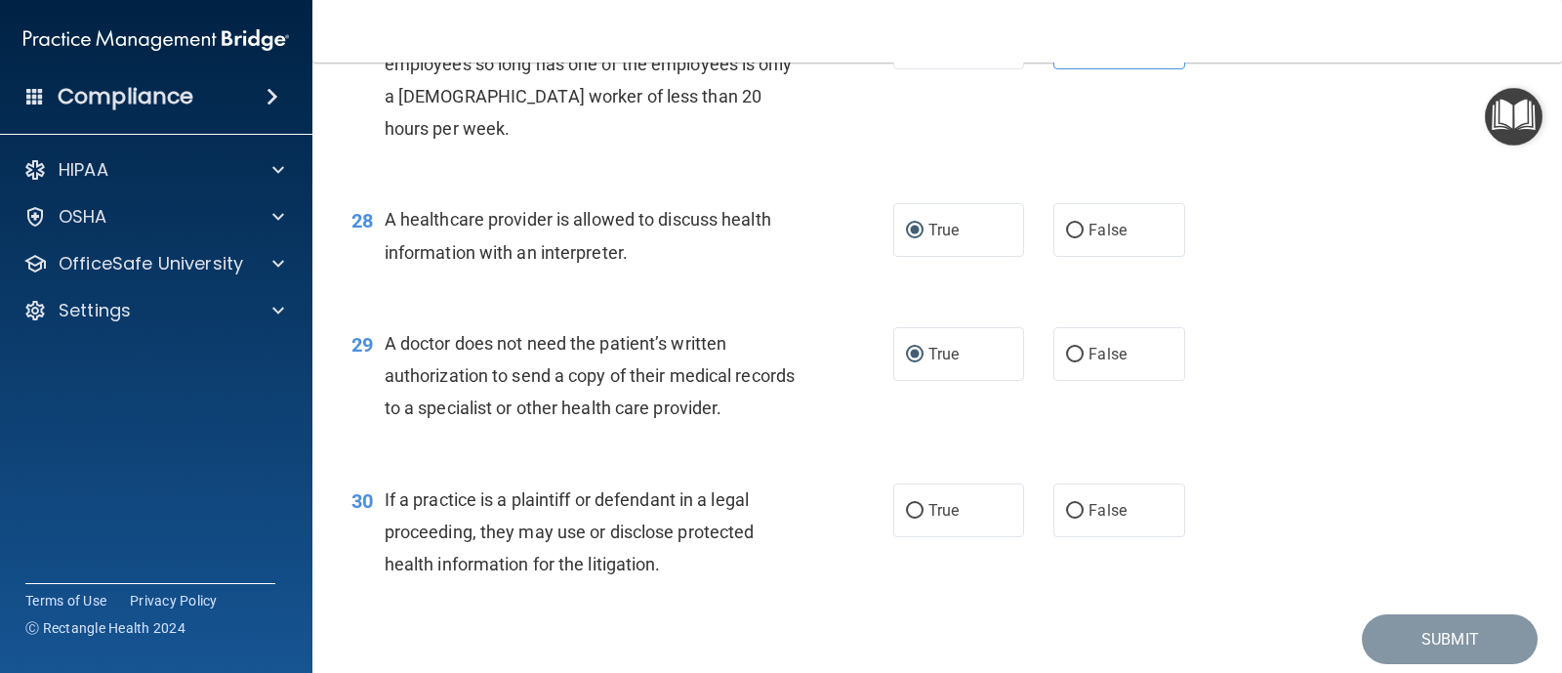
scroll to position [4520, 0]
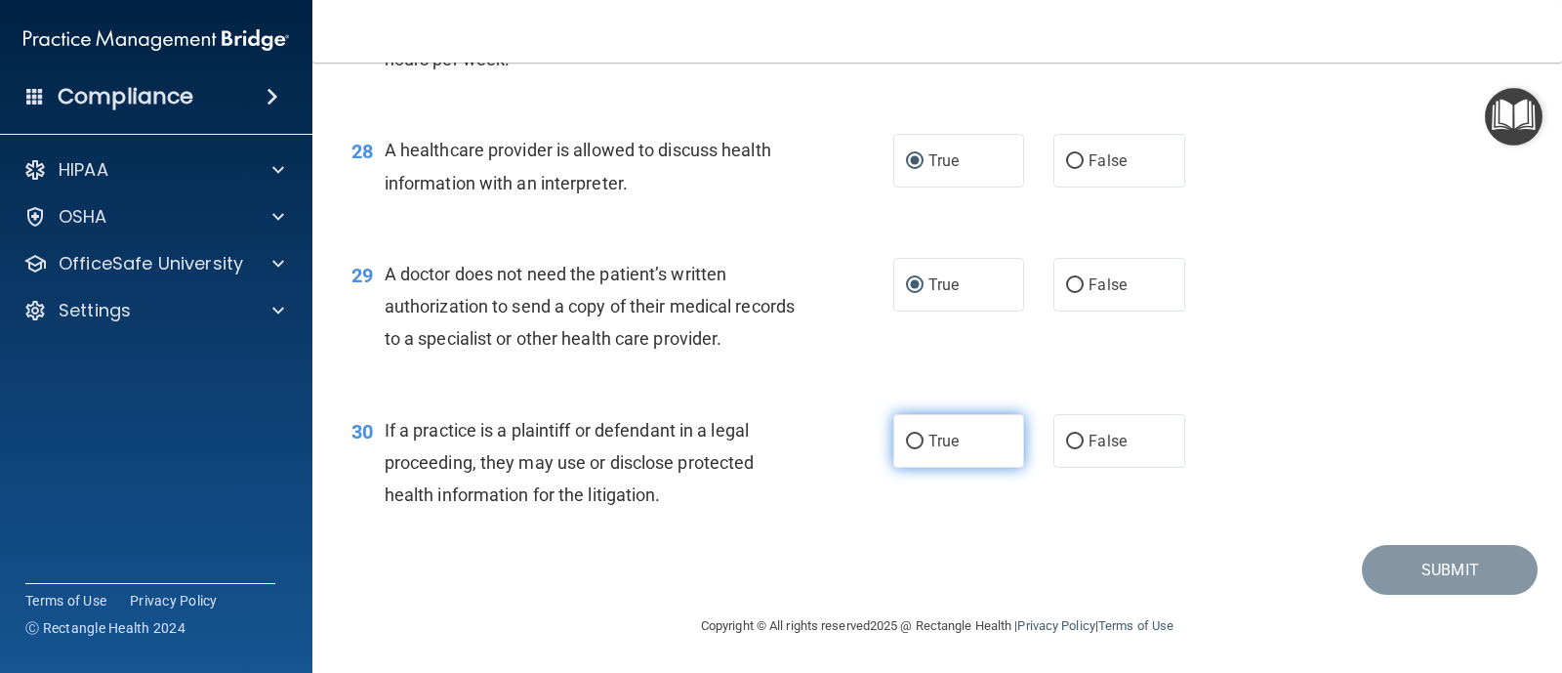
click at [915, 438] on input "True" at bounding box center [915, 441] width 18 height 15
radio input "true"
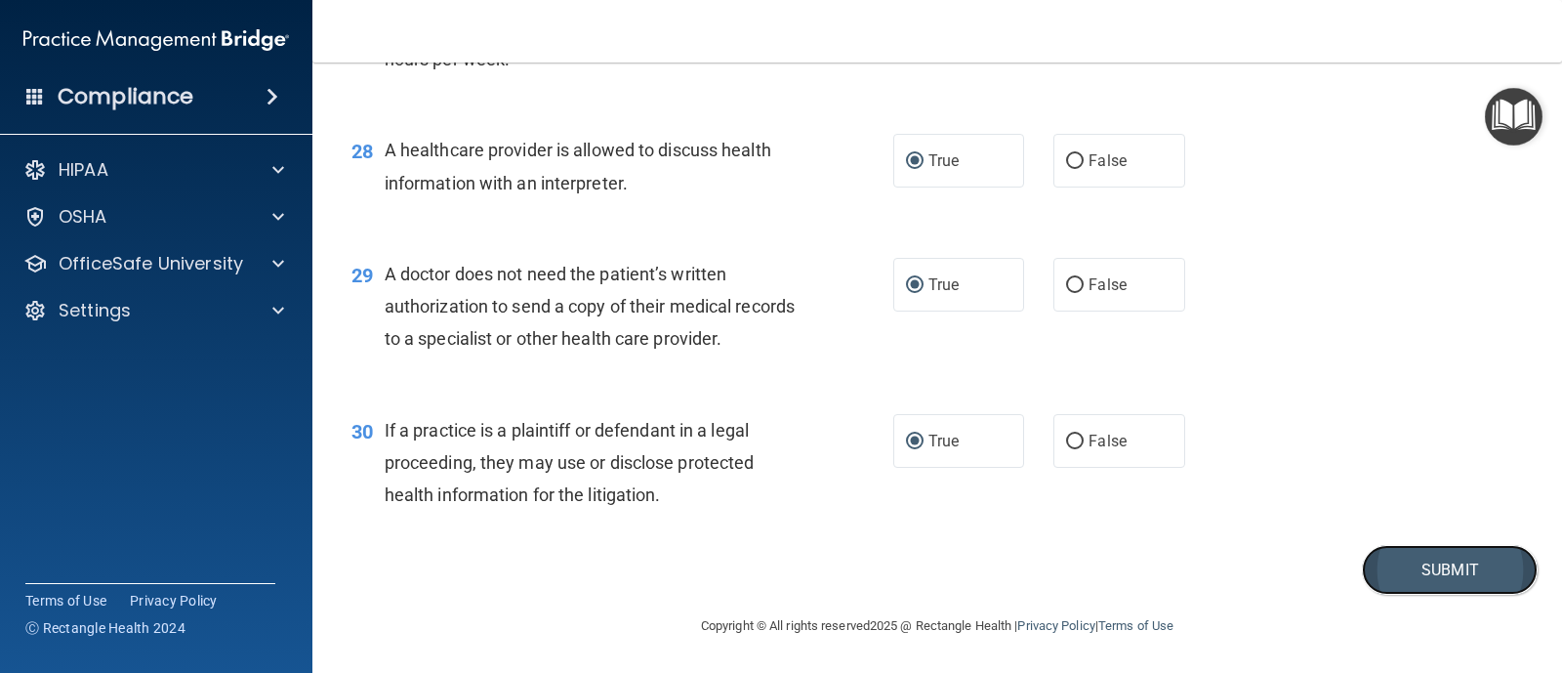
click at [1430, 572] on button "Submit" at bounding box center [1450, 570] width 176 height 50
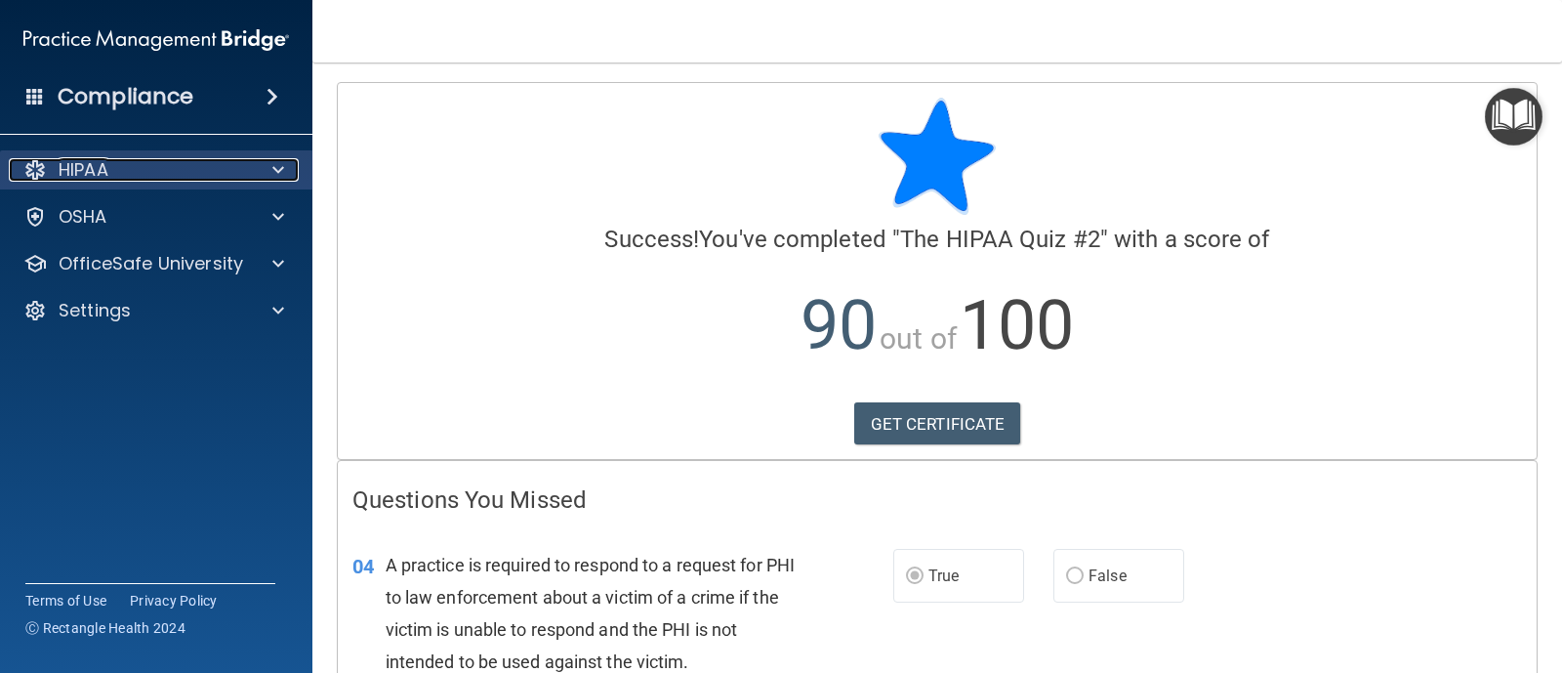
click at [159, 176] on div "HIPAA" at bounding box center [130, 169] width 242 height 23
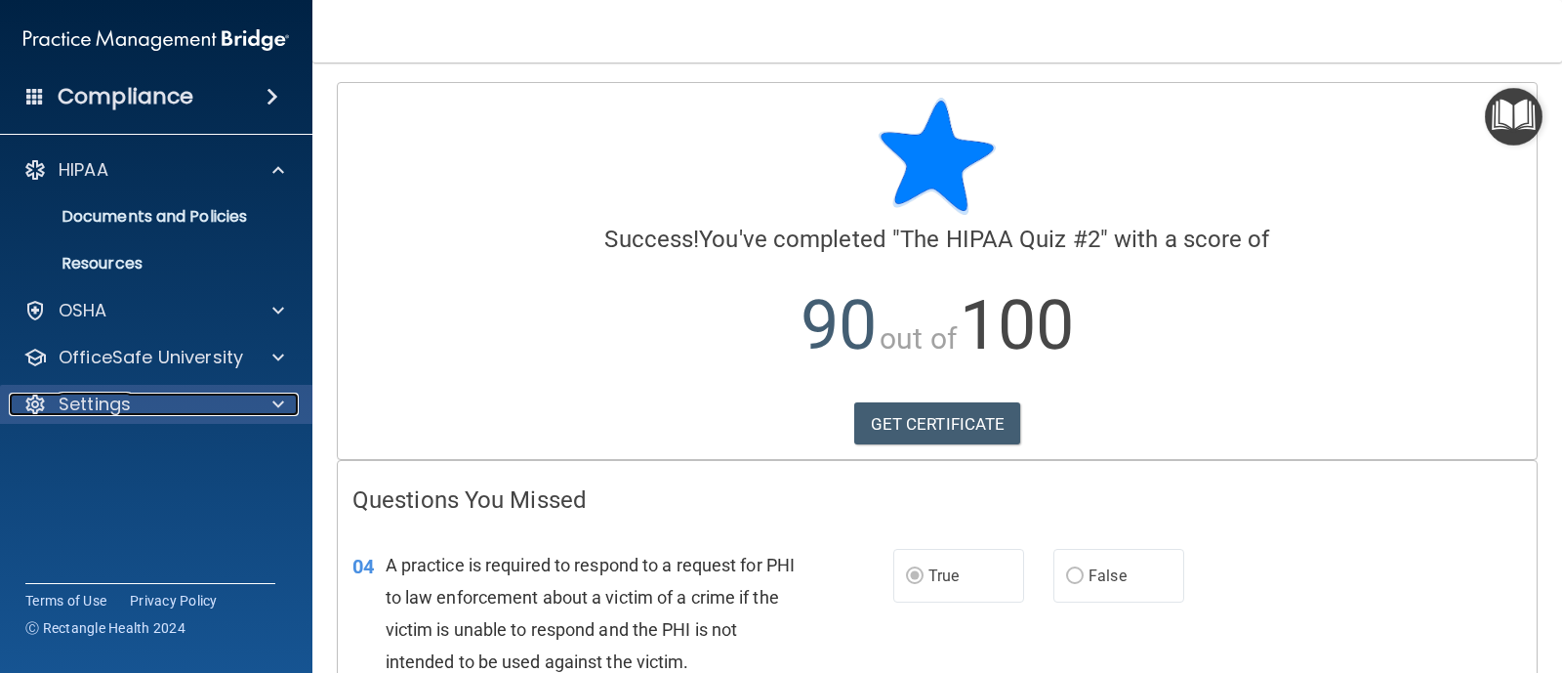
click at [188, 397] on div "Settings" at bounding box center [130, 403] width 242 height 23
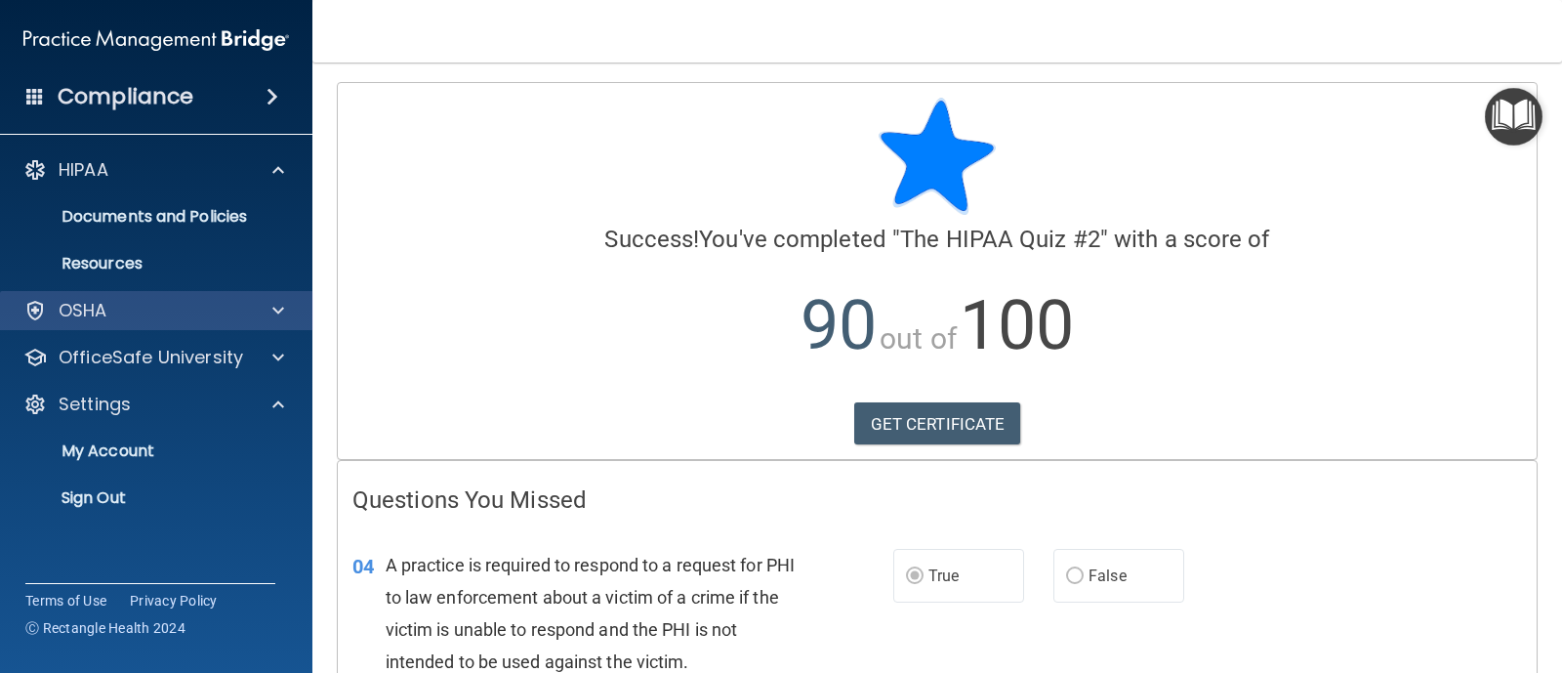
click at [173, 326] on div "OSHA" at bounding box center [156, 310] width 313 height 39
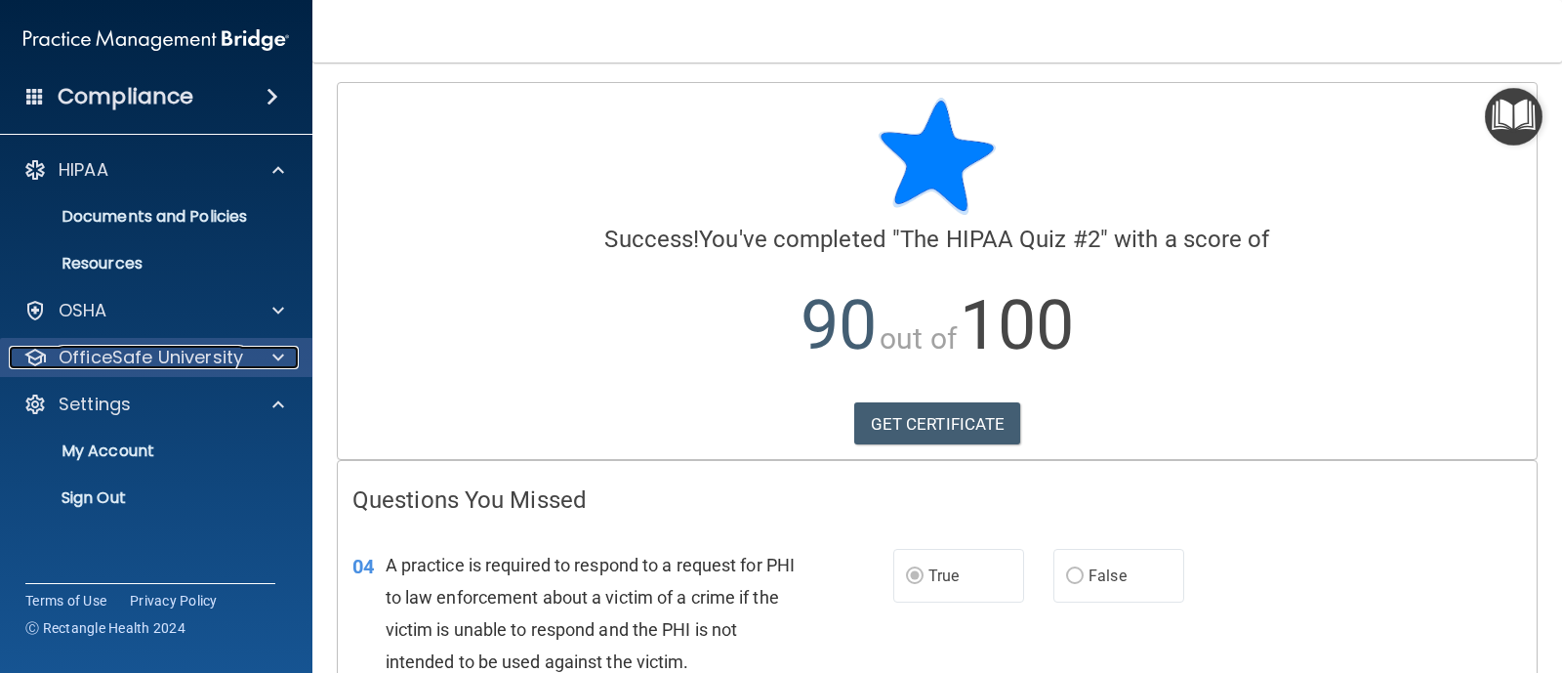
click at [160, 348] on p "OfficeSafe University" at bounding box center [151, 357] width 184 height 23
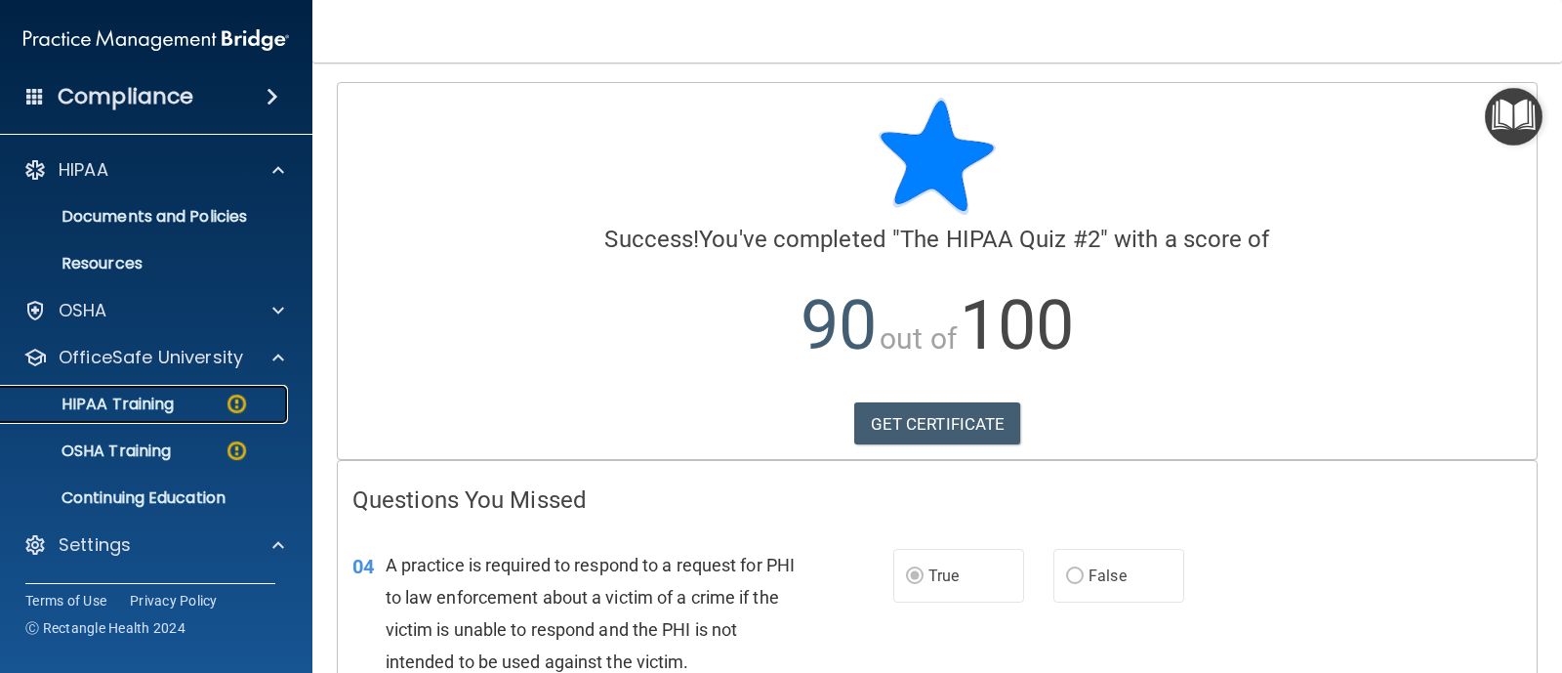
click at [173, 406] on p "HIPAA Training" at bounding box center [93, 404] width 161 height 20
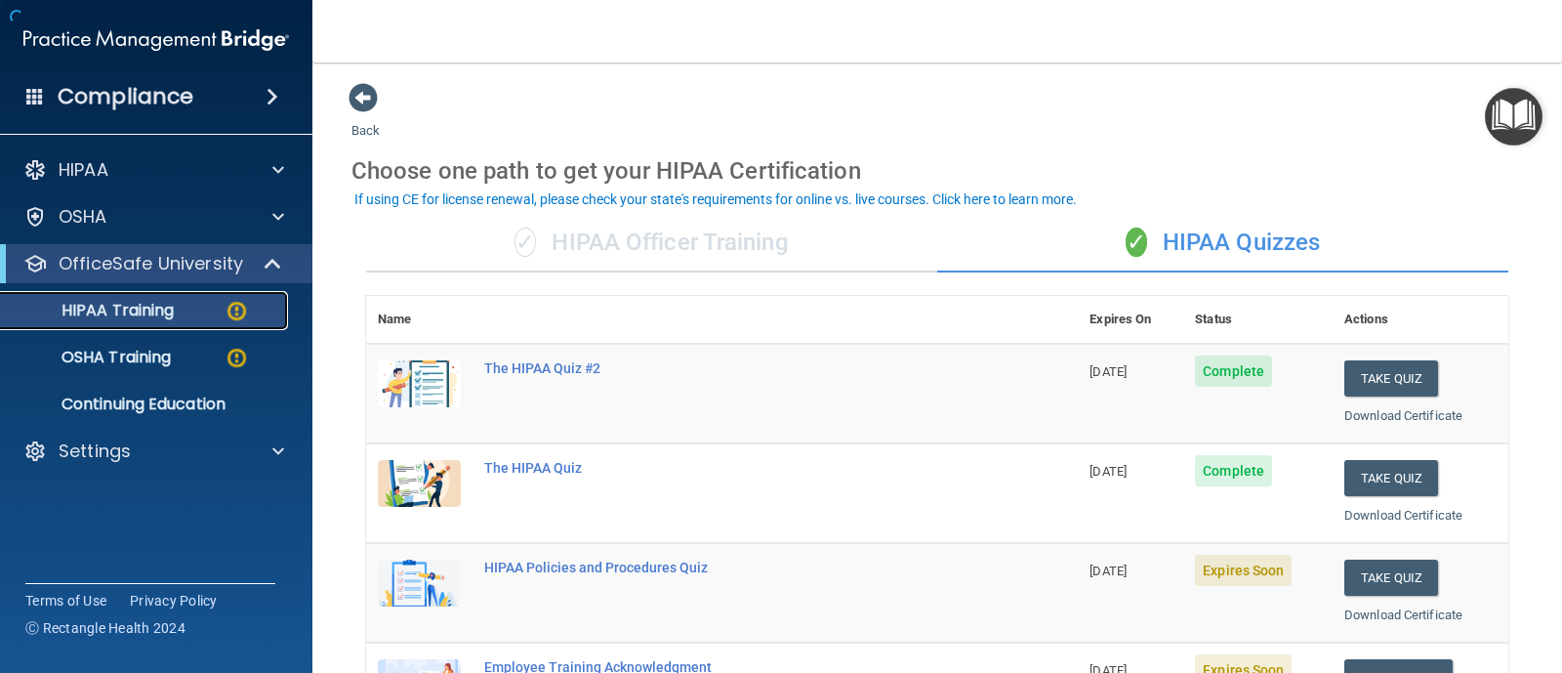
click at [191, 305] on div "HIPAA Training" at bounding box center [146, 311] width 266 height 20
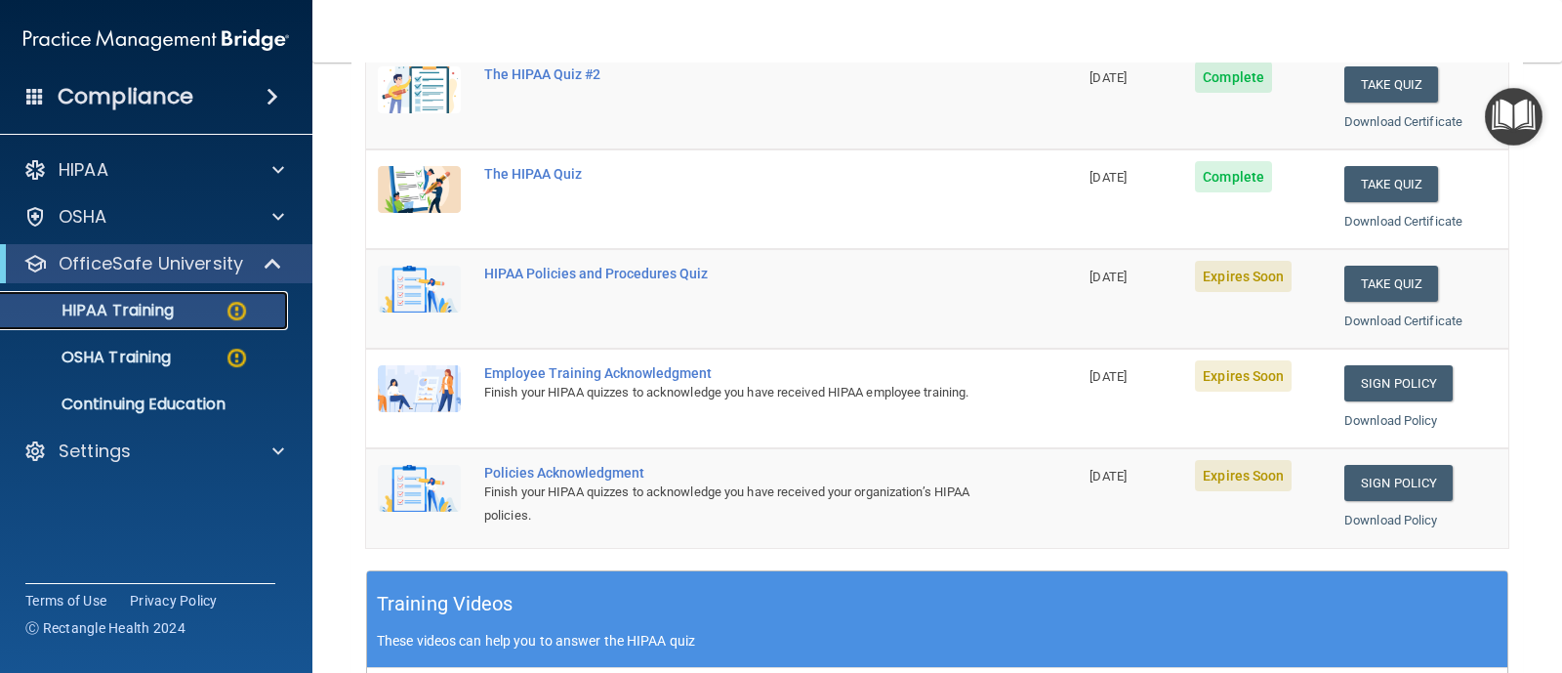
scroll to position [306, 0]
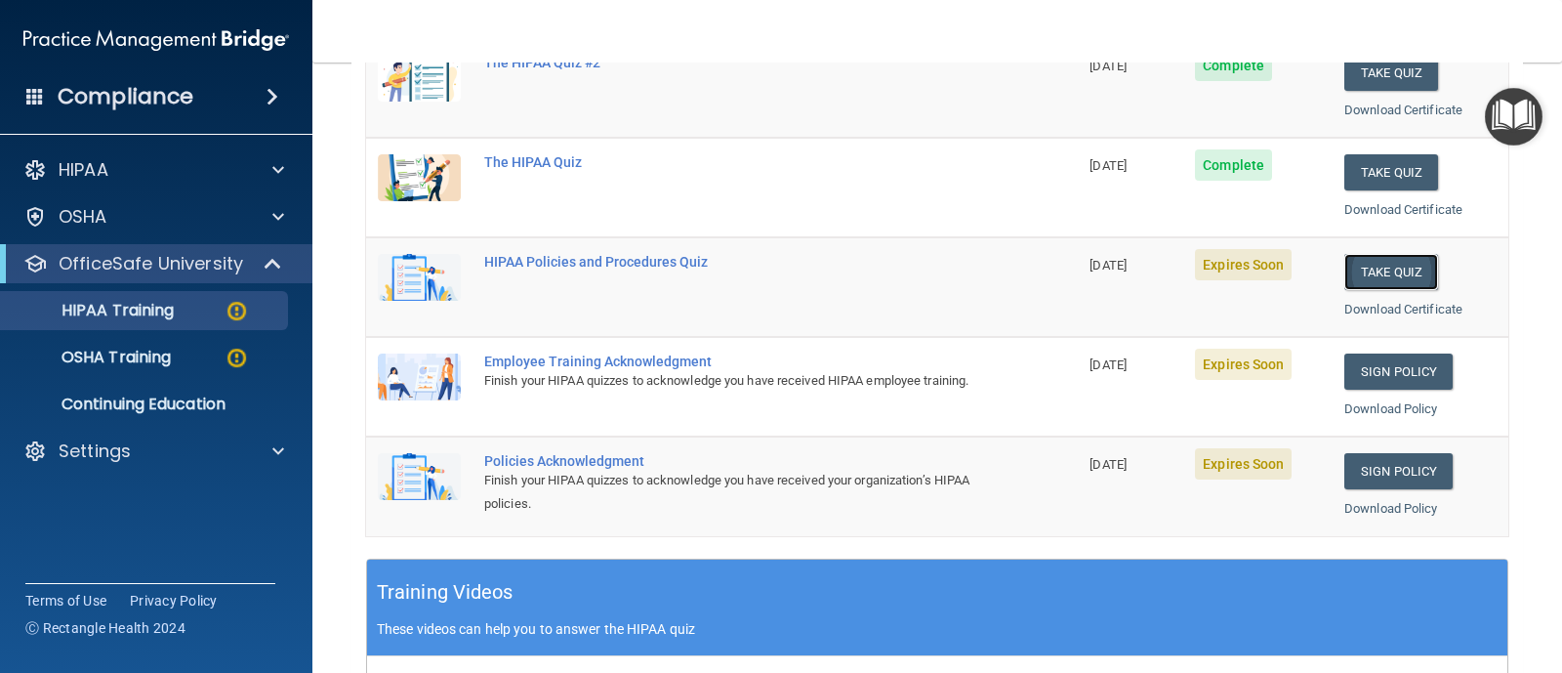
click at [1373, 267] on button "Take Quiz" at bounding box center [1391, 272] width 94 height 36
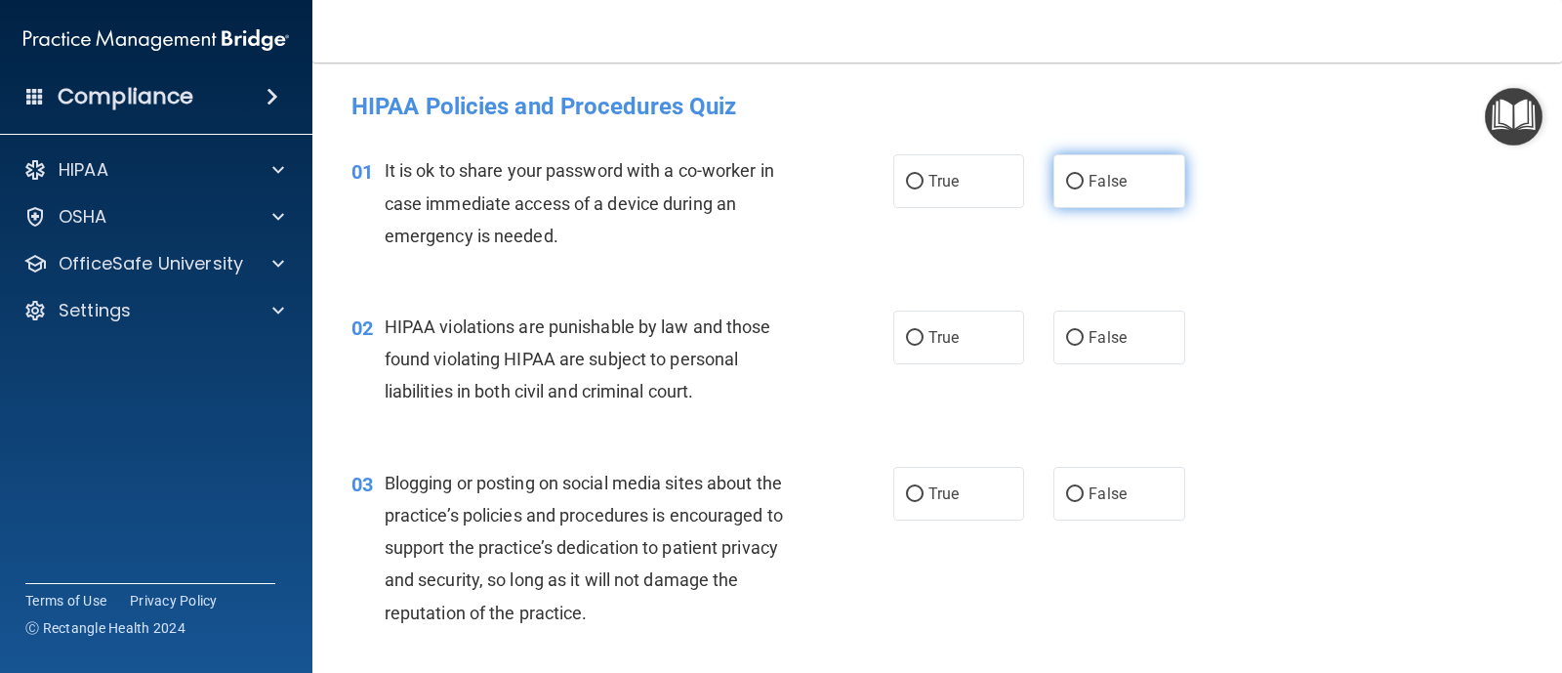
click at [1066, 177] on input "False" at bounding box center [1075, 182] width 18 height 15
radio input "true"
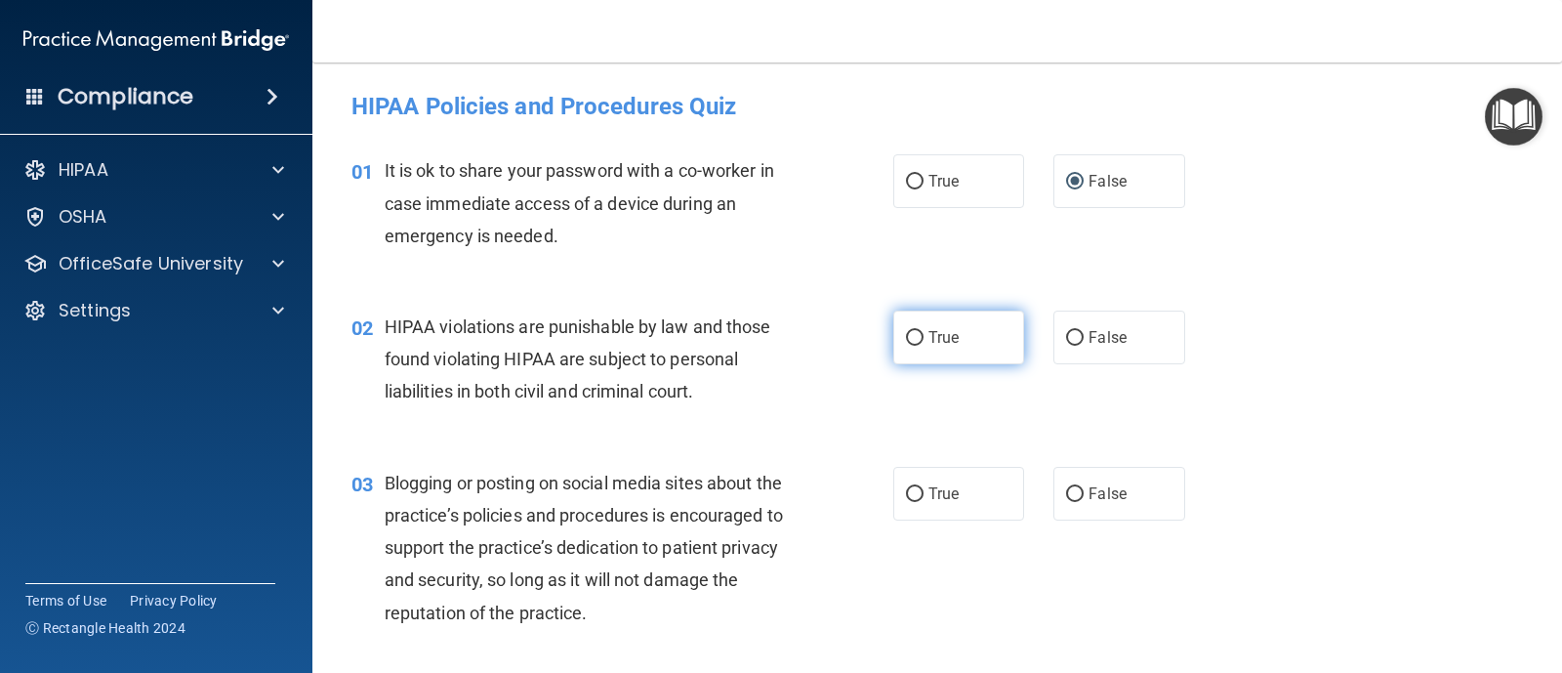
click at [898, 335] on label "True" at bounding box center [958, 337] width 131 height 54
click at [906, 338] on input "True" at bounding box center [915, 338] width 18 height 15
radio input "true"
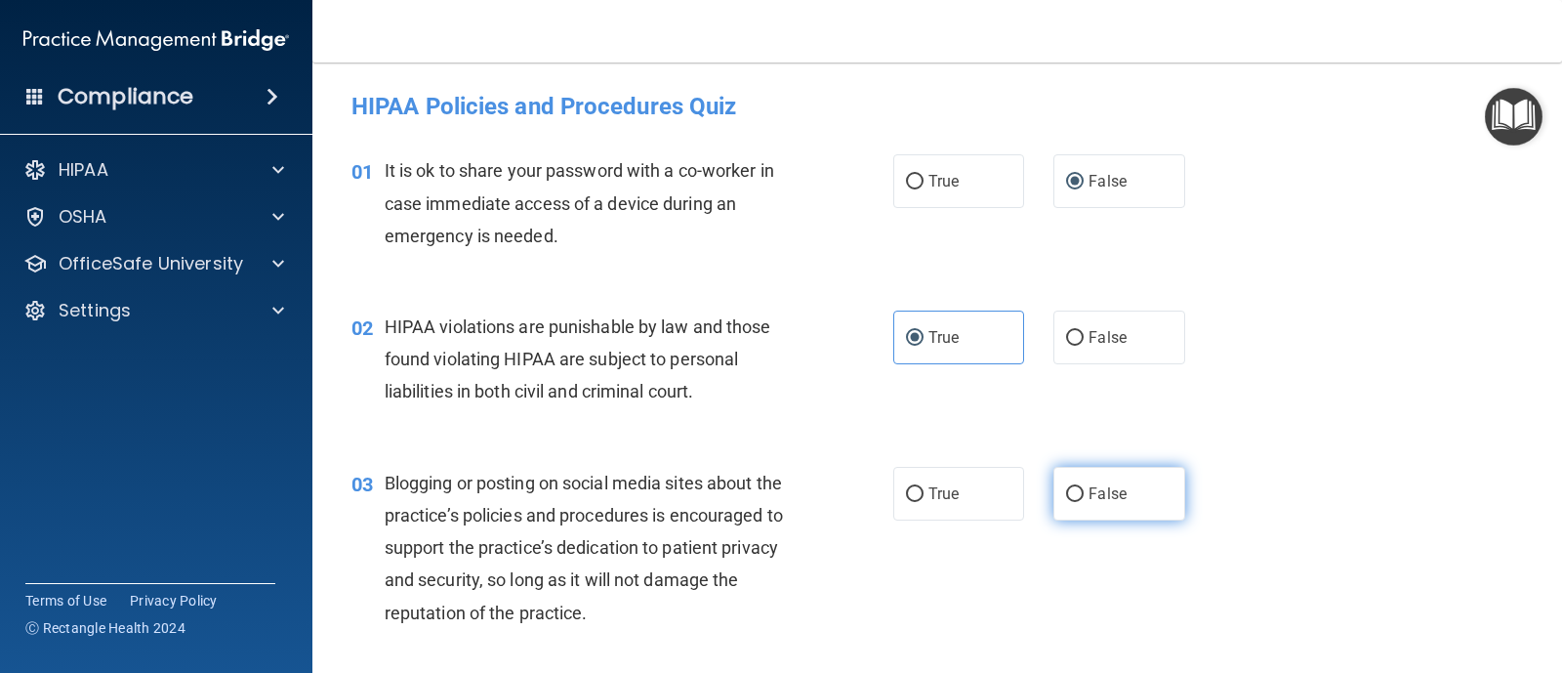
click at [1054, 491] on label "False" at bounding box center [1118, 494] width 131 height 54
click at [1066, 491] on input "False" at bounding box center [1075, 494] width 18 height 15
radio input "true"
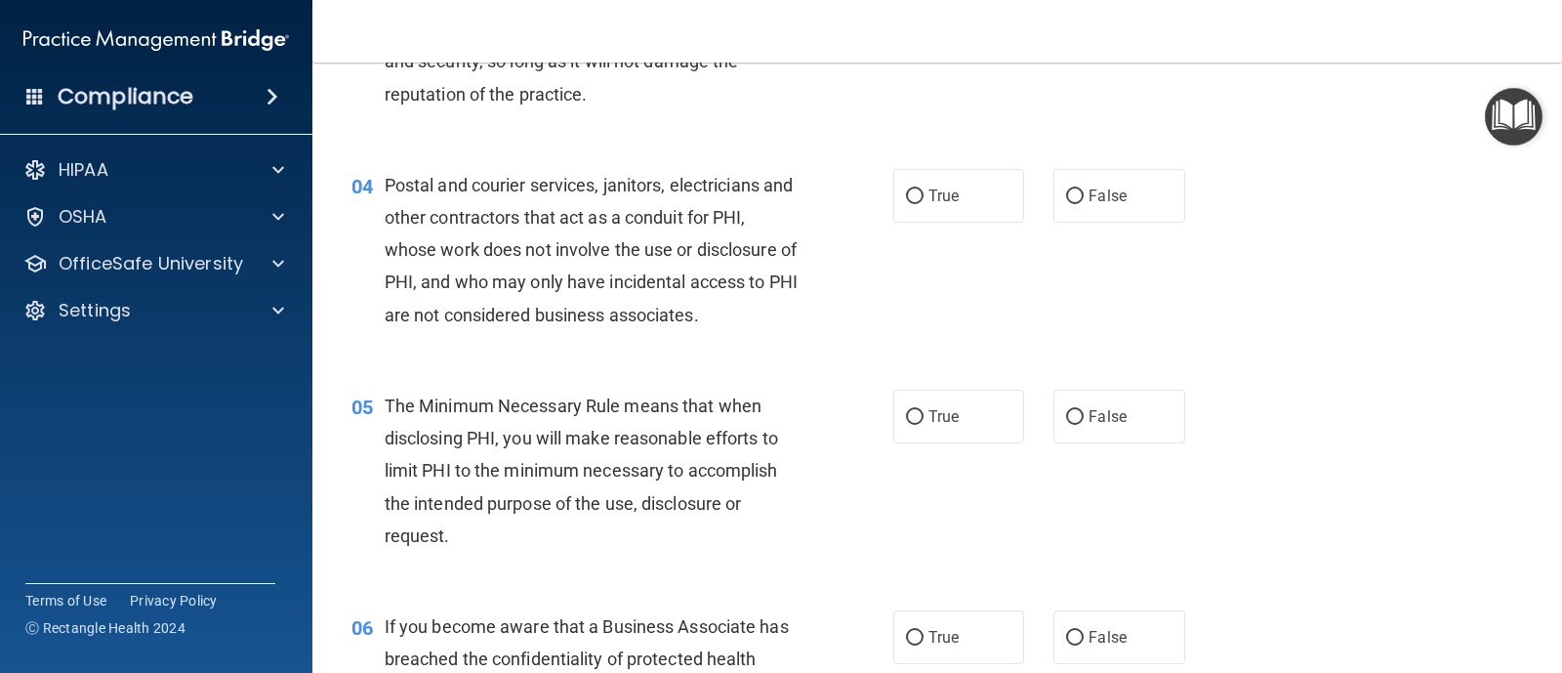
scroll to position [538, 0]
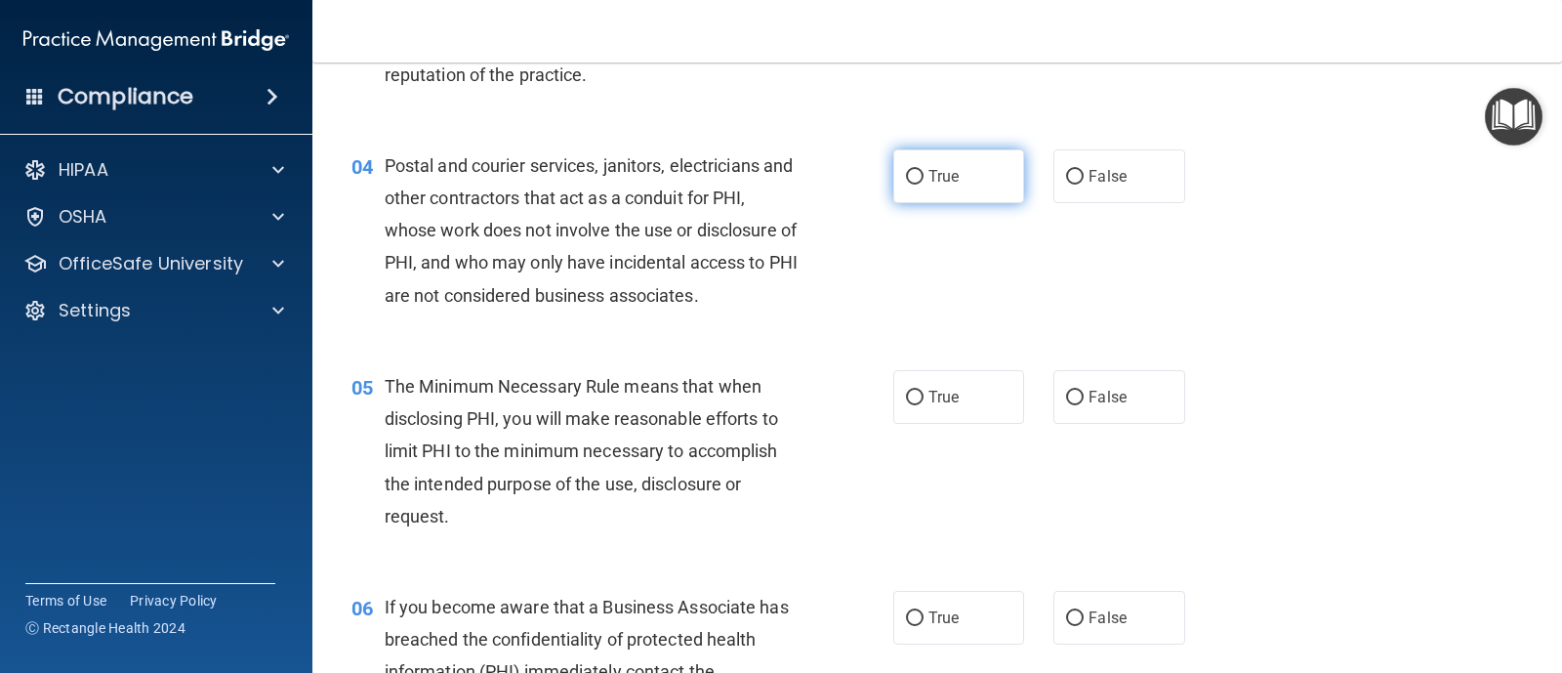
click at [918, 182] on label "True" at bounding box center [958, 176] width 131 height 54
click at [918, 182] on input "True" at bounding box center [915, 177] width 18 height 15
radio input "true"
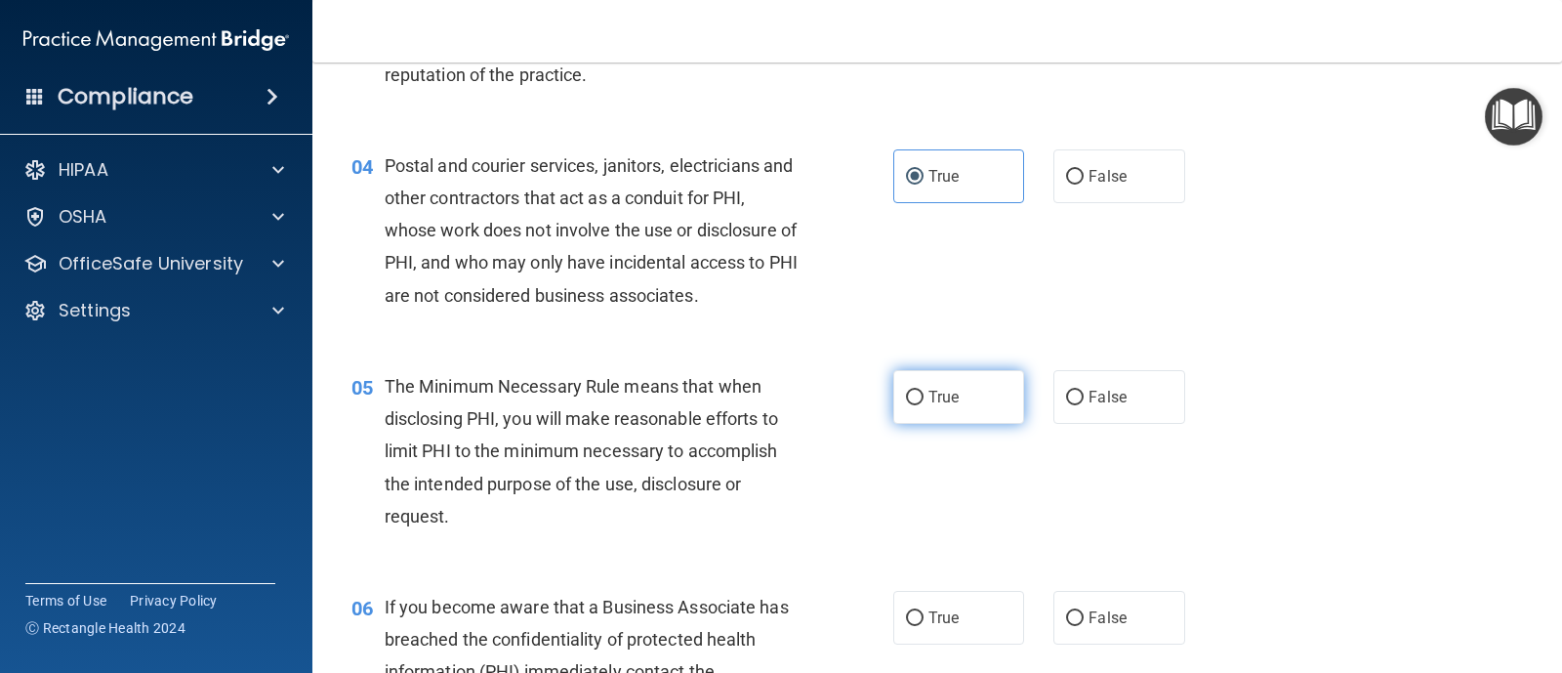
click at [906, 390] on input "True" at bounding box center [915, 397] width 18 height 15
radio input "true"
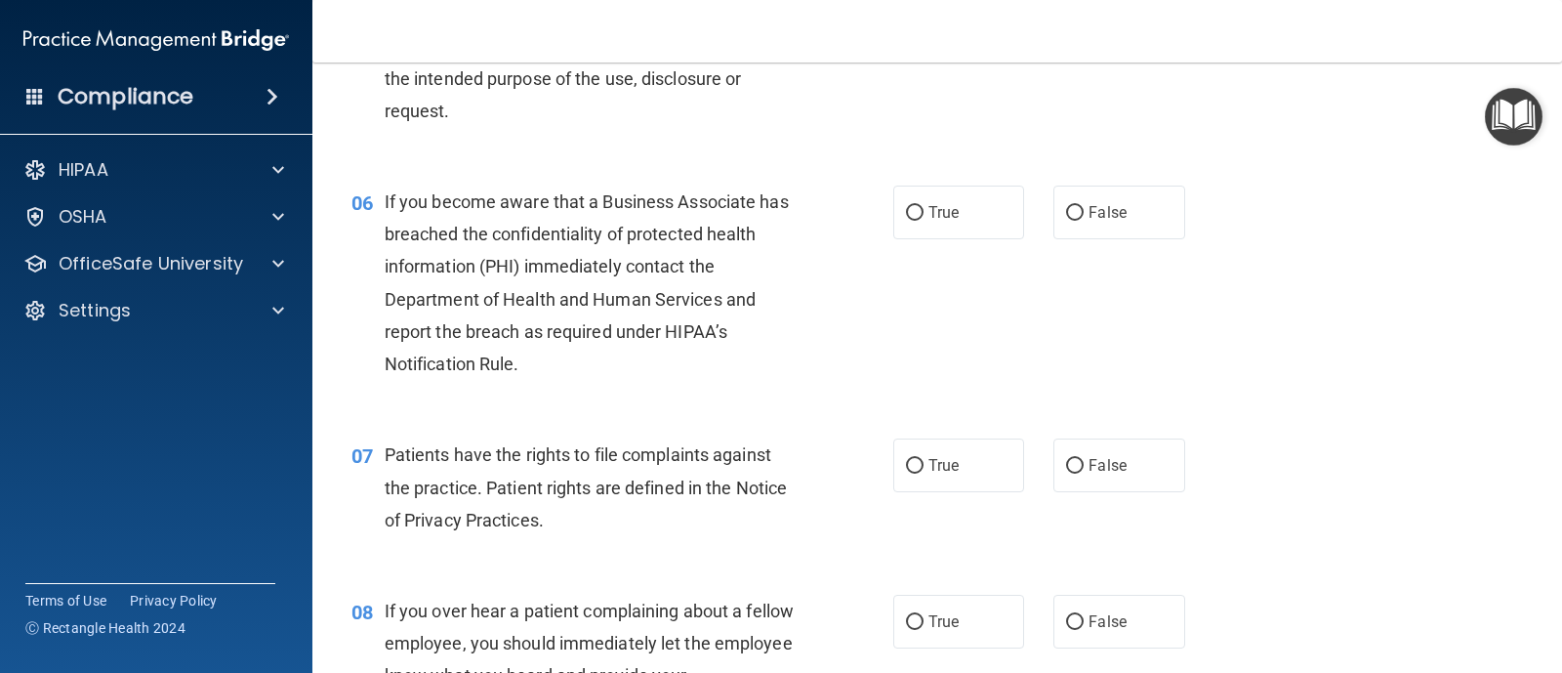
scroll to position [1028, 0]
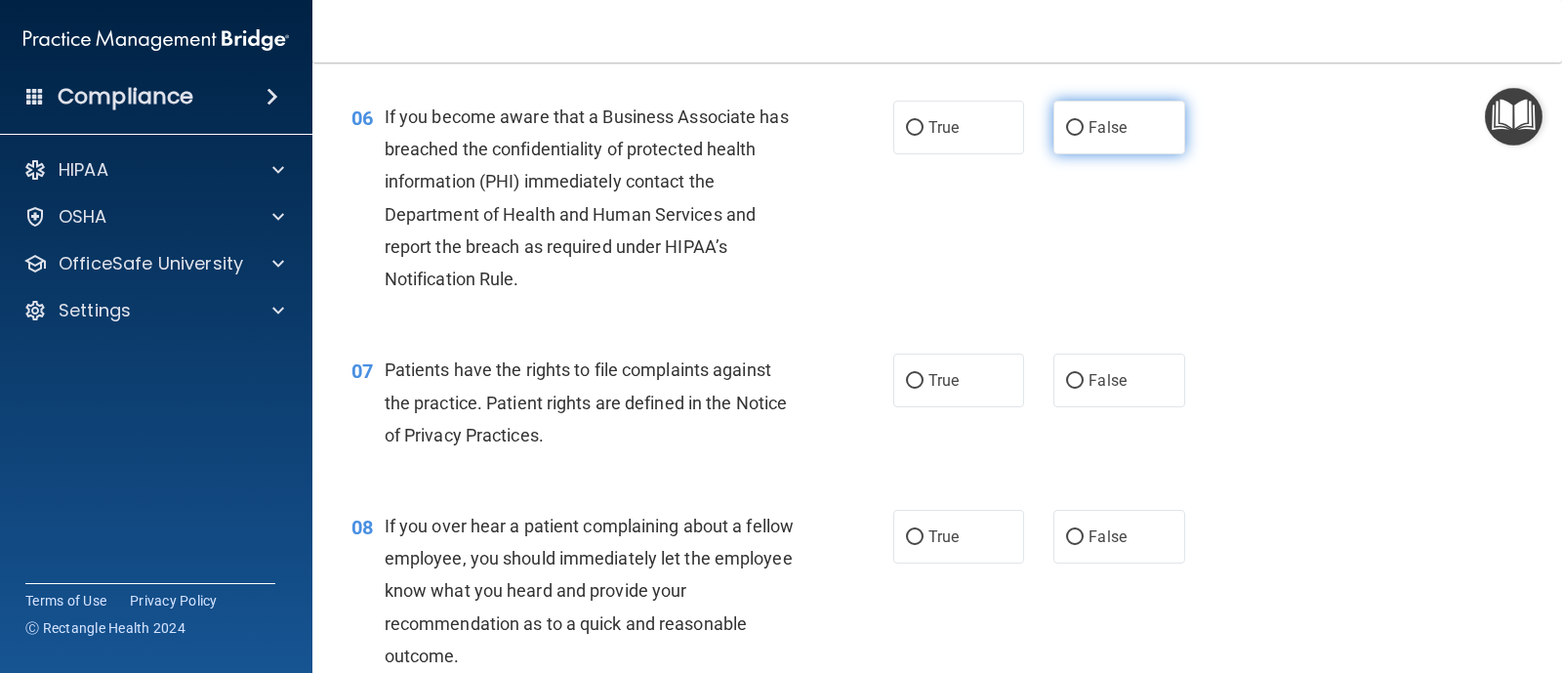
click at [1076, 128] on label "False" at bounding box center [1118, 128] width 131 height 54
click at [1076, 128] on input "False" at bounding box center [1075, 128] width 18 height 15
radio input "true"
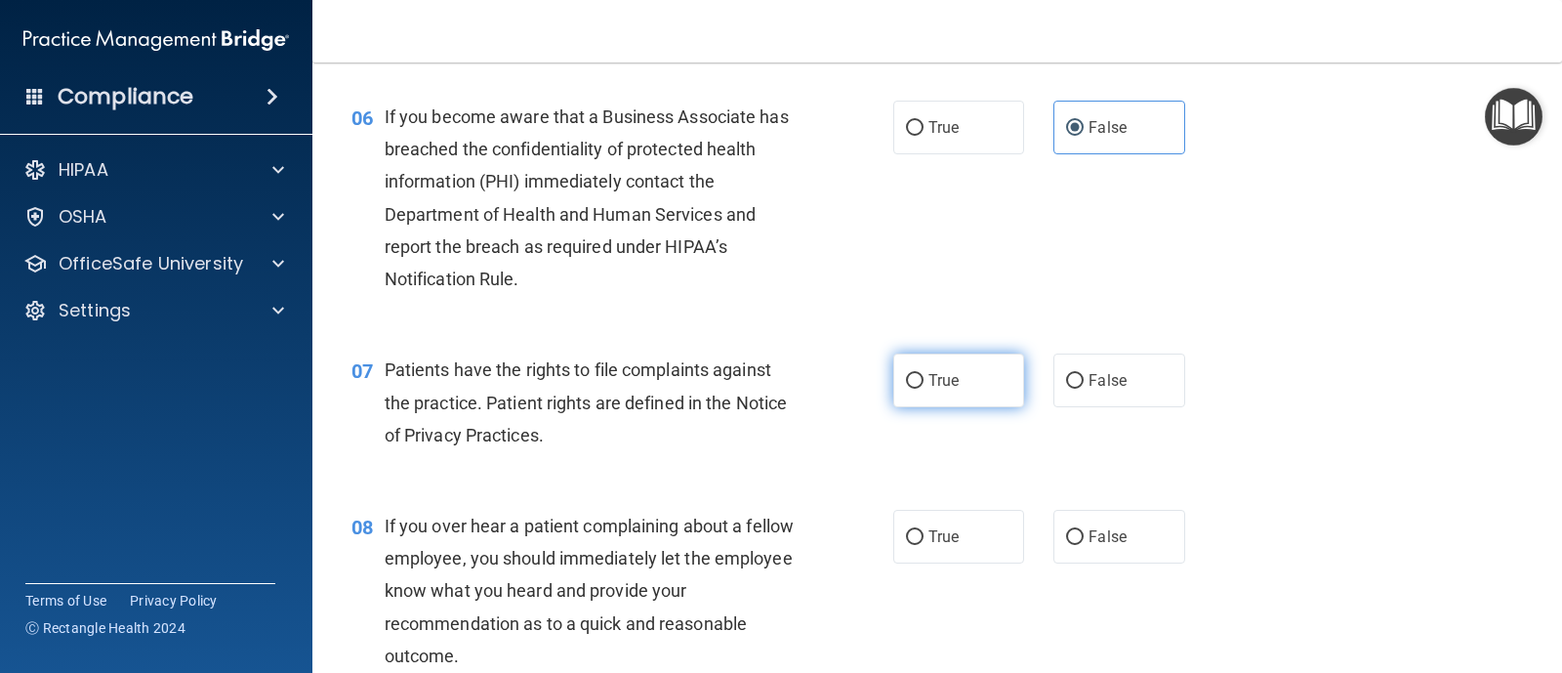
click at [906, 387] on input "True" at bounding box center [915, 381] width 18 height 15
radio input "true"
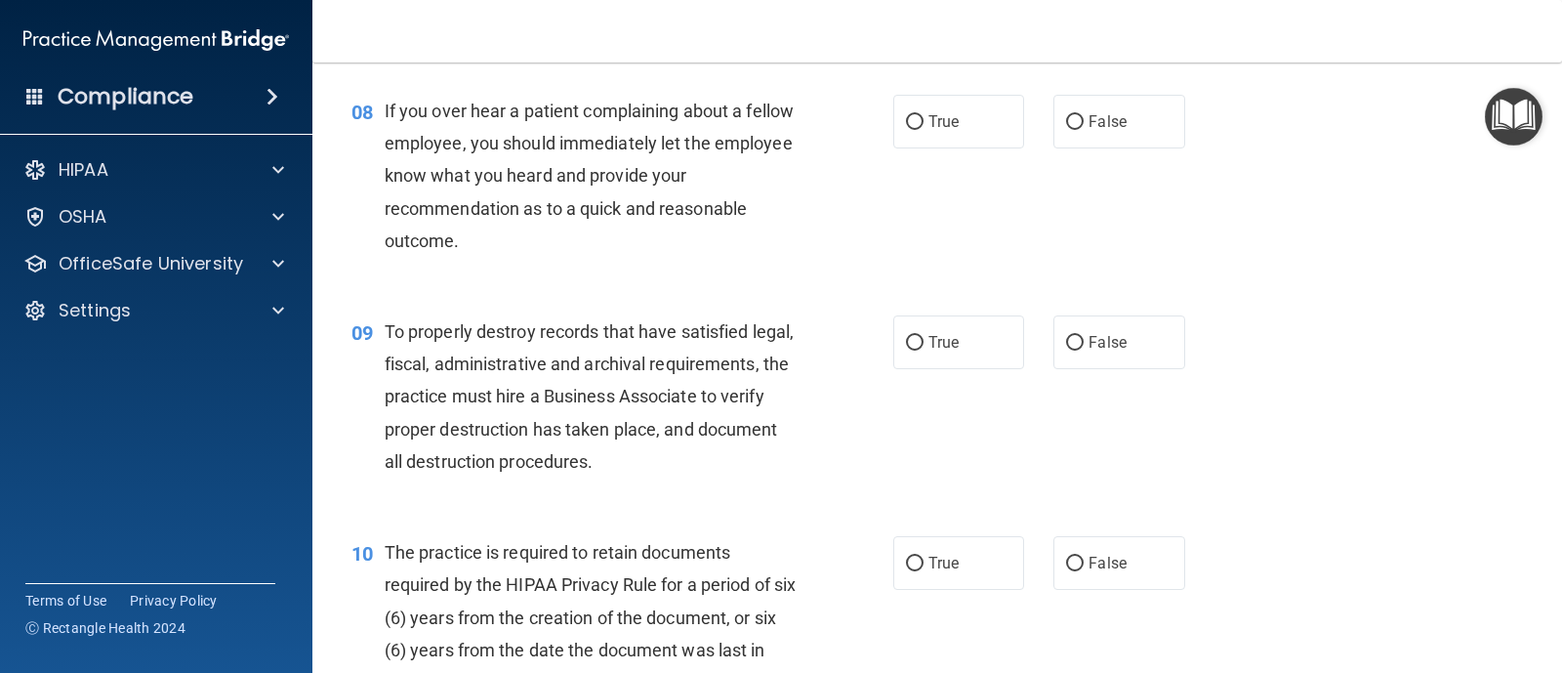
scroll to position [1453, 0]
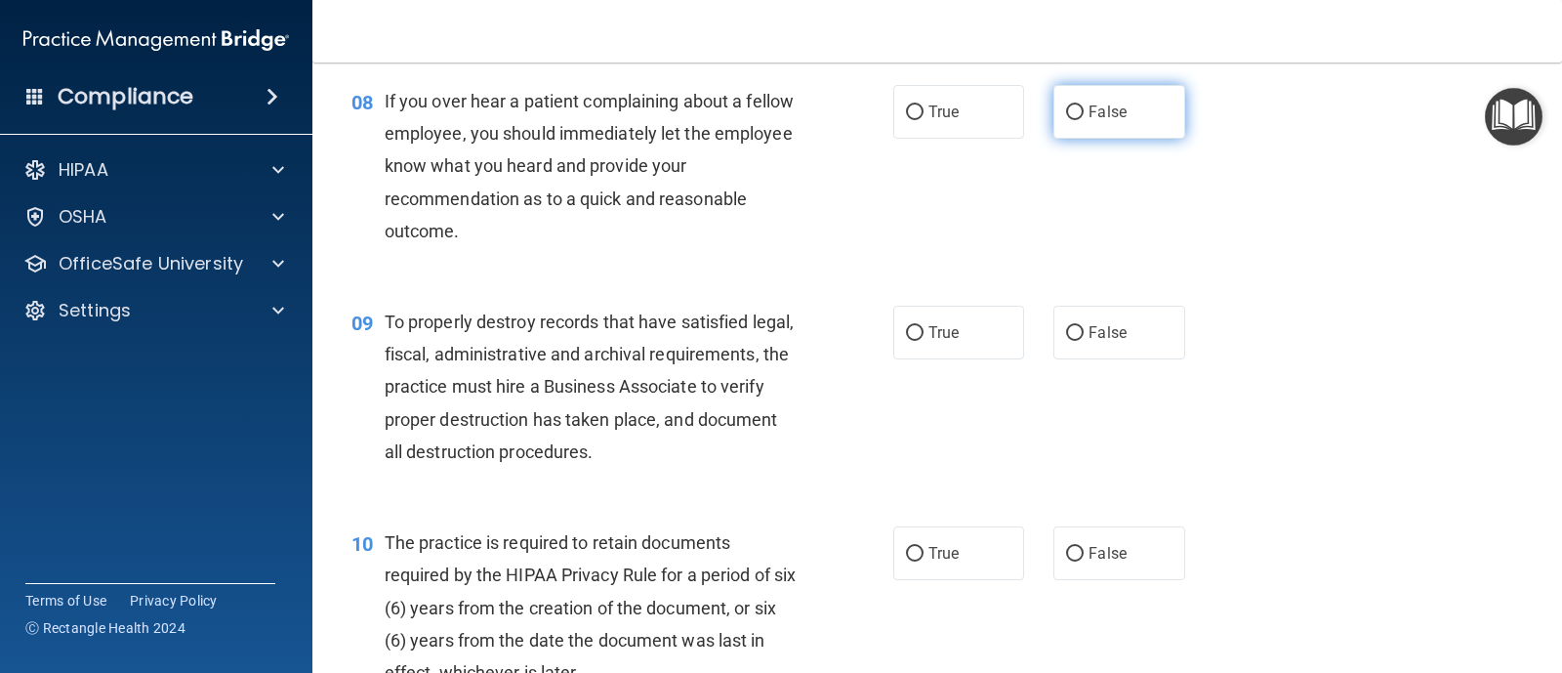
click at [1071, 112] on input "False" at bounding box center [1075, 112] width 18 height 15
radio input "true"
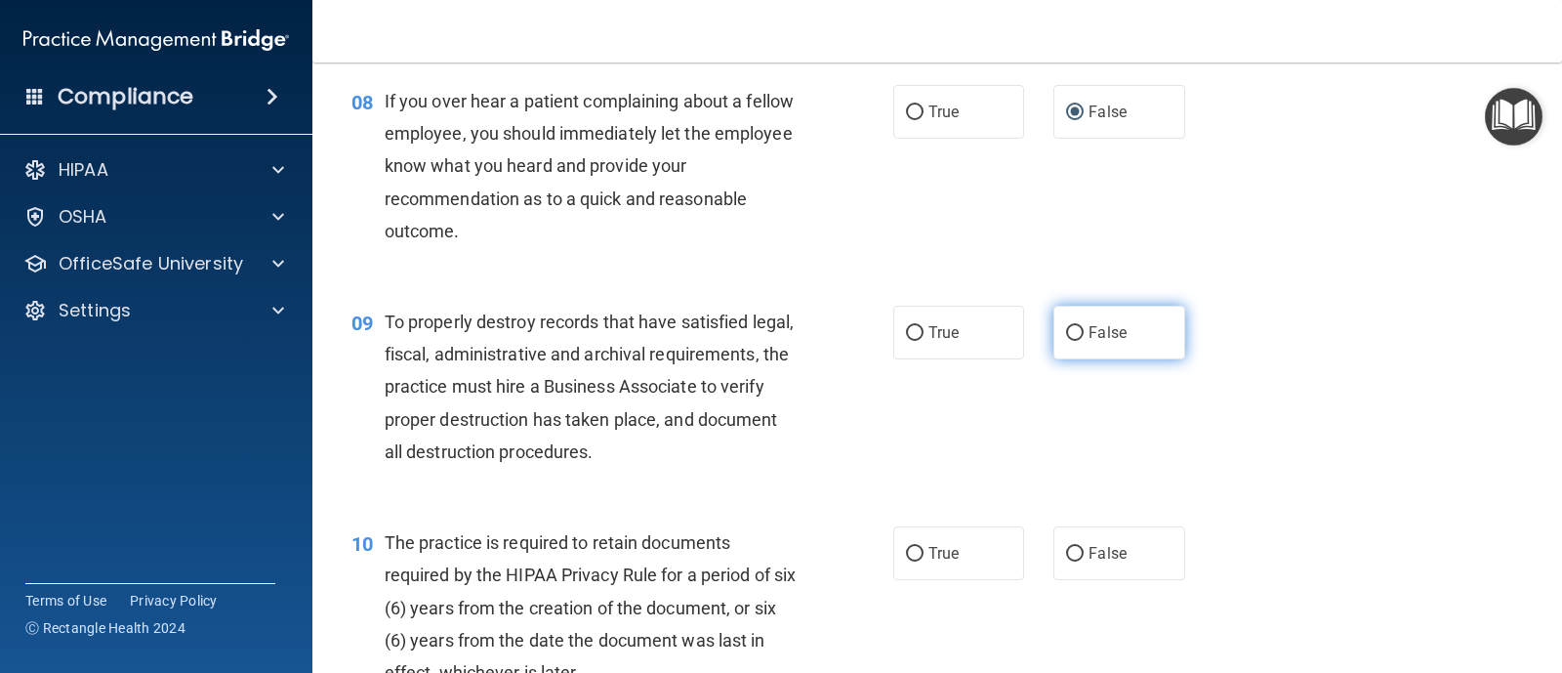
click at [1072, 330] on input "False" at bounding box center [1075, 333] width 18 height 15
radio input "true"
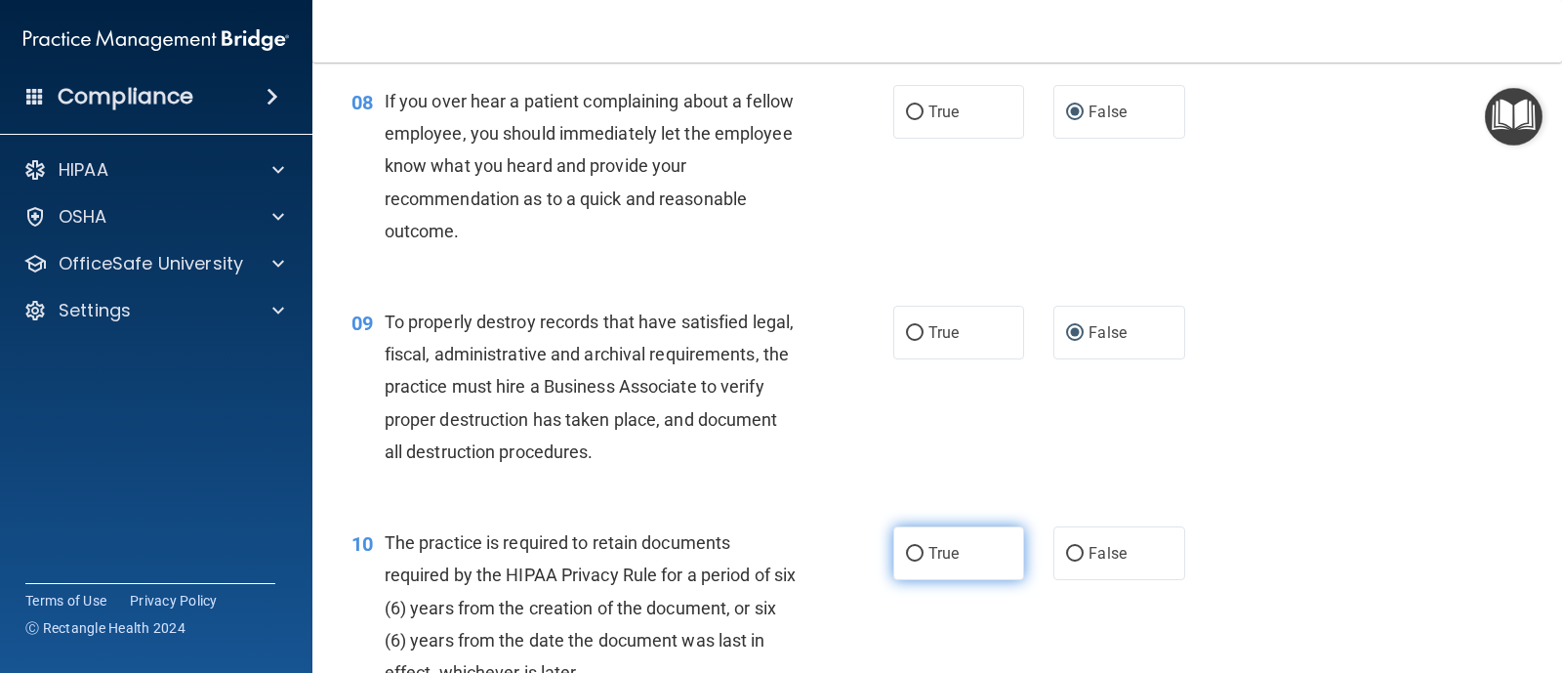
click at [918, 548] on label "True" at bounding box center [958, 553] width 131 height 54
click at [918, 548] on input "True" at bounding box center [915, 554] width 18 height 15
radio input "true"
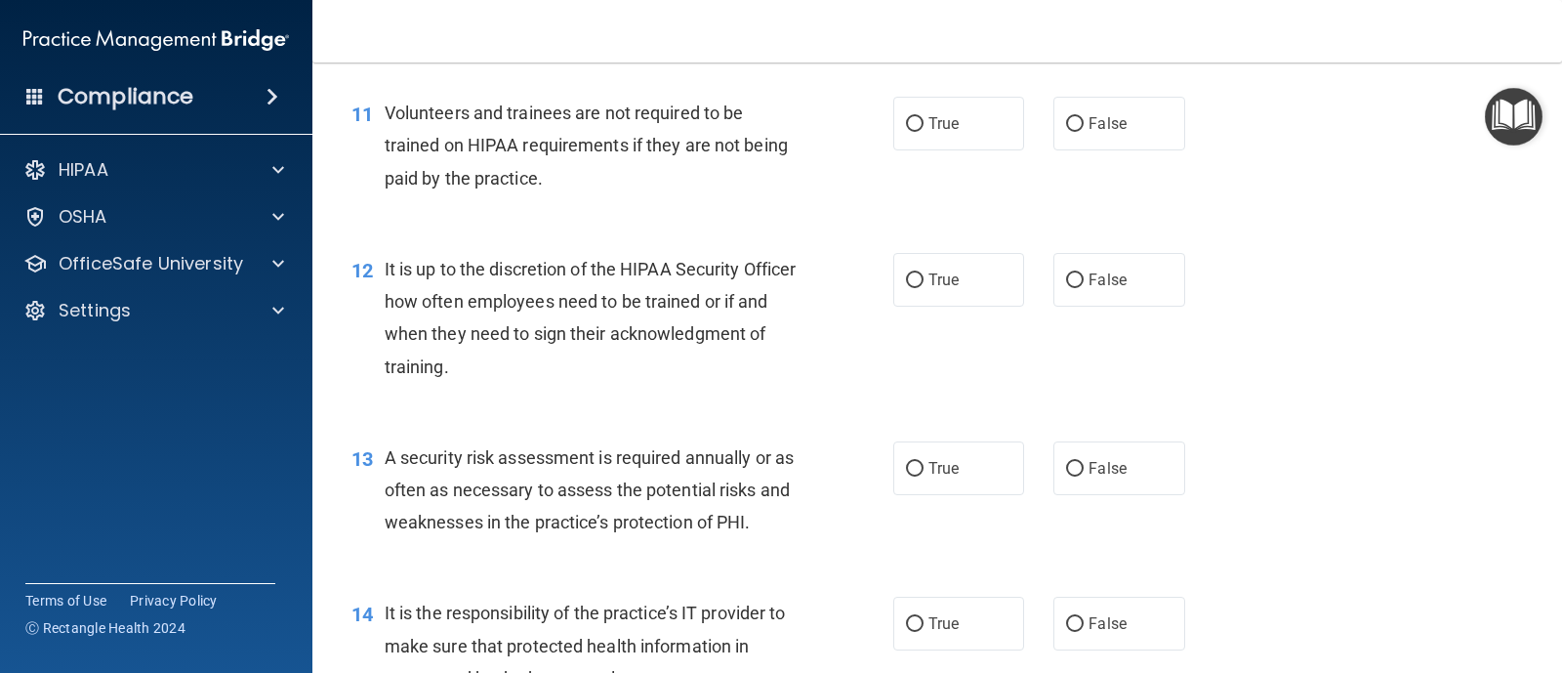
scroll to position [2112, 0]
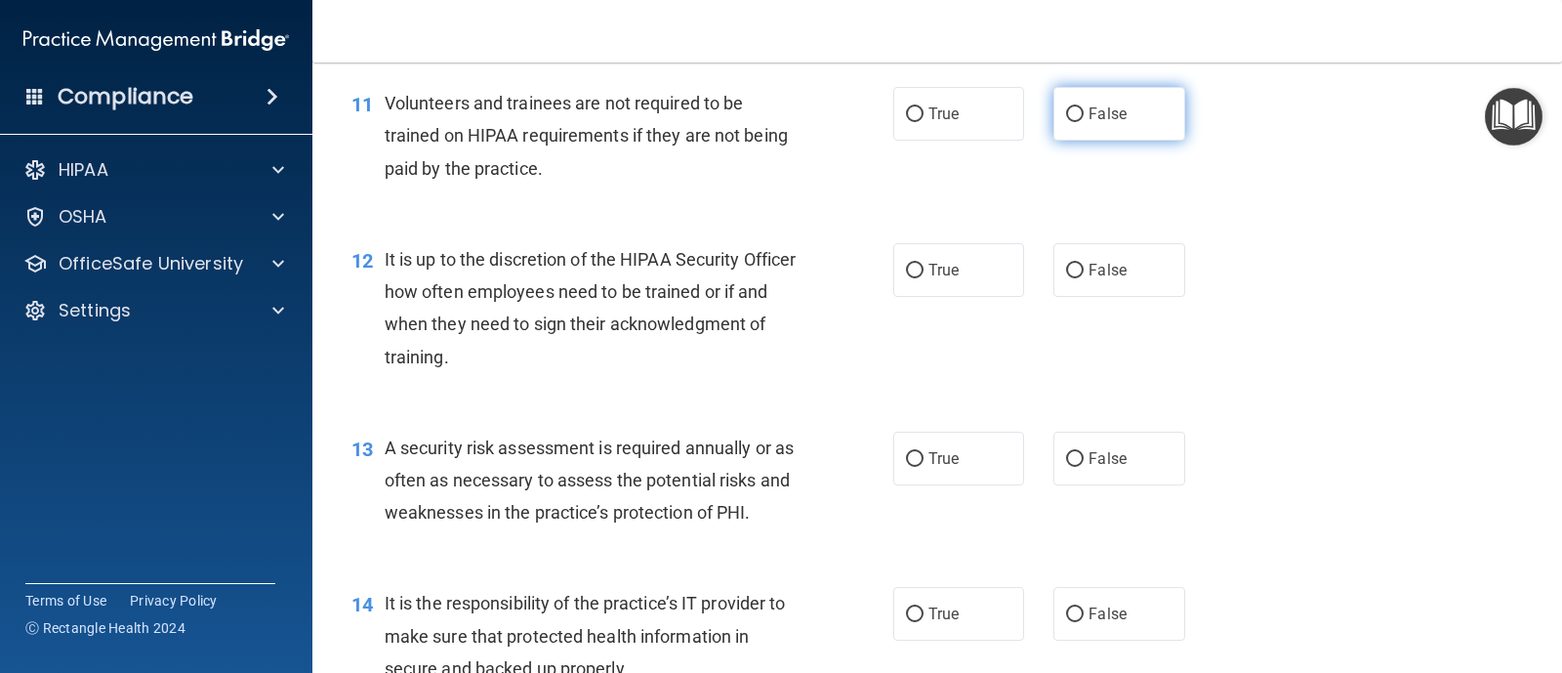
click at [1088, 114] on span "False" at bounding box center [1107, 113] width 38 height 19
click at [1081, 114] on input "False" at bounding box center [1075, 114] width 18 height 15
radio input "true"
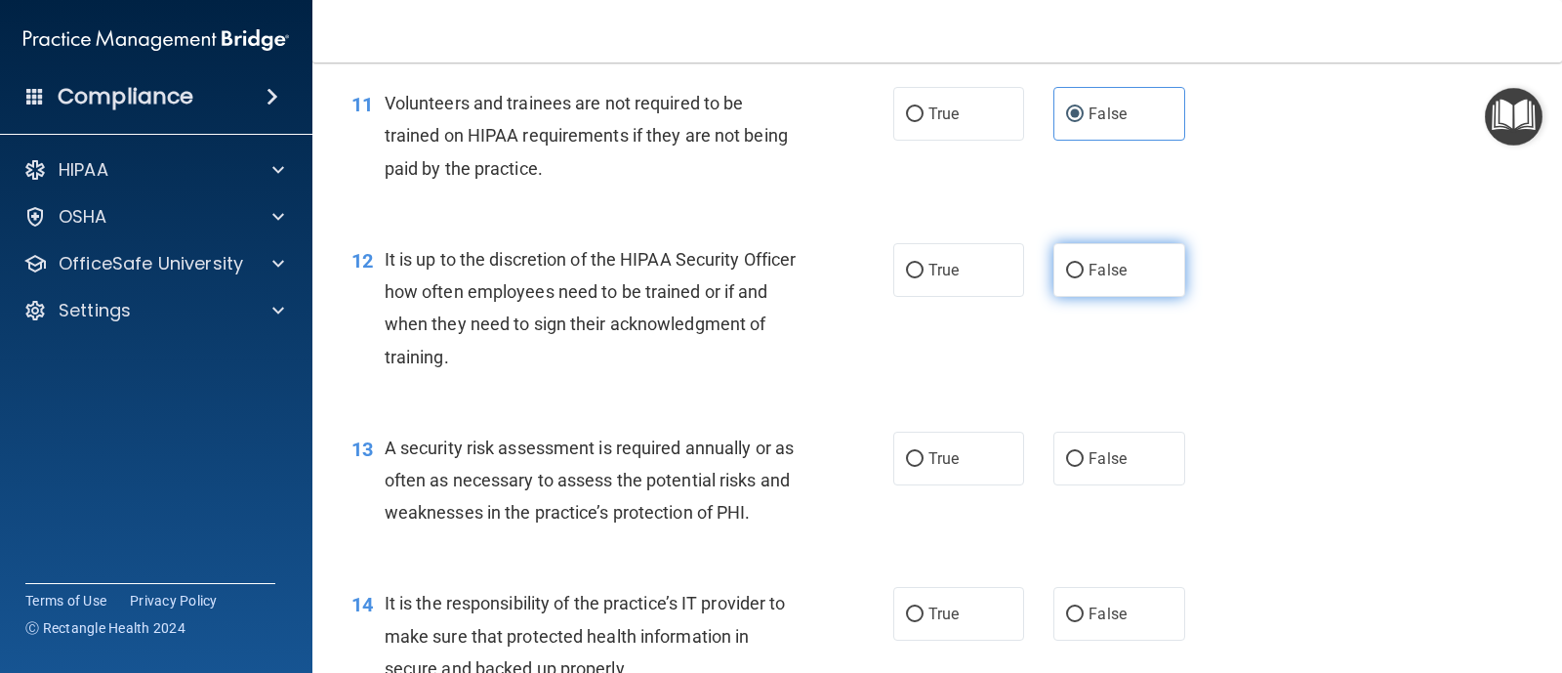
click at [1079, 266] on label "False" at bounding box center [1118, 270] width 131 height 54
click at [1079, 266] on input "False" at bounding box center [1075, 271] width 18 height 15
radio input "true"
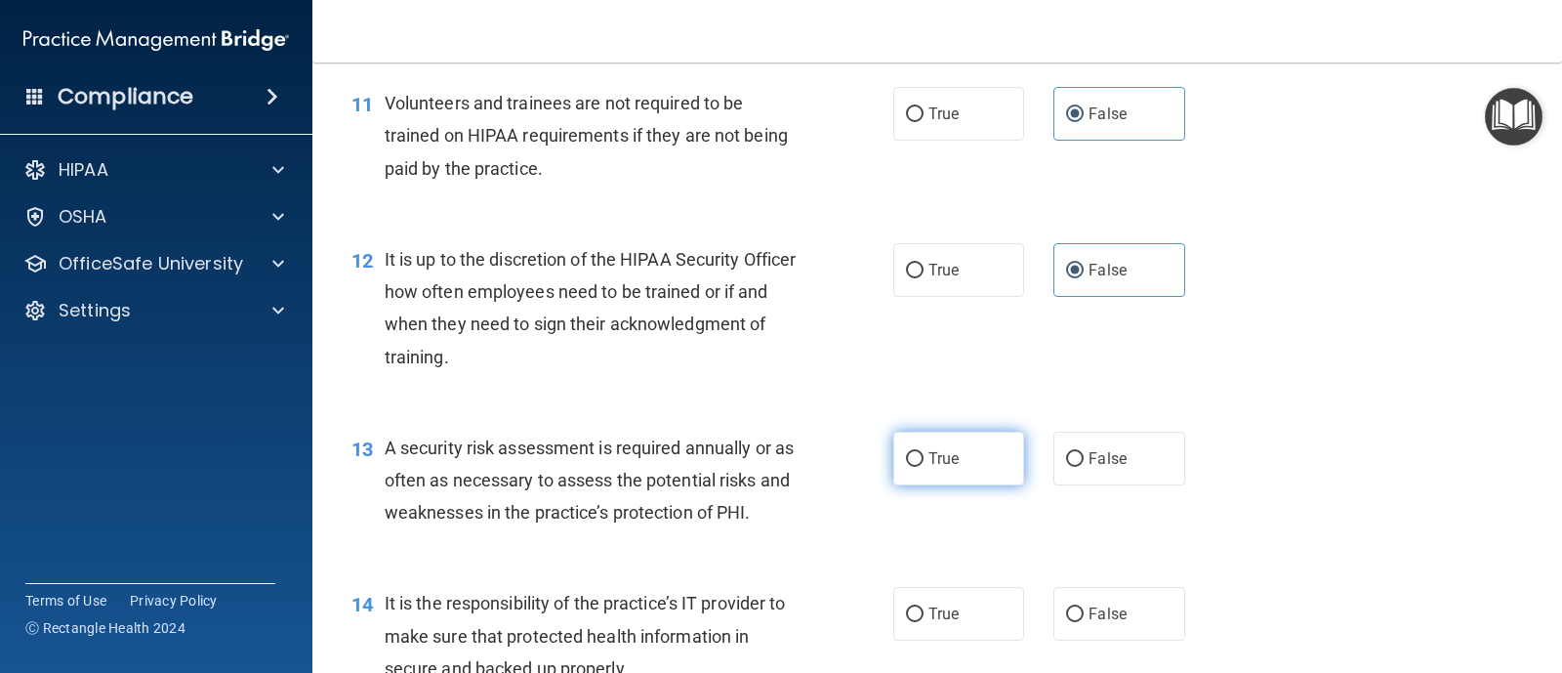
click at [918, 456] on label "True" at bounding box center [958, 458] width 131 height 54
click at [918, 456] on input "True" at bounding box center [915, 459] width 18 height 15
radio input "true"
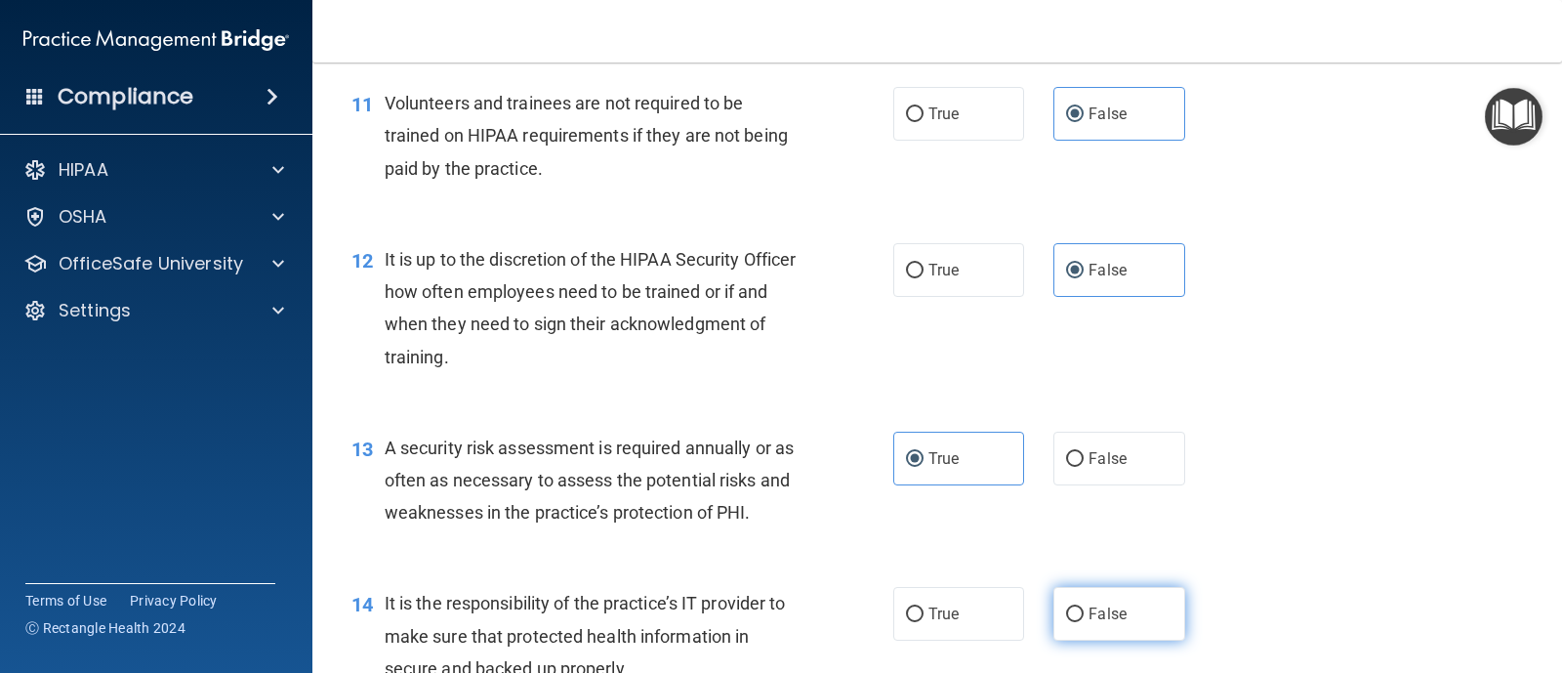
click at [1075, 621] on input "False" at bounding box center [1075, 614] width 18 height 15
radio input "true"
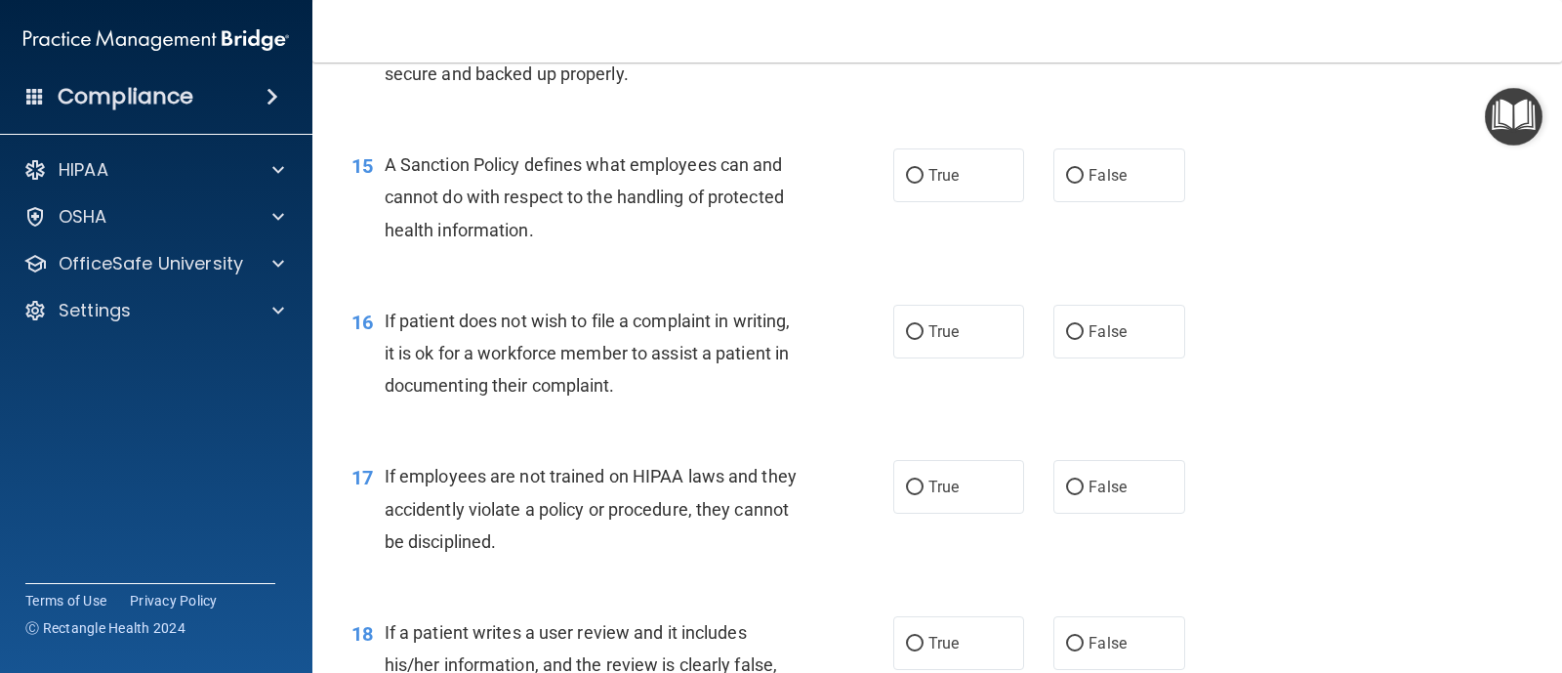
scroll to position [2726, 0]
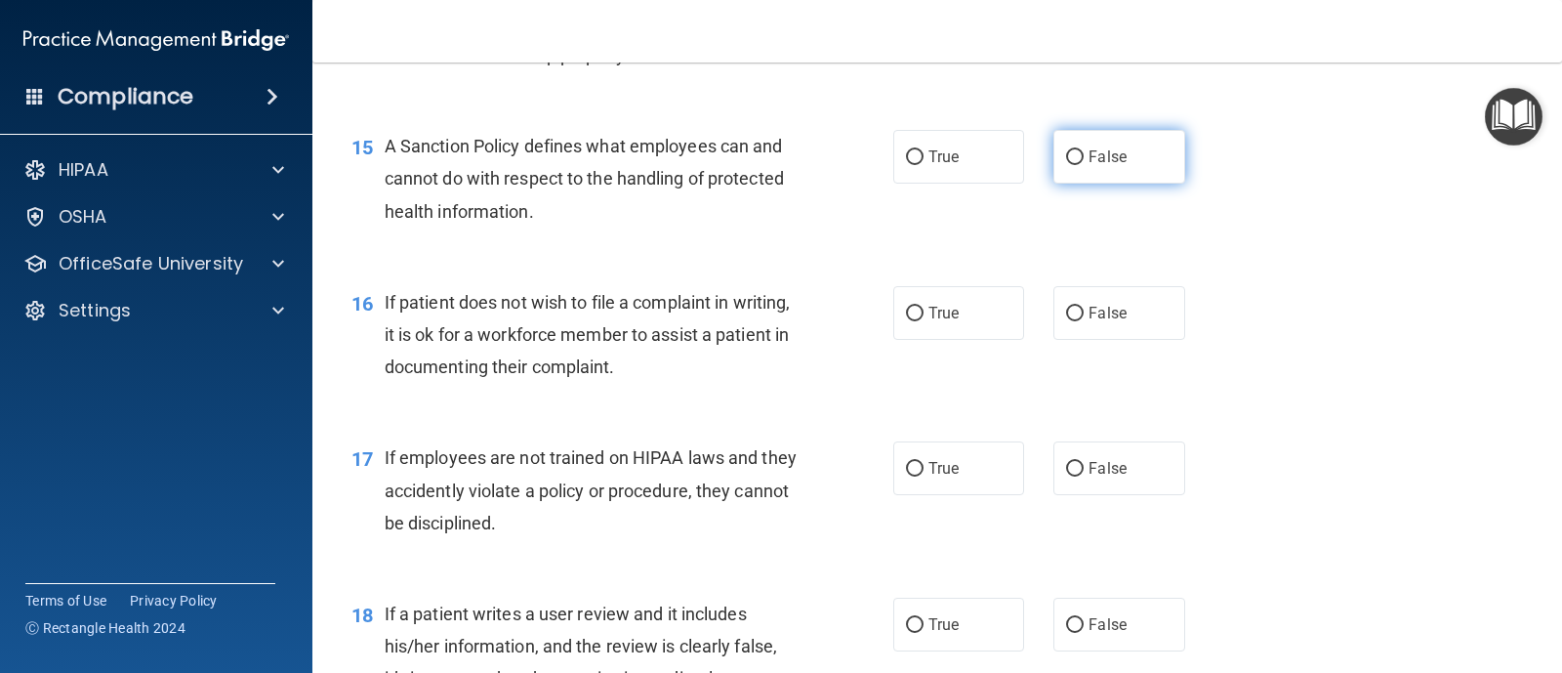
click at [1066, 161] on input "False" at bounding box center [1075, 157] width 18 height 15
radio input "true"
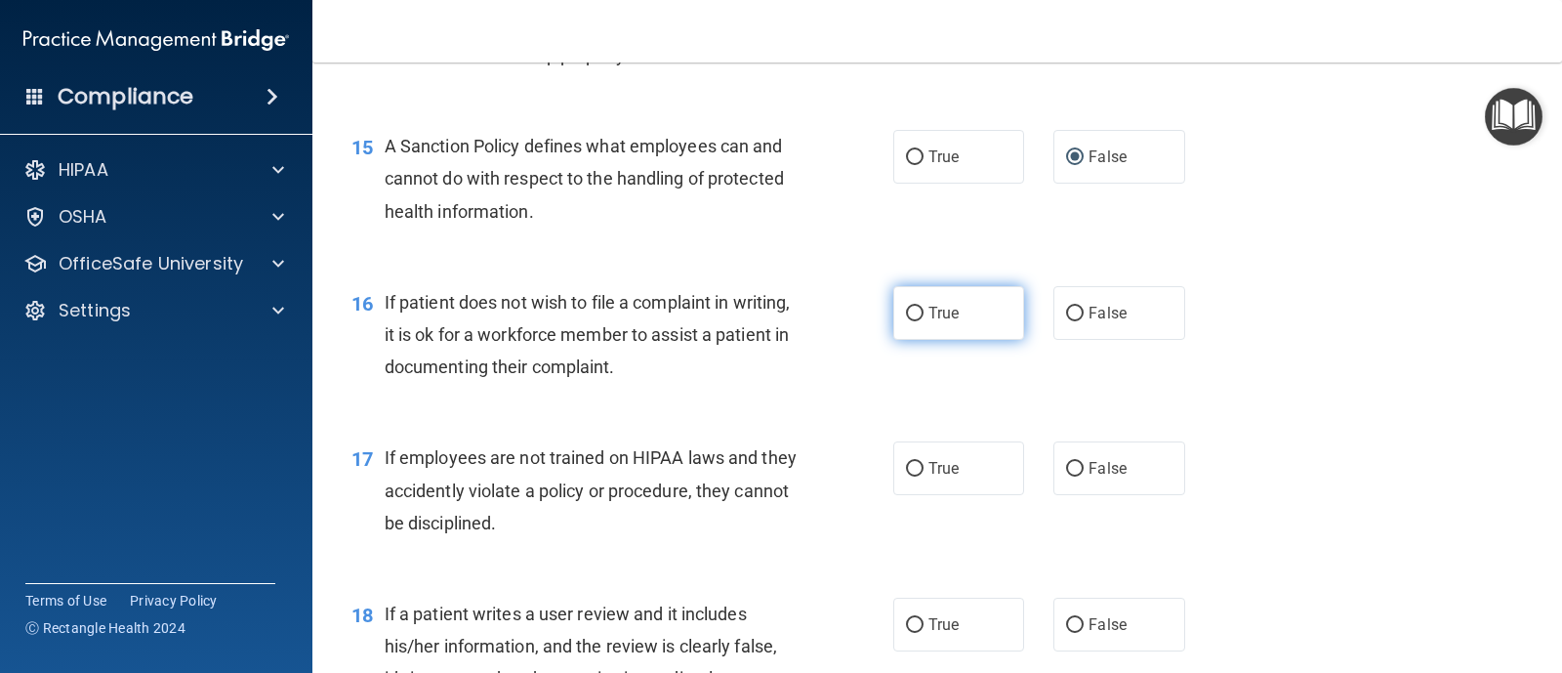
click at [907, 307] on input "True" at bounding box center [915, 314] width 18 height 15
radio input "true"
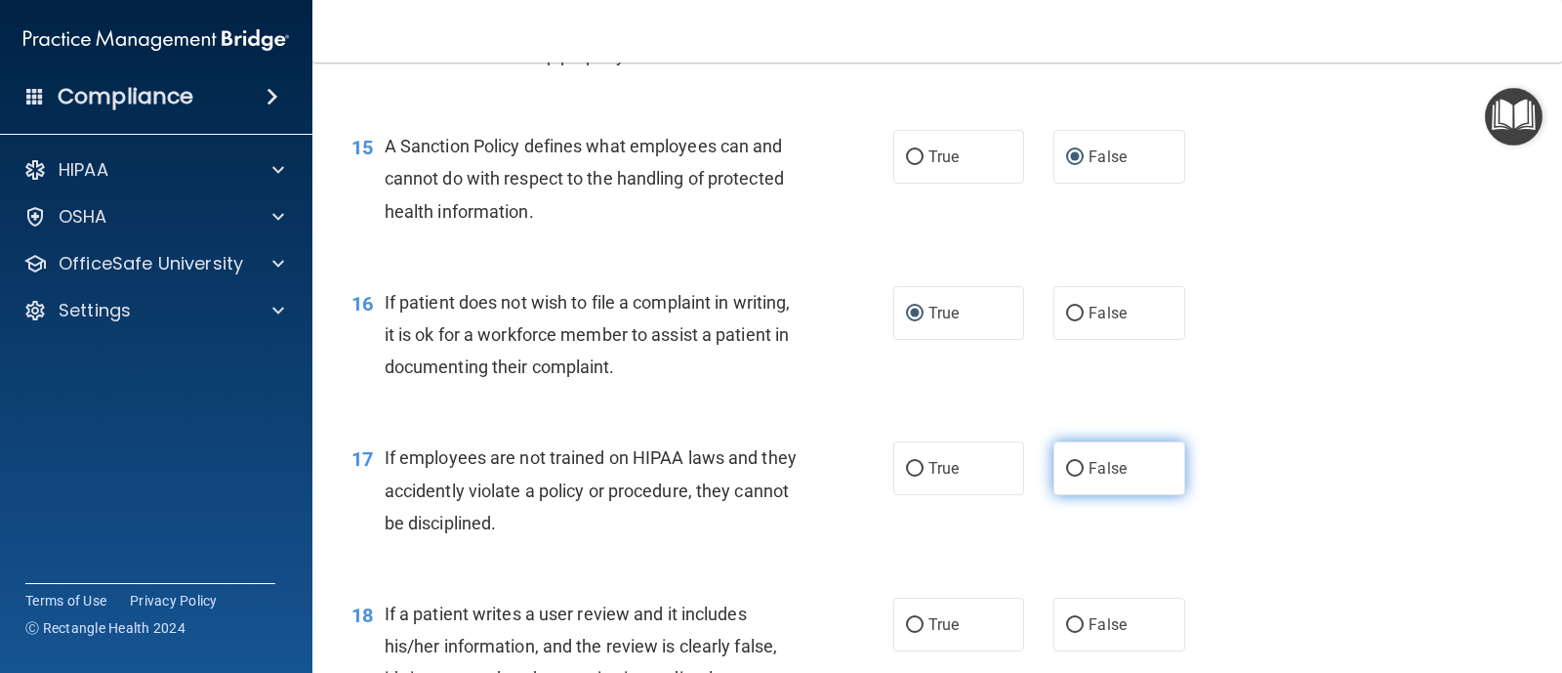
click at [1066, 467] on input "False" at bounding box center [1075, 469] width 18 height 15
radio input "true"
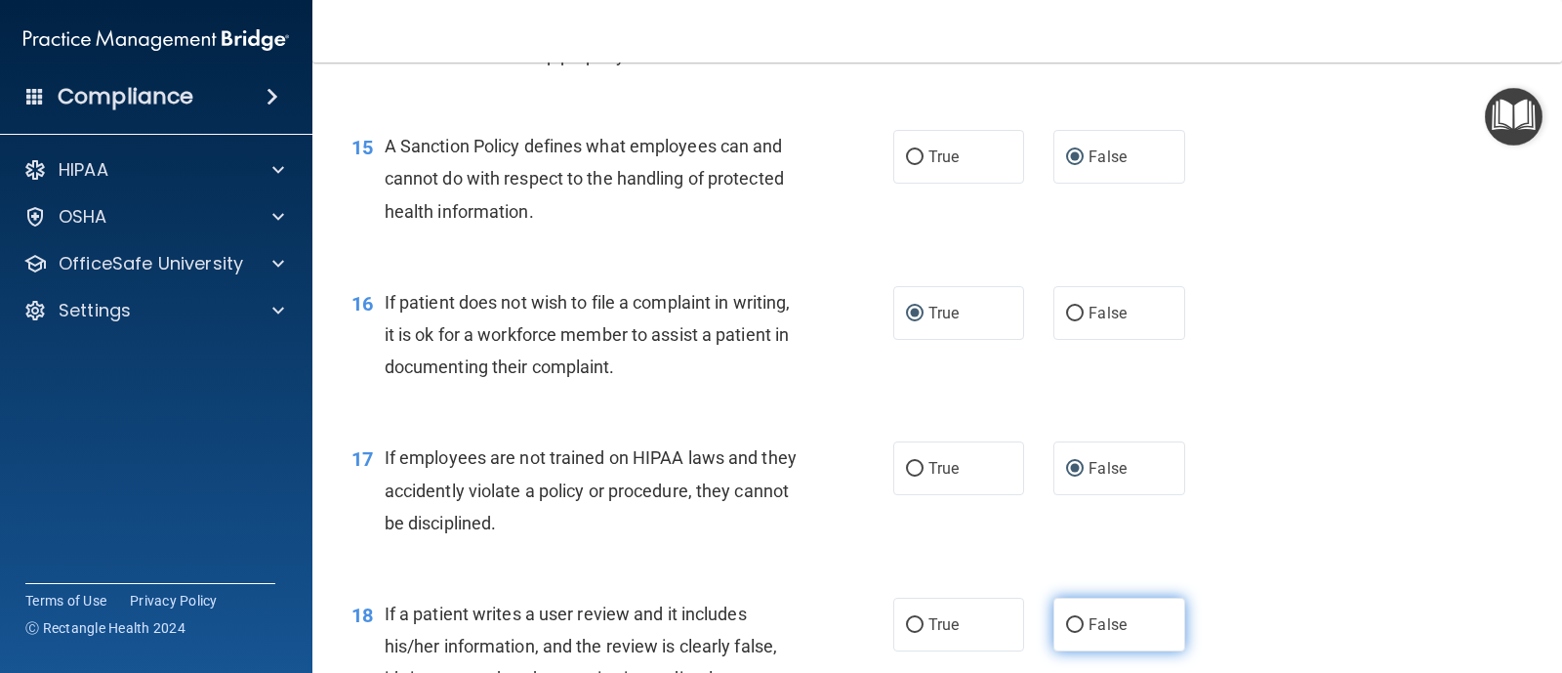
click at [1069, 618] on input "False" at bounding box center [1075, 625] width 18 height 15
radio input "true"
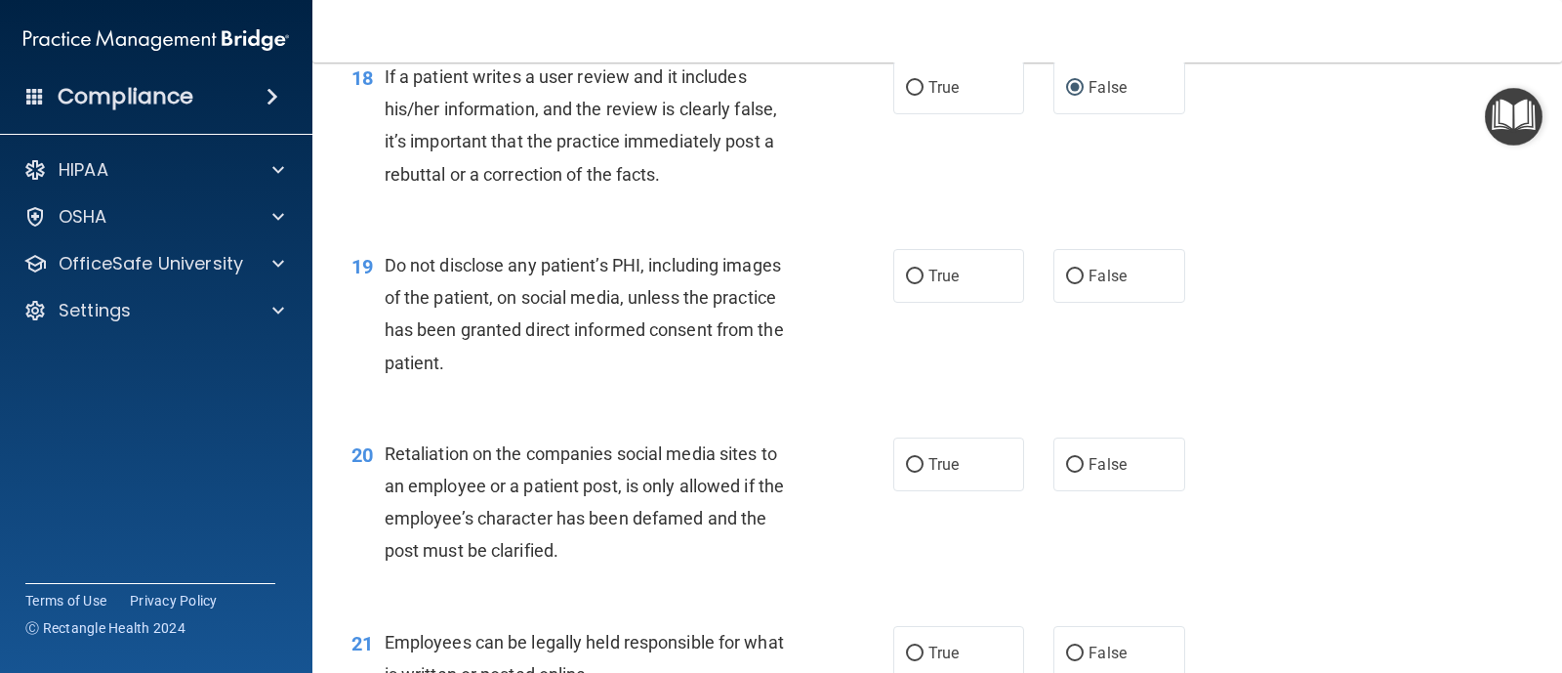
scroll to position [3291, 0]
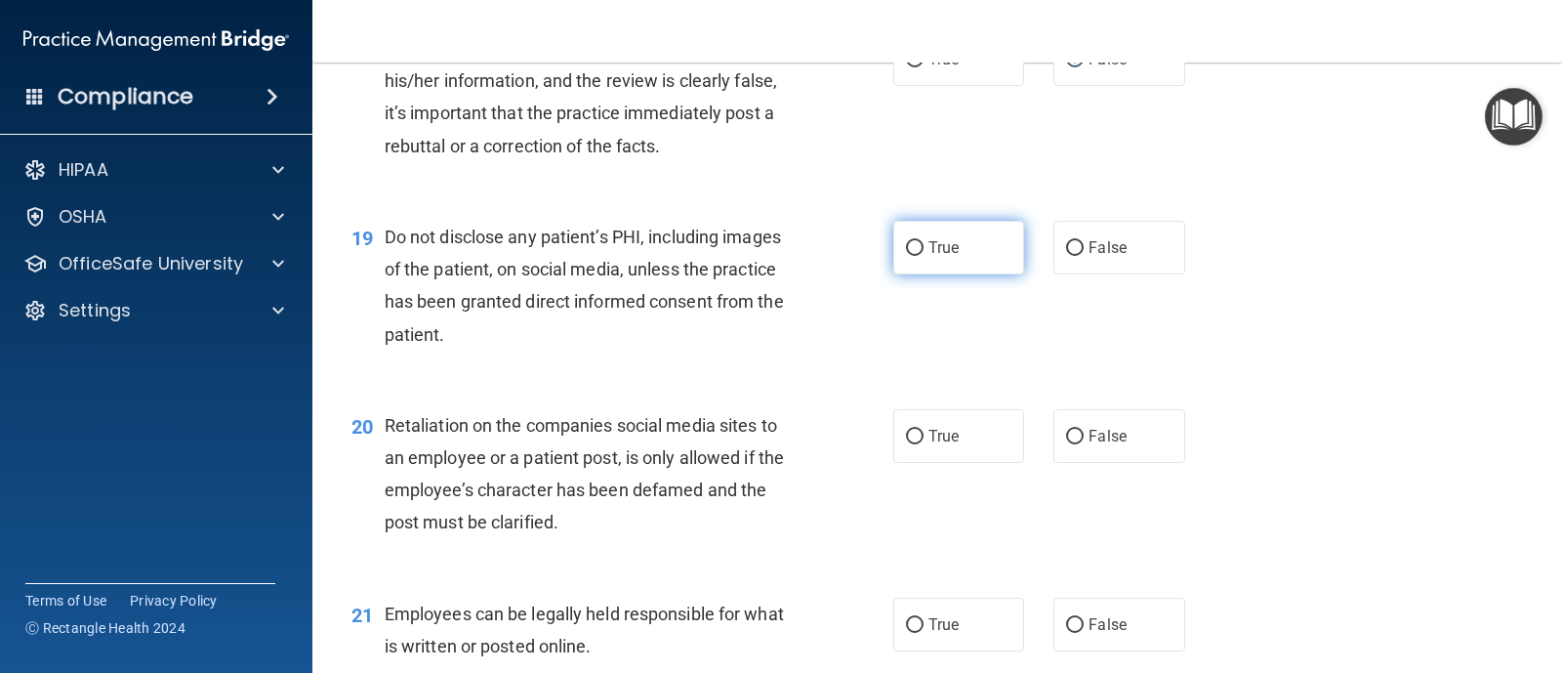
click at [906, 250] on input "True" at bounding box center [915, 248] width 18 height 15
radio input "true"
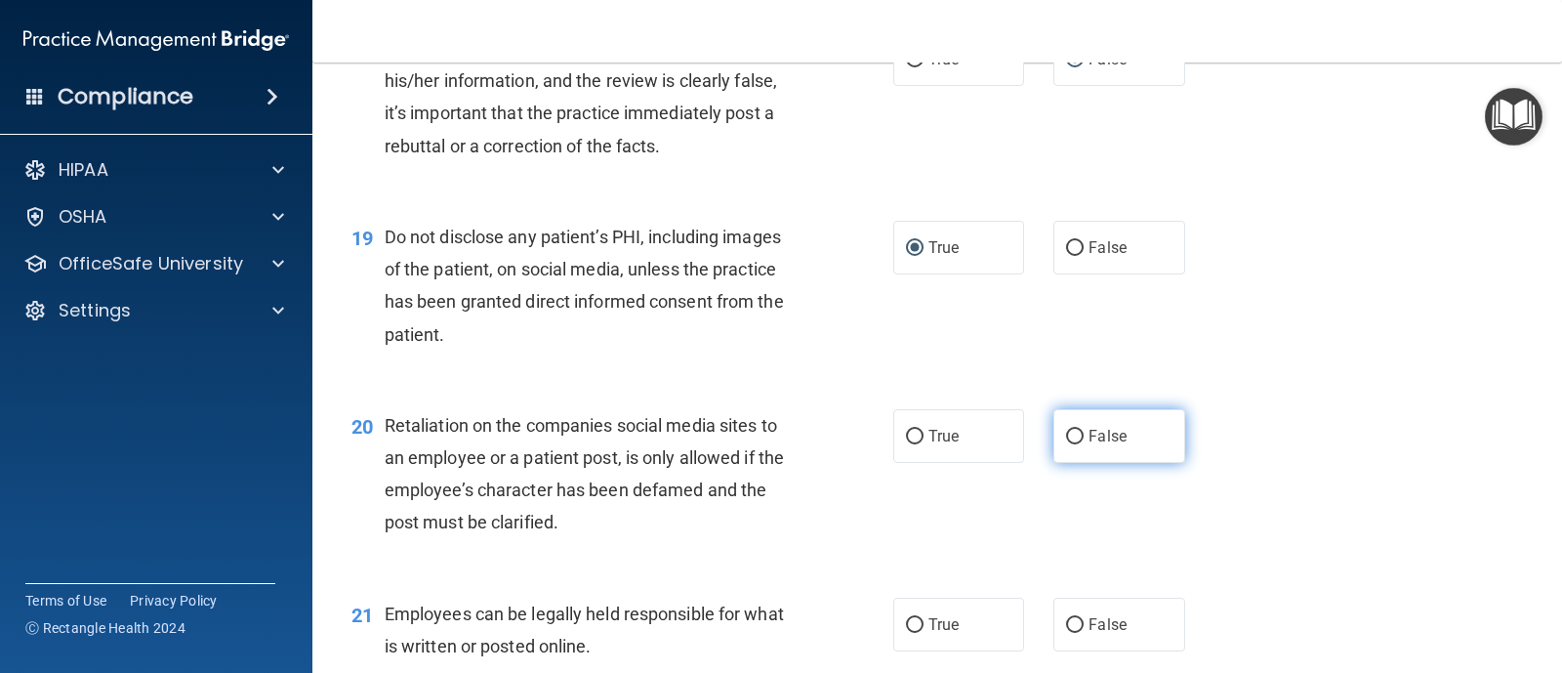
click at [1073, 436] on input "False" at bounding box center [1075, 437] width 18 height 15
radio input "true"
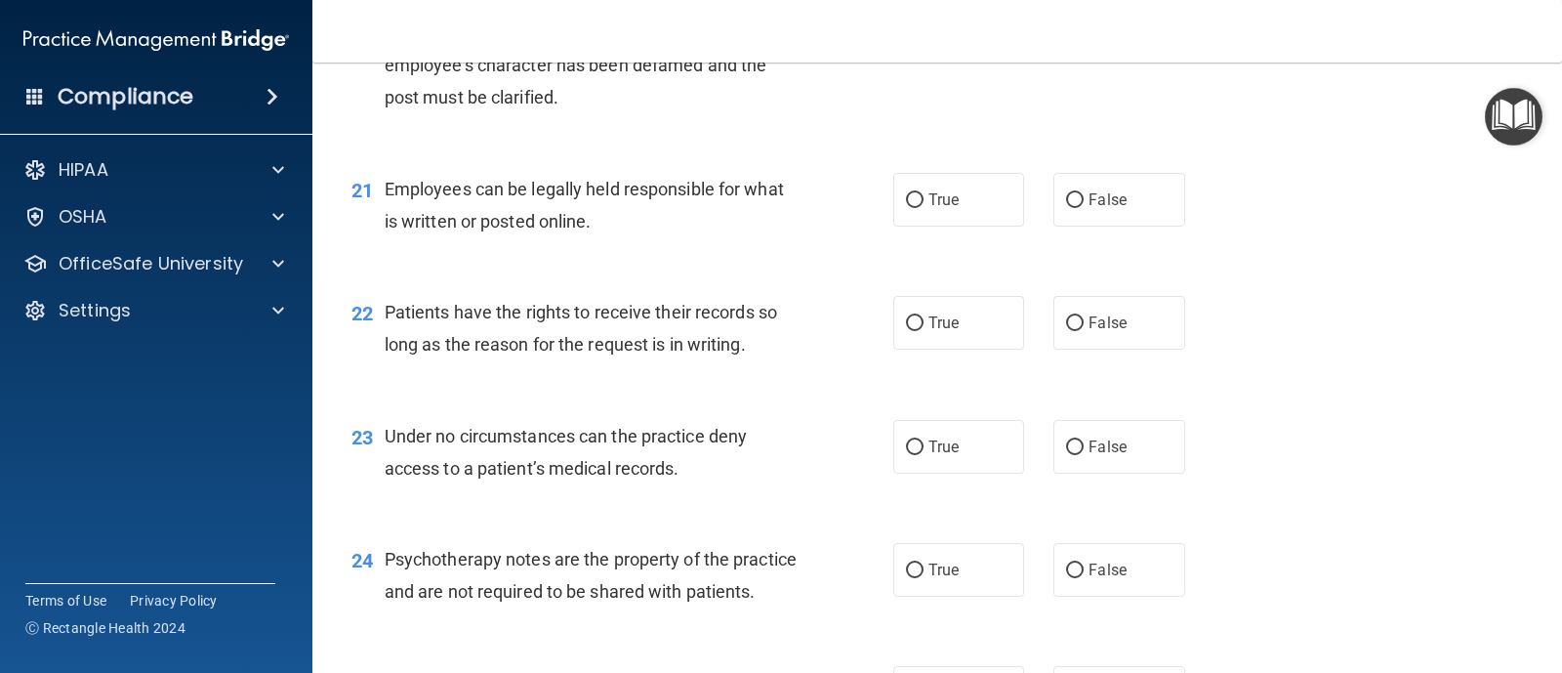
scroll to position [3772, 0]
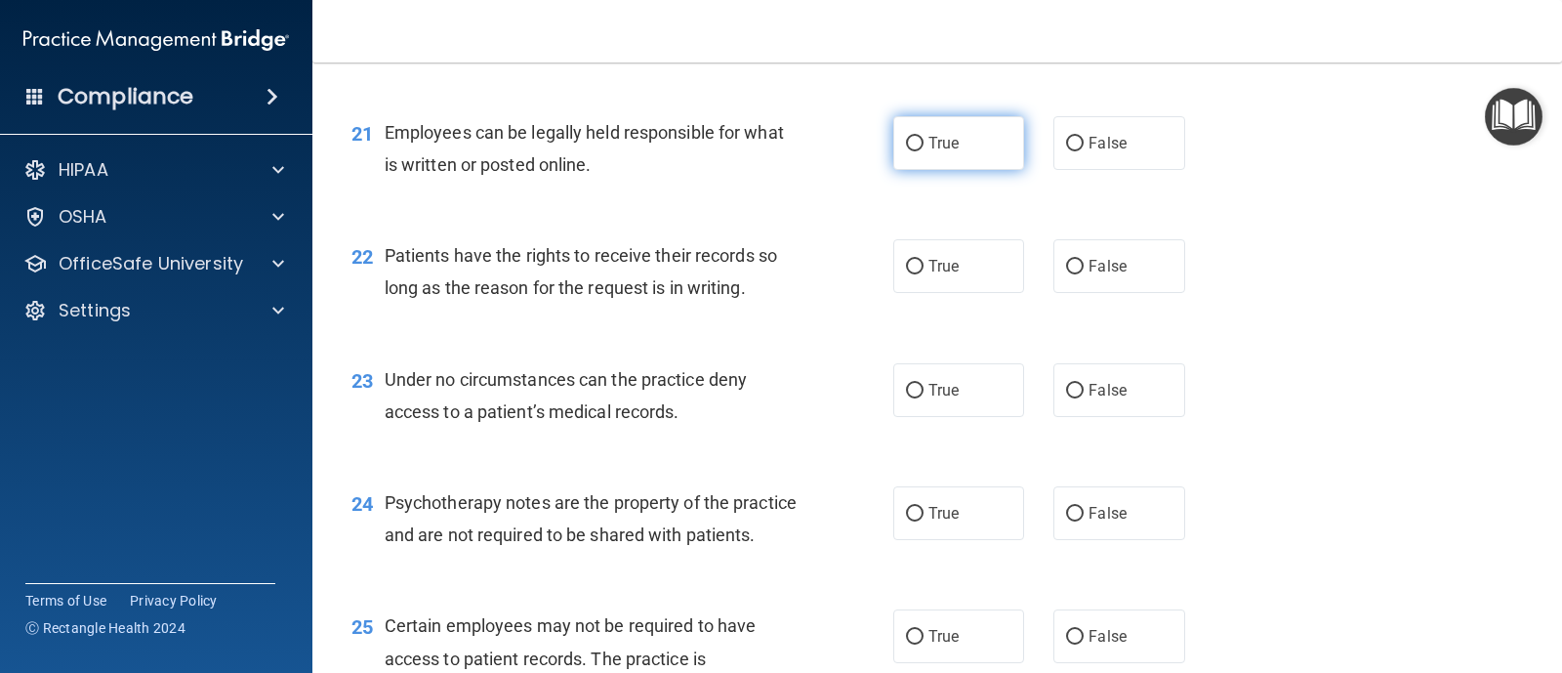
drag, startPoint x: 906, startPoint y: 142, endPoint x: 953, endPoint y: 241, distance: 110.0
click at [908, 144] on input "True" at bounding box center [915, 144] width 18 height 15
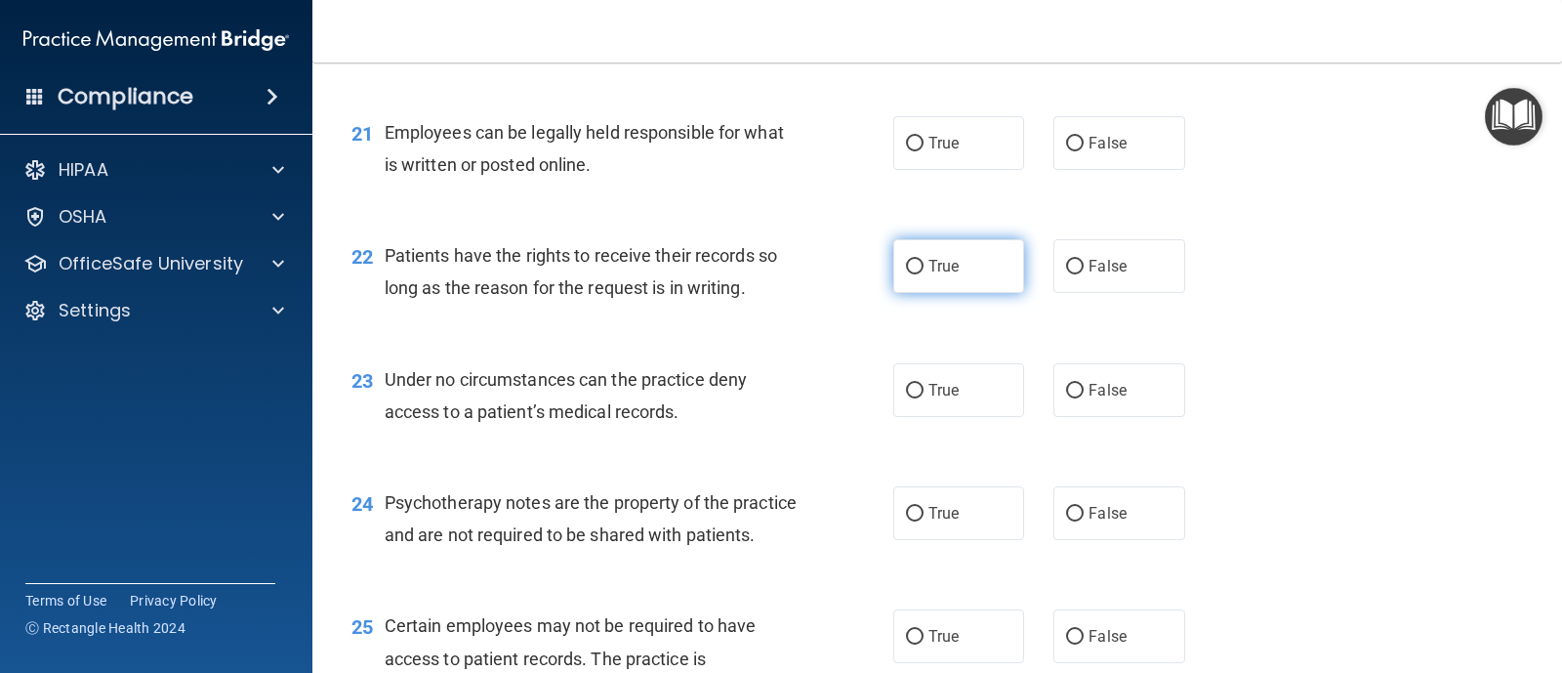
radio input "true"
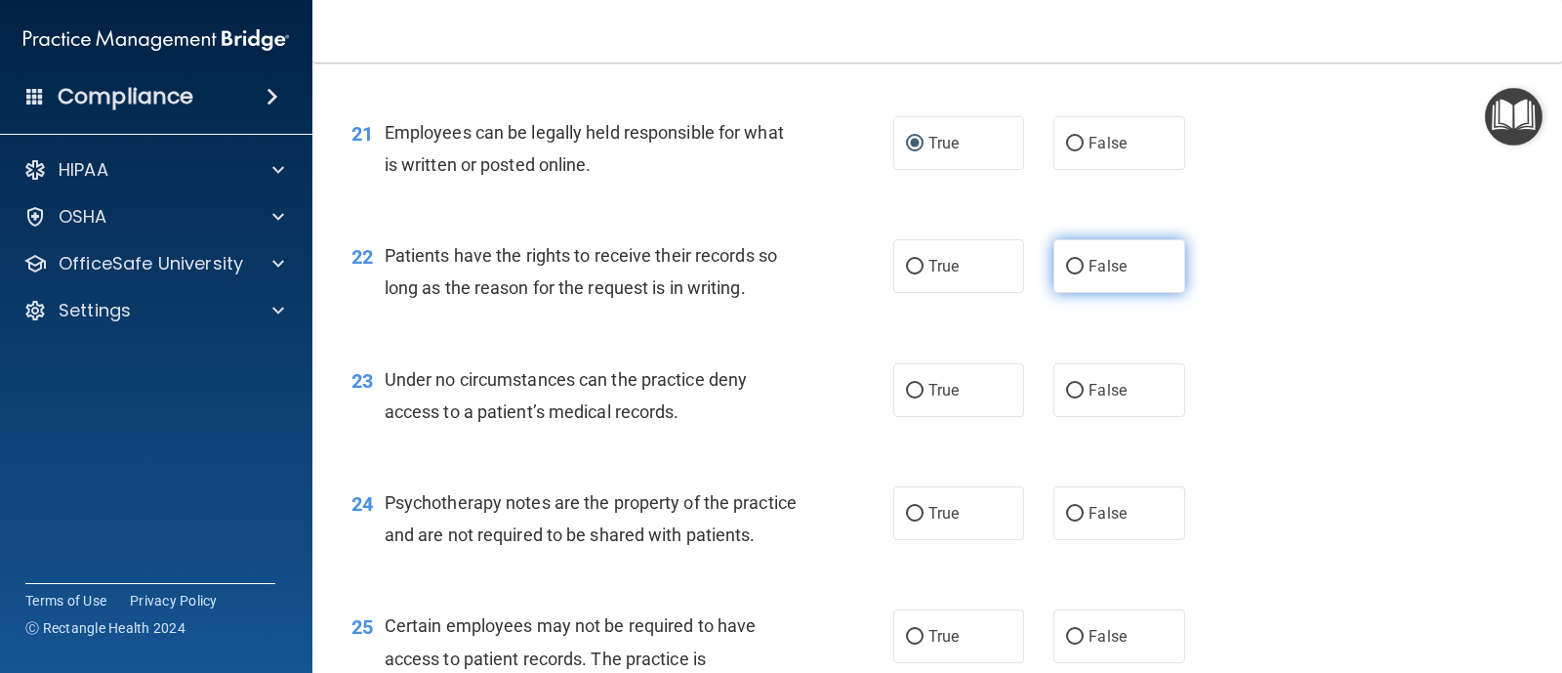
click at [1055, 269] on label "False" at bounding box center [1118, 266] width 131 height 54
click at [1066, 269] on input "False" at bounding box center [1075, 267] width 18 height 15
radio input "true"
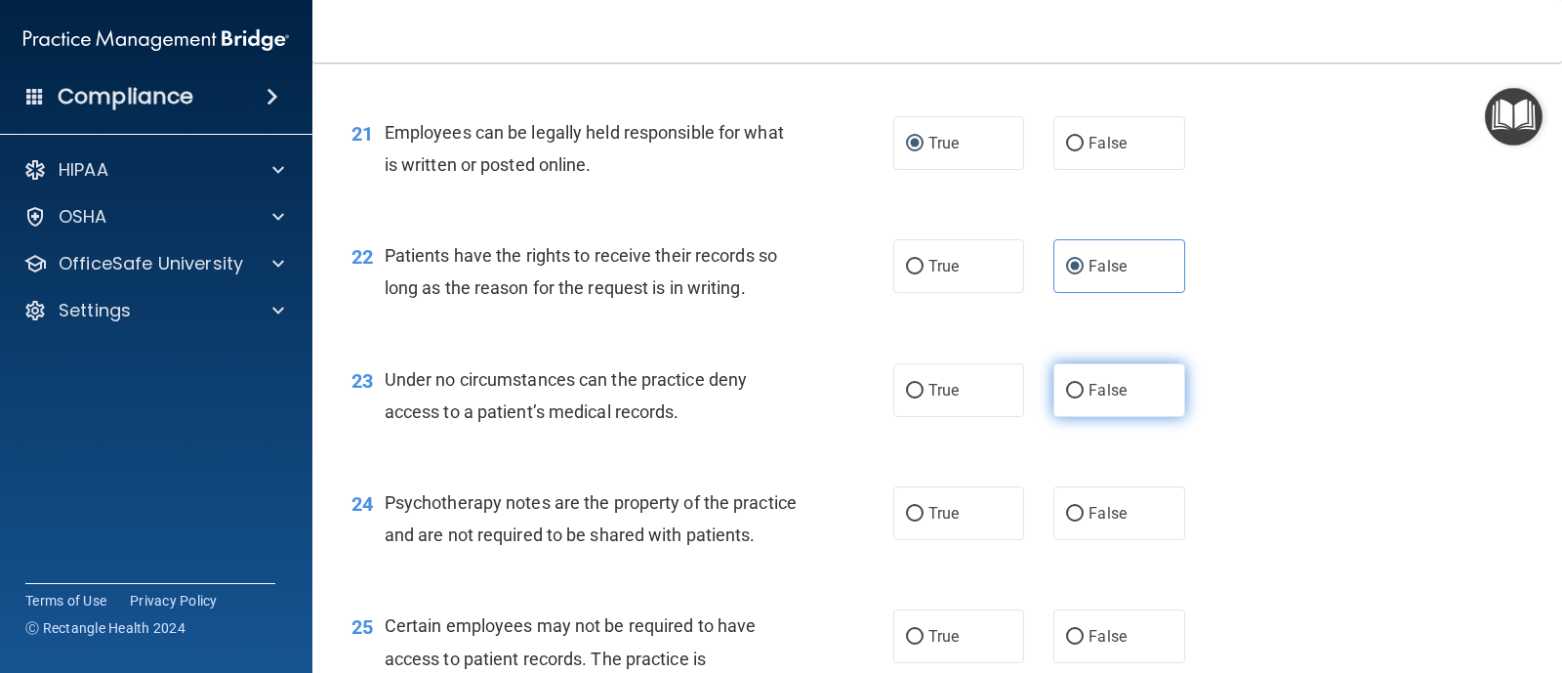
click at [1074, 394] on input "False" at bounding box center [1075, 391] width 18 height 15
radio input "true"
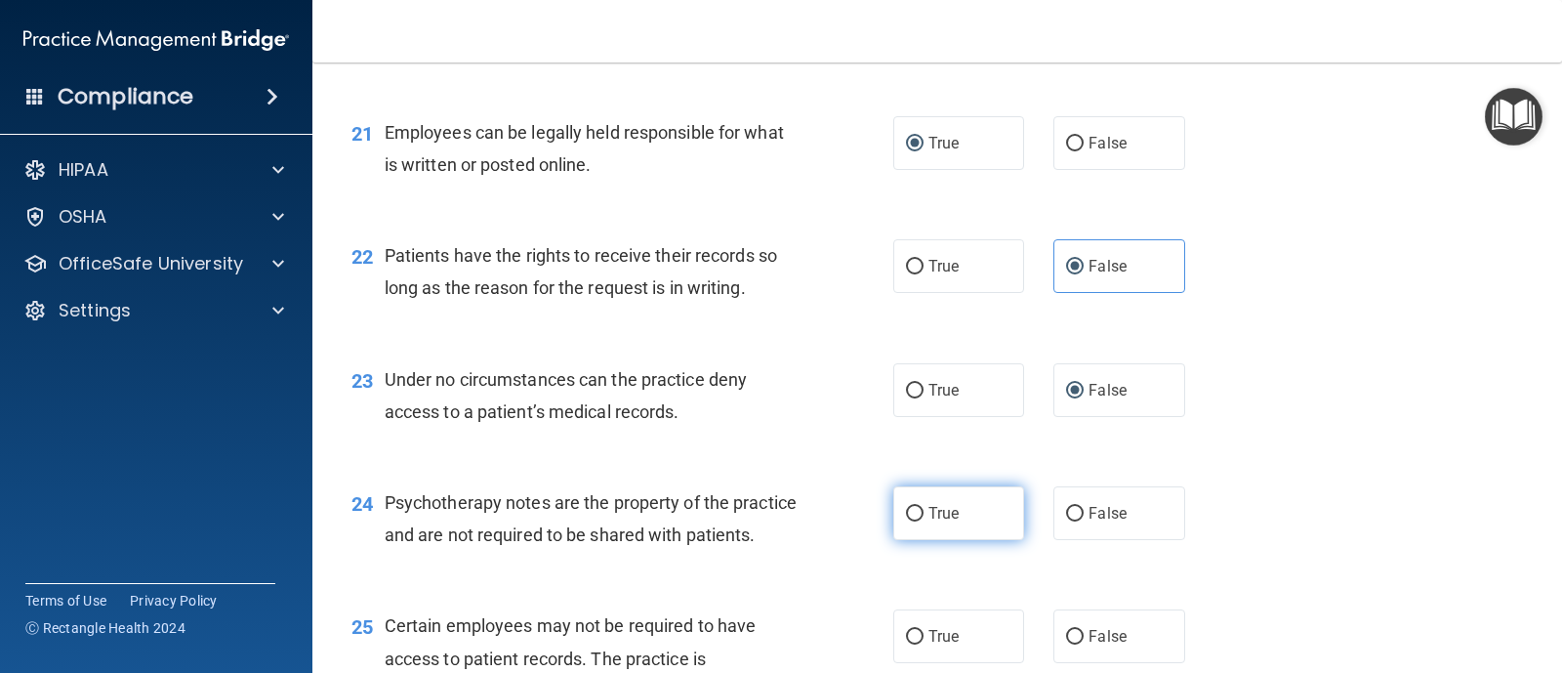
click at [906, 508] on input "True" at bounding box center [915, 514] width 18 height 15
radio input "true"
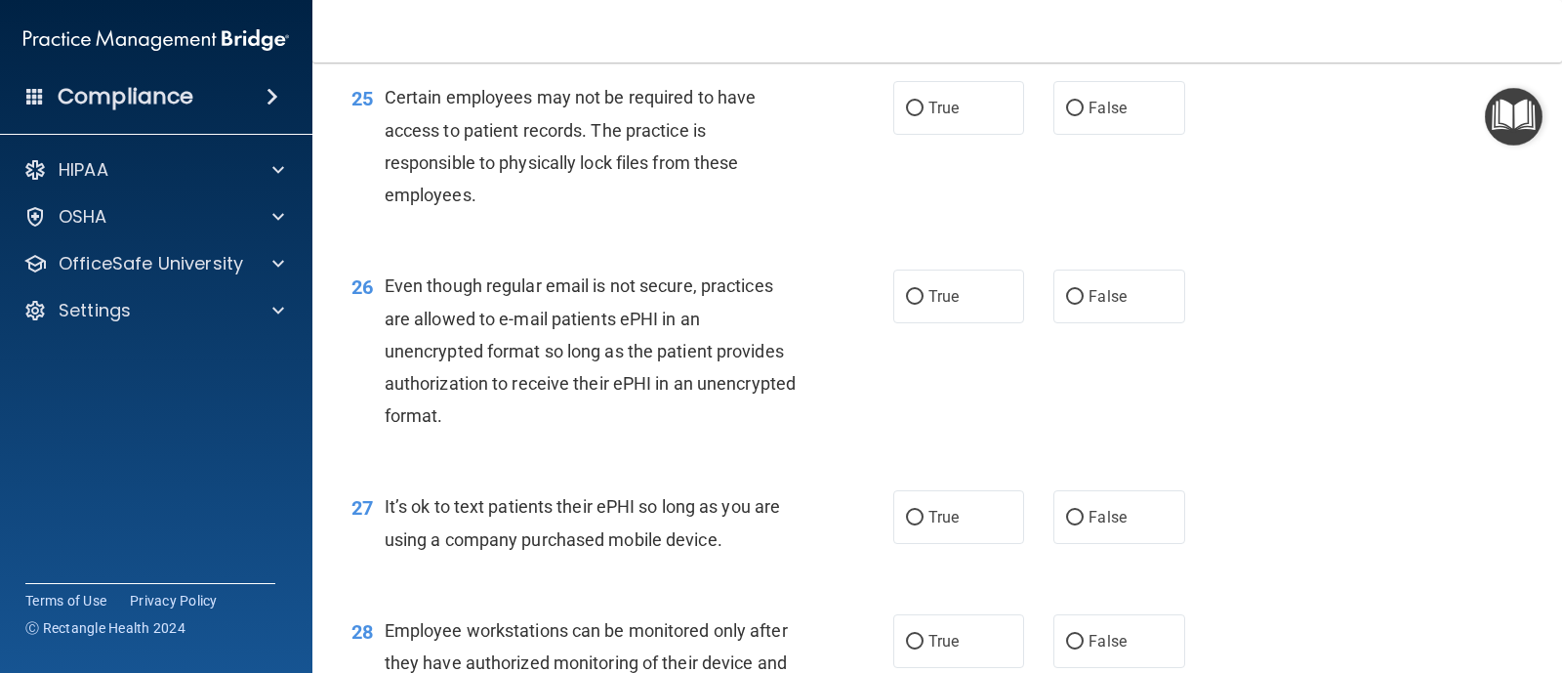
scroll to position [4310, 0]
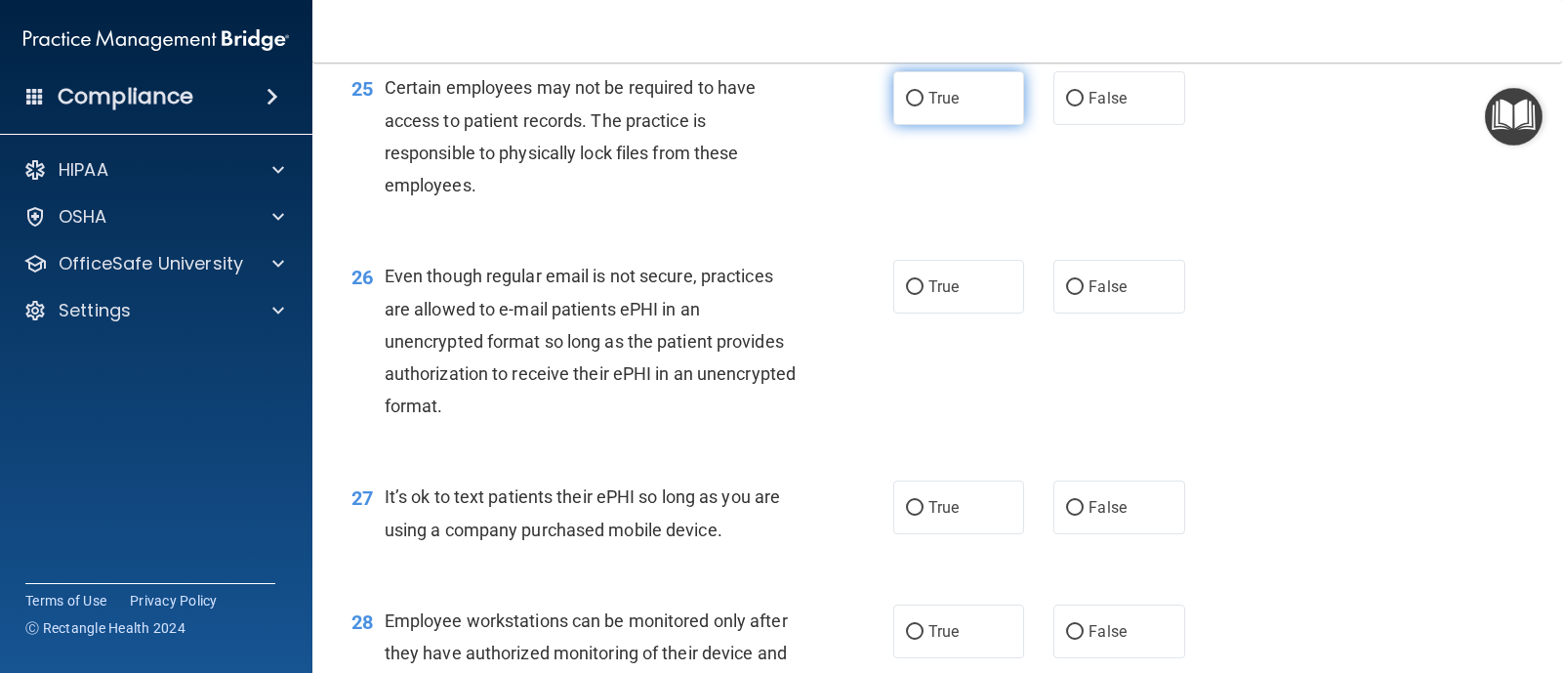
click at [916, 106] on input "True" at bounding box center [915, 99] width 18 height 15
radio input "true"
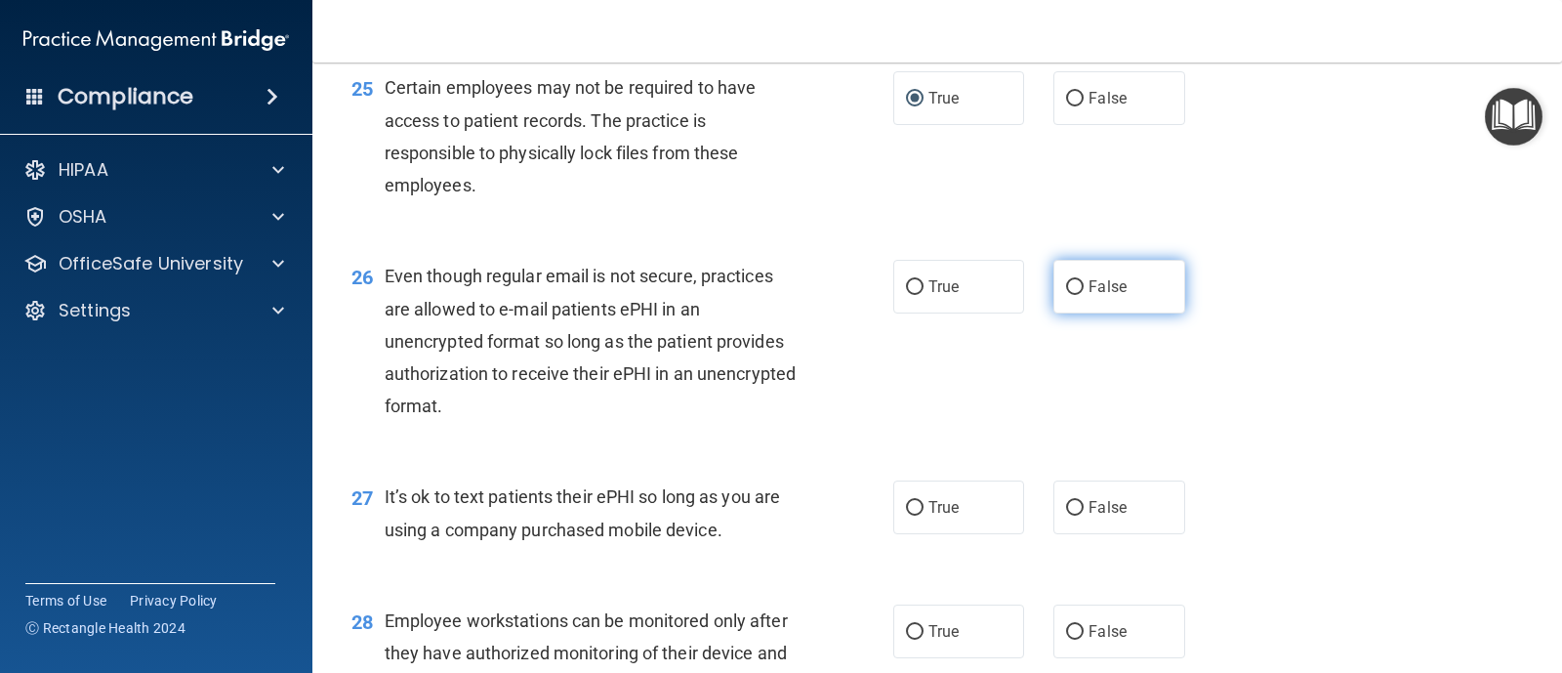
click at [1066, 295] on input "False" at bounding box center [1075, 287] width 18 height 15
radio input "true"
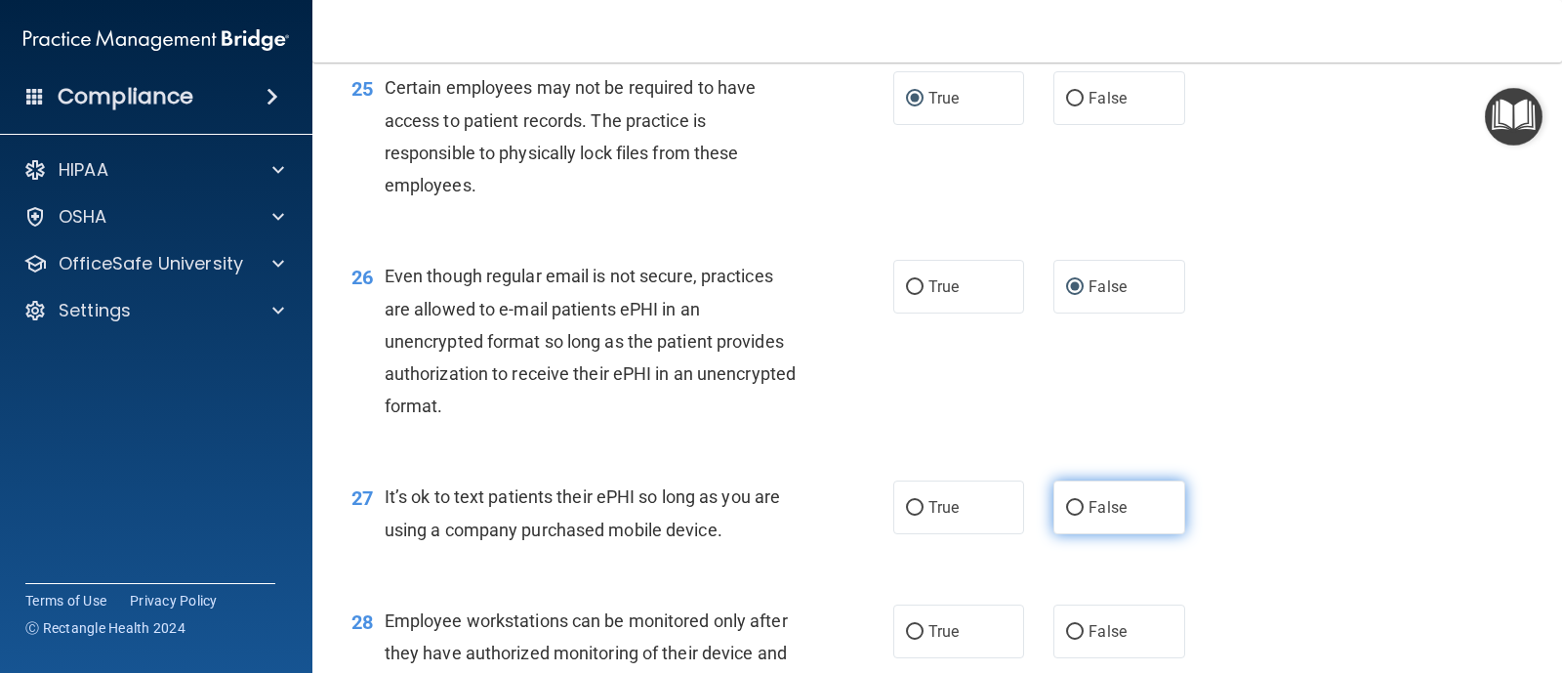
click at [1056, 534] on label "False" at bounding box center [1118, 507] width 131 height 54
click at [1066, 515] on input "False" at bounding box center [1075, 508] width 18 height 15
radio input "true"
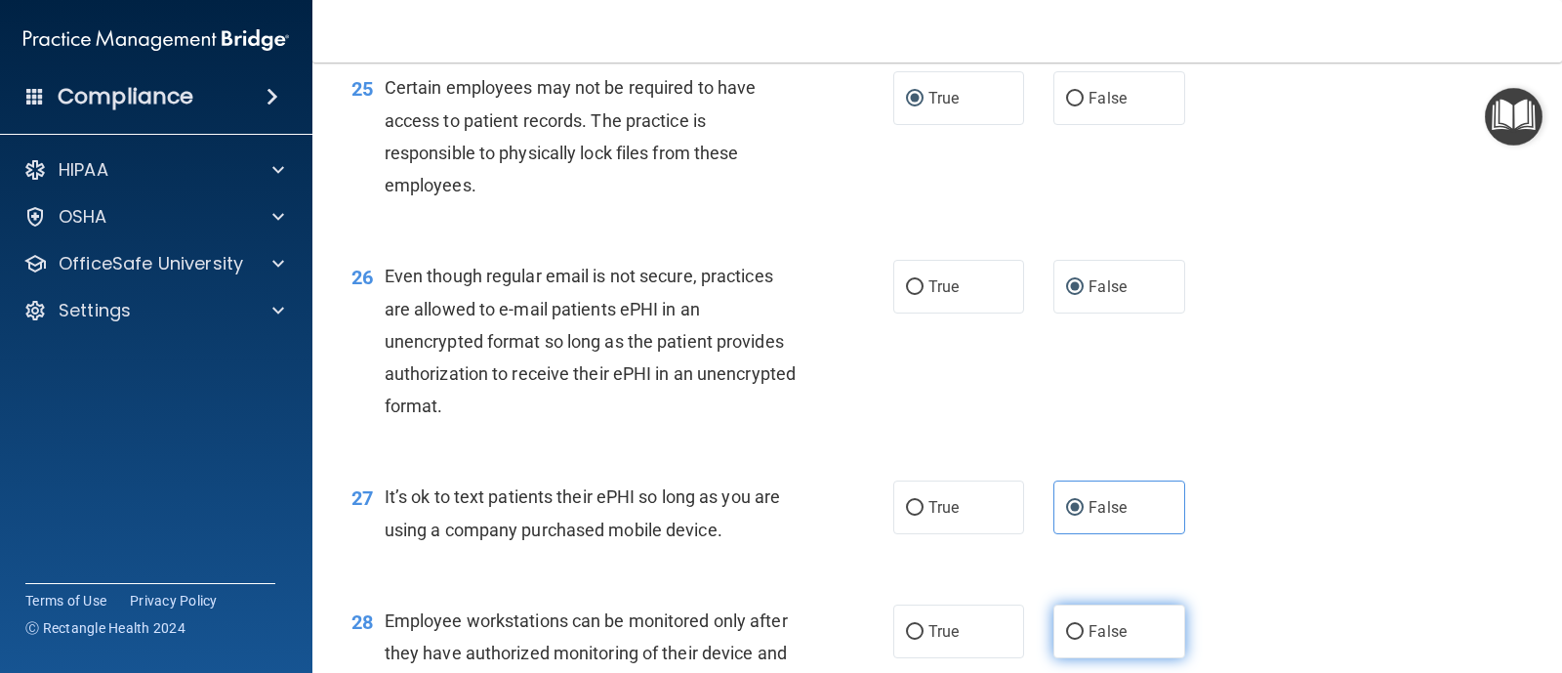
click at [1075, 653] on label "False" at bounding box center [1118, 631] width 131 height 54
click at [1075, 639] on input "False" at bounding box center [1075, 632] width 18 height 15
radio input "true"
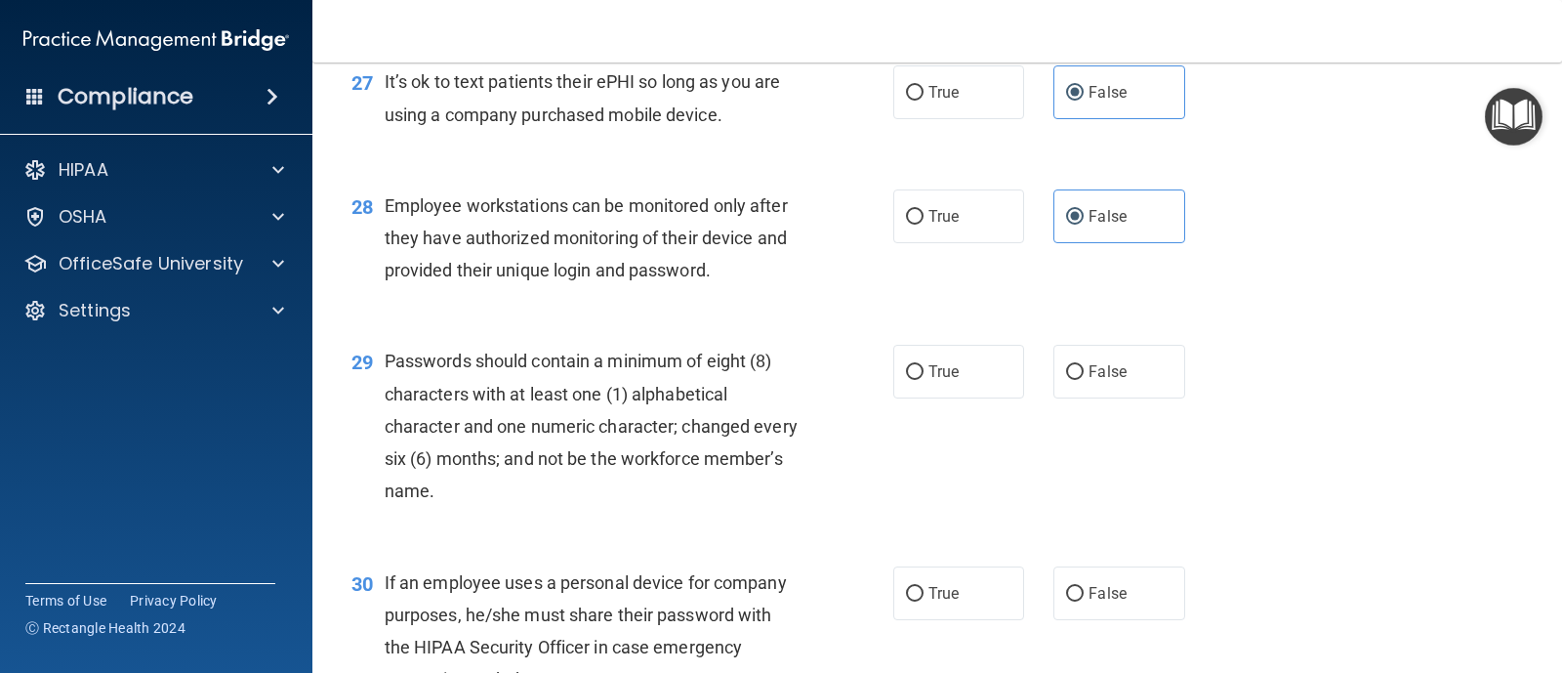
scroll to position [4800, 0]
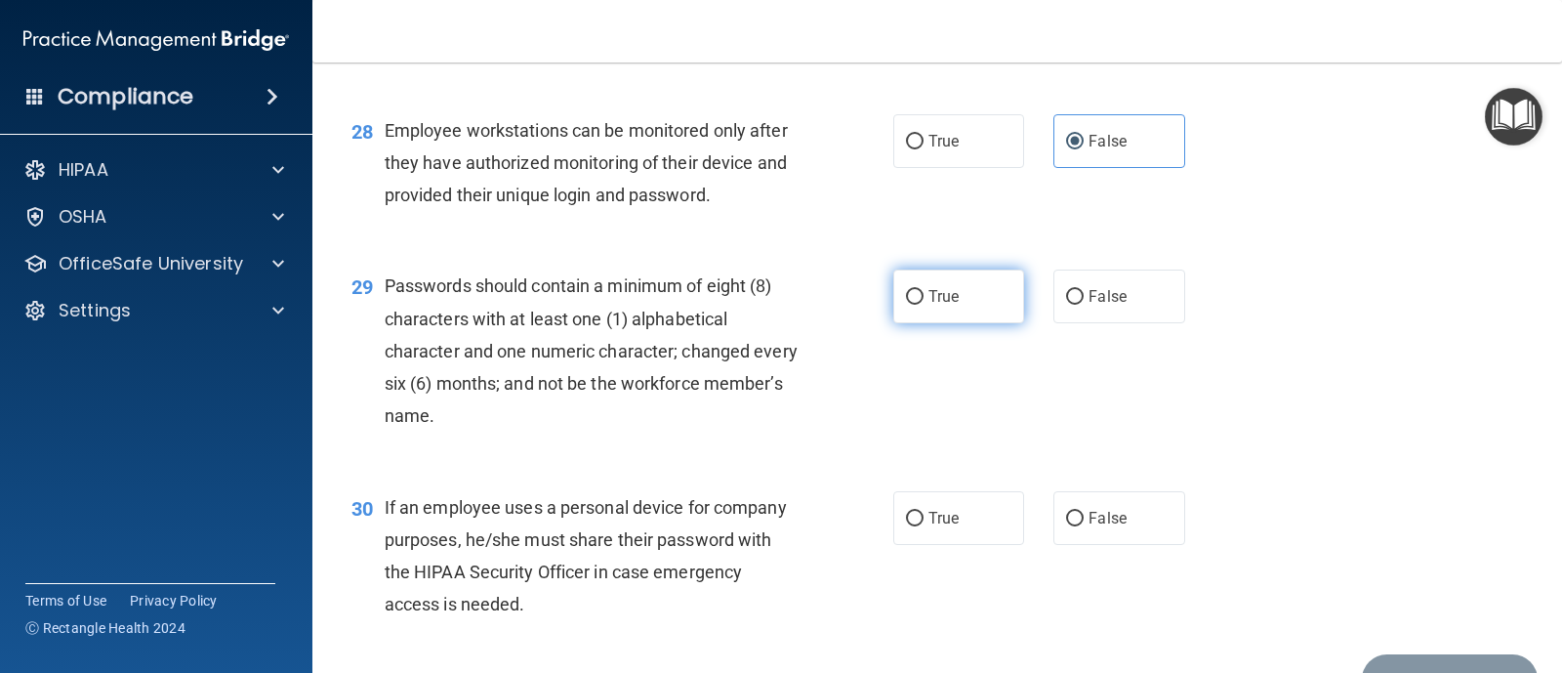
click at [906, 305] on input "True" at bounding box center [915, 297] width 18 height 15
radio input "true"
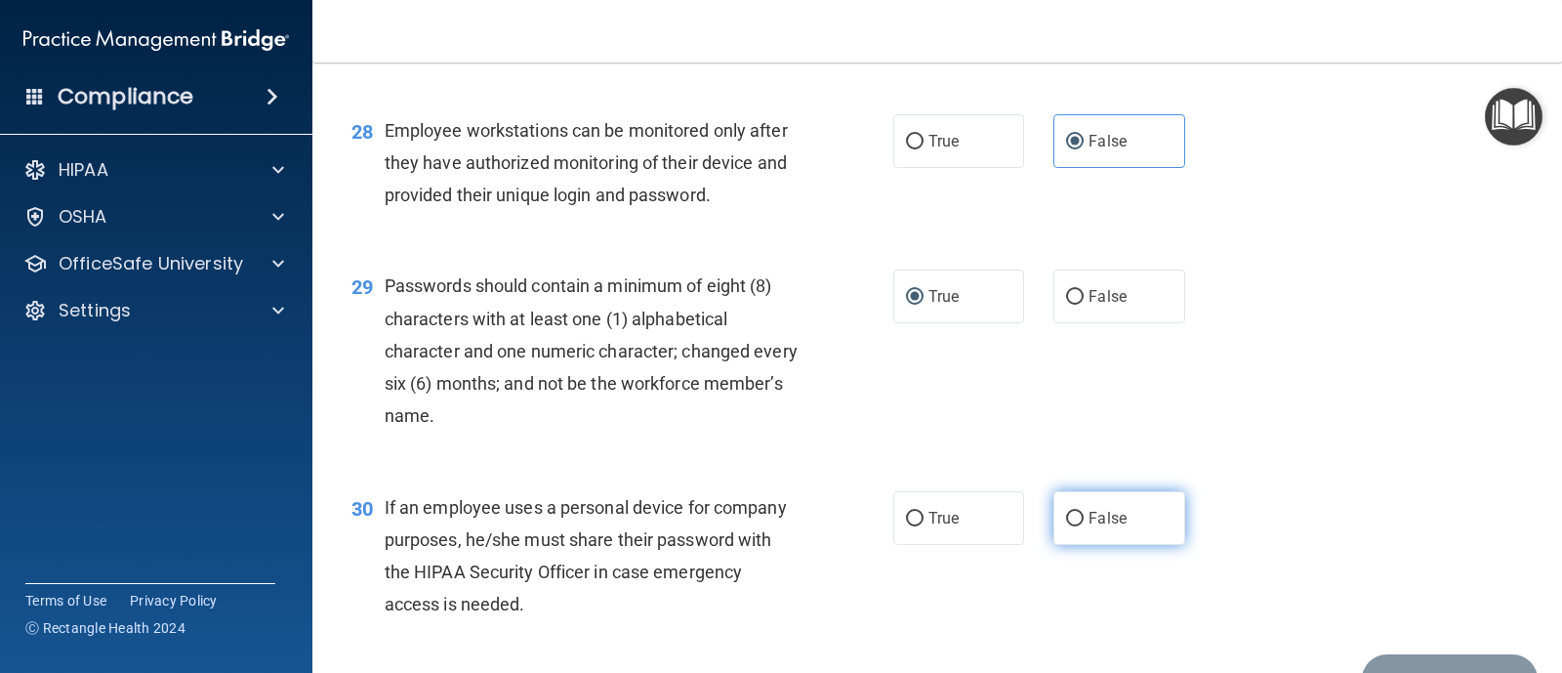
click at [1064, 537] on label "False" at bounding box center [1118, 518] width 131 height 54
click at [1066, 526] on input "False" at bounding box center [1075, 519] width 18 height 15
radio input "true"
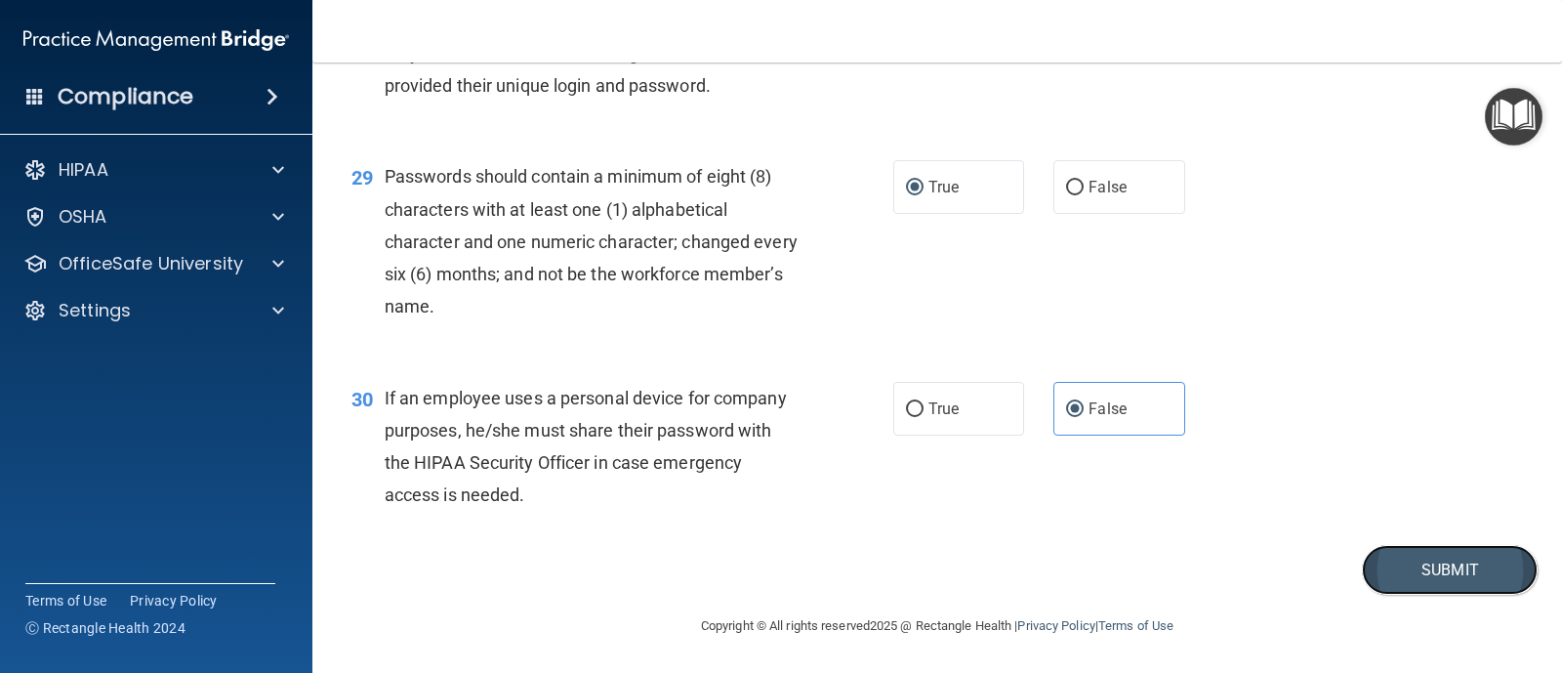
click at [1443, 559] on button "Submit" at bounding box center [1450, 570] width 176 height 50
click at [1450, 556] on button "Submit" at bounding box center [1450, 570] width 176 height 50
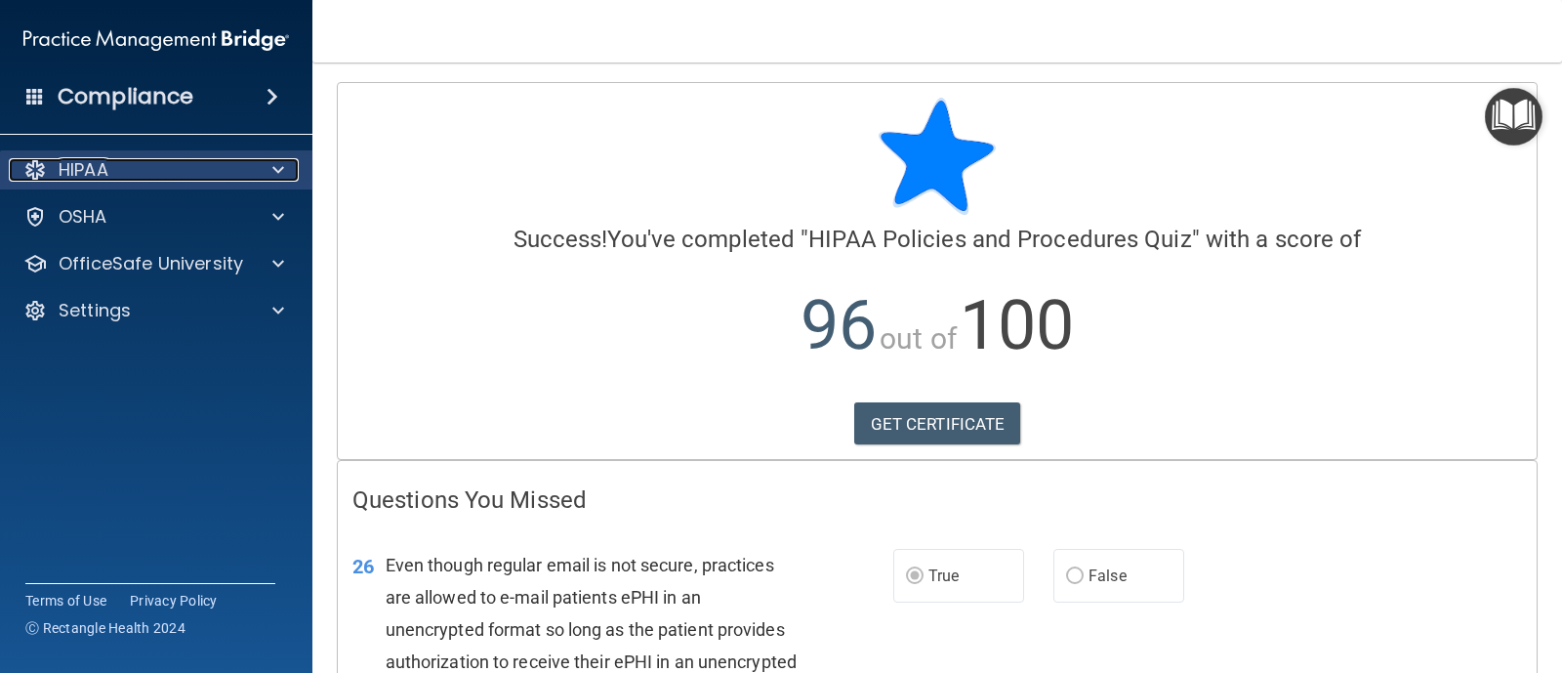
click at [183, 169] on div "HIPAA" at bounding box center [130, 169] width 242 height 23
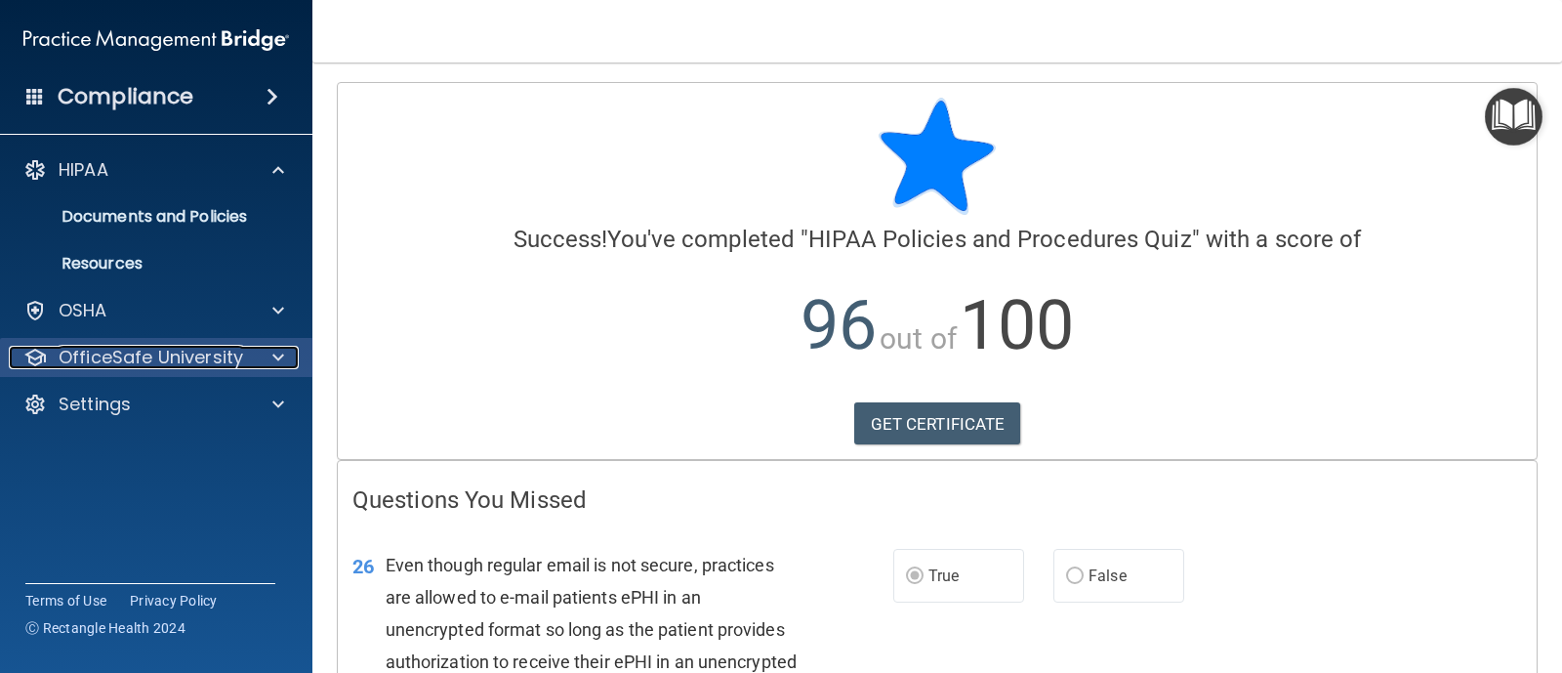
click at [157, 359] on p "OfficeSafe University" at bounding box center [151, 357] width 184 height 23
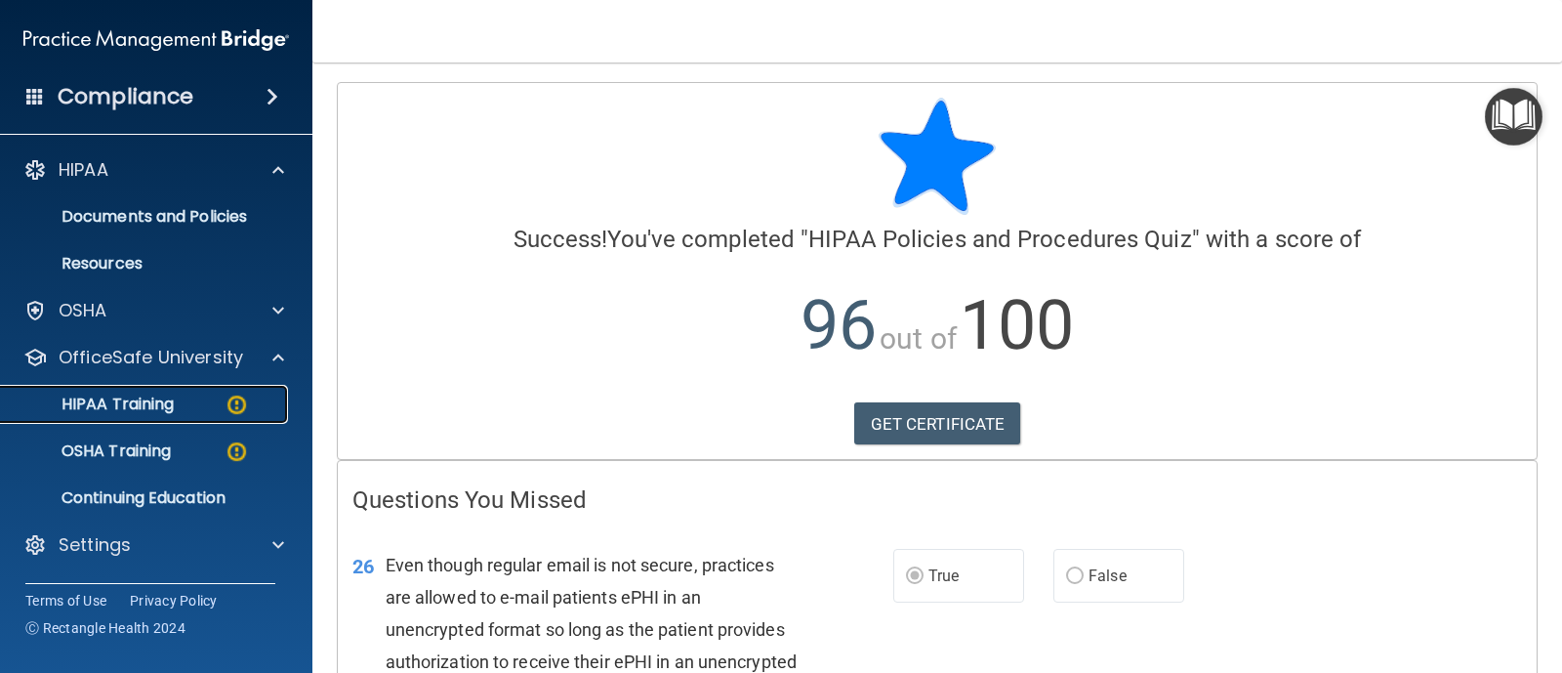
click at [157, 402] on p "HIPAA Training" at bounding box center [93, 404] width 161 height 20
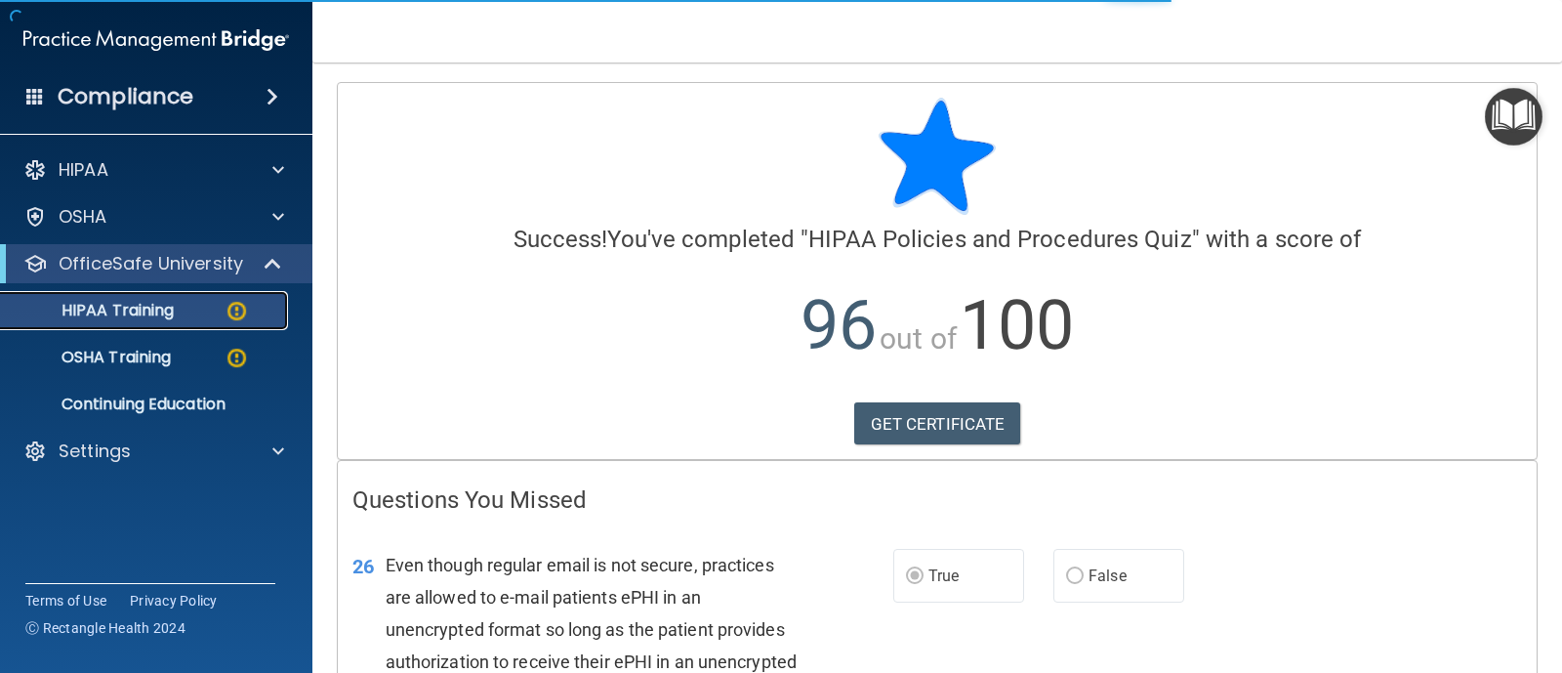
click at [166, 307] on p "HIPAA Training" at bounding box center [93, 311] width 161 height 20
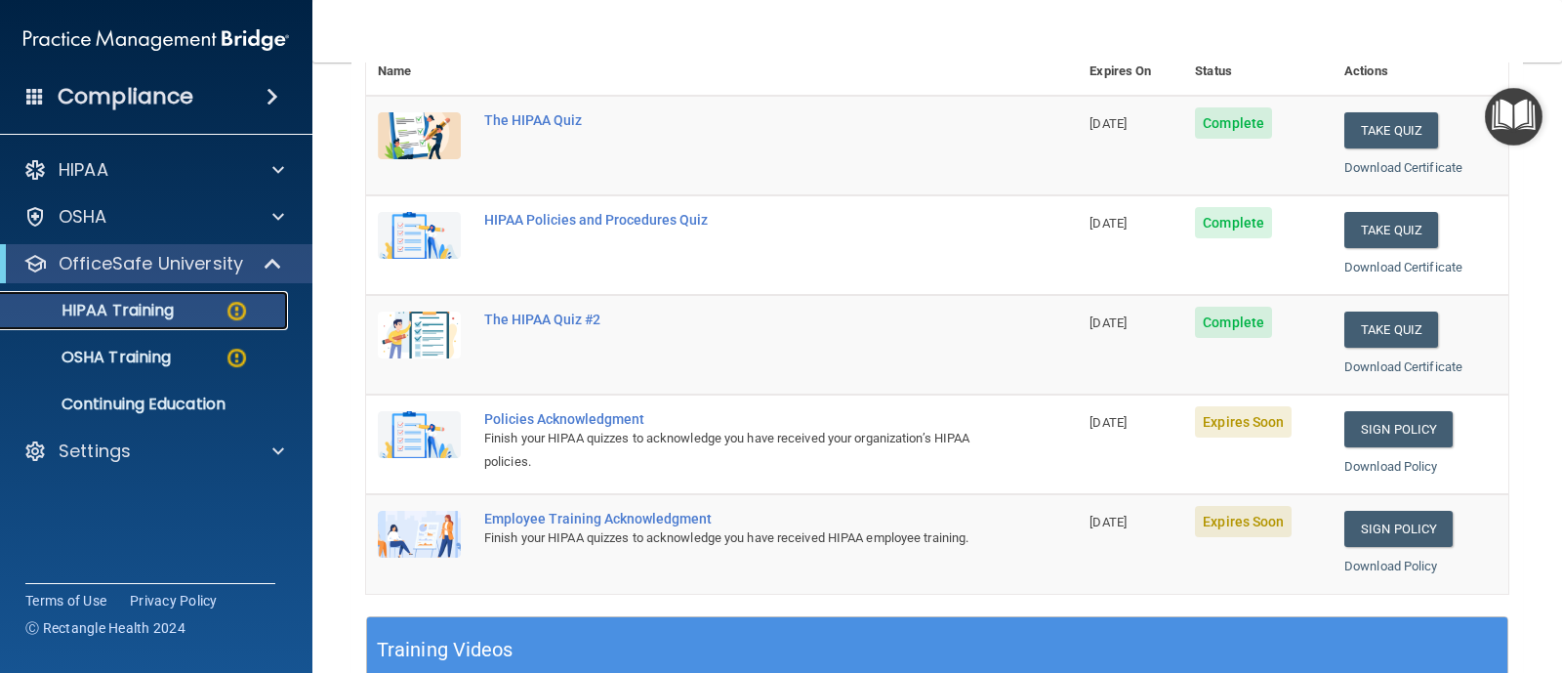
scroll to position [294, 0]
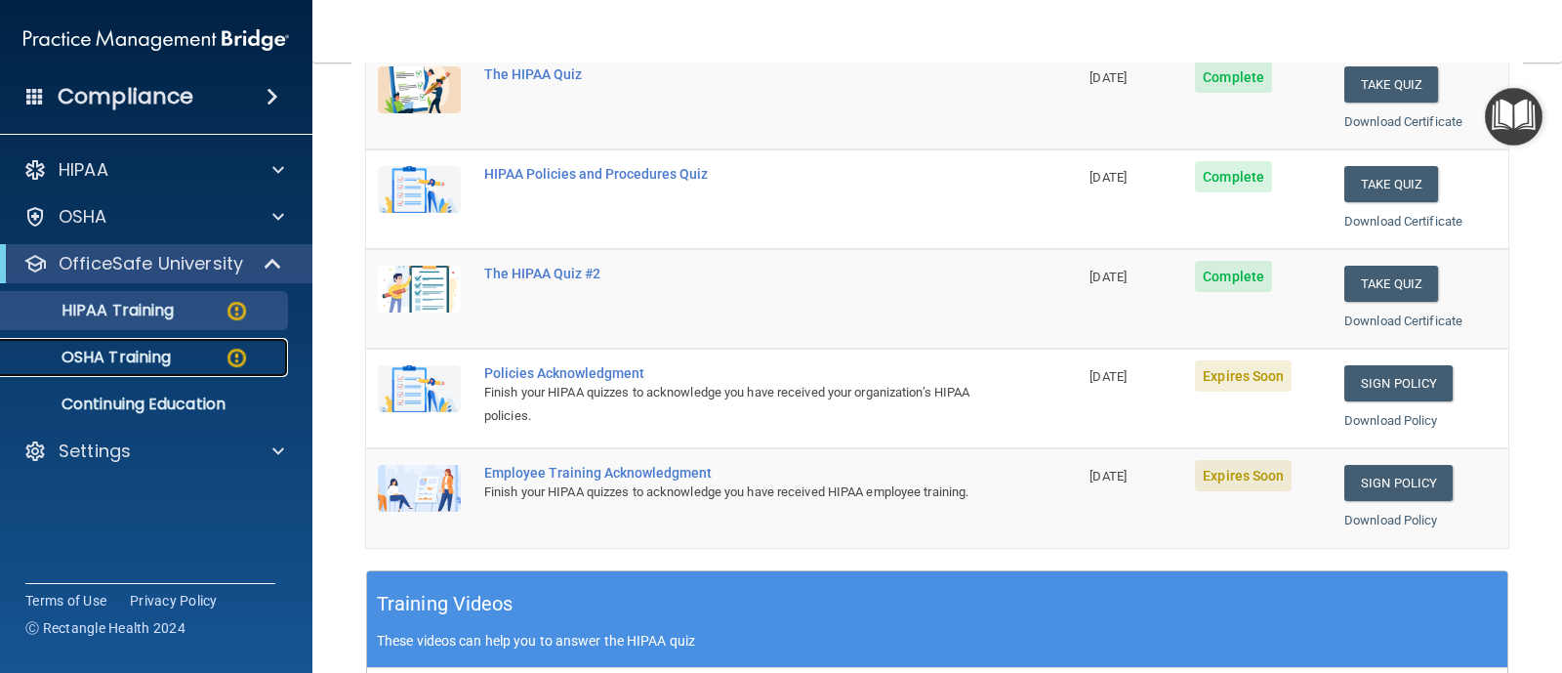
click at [165, 348] on p "OSHA Training" at bounding box center [92, 358] width 158 height 20
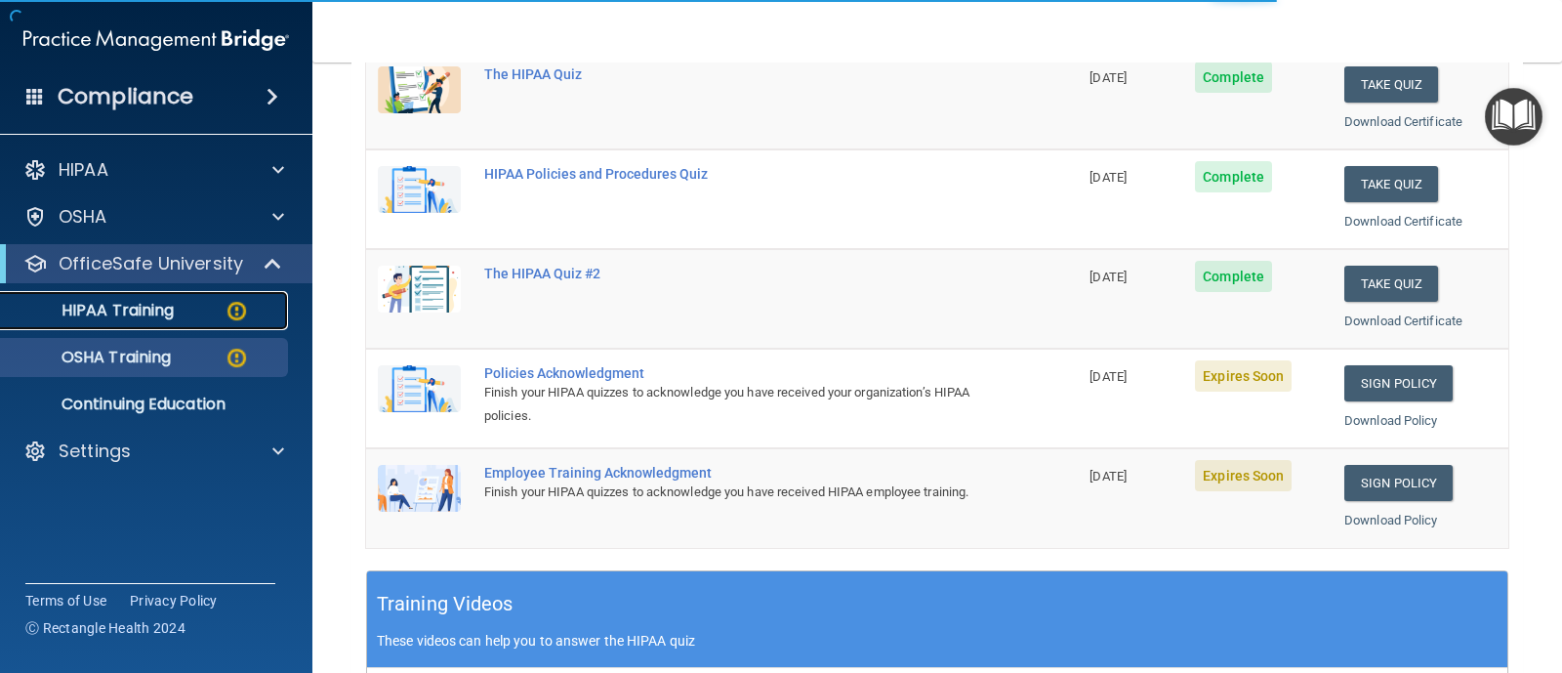
click at [173, 313] on p "HIPAA Training" at bounding box center [93, 311] width 161 height 20
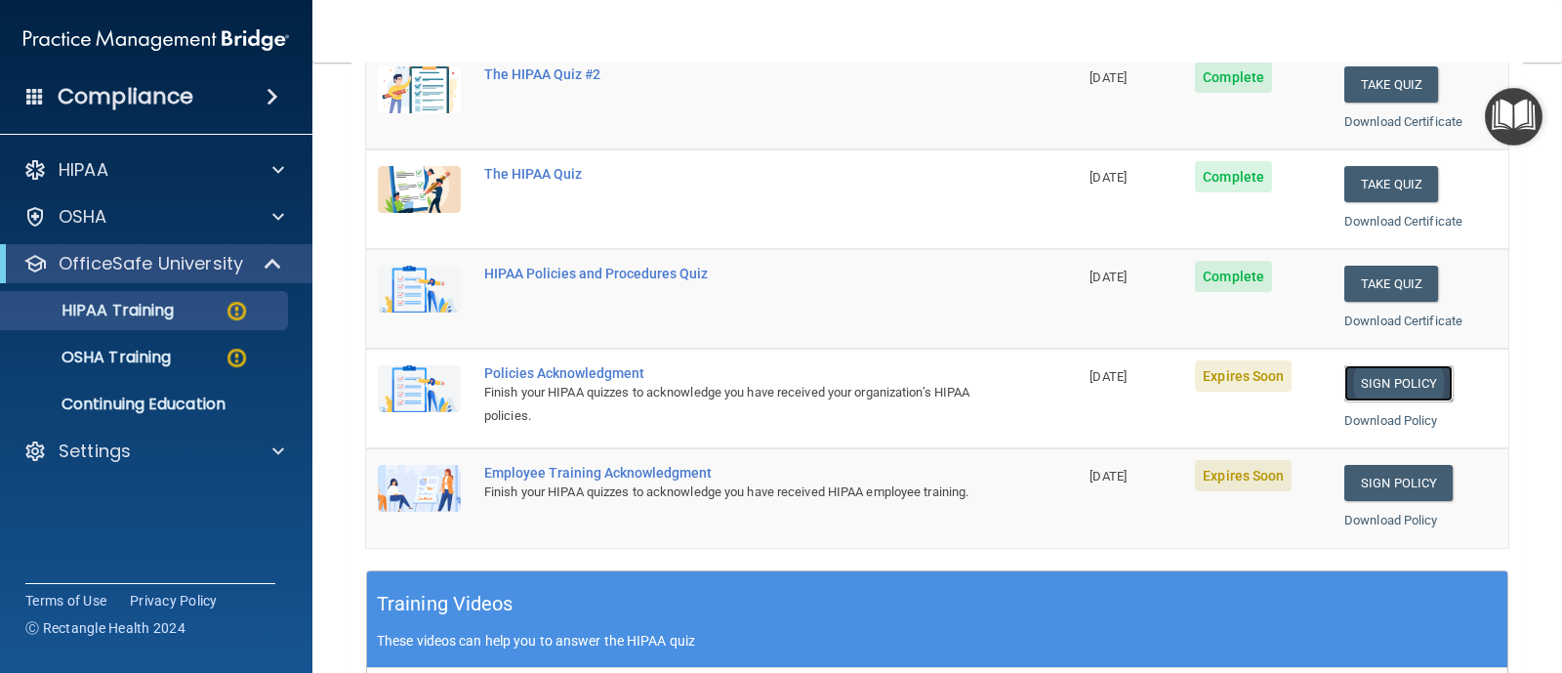
click at [1412, 383] on link "Sign Policy" at bounding box center [1398, 383] width 108 height 36
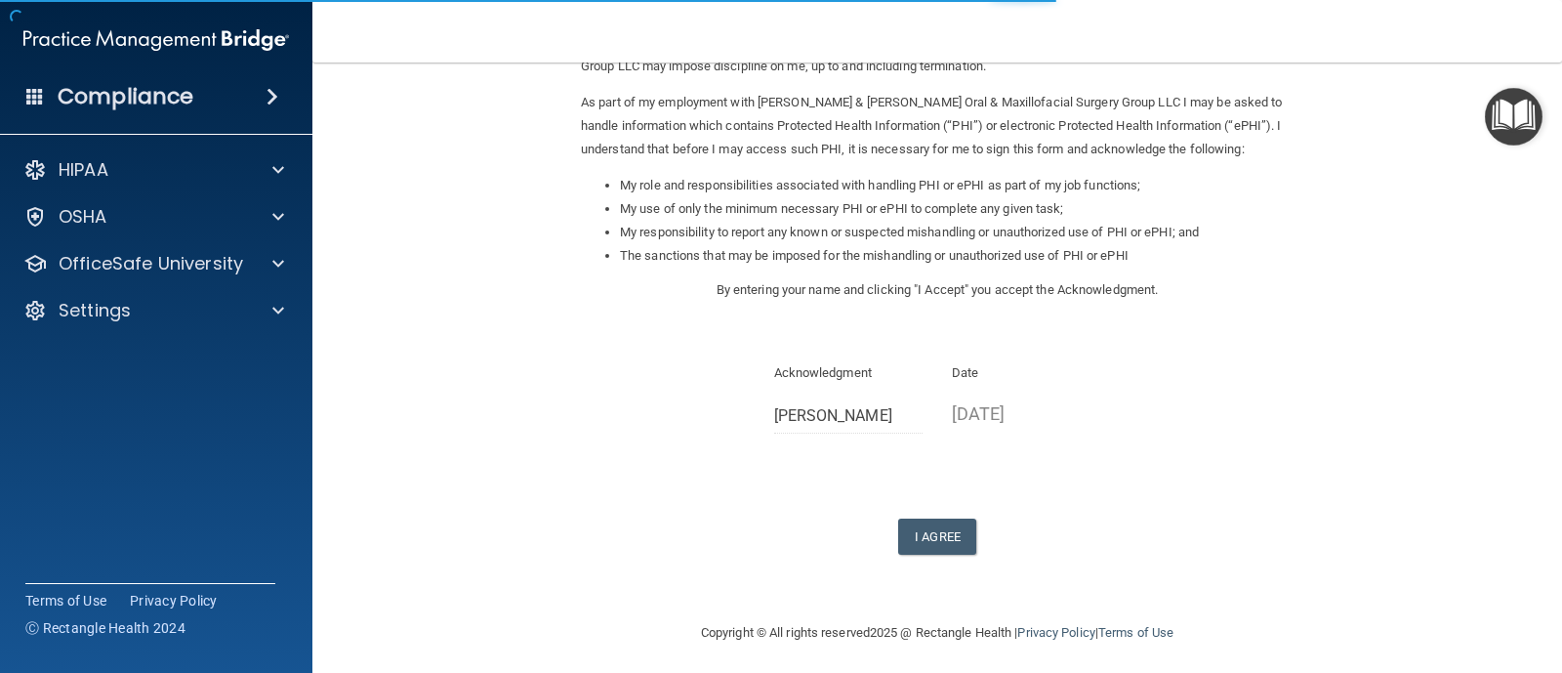
scroll to position [245, 0]
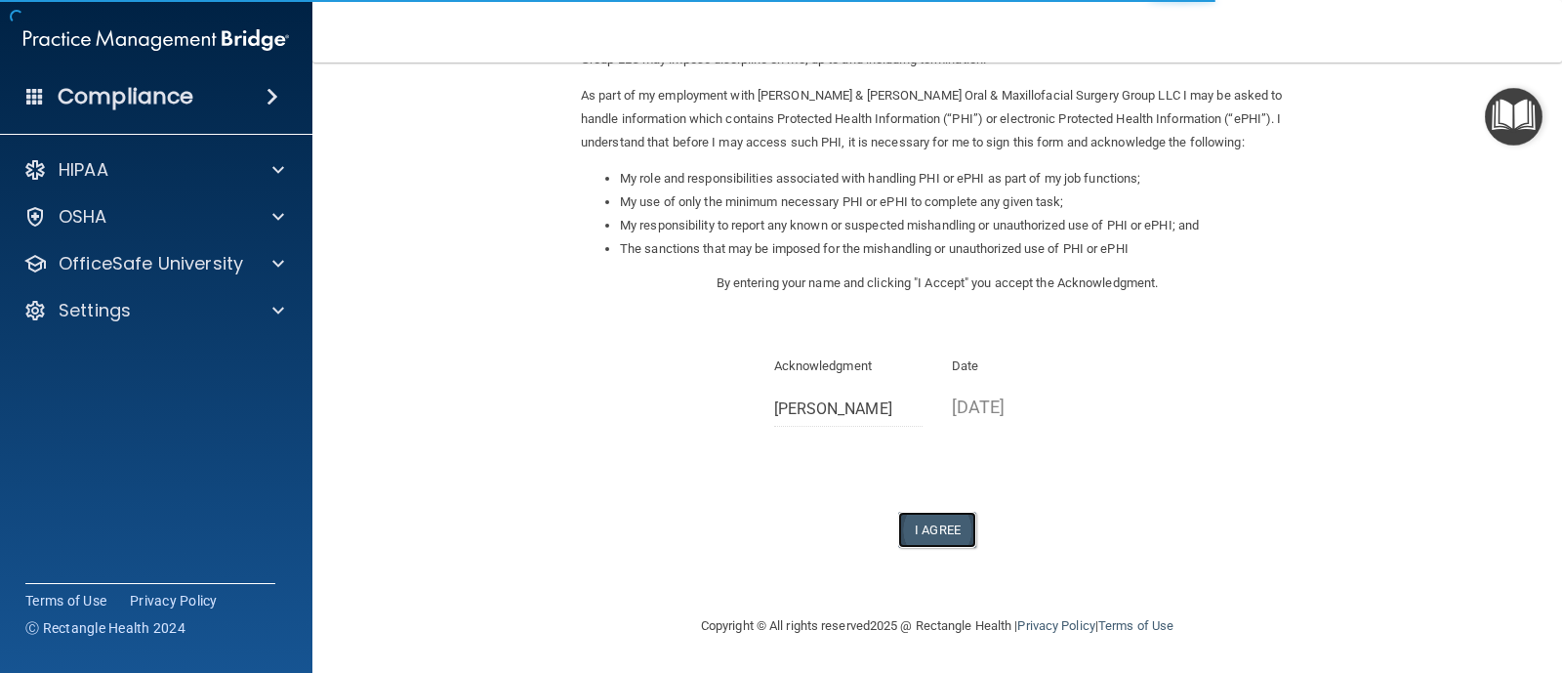
click at [918, 523] on button "I Agree" at bounding box center [937, 530] width 78 height 36
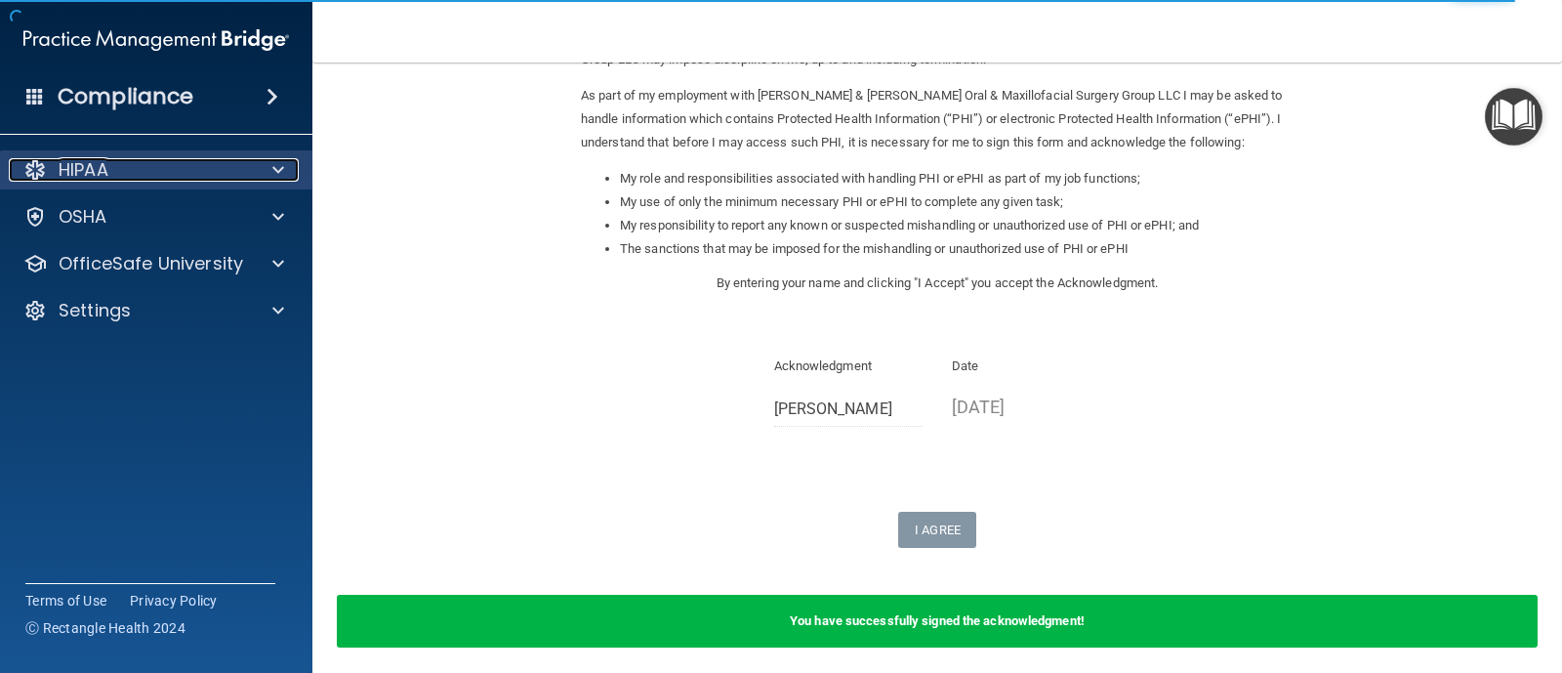
click at [180, 161] on div "HIPAA" at bounding box center [130, 169] width 242 height 23
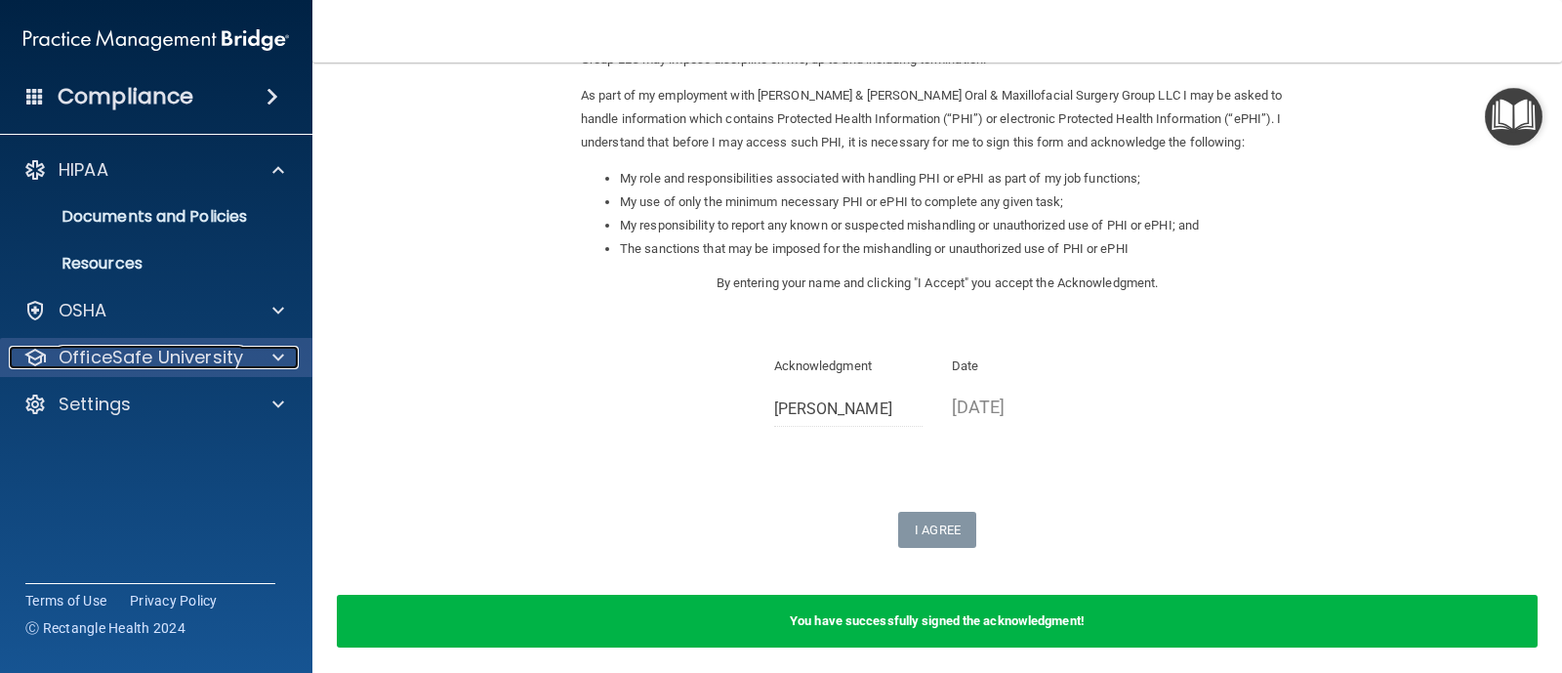
click at [133, 353] on p "OfficeSafe University" at bounding box center [151, 357] width 184 height 23
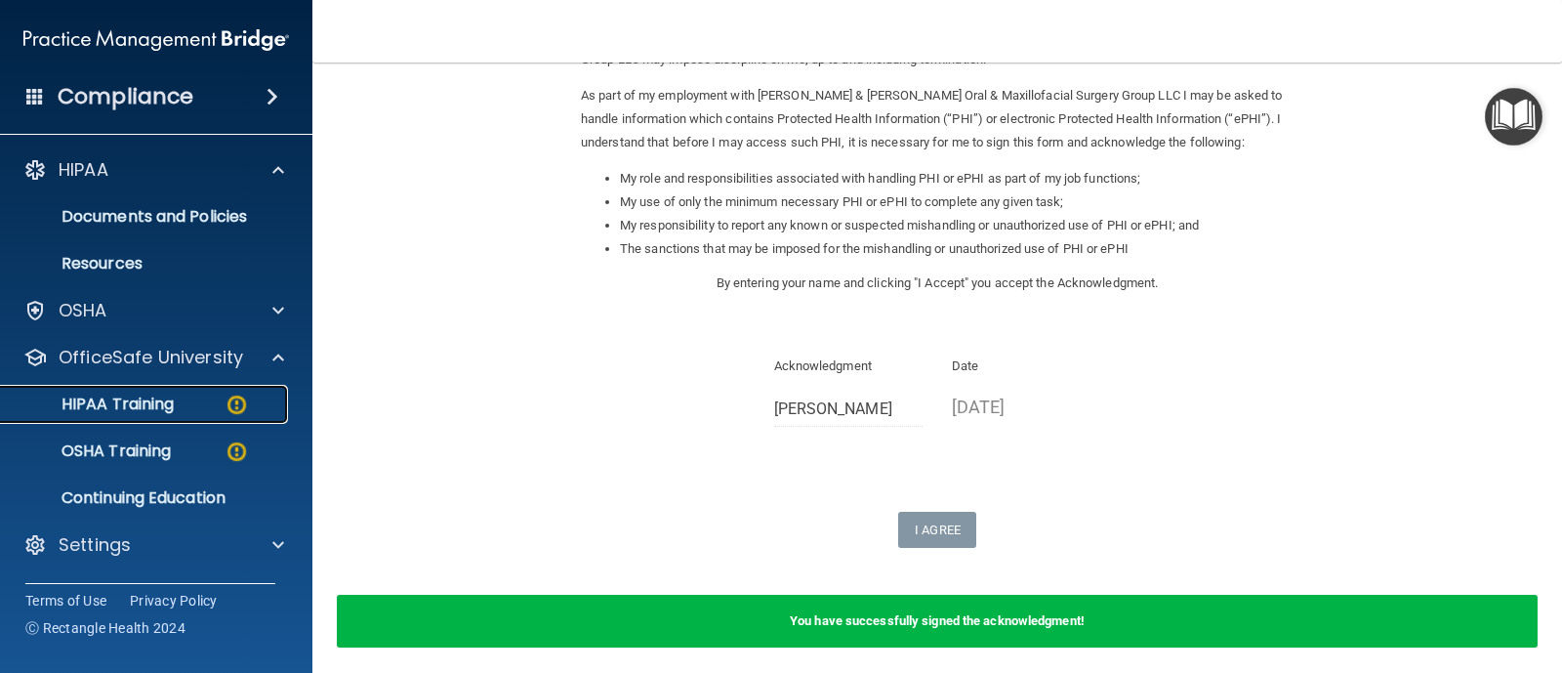
click at [135, 403] on p "HIPAA Training" at bounding box center [93, 404] width 161 height 20
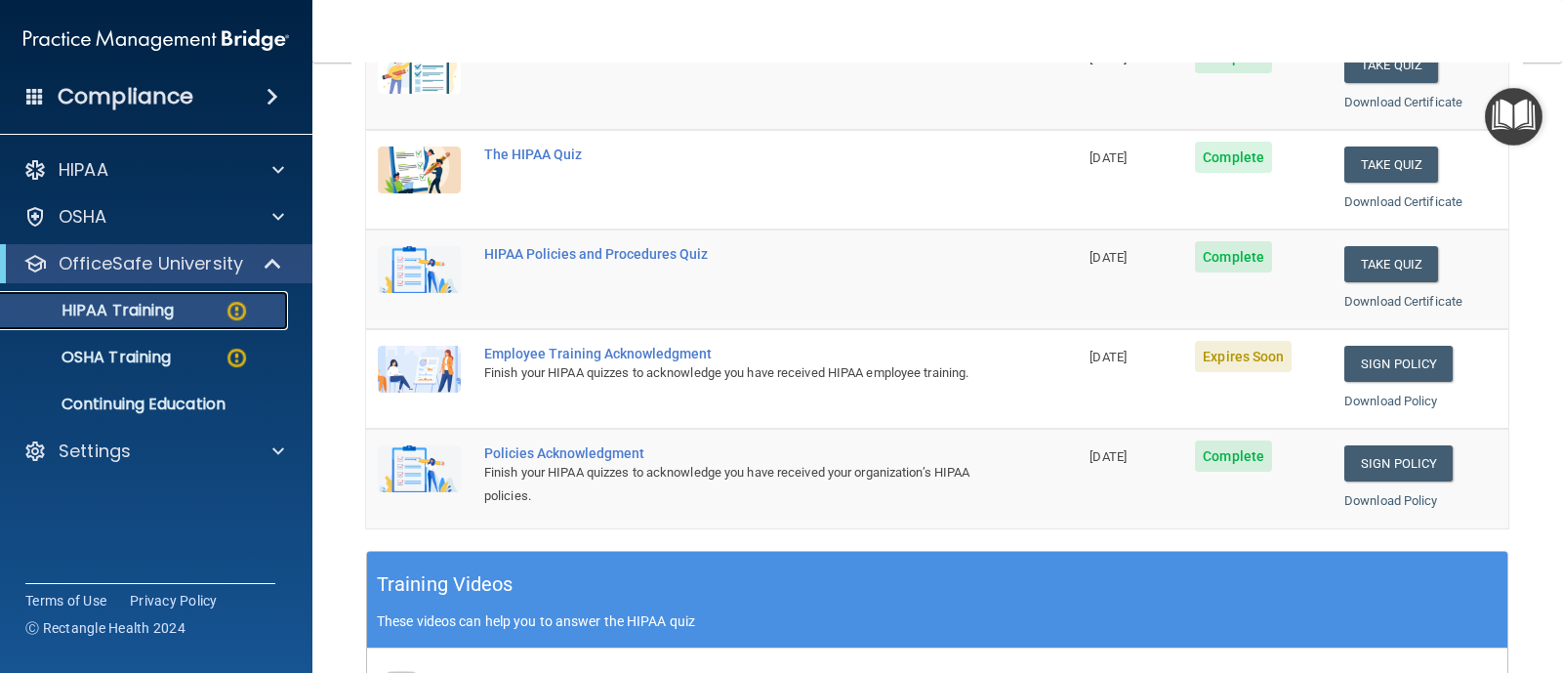
scroll to position [323, 0]
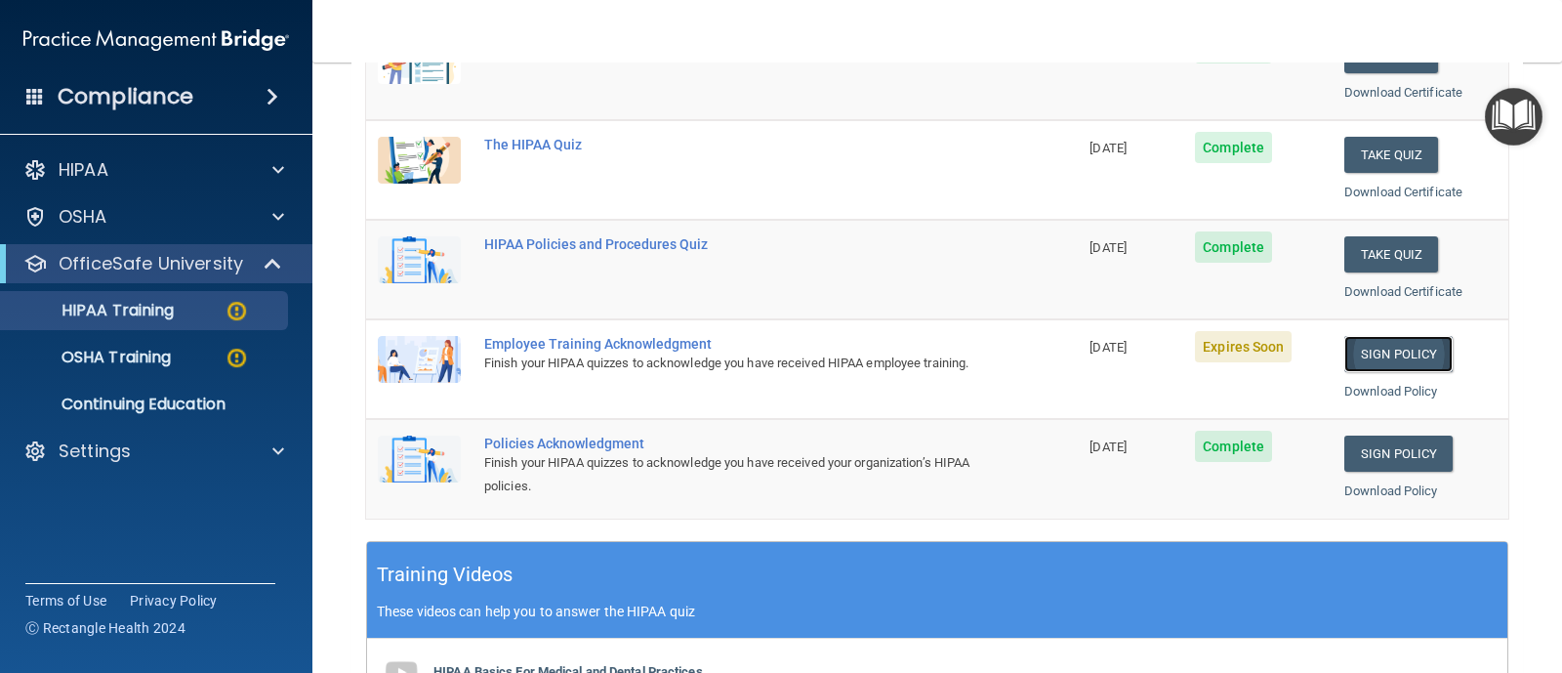
click at [1355, 348] on link "Sign Policy" at bounding box center [1398, 354] width 108 height 36
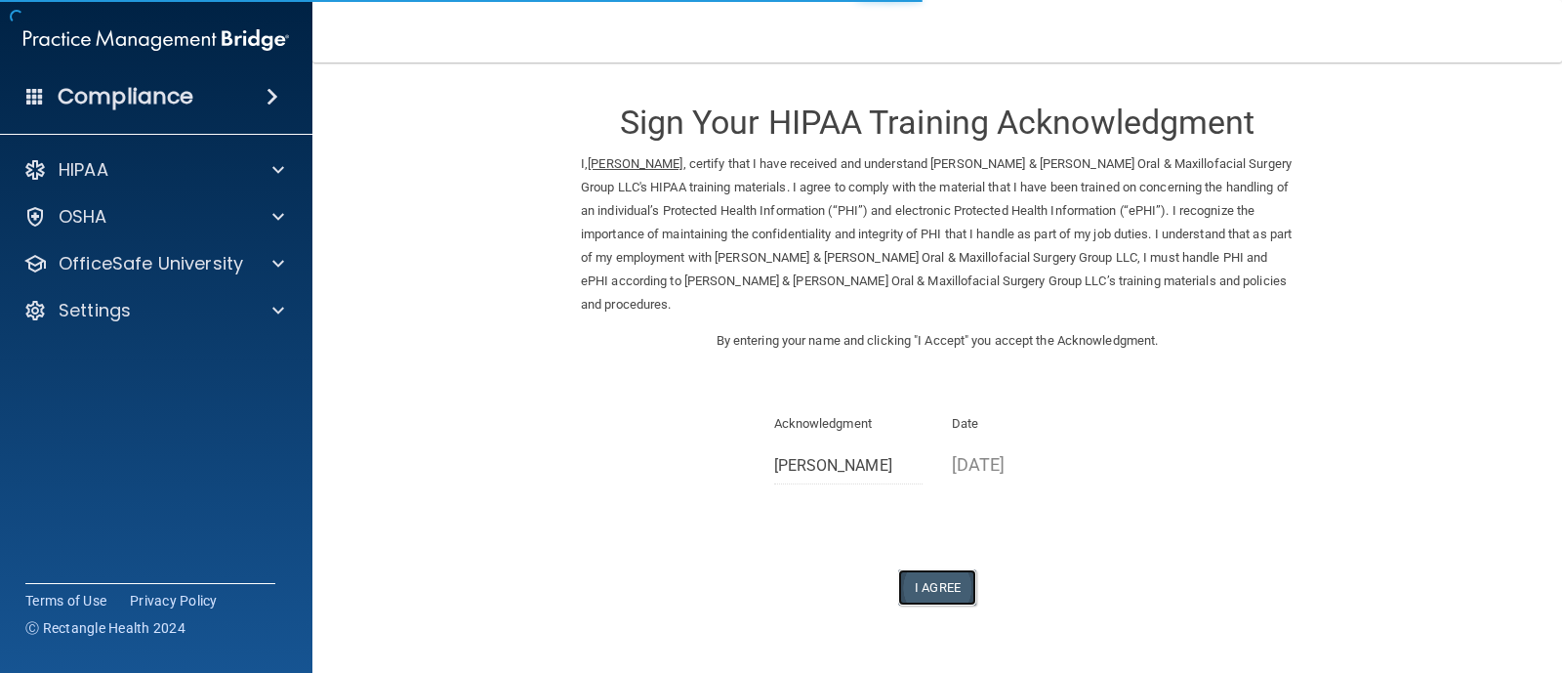
click at [920, 569] on button "I Agree" at bounding box center [937, 587] width 78 height 36
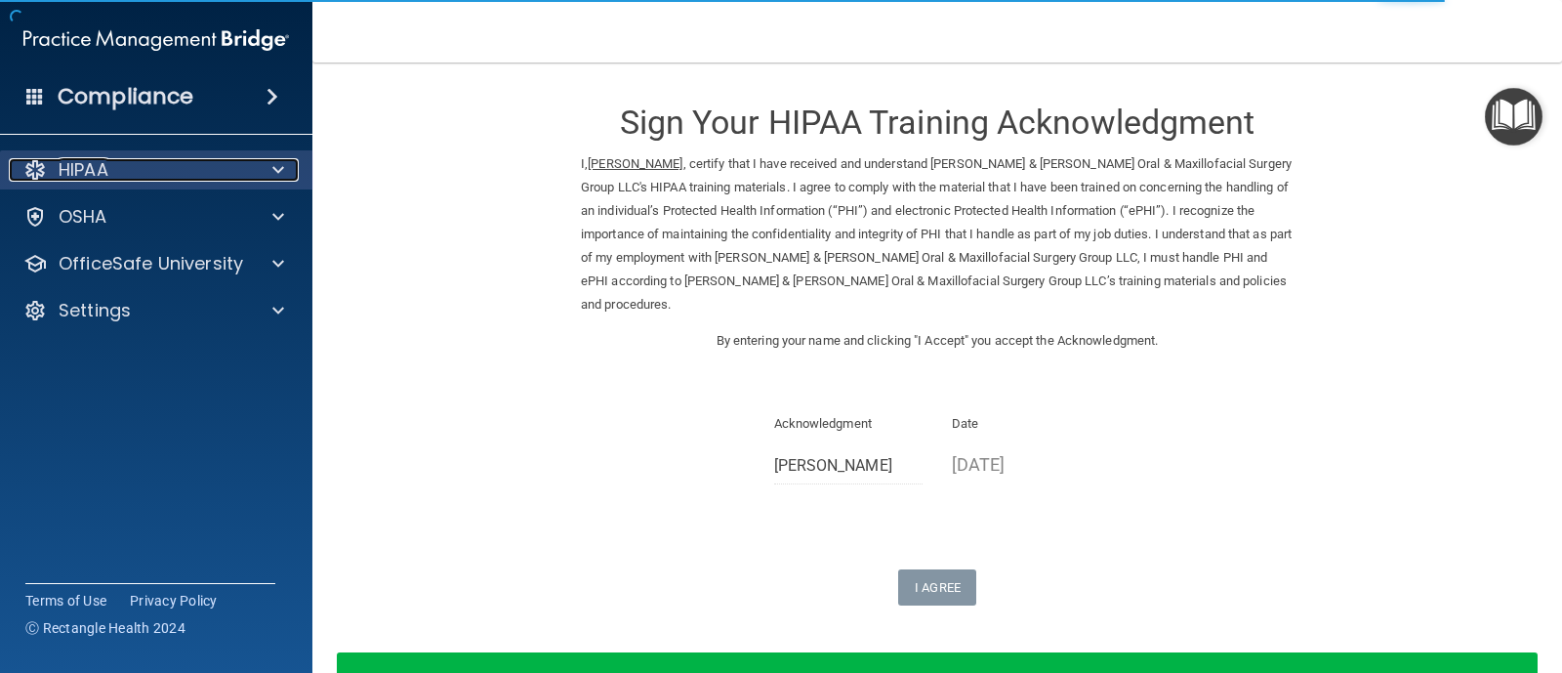
click at [177, 173] on div "HIPAA" at bounding box center [130, 169] width 242 height 23
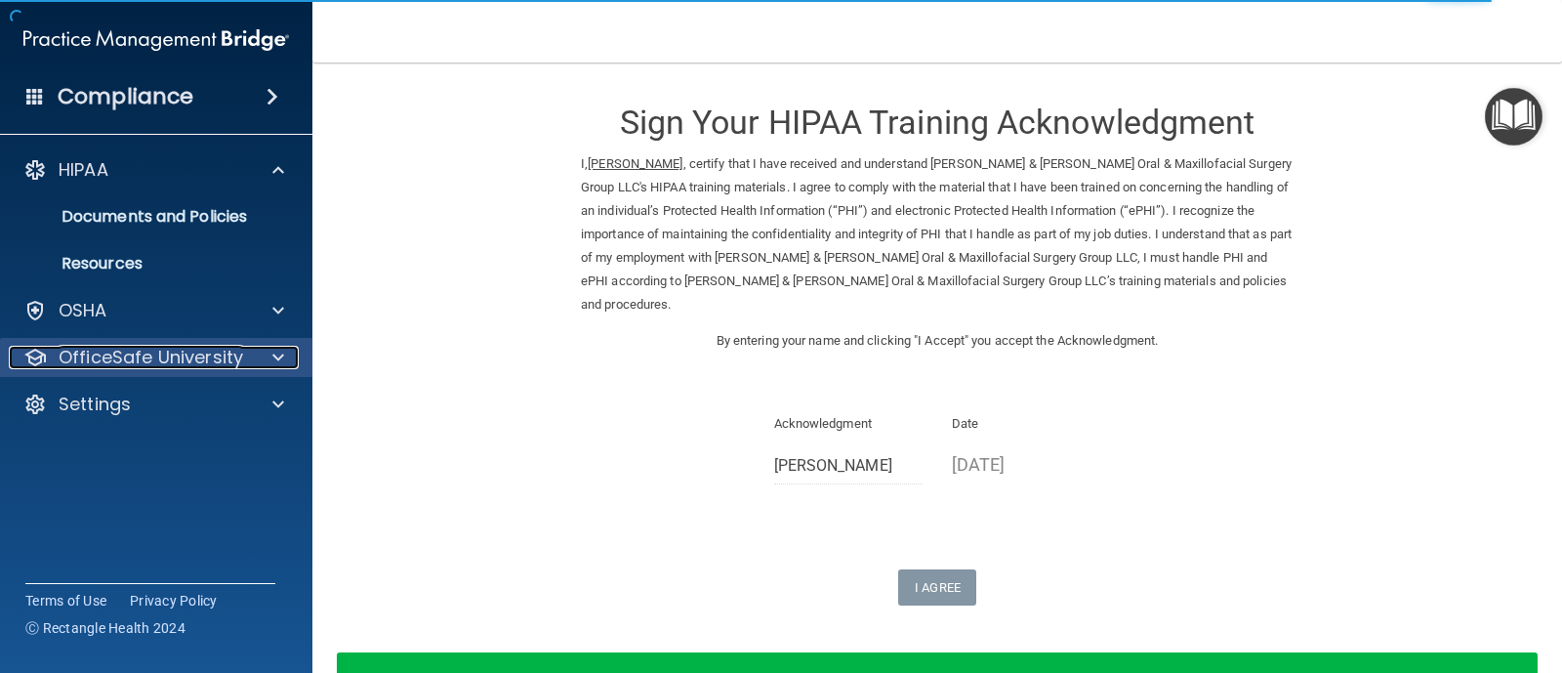
click at [174, 355] on p "OfficeSafe University" at bounding box center [151, 357] width 184 height 23
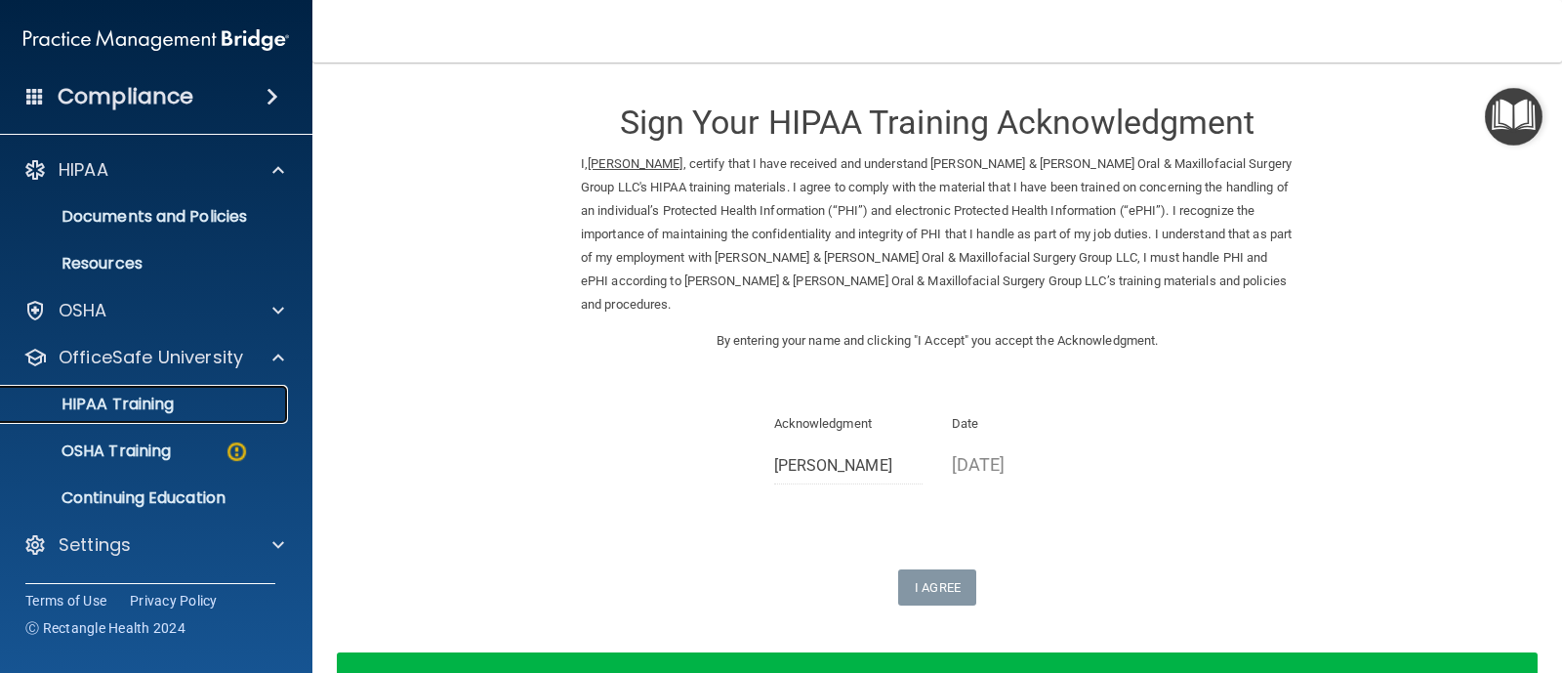
click at [176, 410] on div "HIPAA Training" at bounding box center [146, 404] width 266 height 20
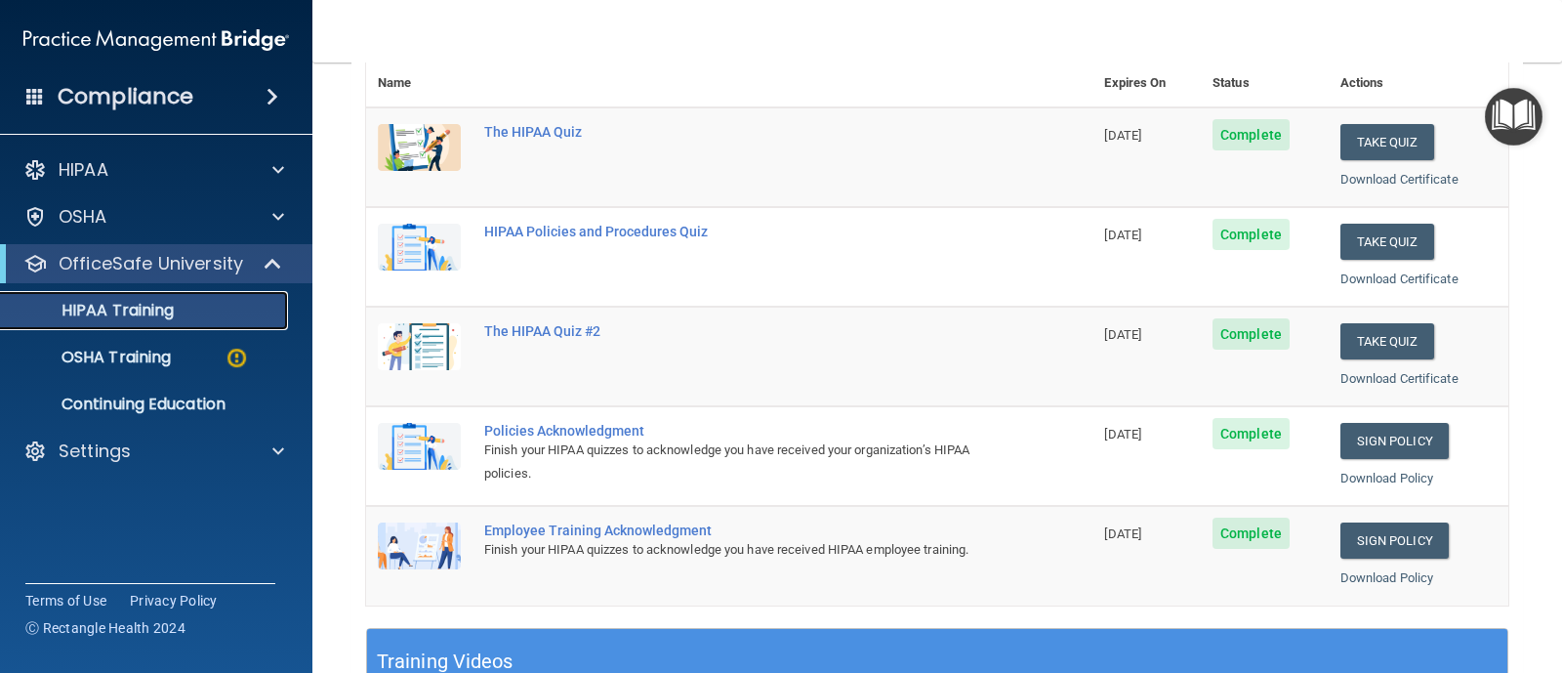
scroll to position [155, 0]
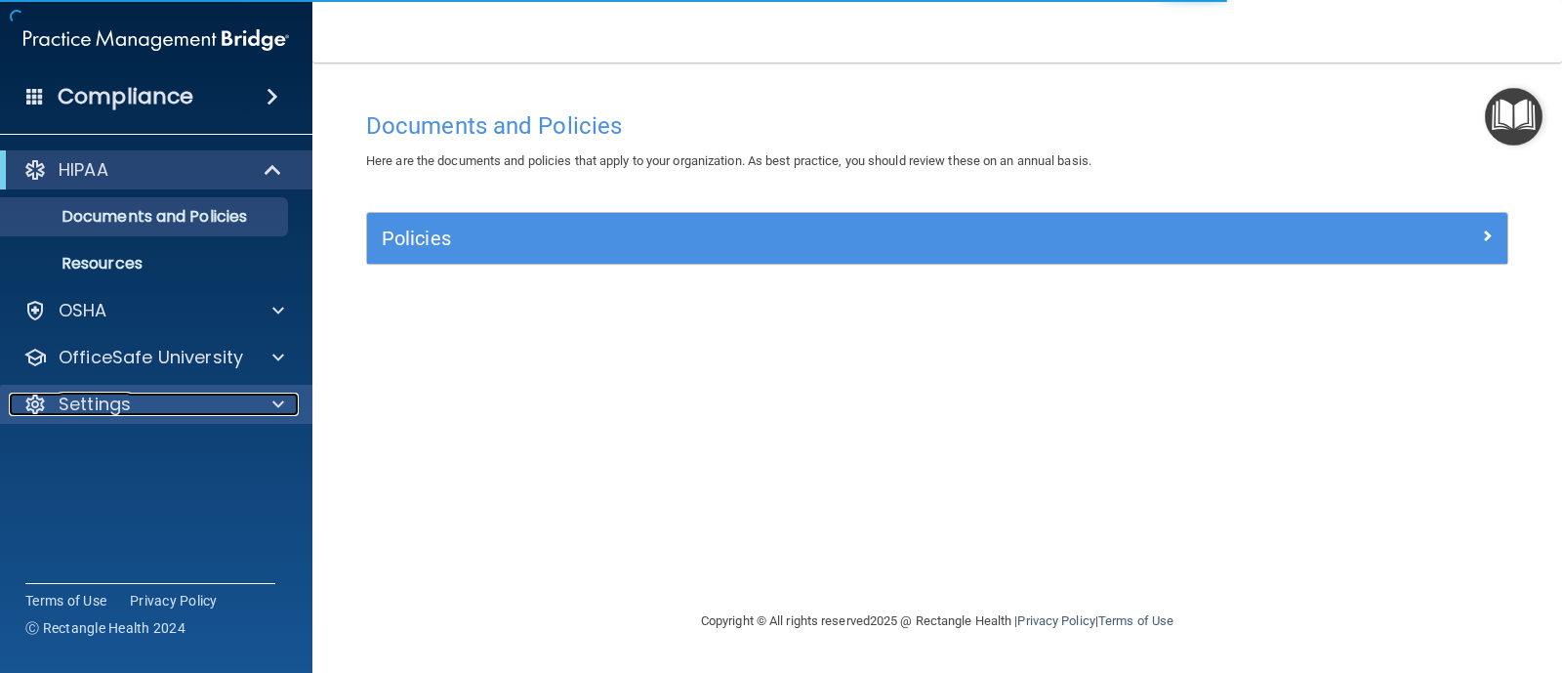
click at [102, 400] on p "Settings" at bounding box center [95, 403] width 72 height 23
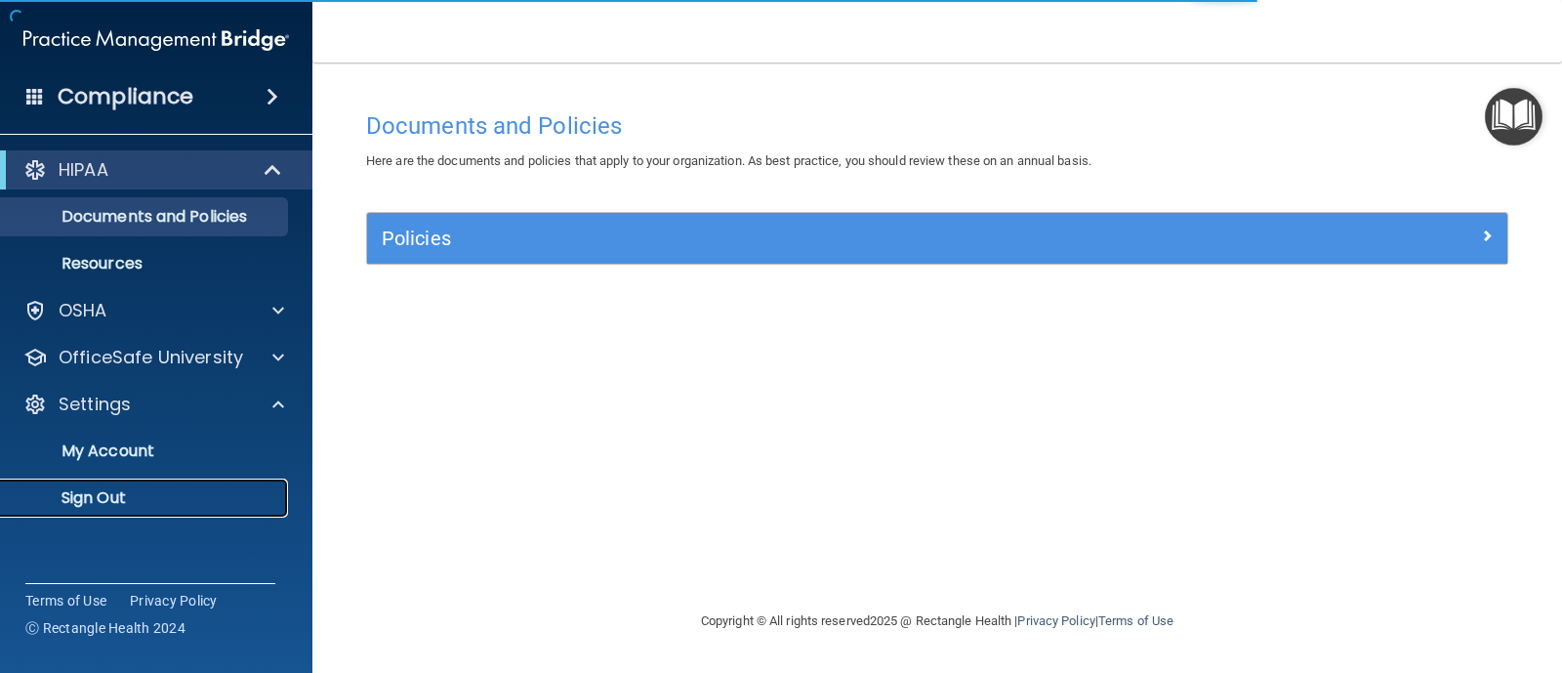
click at [97, 482] on link "Sign Out" at bounding box center [133, 497] width 307 height 39
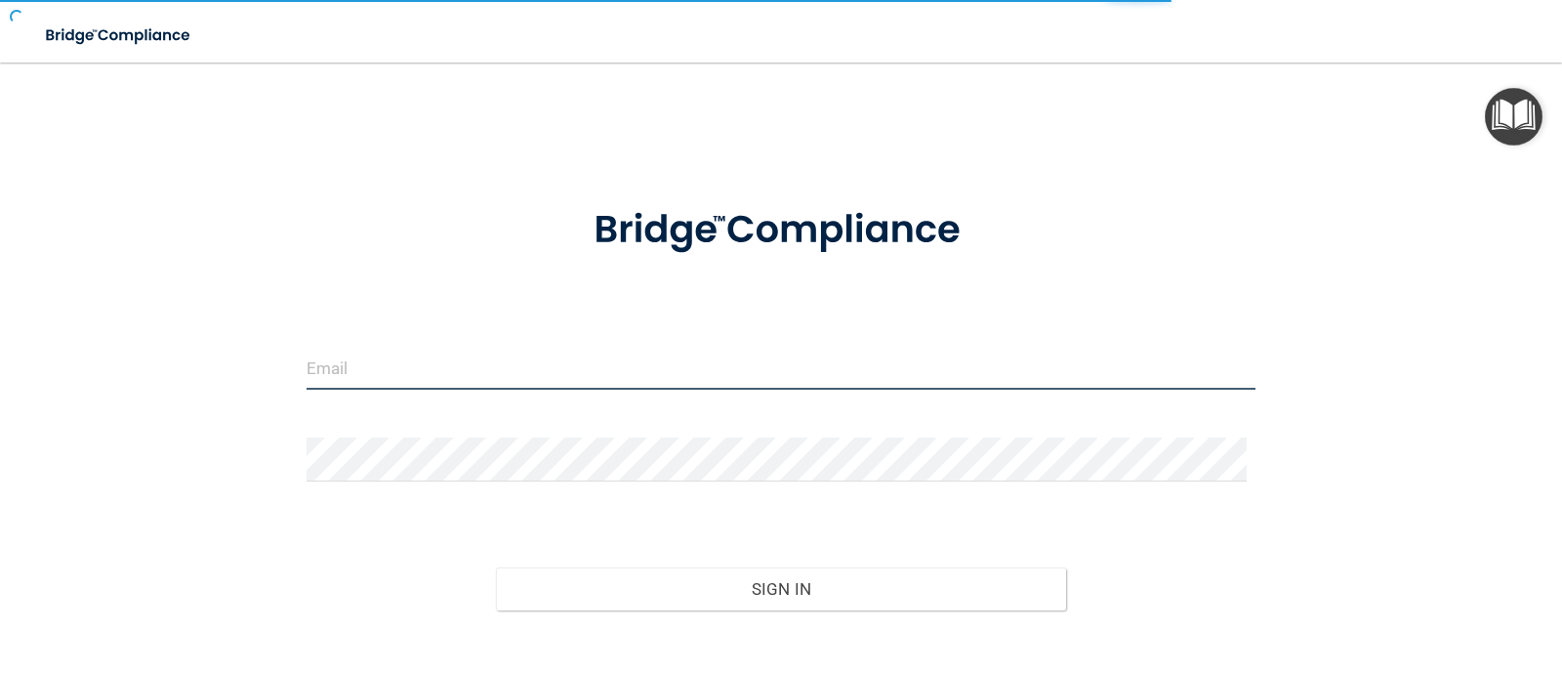
type input "[EMAIL_ADDRESS][DOMAIN_NAME]"
